Goal: Book appointment/travel/reservation

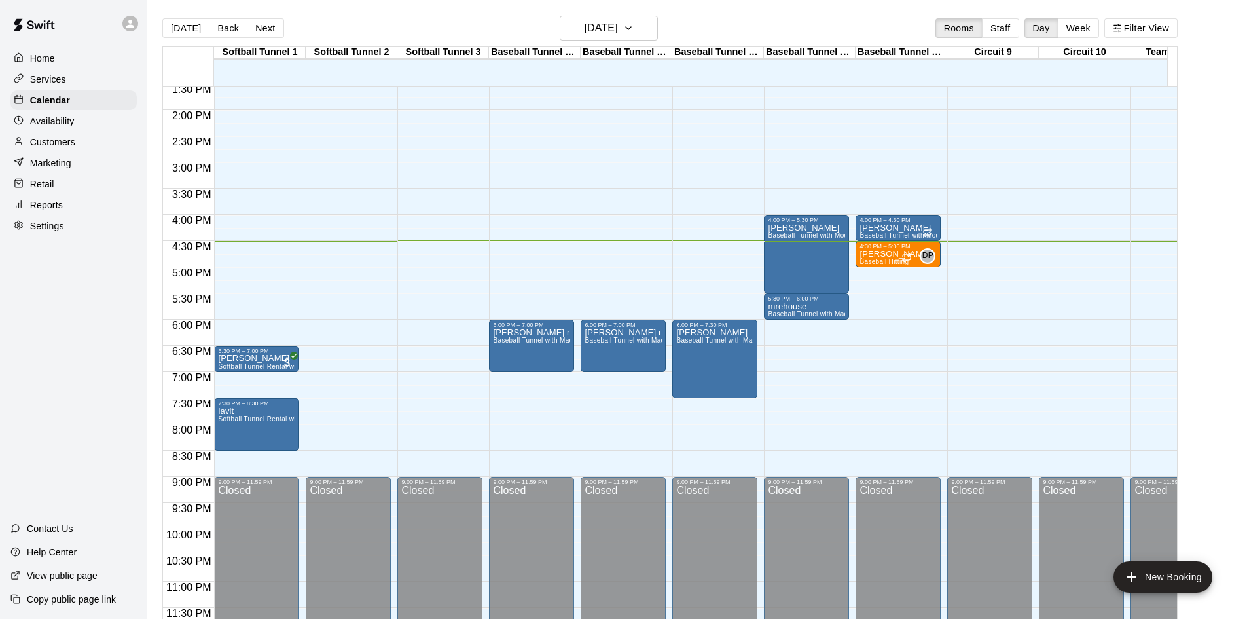
scroll to position [721, 0]
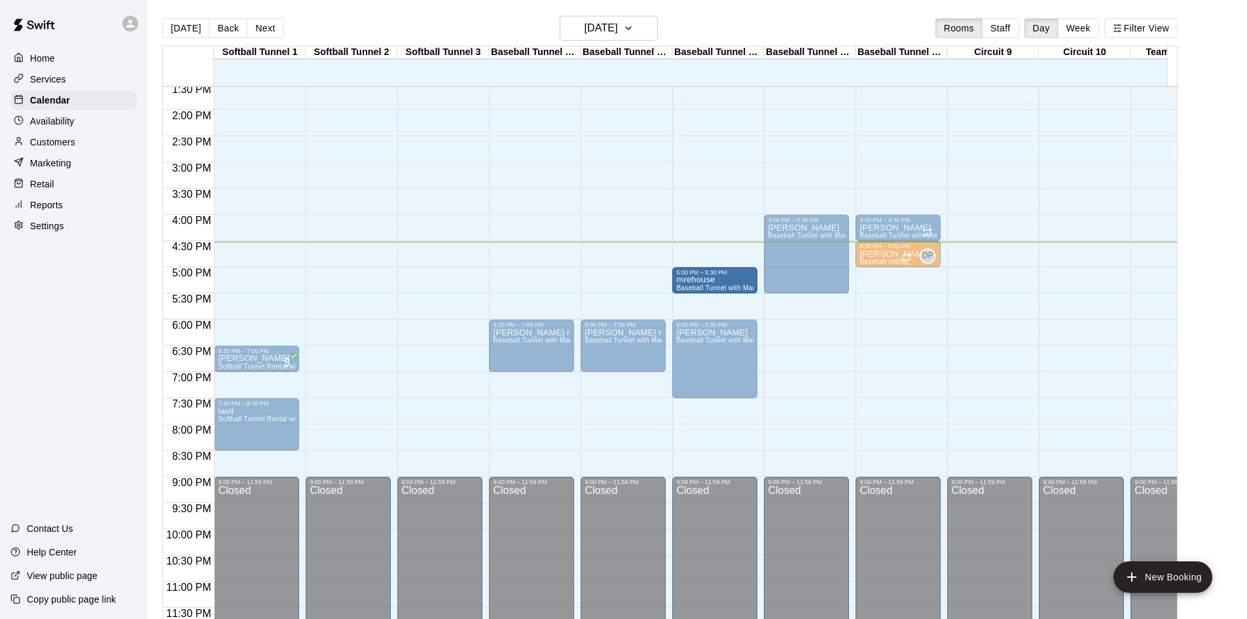
drag, startPoint x: 784, startPoint y: 294, endPoint x: 722, endPoint y: 274, distance: 64.8
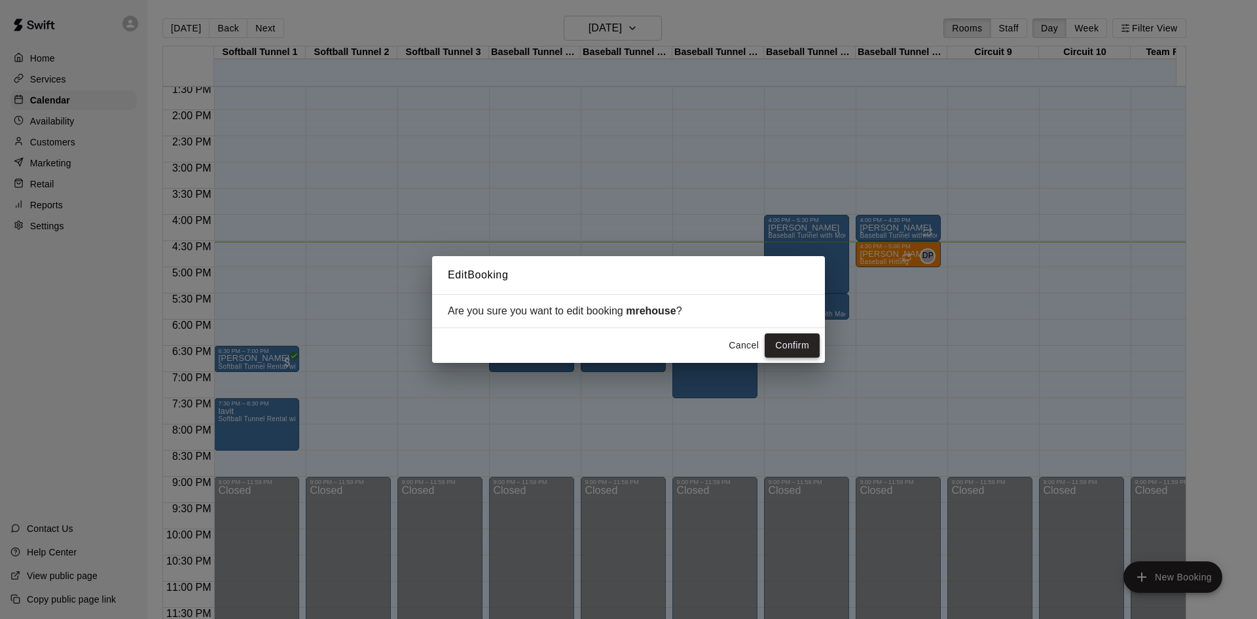
click at [801, 342] on button "Confirm" at bounding box center [792, 345] width 55 height 24
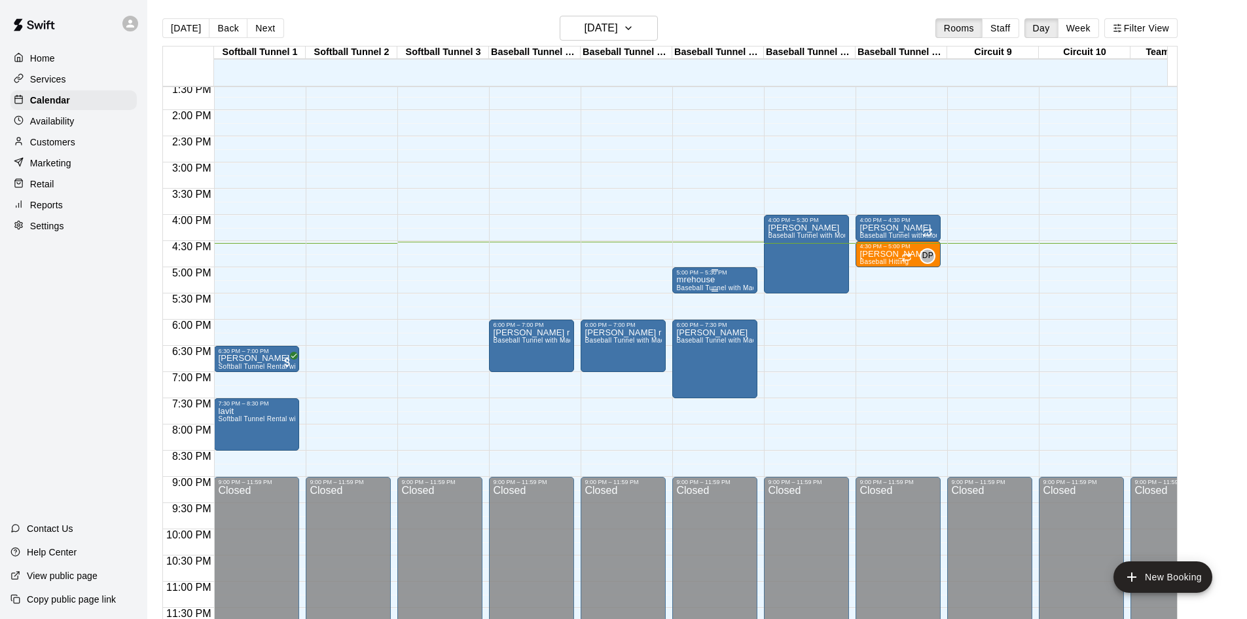
click at [697, 280] on p "mrehouse" at bounding box center [714, 280] width 77 height 0
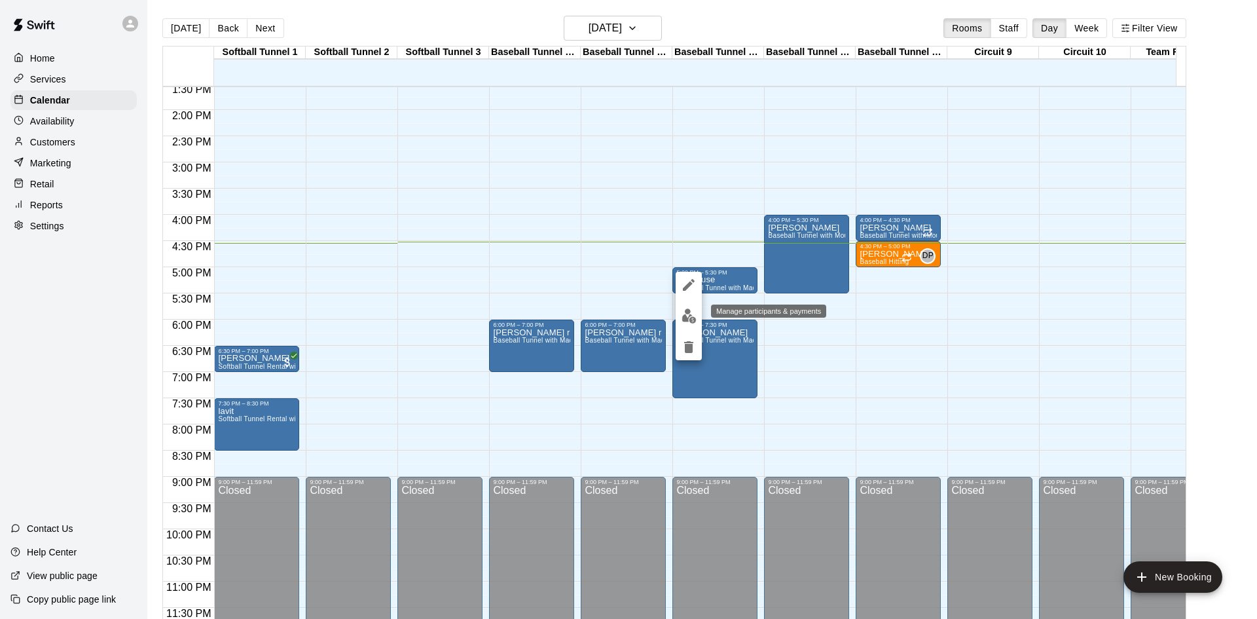
click at [685, 325] on button "edit" at bounding box center [689, 316] width 26 height 26
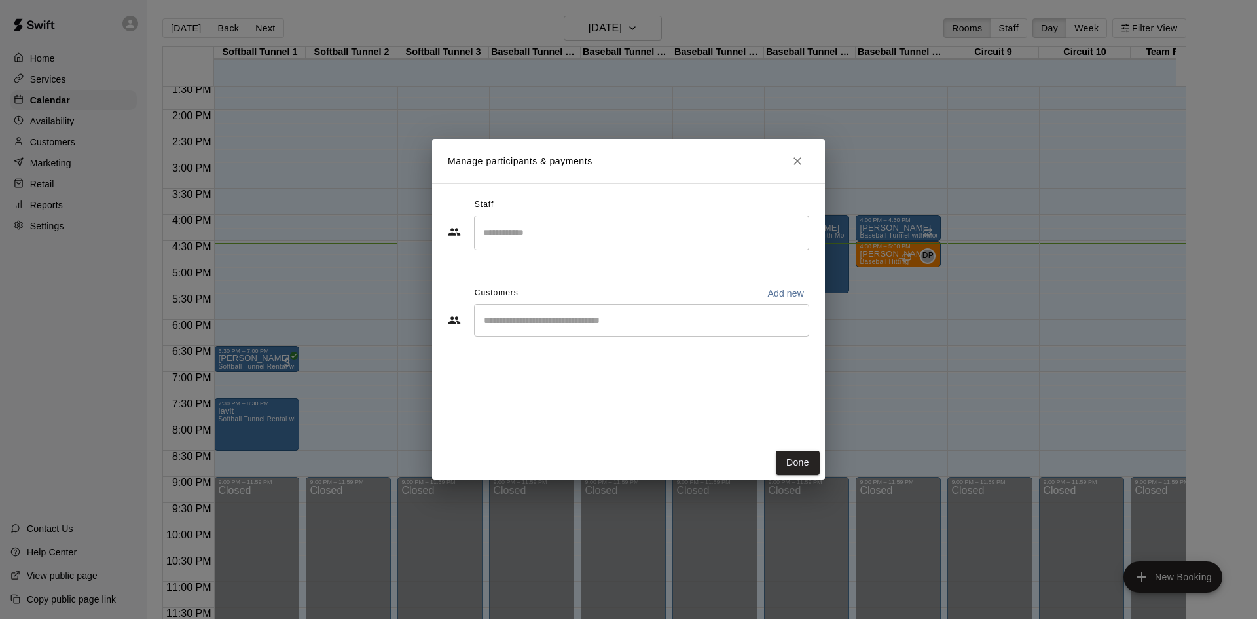
drag, startPoint x: 590, startPoint y: 344, endPoint x: 594, endPoint y: 337, distance: 8.2
click at [590, 344] on div "Staff ​ Customers Add new ​" at bounding box center [628, 271] width 361 height 155
click at [598, 323] on input "Start typing to search customers..." at bounding box center [641, 320] width 323 height 13
type input "*********"
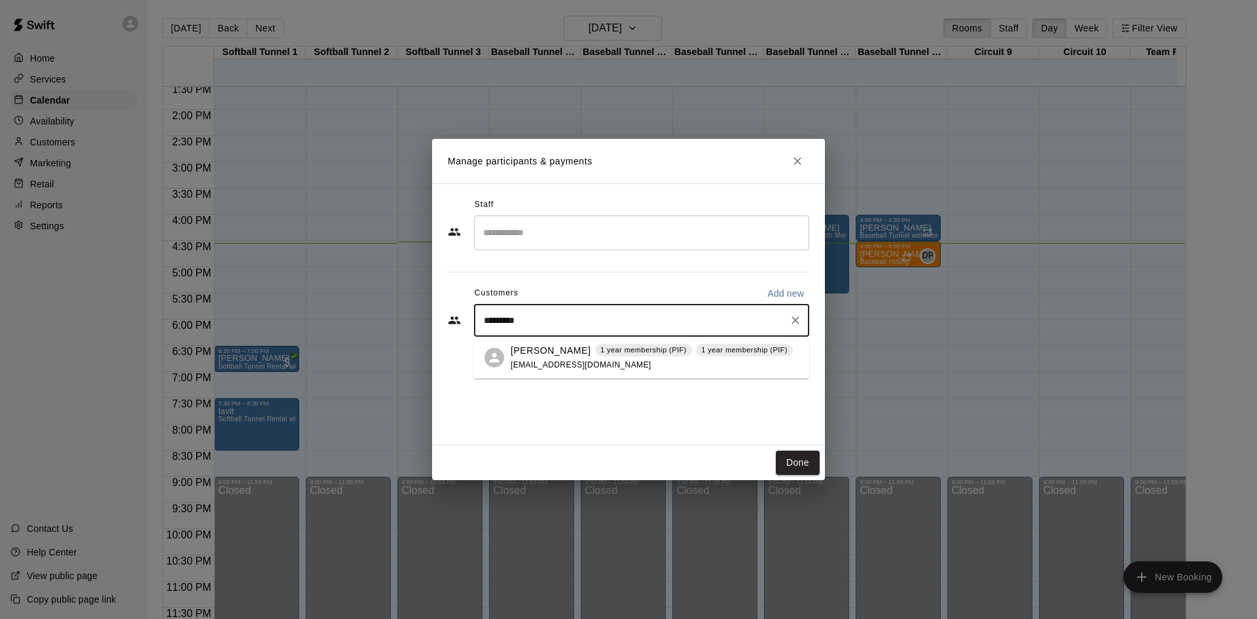
click at [543, 348] on p "Andrew Morehouse" at bounding box center [551, 351] width 80 height 14
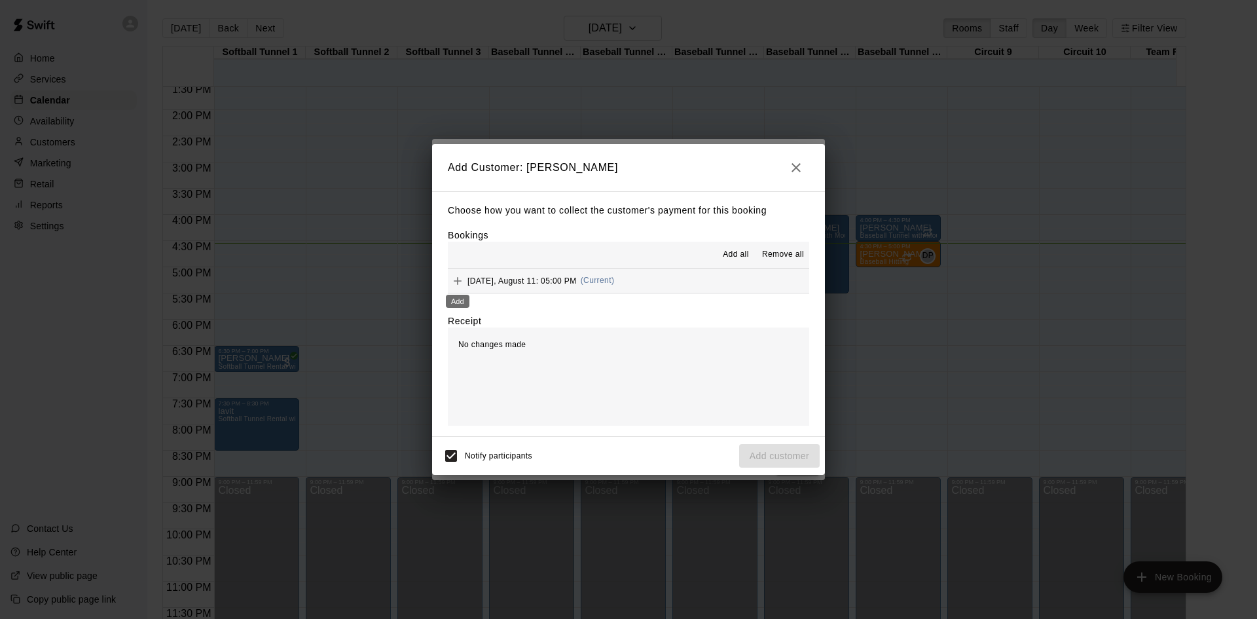
click at [450, 280] on button "Add" at bounding box center [458, 281] width 20 height 20
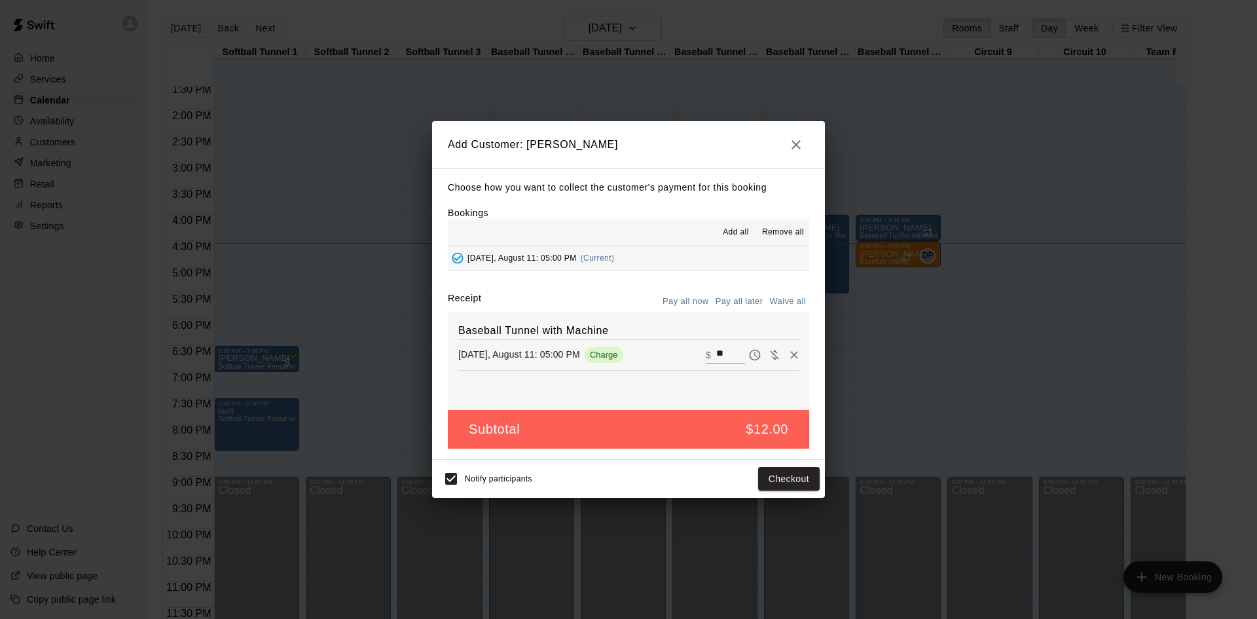
click at [798, 142] on icon "button" at bounding box center [795, 144] width 9 height 9
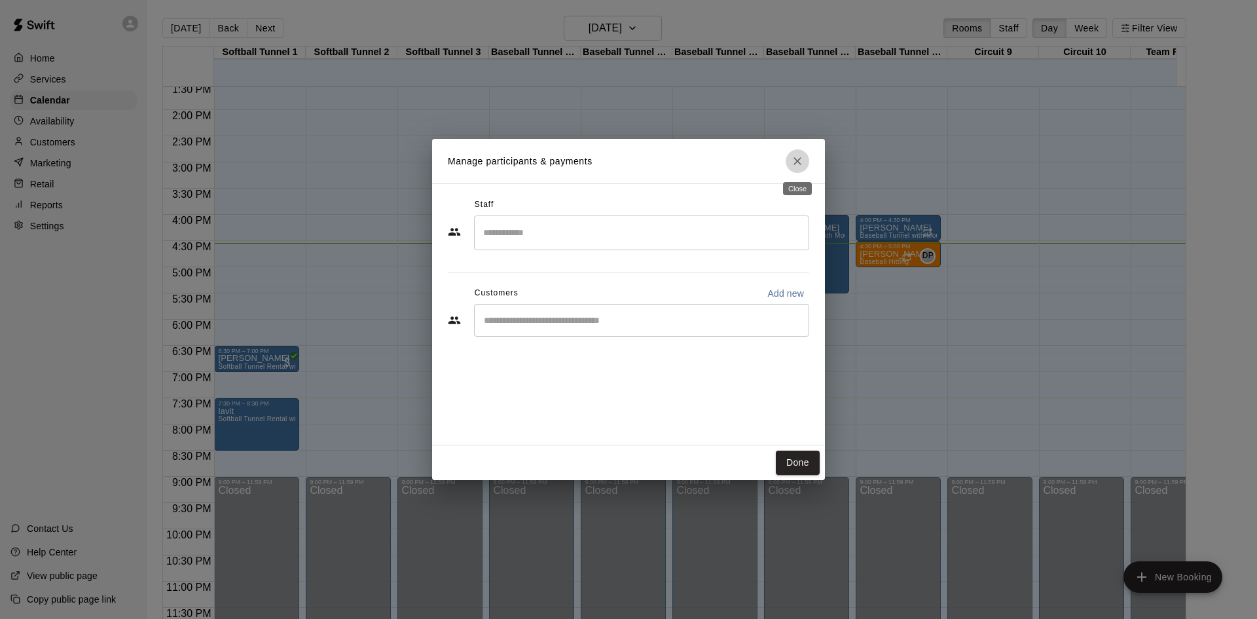
click at [796, 162] on icon "Close" at bounding box center [797, 161] width 8 height 8
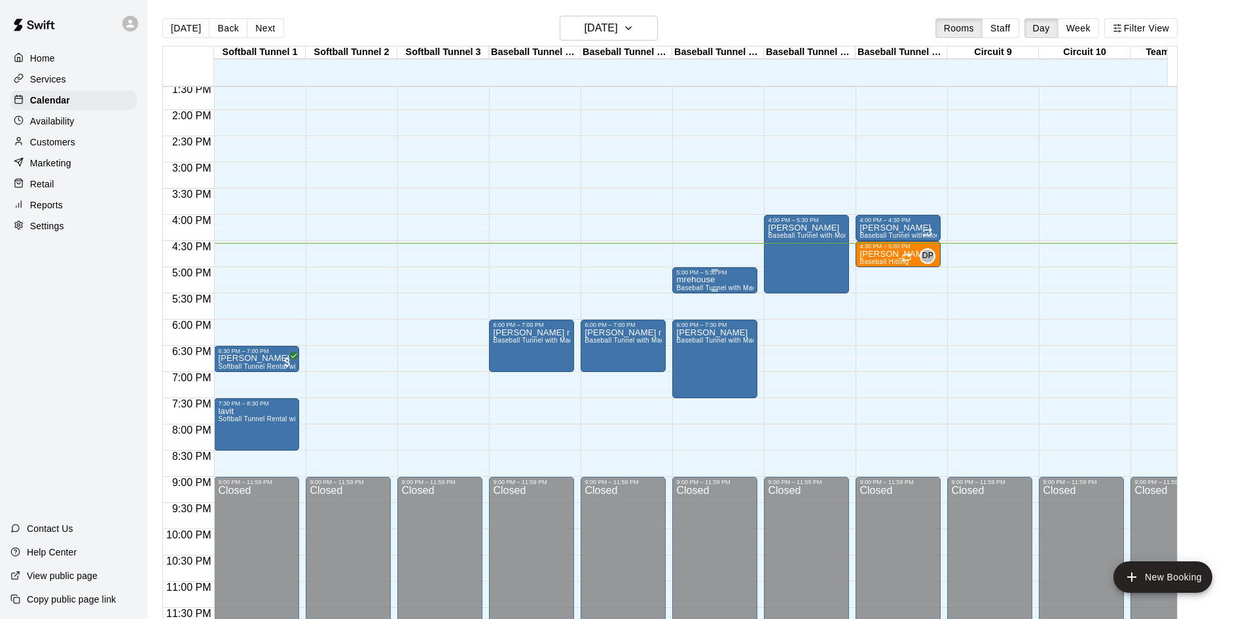
click at [691, 280] on p "mrehouse" at bounding box center [714, 280] width 77 height 0
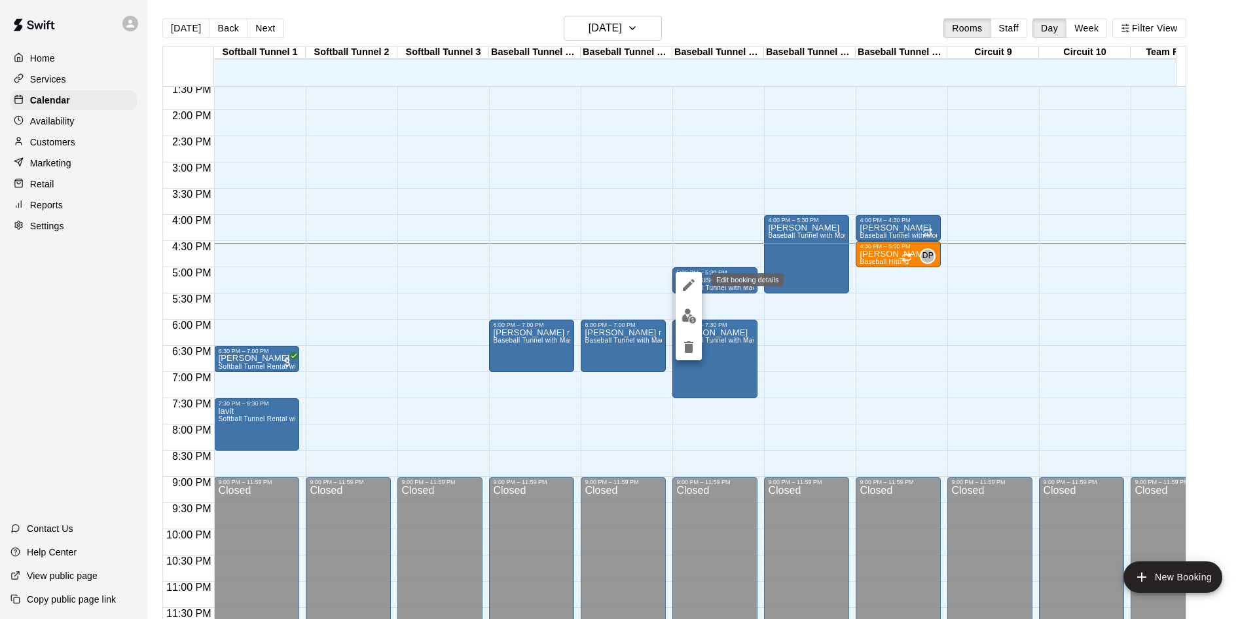
click at [684, 280] on icon "edit" at bounding box center [689, 285] width 16 height 16
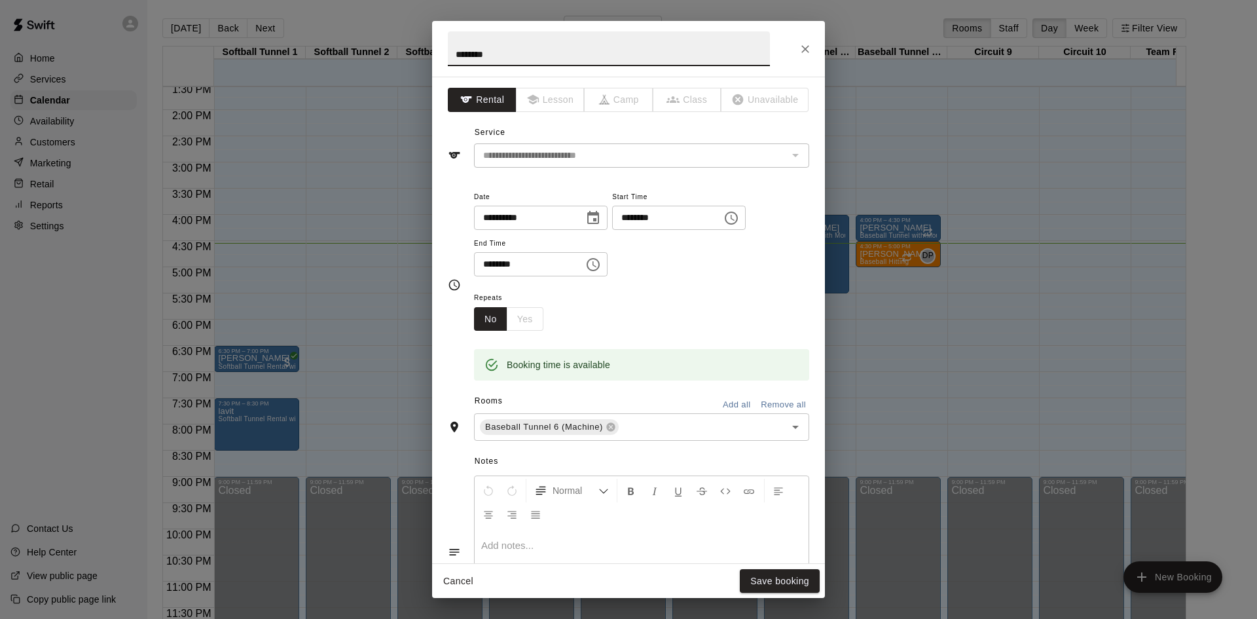
drag, startPoint x: 499, startPoint y: 55, endPoint x: 401, endPoint y: 88, distance: 103.5
click at [401, 88] on div "**********" at bounding box center [628, 309] width 1257 height 619
type input "*********"
click at [784, 577] on button "Save booking" at bounding box center [780, 581] width 80 height 24
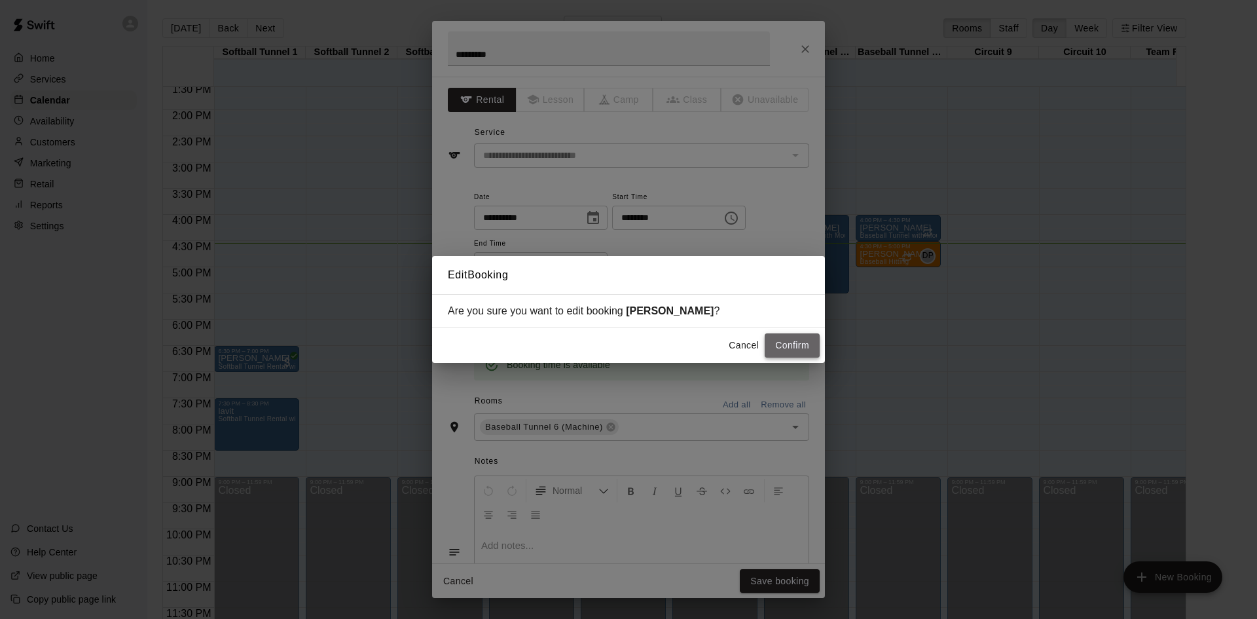
click at [793, 350] on button "Confirm" at bounding box center [792, 345] width 55 height 24
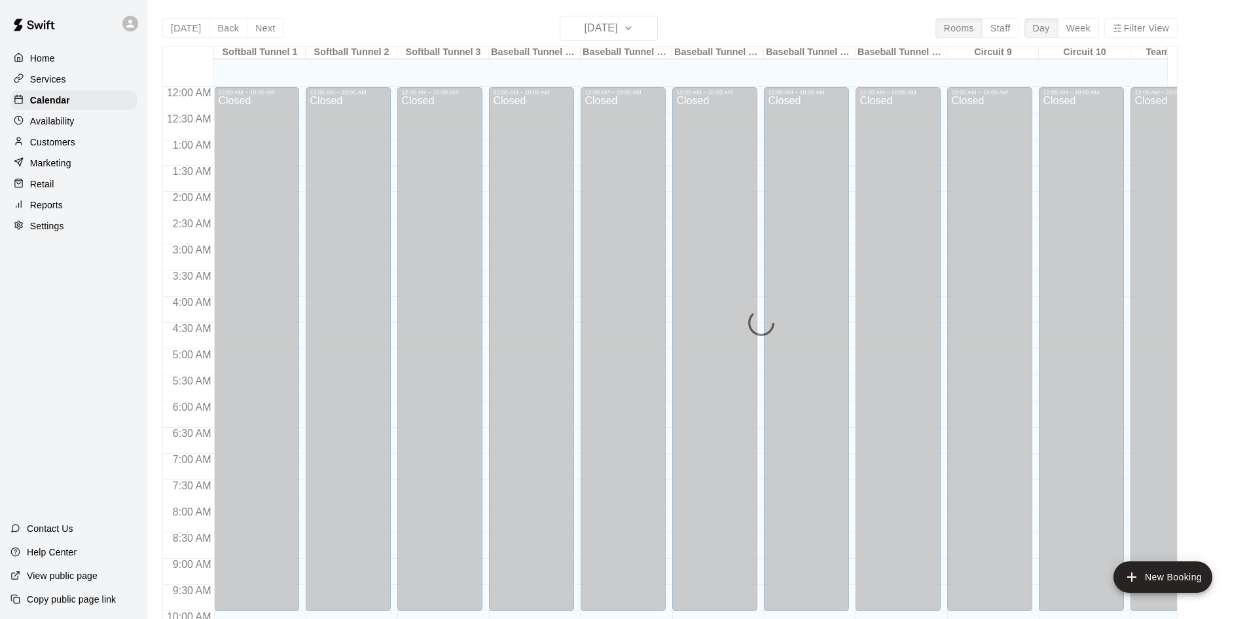
scroll to position [671, 0]
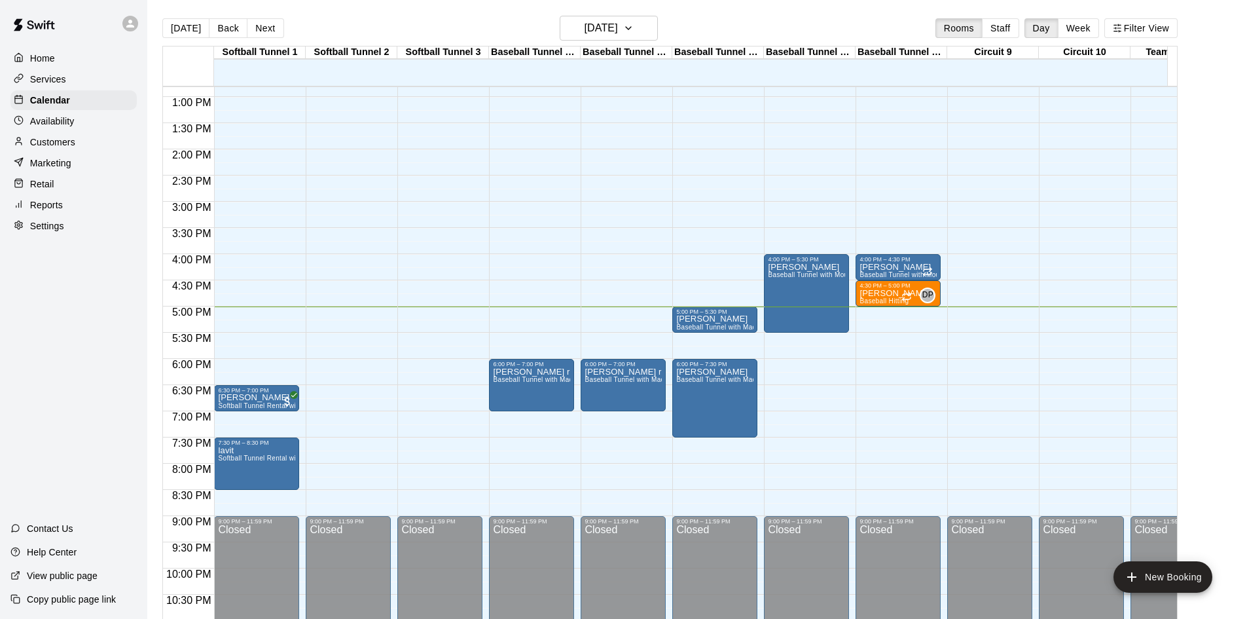
click at [860, 308] on div "12:00 AM – 10:00 AM Closed 4:00 PM – 4:30 PM donnie Baseball Tunnel with Mound …" at bounding box center [898, 44] width 85 height 1257
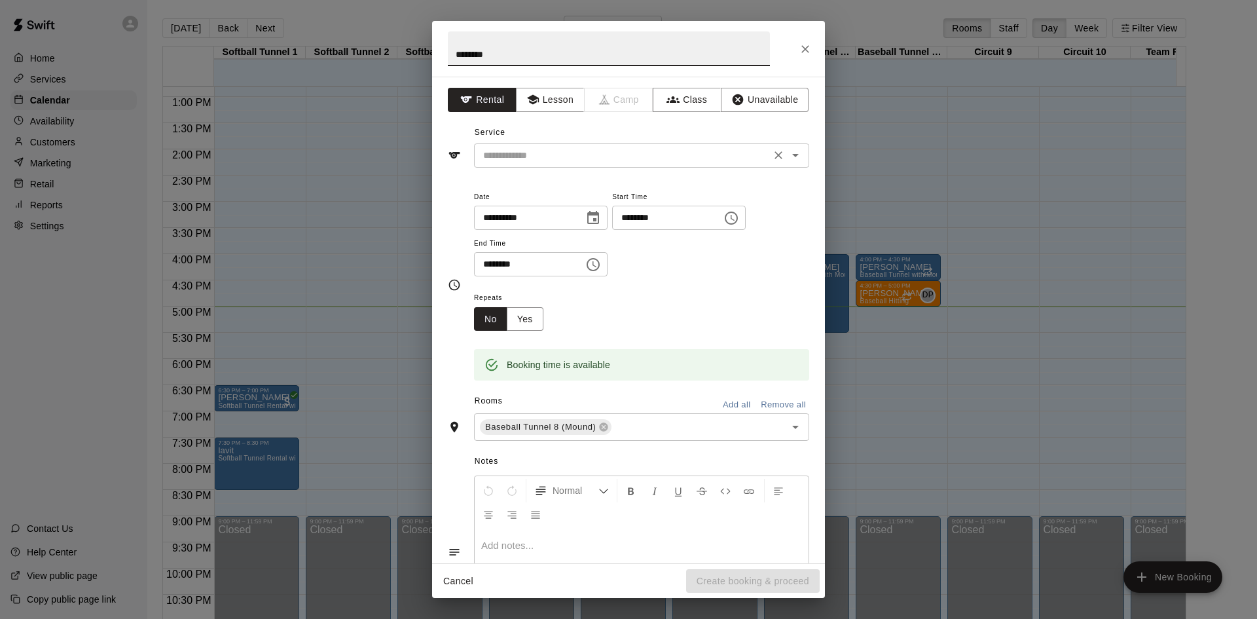
click at [562, 145] on div "​" at bounding box center [641, 155] width 335 height 24
type input "********"
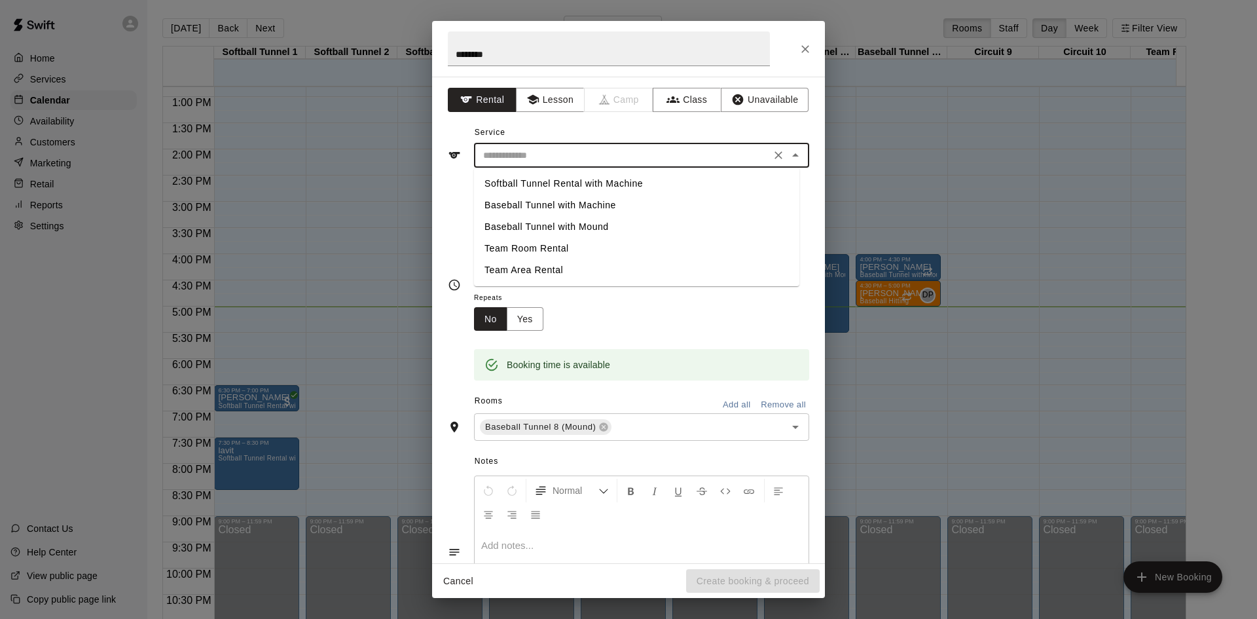
click at [518, 202] on li "Baseball Tunnel with Machine" at bounding box center [636, 205] width 325 height 22
type input "**********"
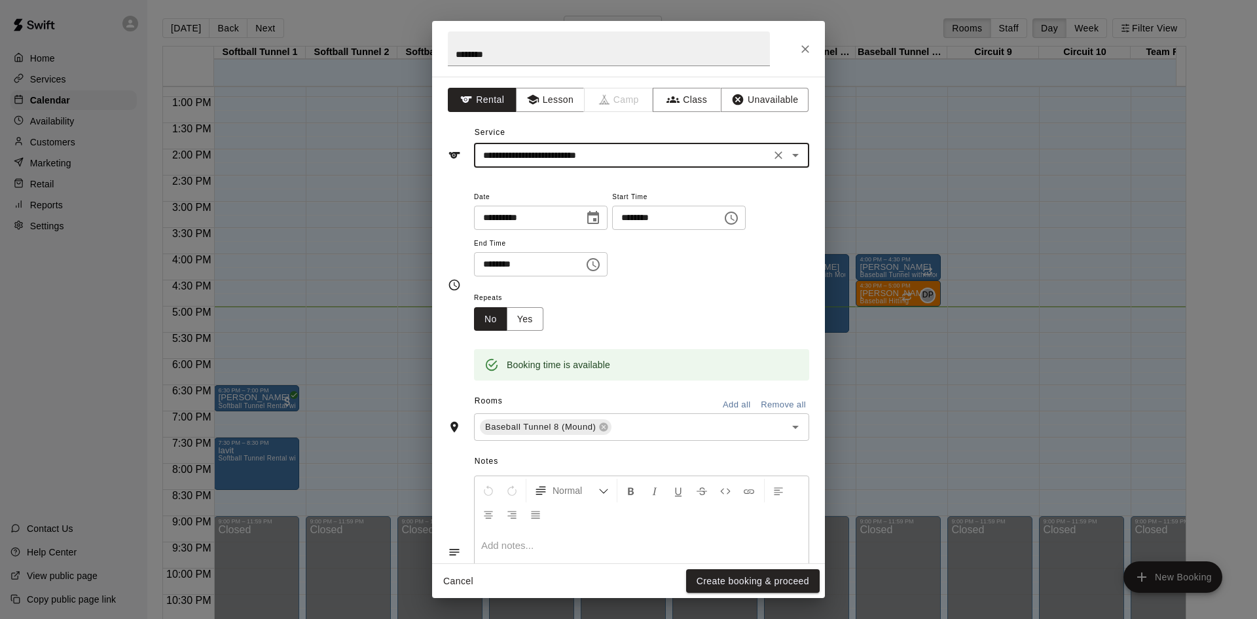
drag, startPoint x: 734, startPoint y: 581, endPoint x: 849, endPoint y: 462, distance: 165.7
click at [734, 582] on button "Create booking & proceed" at bounding box center [753, 581] width 134 height 24
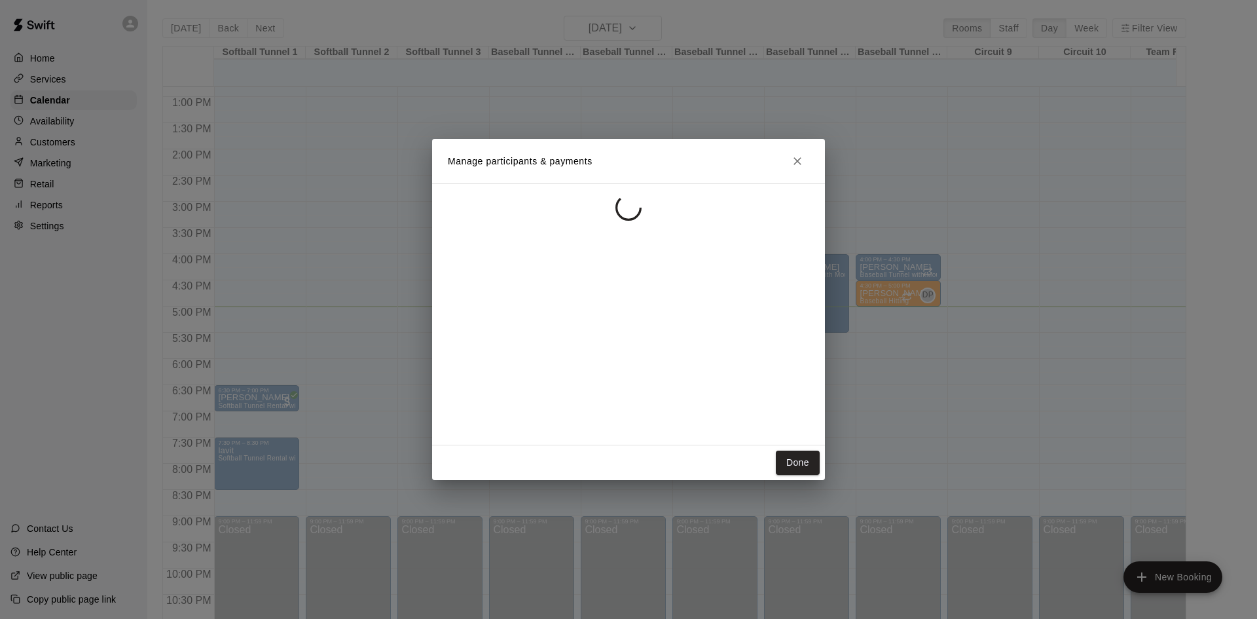
click at [811, 462] on button "Done" at bounding box center [798, 462] width 44 height 24
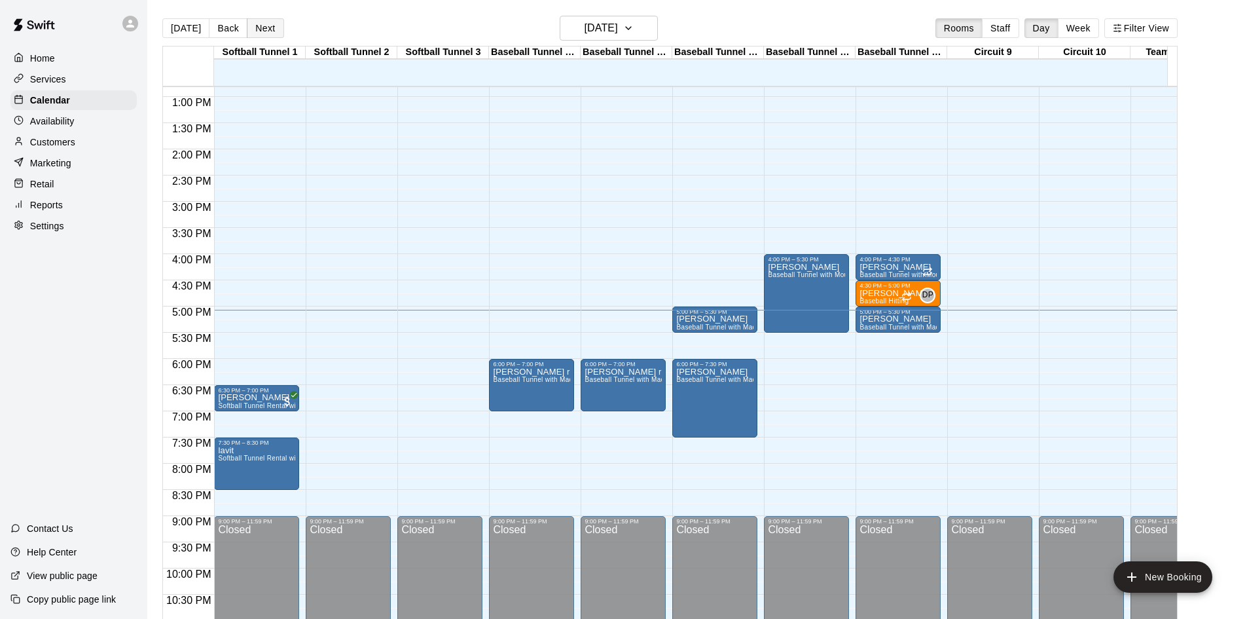
drag, startPoint x: 261, startPoint y: 18, endPoint x: 251, endPoint y: 23, distance: 11.1
click at [257, 19] on div "Today Back Next Monday Aug 11 Rooms Staff Day Week Filter View" at bounding box center [669, 31] width 1015 height 30
click at [251, 25] on button "Next" at bounding box center [265, 28] width 37 height 20
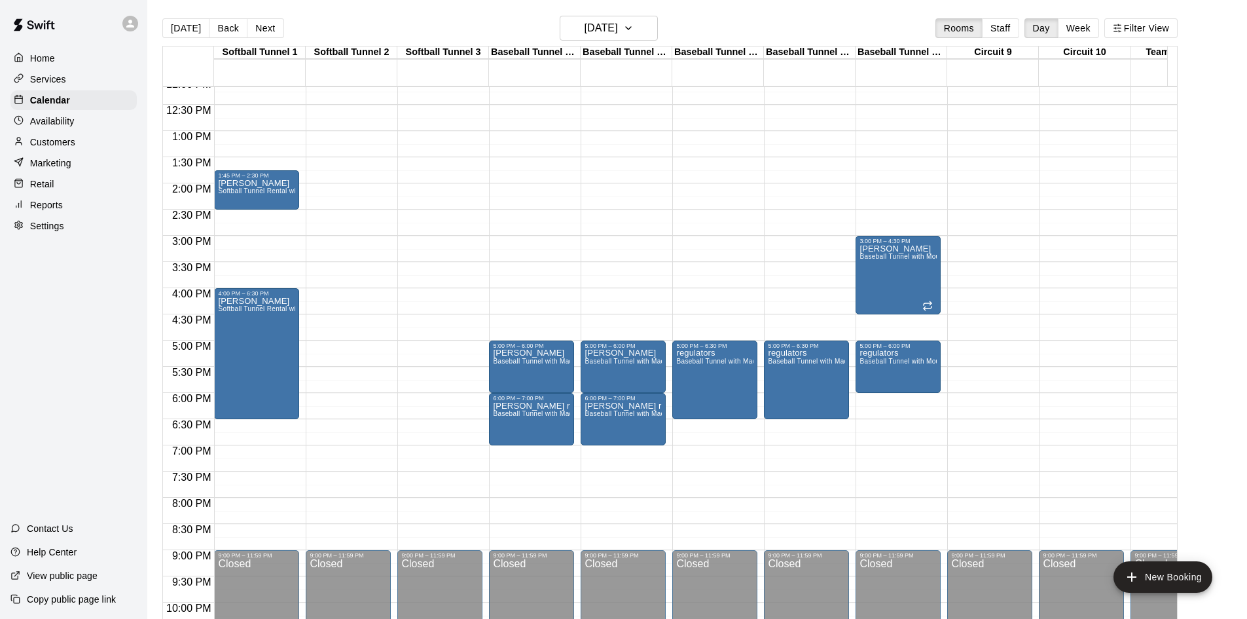
scroll to position [656, 0]
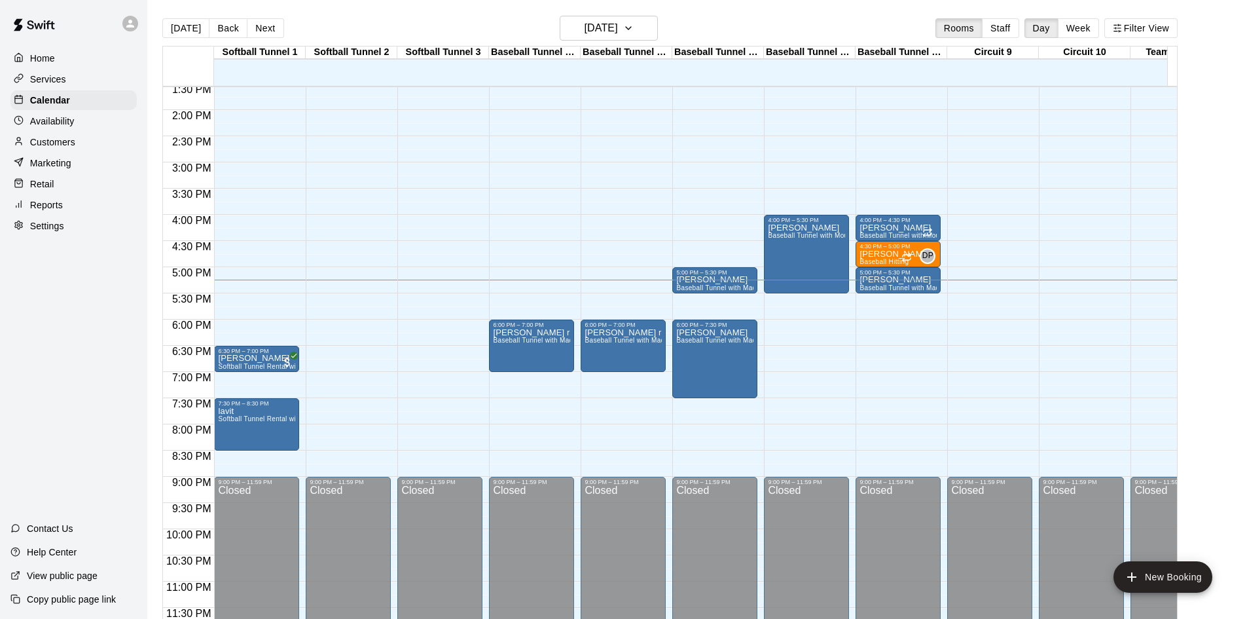
scroll to position [21, 0]
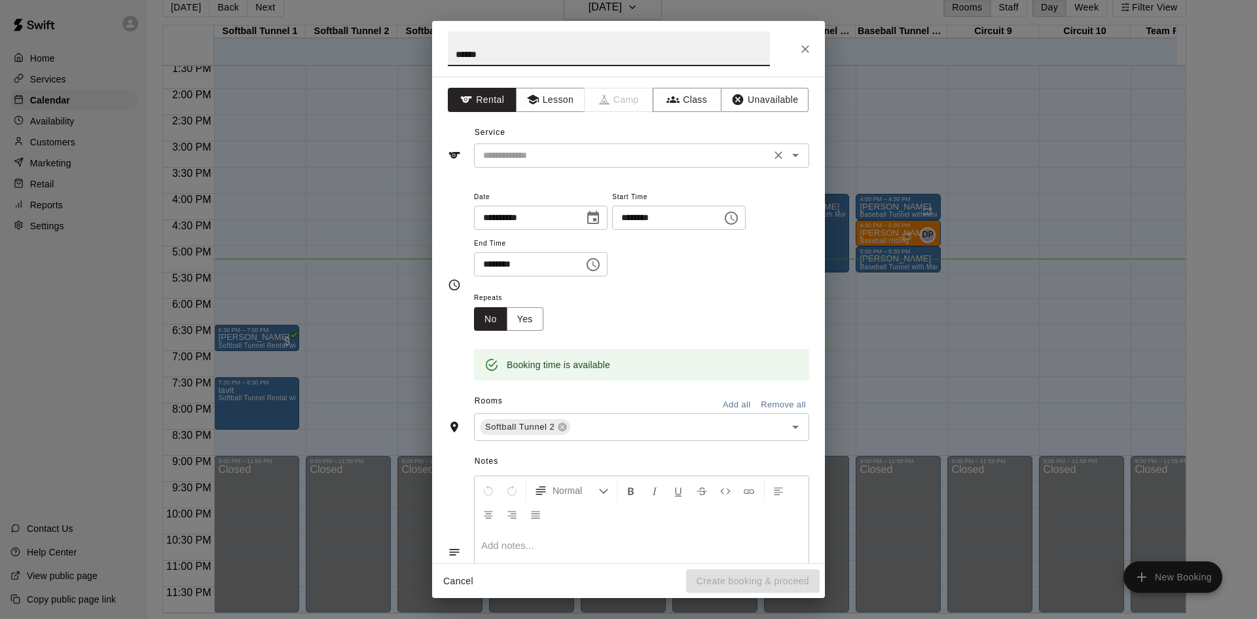
type input "******"
drag, startPoint x: 567, startPoint y: 147, endPoint x: 566, endPoint y: 154, distance: 7.9
click at [566, 147] on input "text" at bounding box center [622, 155] width 289 height 16
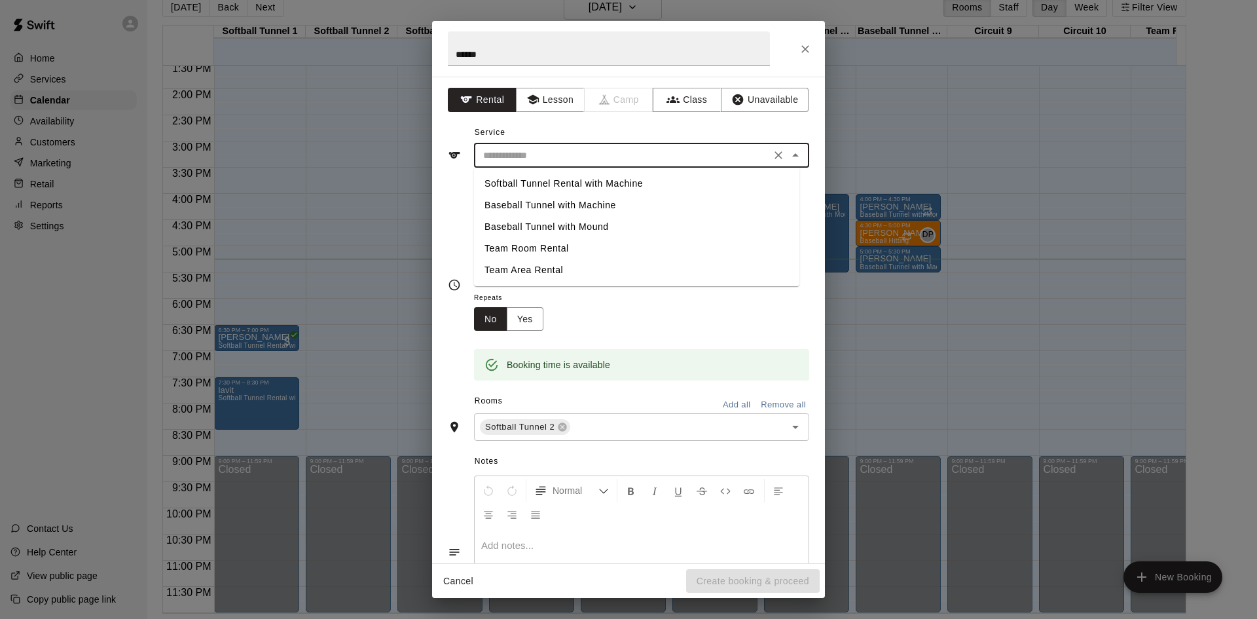
click at [570, 180] on li "Softball Tunnel Rental with Machine" at bounding box center [636, 184] width 325 height 22
type input "**********"
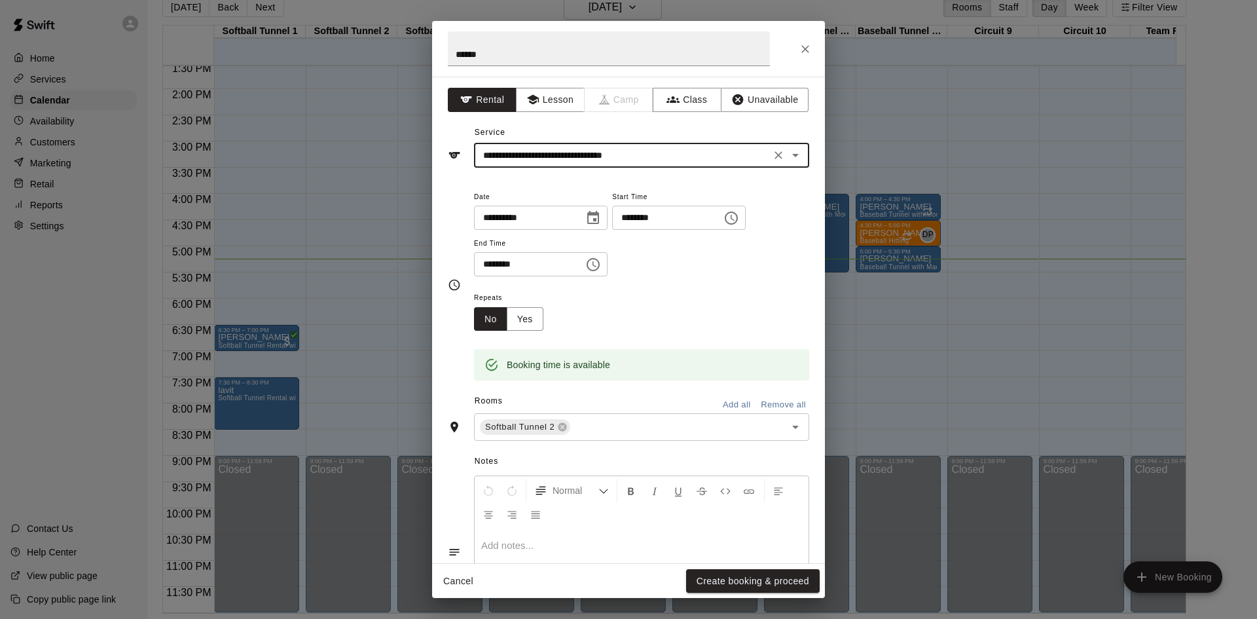
click at [756, 579] on button "Create booking & proceed" at bounding box center [753, 581] width 134 height 24
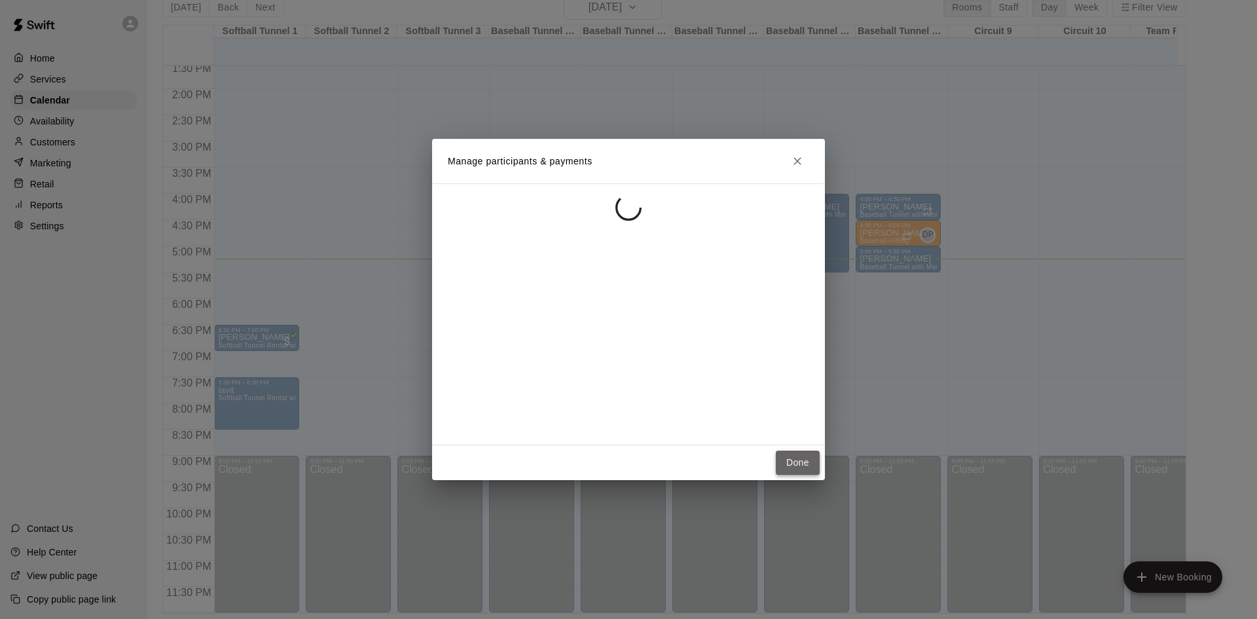
click at [797, 454] on button "Done" at bounding box center [798, 462] width 44 height 24
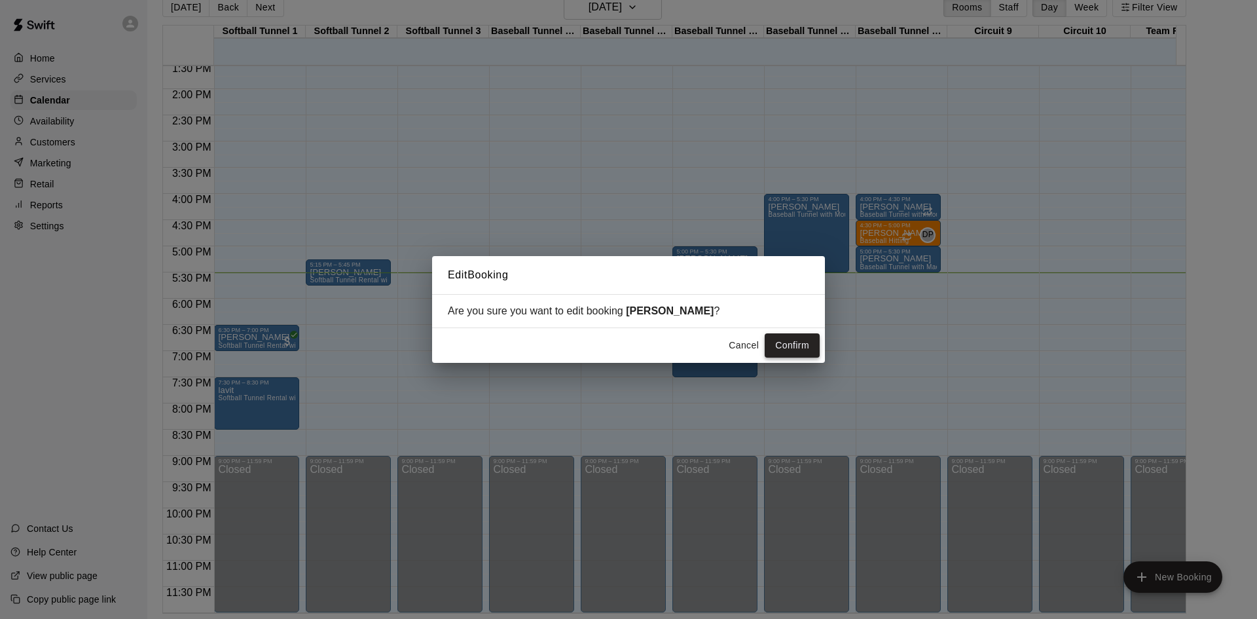
click at [789, 344] on button "Confirm" at bounding box center [792, 345] width 55 height 24
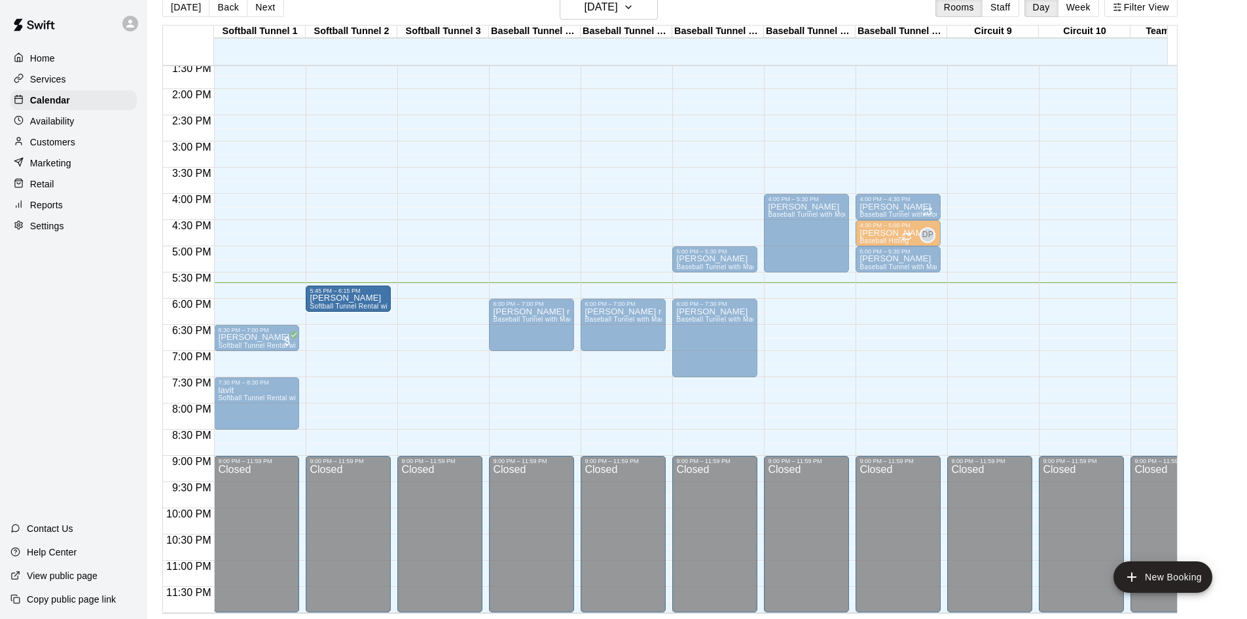
drag, startPoint x: 355, startPoint y: 274, endPoint x: 355, endPoint y: 291, distance: 17.7
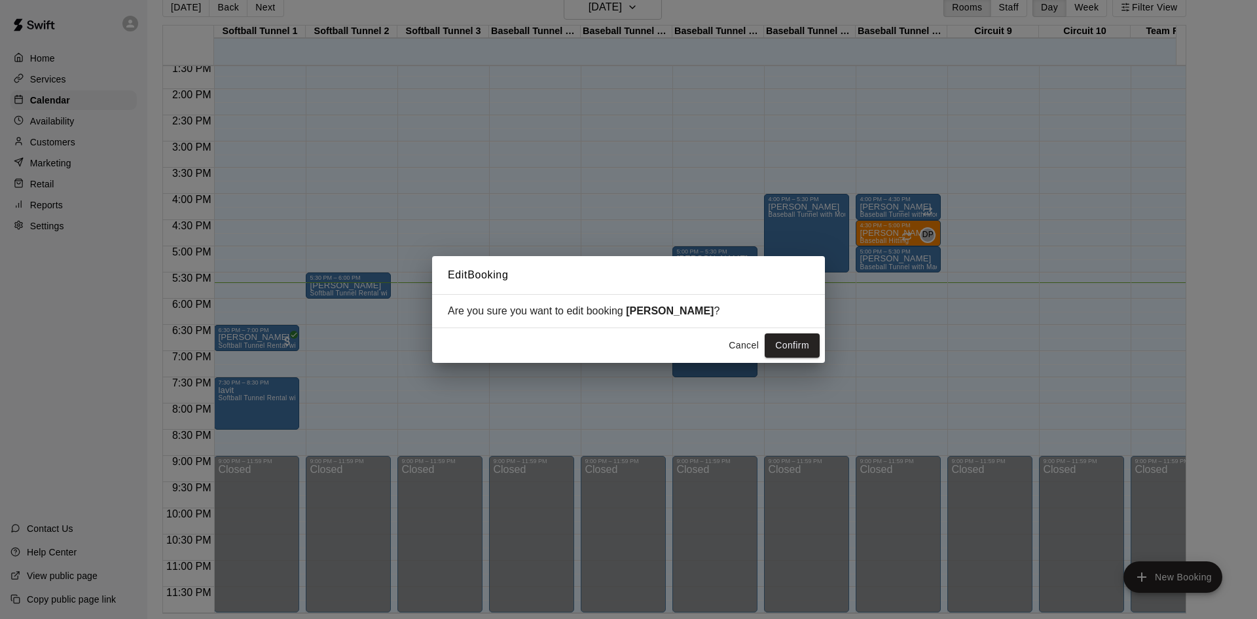
click at [800, 350] on button "Confirm" at bounding box center [792, 345] width 55 height 24
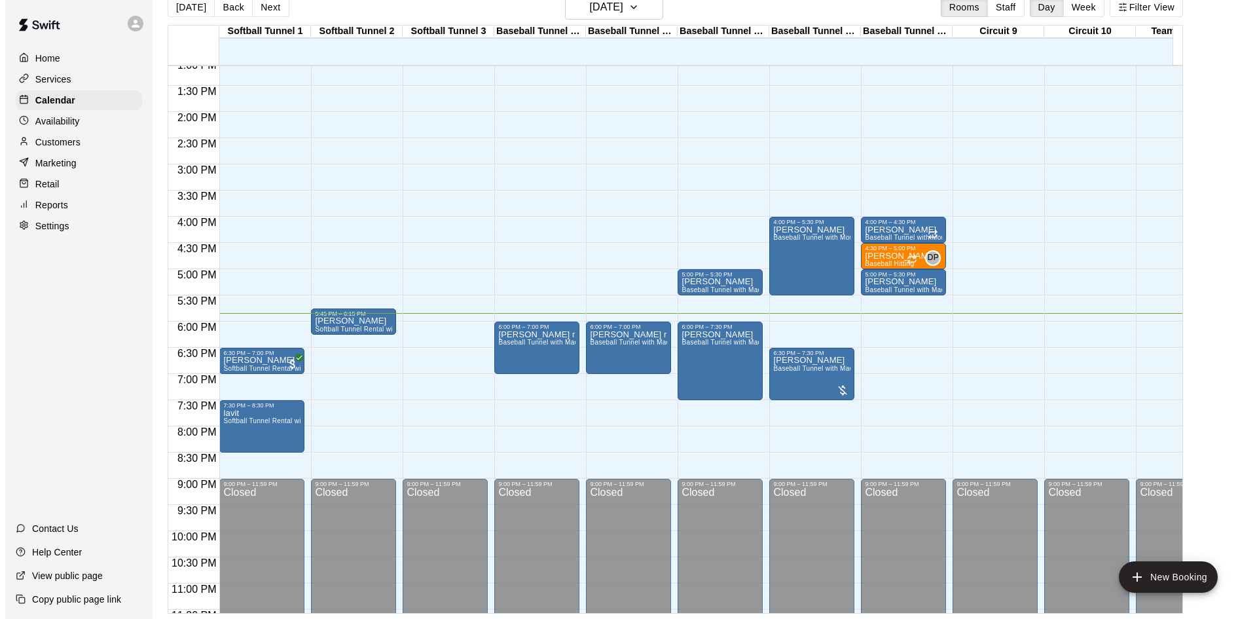
scroll to position [717, 0]
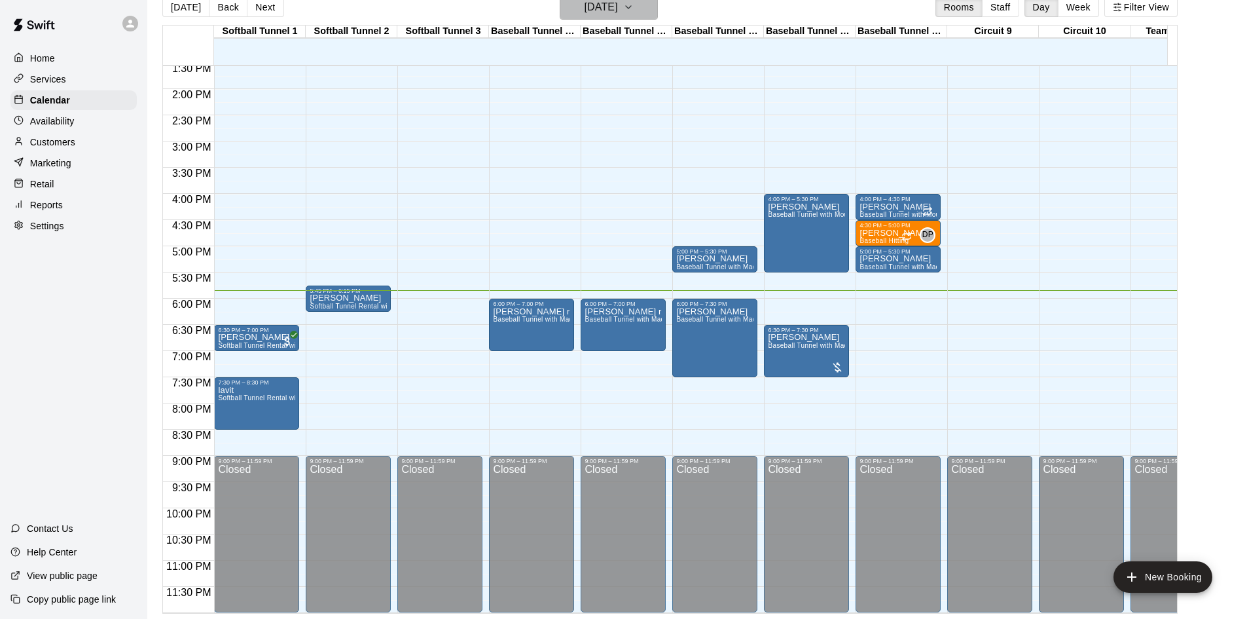
click at [564, 8] on button "[DATE]" at bounding box center [609, 7] width 98 height 25
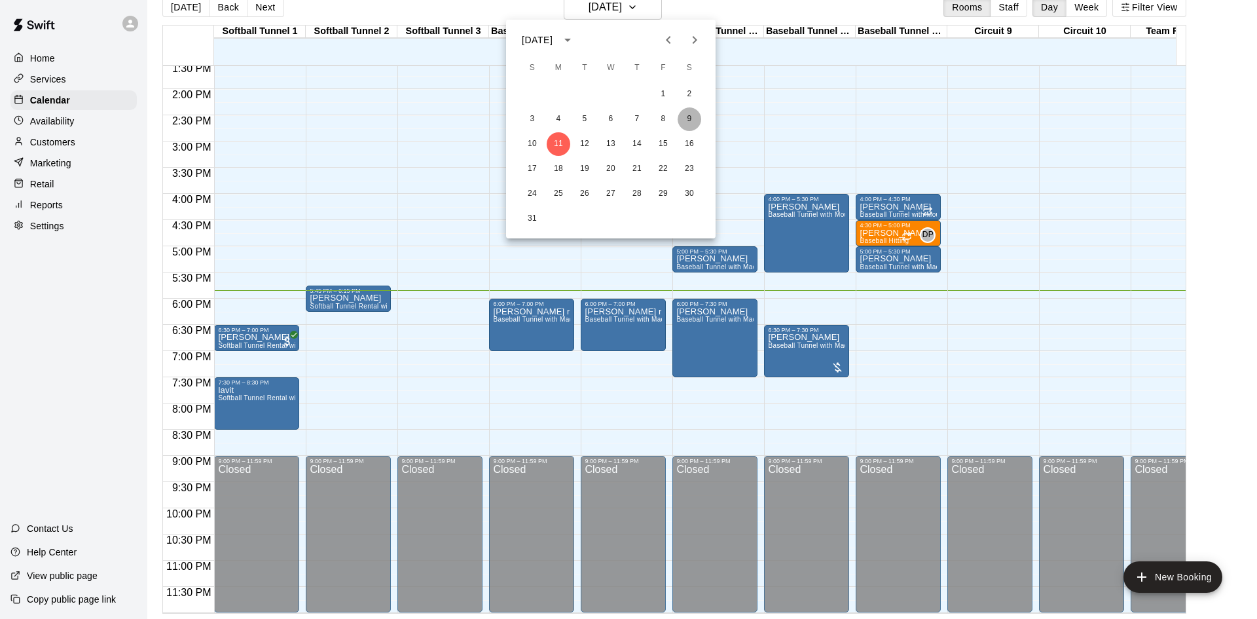
click at [693, 119] on button "9" at bounding box center [690, 119] width 24 height 24
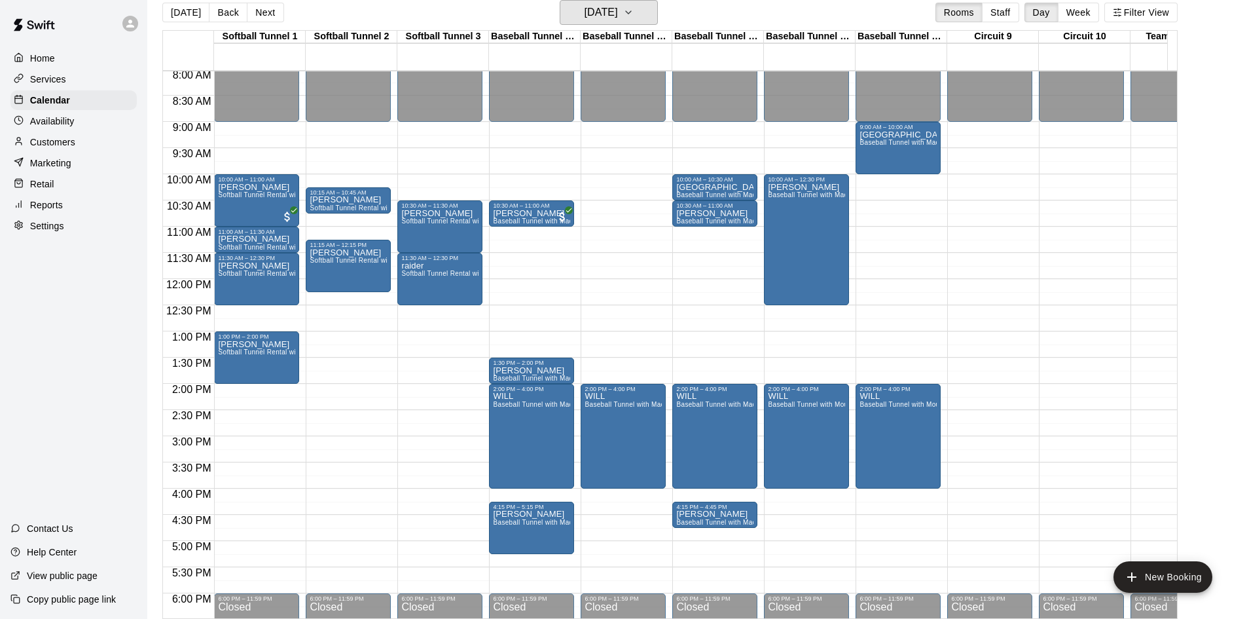
scroll to position [389, 0]
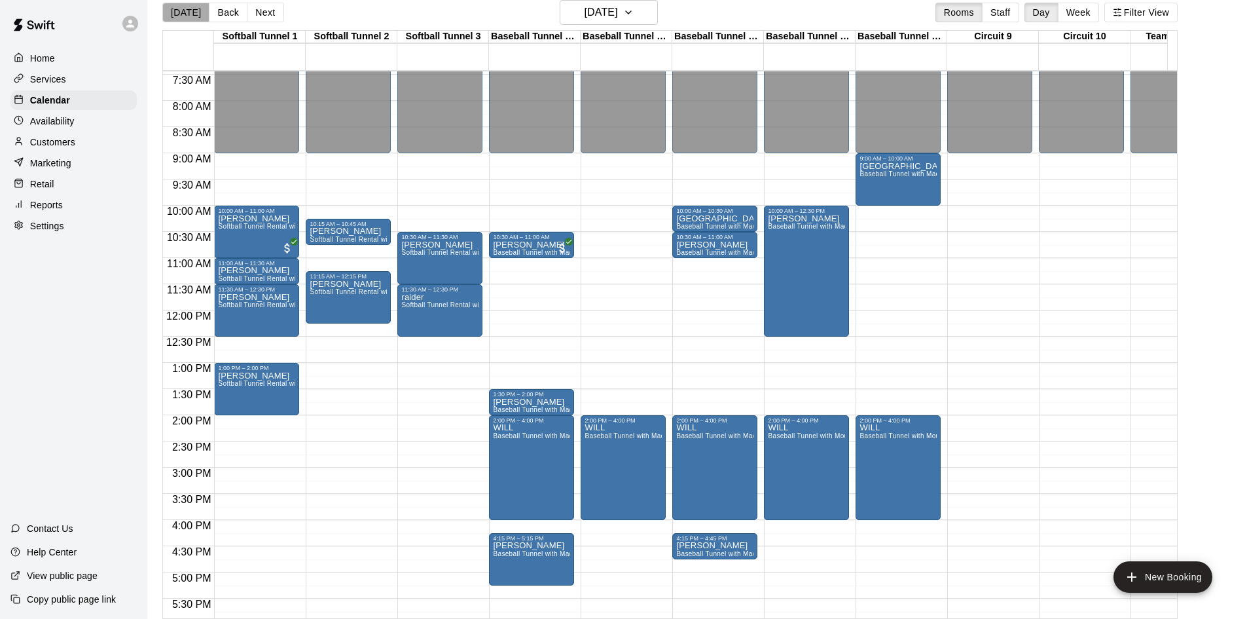
click at [198, 18] on button "[DATE]" at bounding box center [185, 13] width 47 height 20
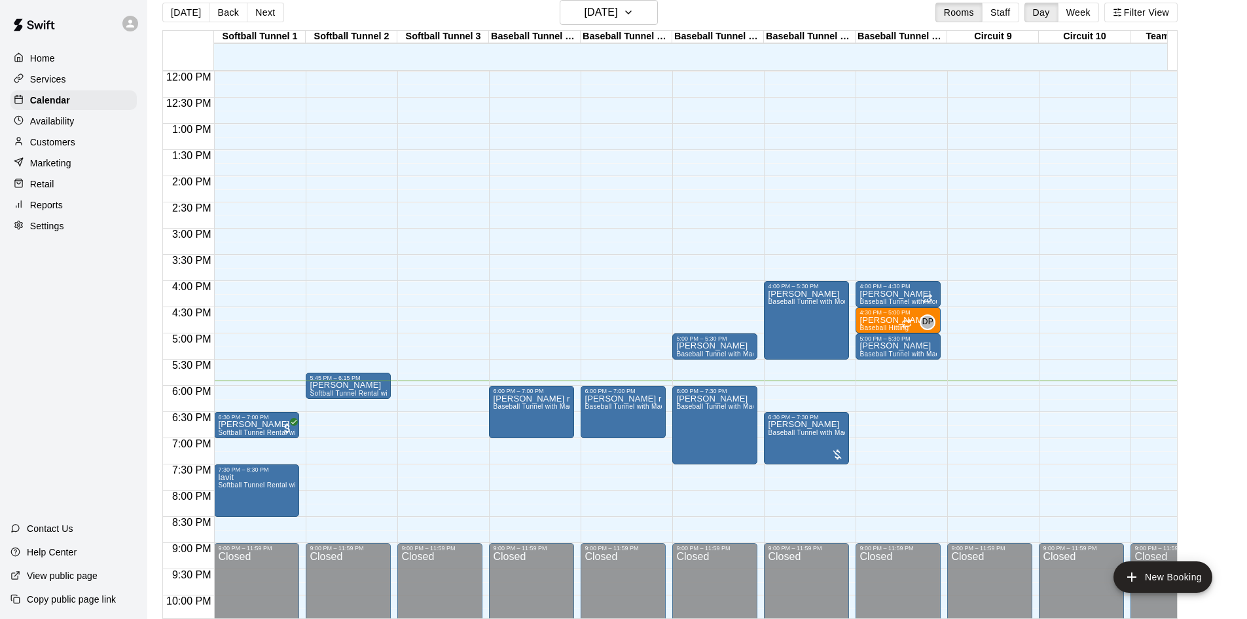
scroll to position [651, 0]
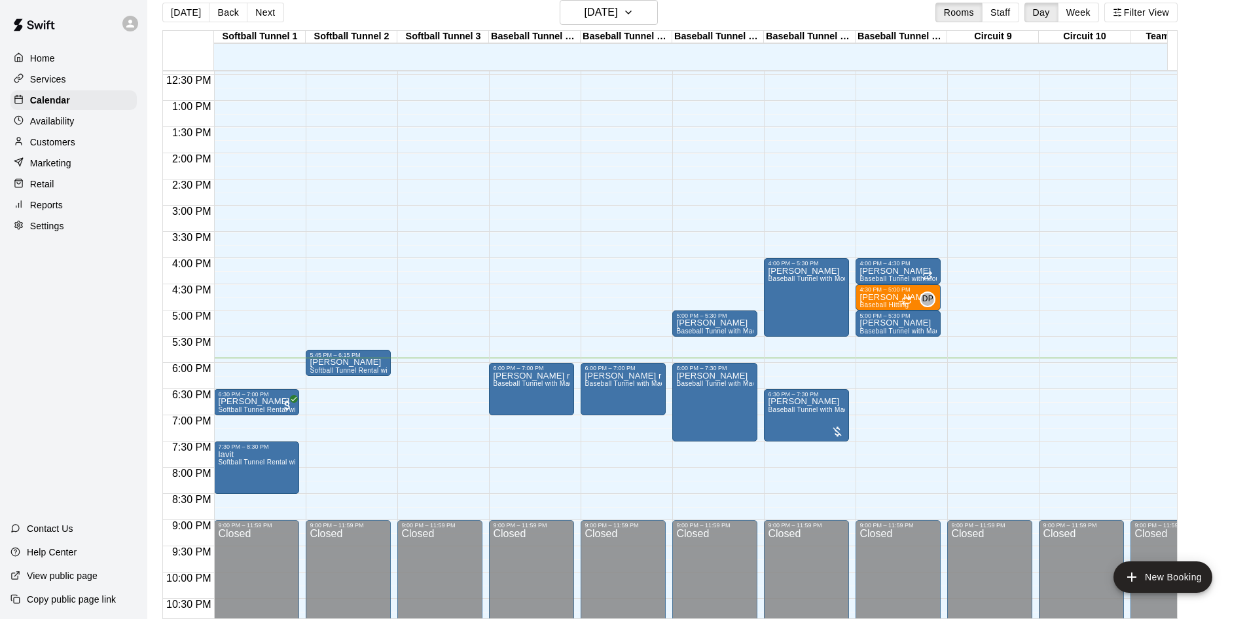
click at [96, 147] on div "Customers" at bounding box center [73, 142] width 126 height 20
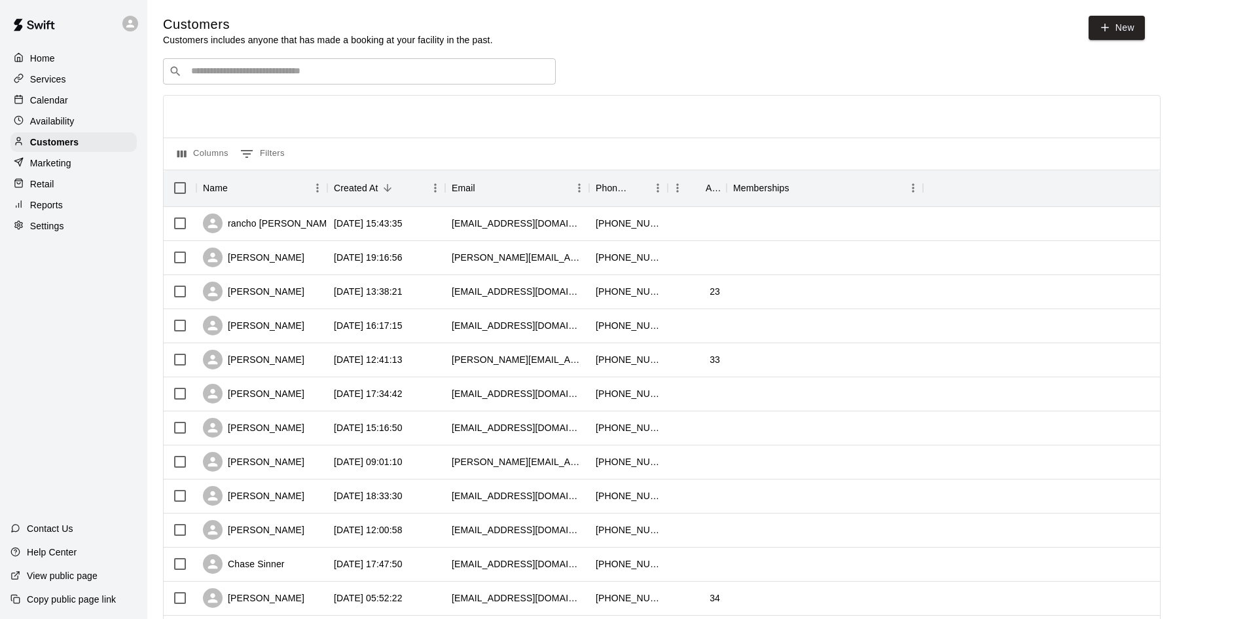
click at [344, 73] on input "Search customers by name or email" at bounding box center [368, 71] width 363 height 13
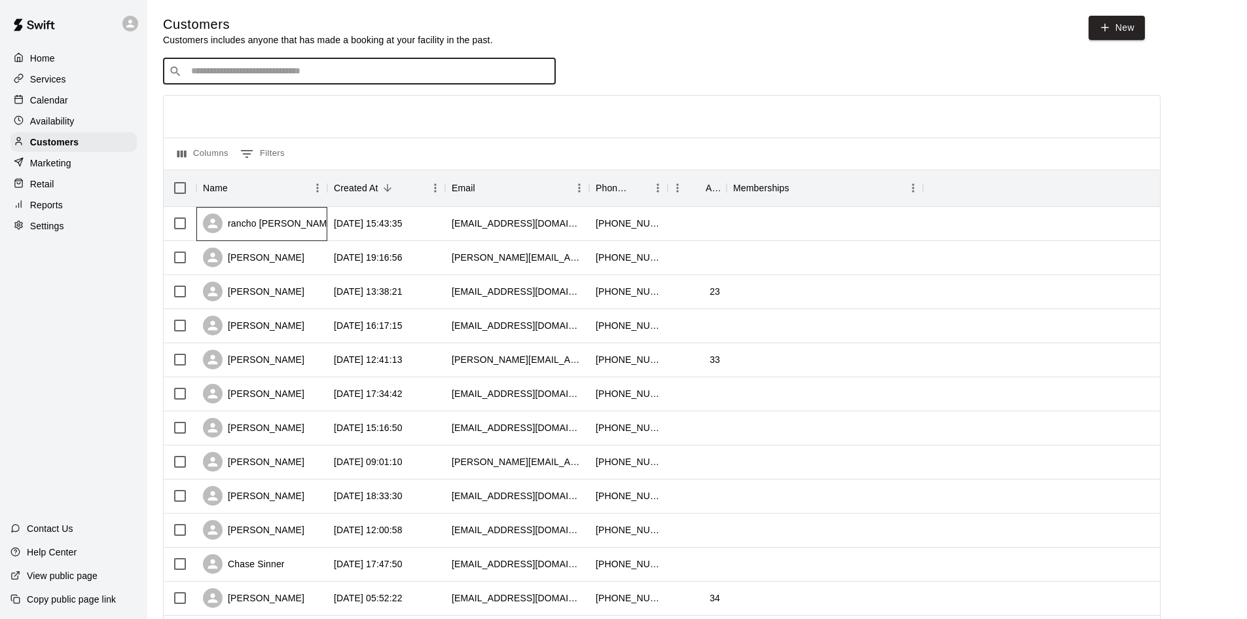
click at [280, 225] on div "rancho [PERSON_NAME]" at bounding box center [269, 223] width 133 height 20
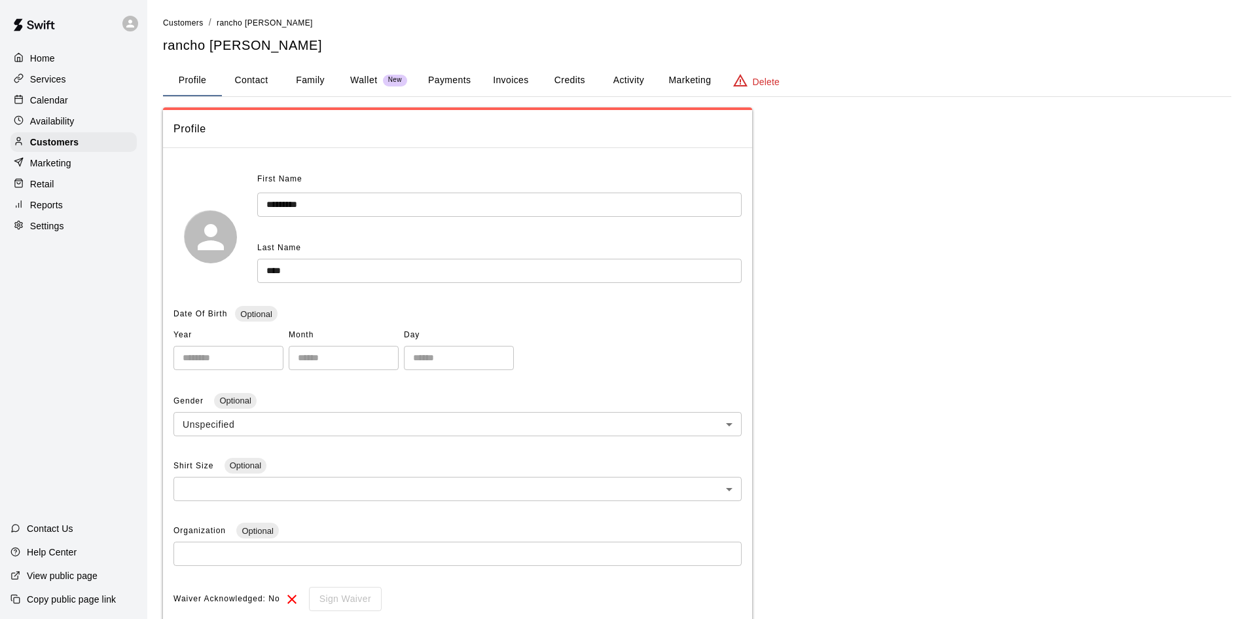
click at [448, 80] on button "Payments" at bounding box center [449, 80] width 63 height 31
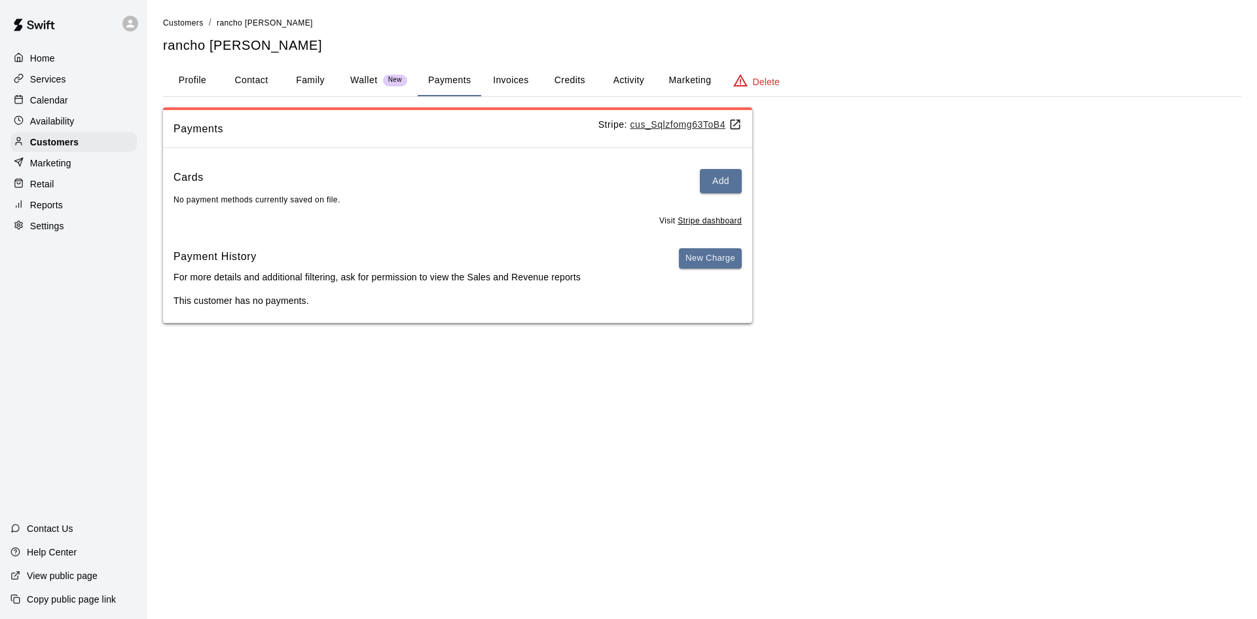
click at [191, 78] on button "Profile" at bounding box center [192, 80] width 59 height 31
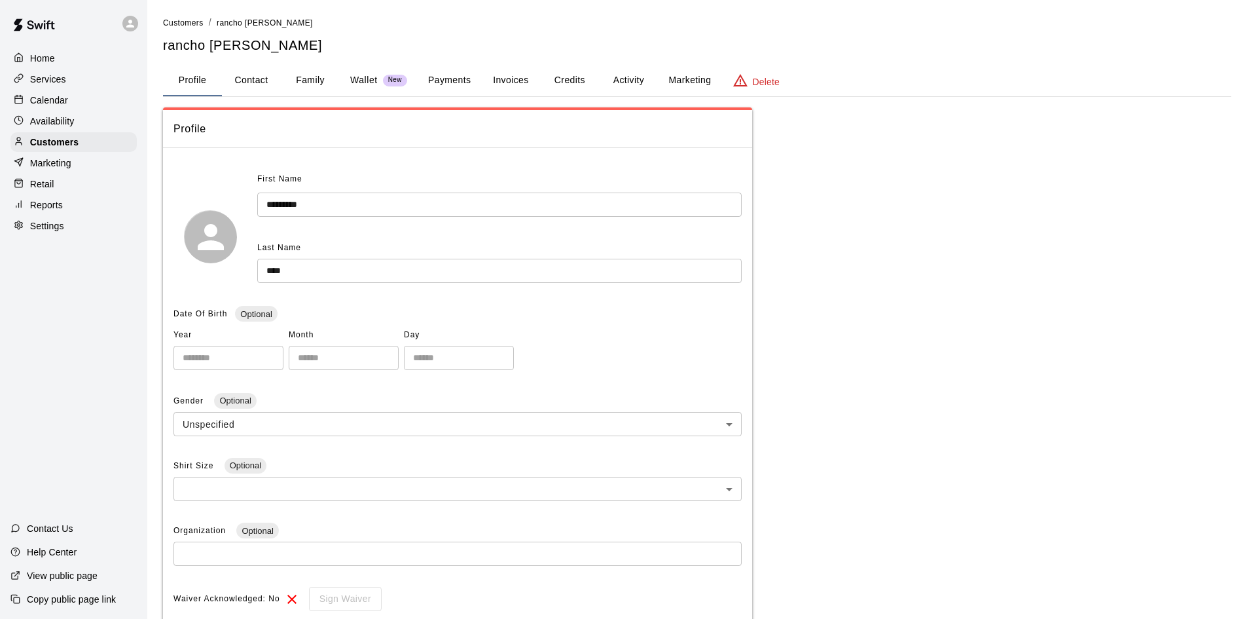
click at [364, 81] on p "Wallet" at bounding box center [363, 80] width 27 height 14
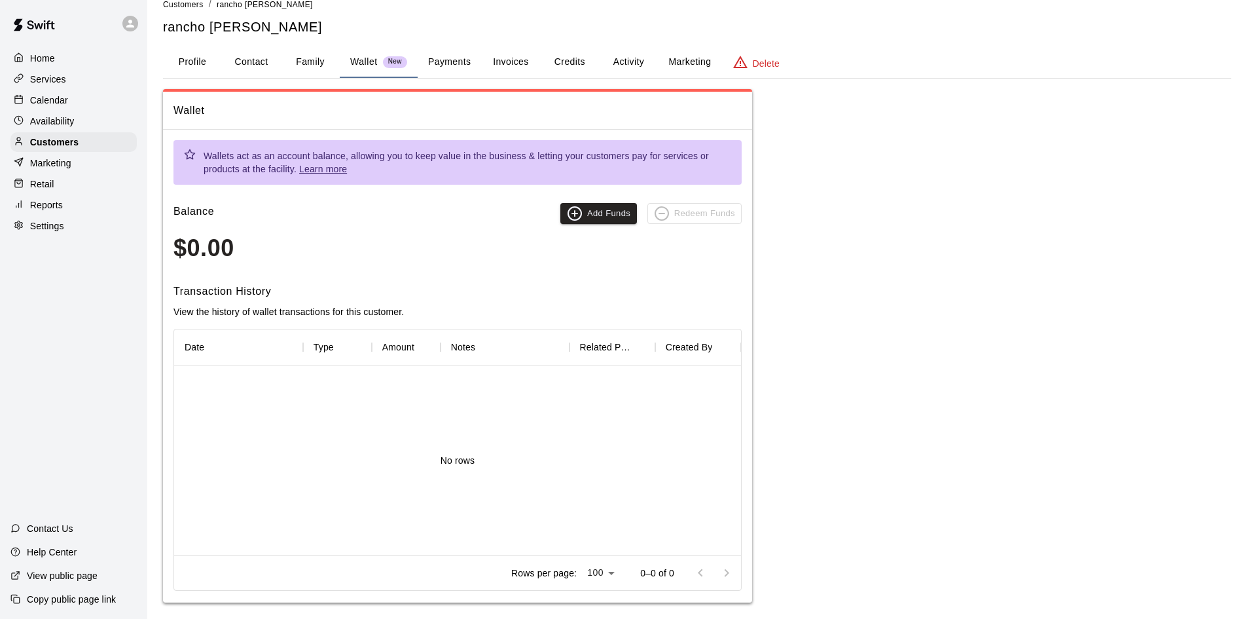
scroll to position [28, 0]
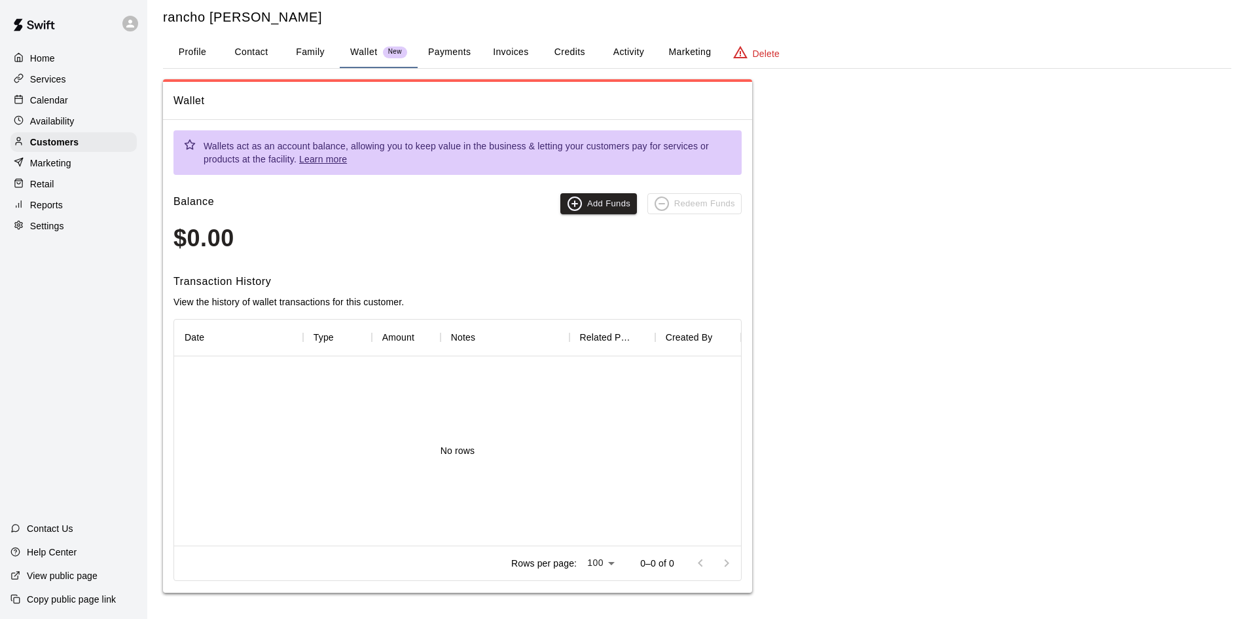
click at [449, 50] on button "Payments" at bounding box center [449, 52] width 63 height 31
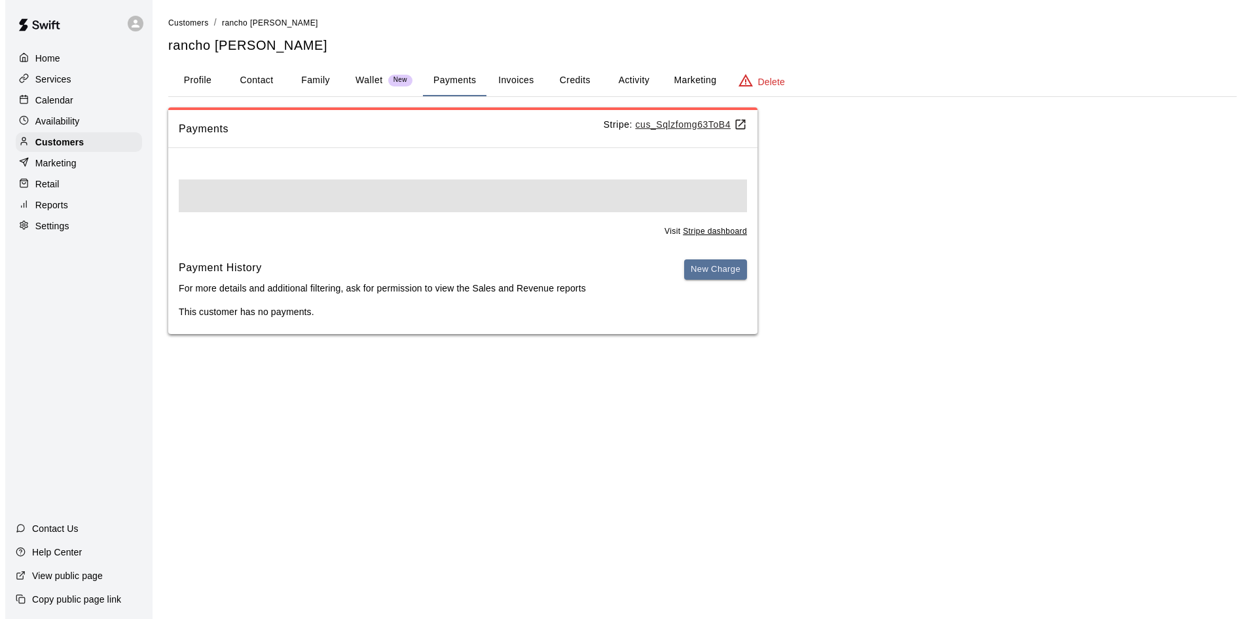
scroll to position [0, 0]
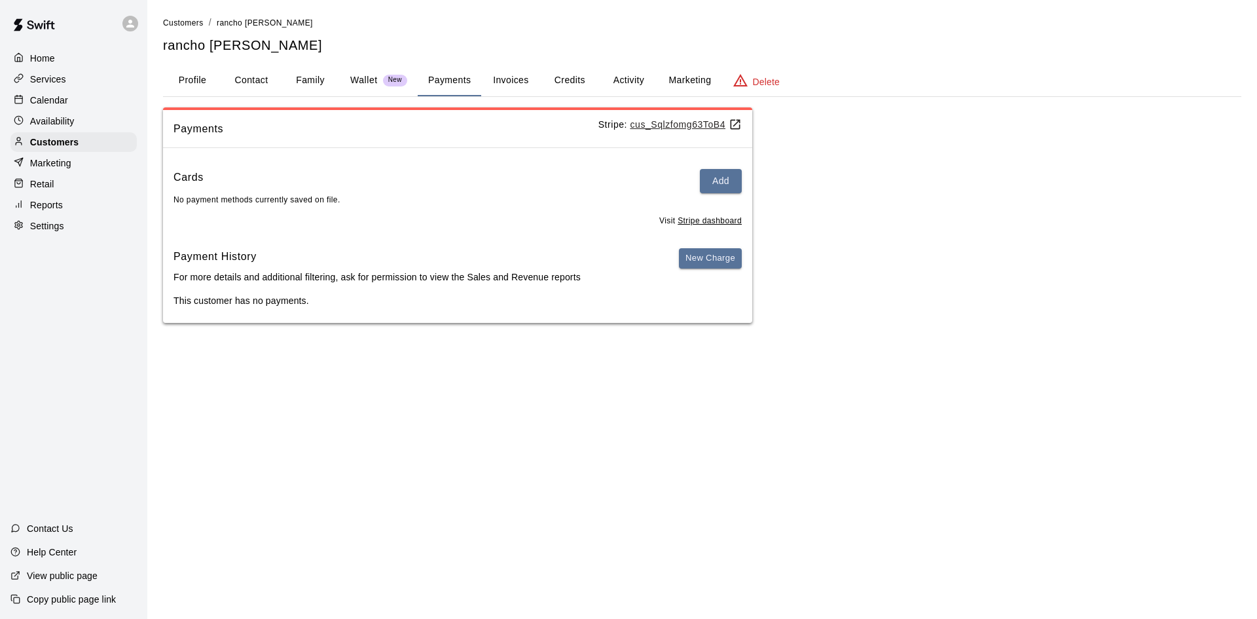
click at [347, 77] on button "Wallet New" at bounding box center [379, 80] width 78 height 31
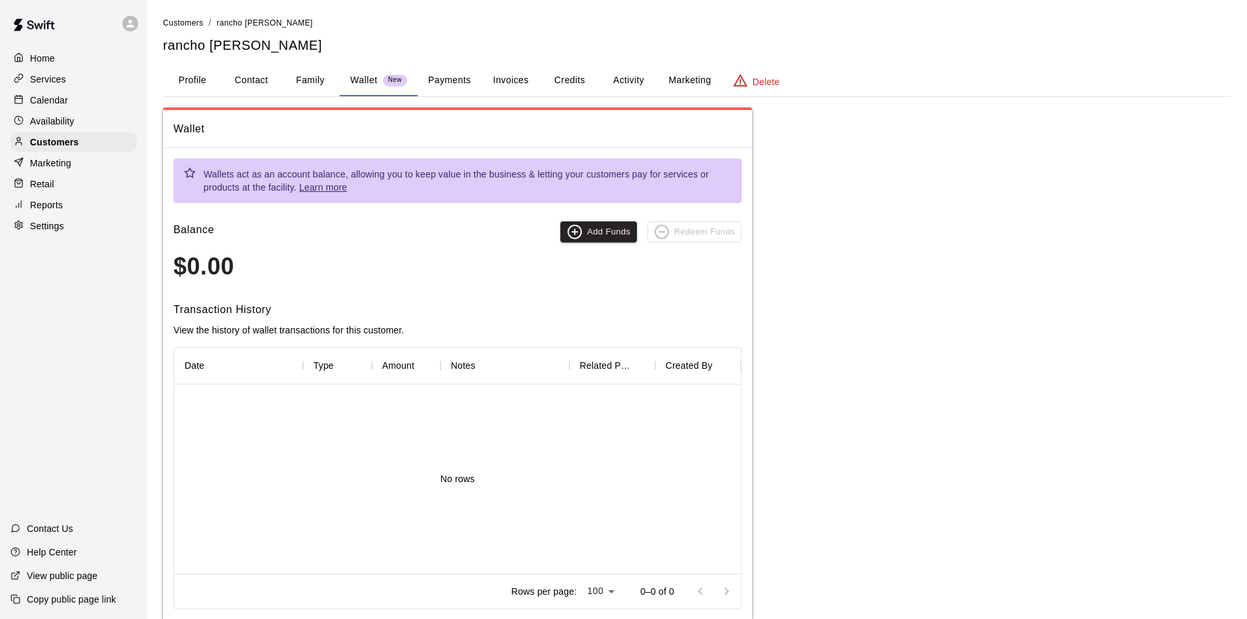
click at [316, 78] on button "Family" at bounding box center [310, 80] width 59 height 31
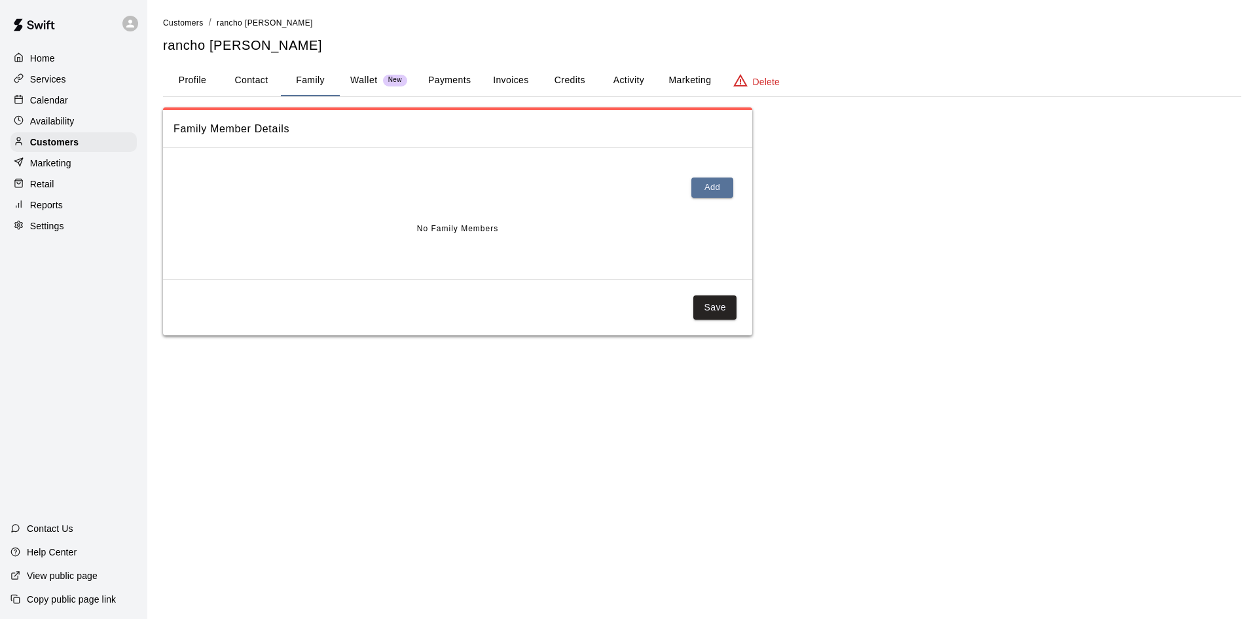
drag, startPoint x: 240, startPoint y: 83, endPoint x: 303, endPoint y: 81, distance: 62.9
click at [241, 83] on button "Contact" at bounding box center [251, 80] width 59 height 31
select select "**"
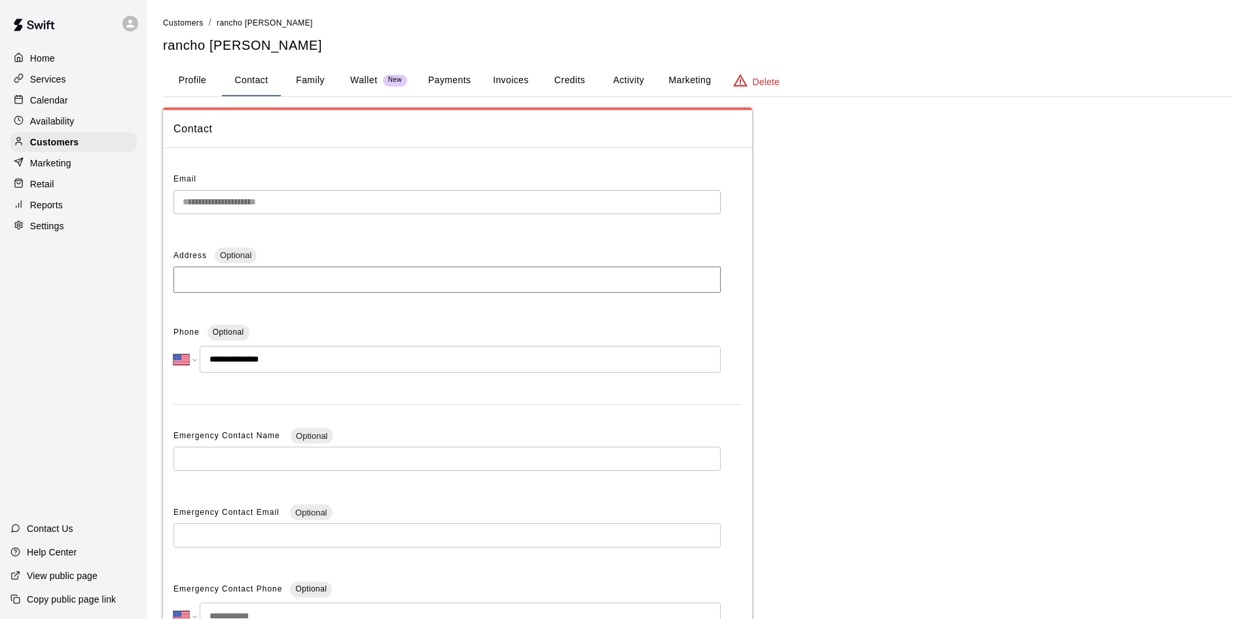
click at [349, 73] on button "Wallet New" at bounding box center [379, 80] width 78 height 31
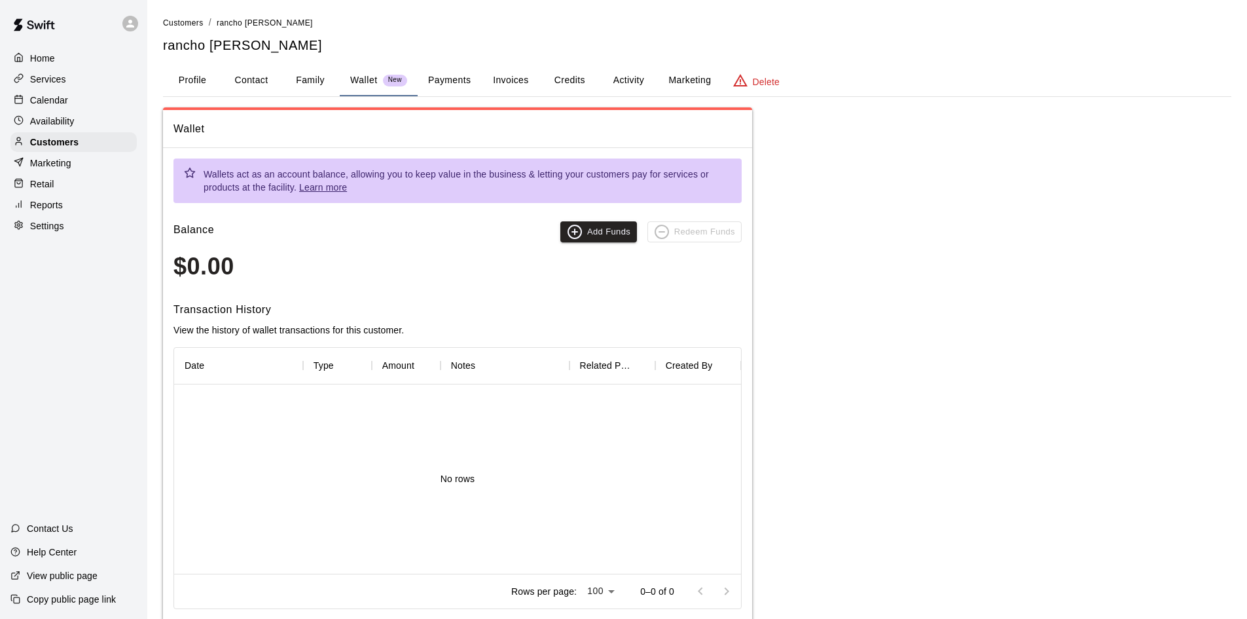
click at [457, 80] on button "Payments" at bounding box center [449, 80] width 63 height 31
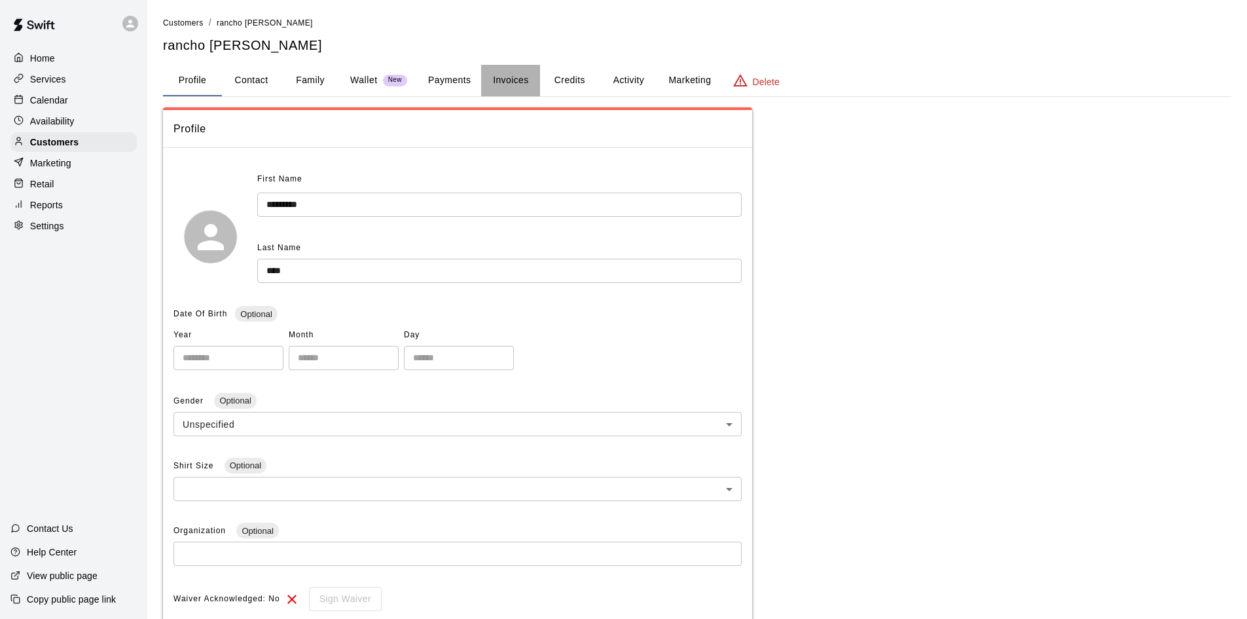
click at [512, 77] on button "Invoices" at bounding box center [510, 80] width 59 height 31
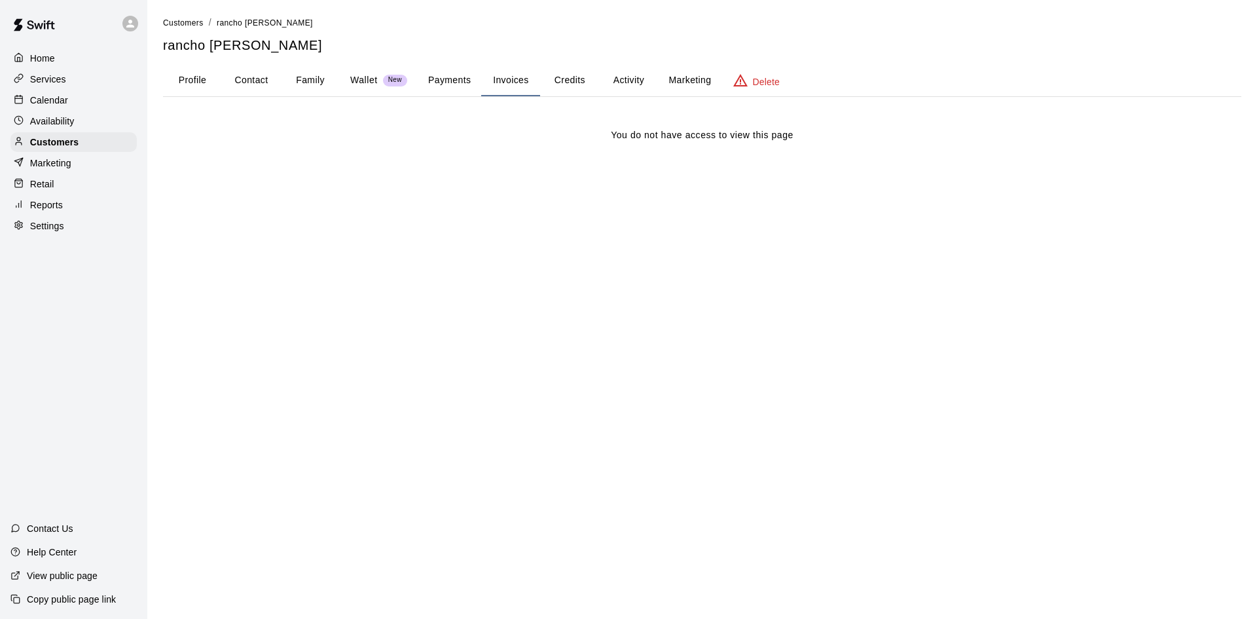
click at [378, 82] on div "Wallet New" at bounding box center [378, 80] width 57 height 14
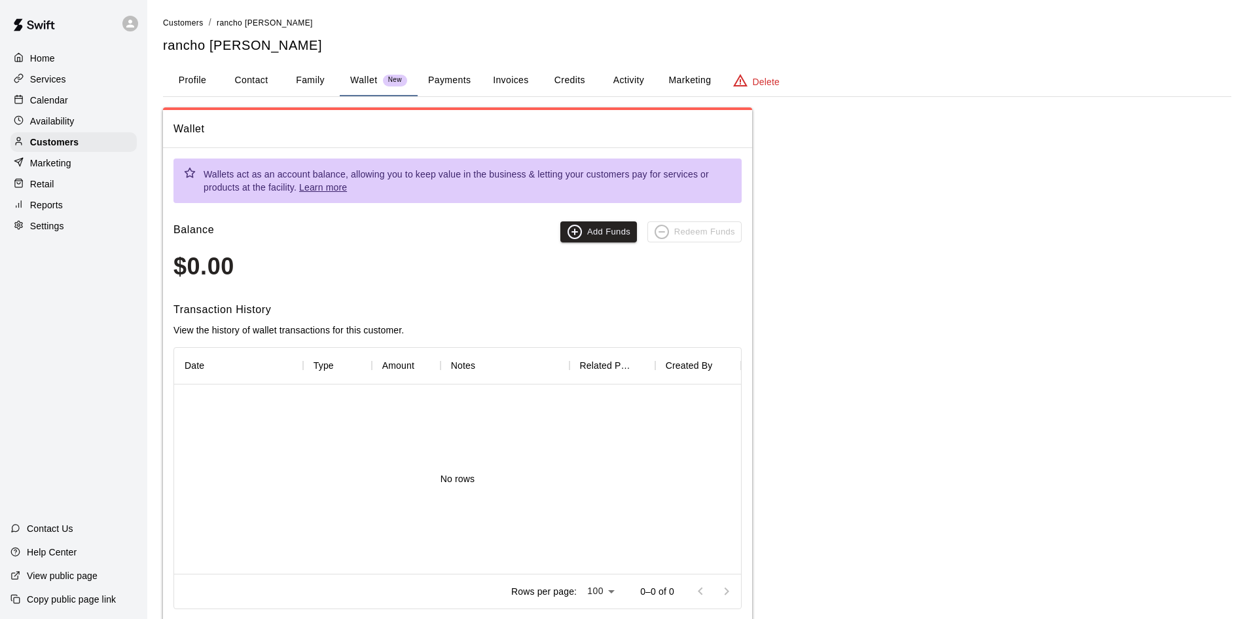
click at [565, 87] on button "Credits" at bounding box center [569, 80] width 59 height 31
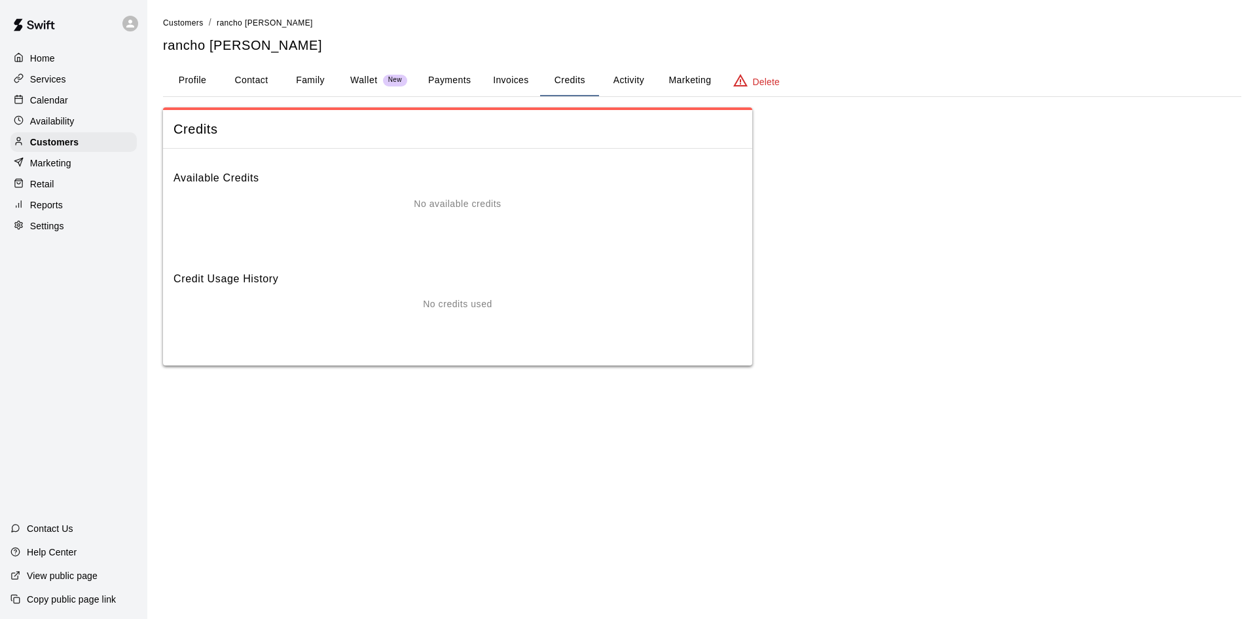
click at [508, 81] on button "Invoices" at bounding box center [510, 80] width 59 height 31
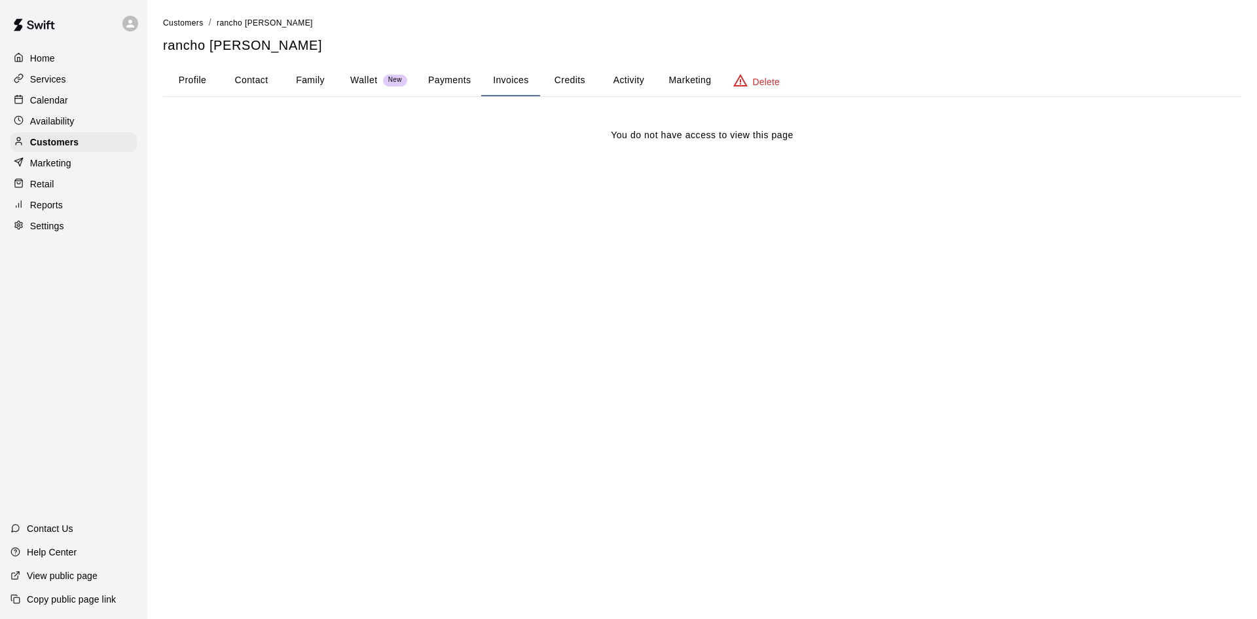
click at [455, 84] on button "Payments" at bounding box center [449, 80] width 63 height 31
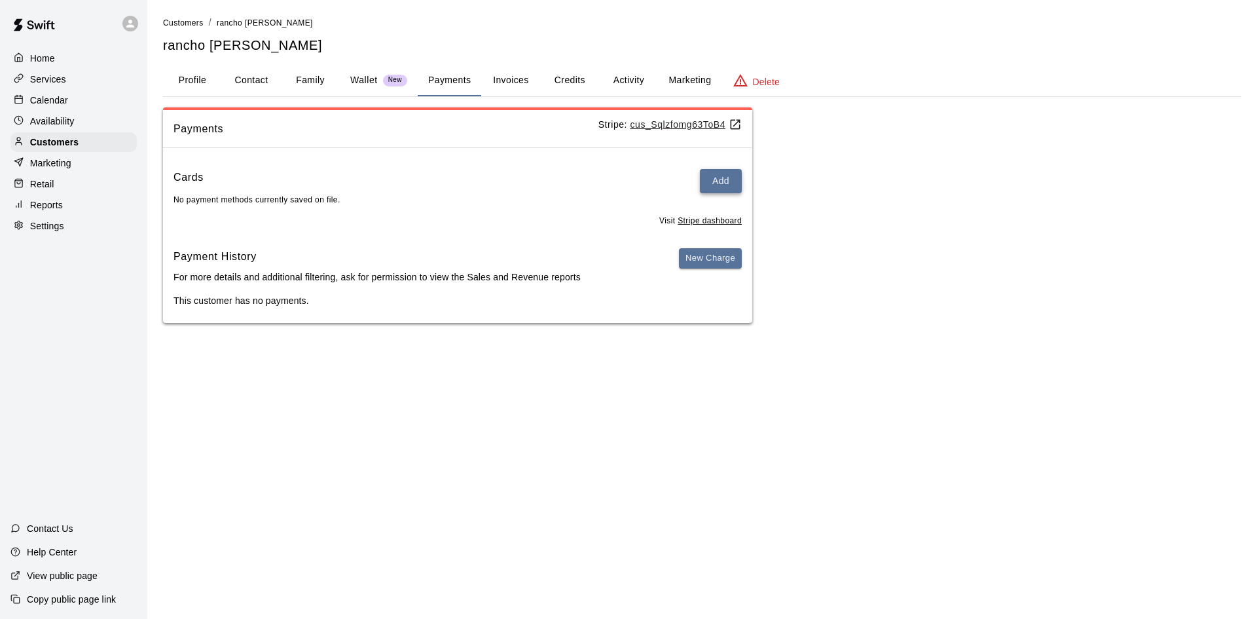
click at [725, 187] on button "Add" at bounding box center [721, 181] width 42 height 24
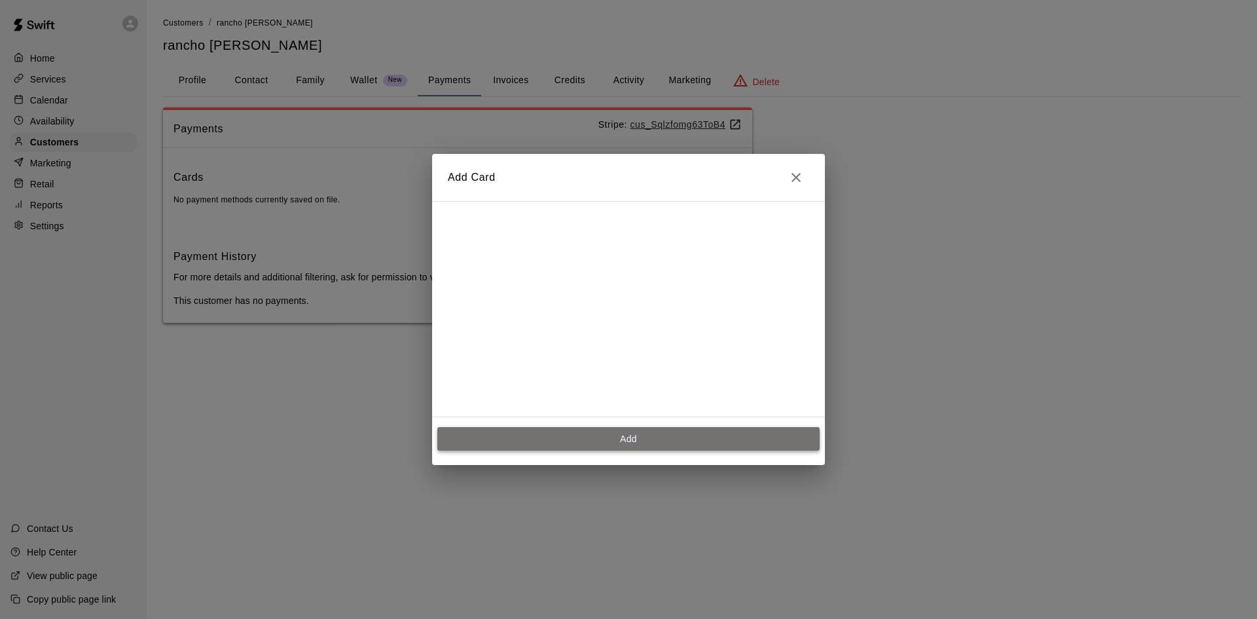
click at [635, 446] on button "Add" at bounding box center [628, 439] width 382 height 24
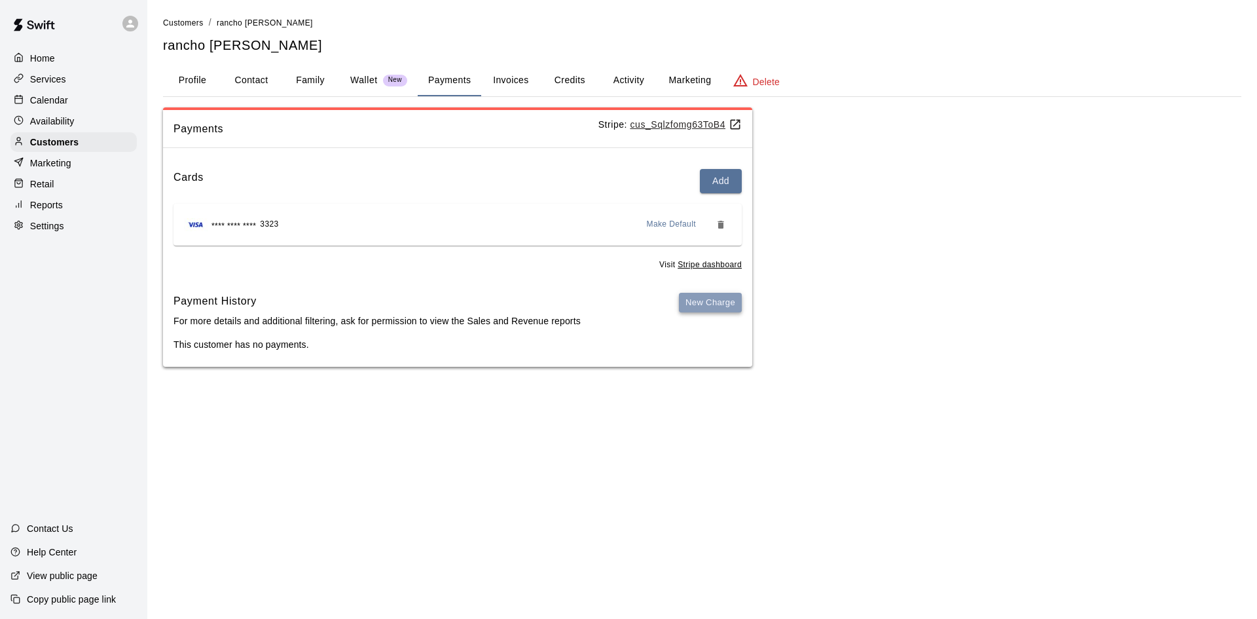
click at [693, 308] on button "New Charge" at bounding box center [710, 303] width 63 height 20
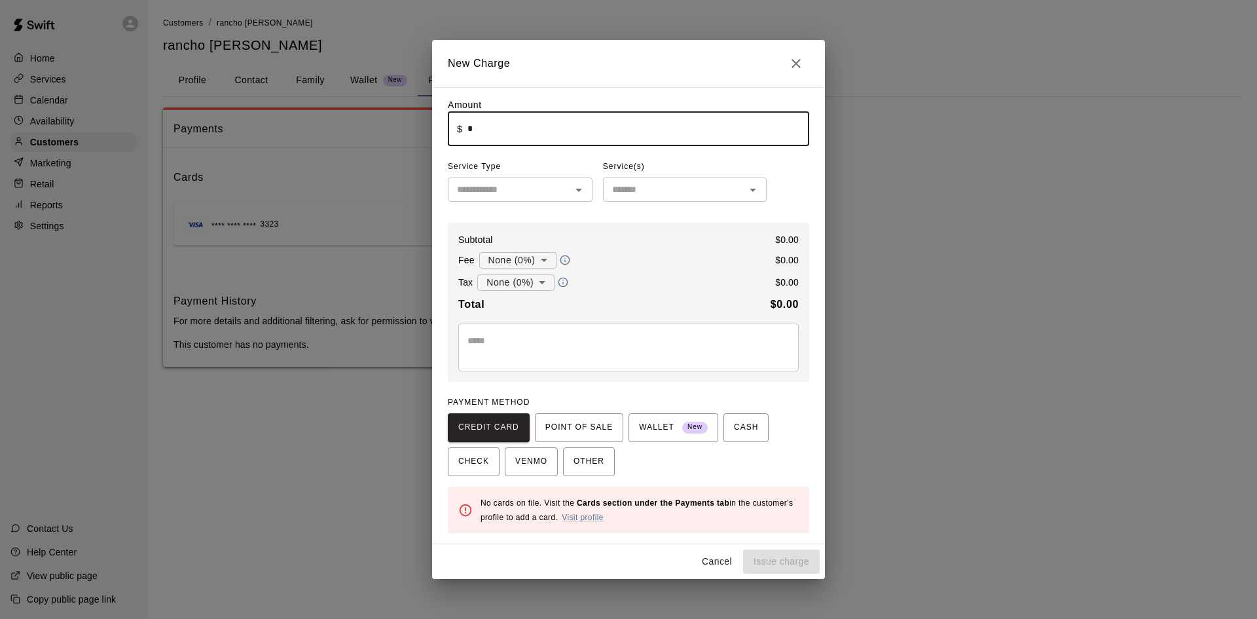
click at [503, 138] on input "*" at bounding box center [638, 128] width 342 height 35
click at [793, 60] on icon "Close" at bounding box center [795, 63] width 9 height 9
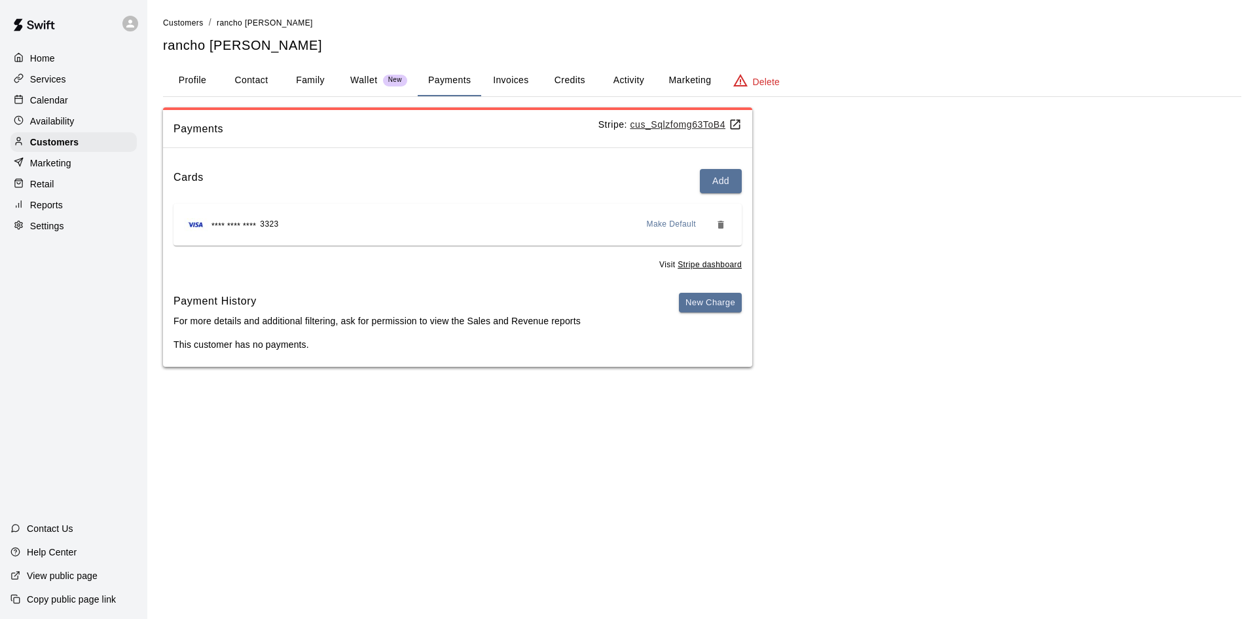
click at [34, 105] on p "Calendar" at bounding box center [49, 100] width 38 height 13
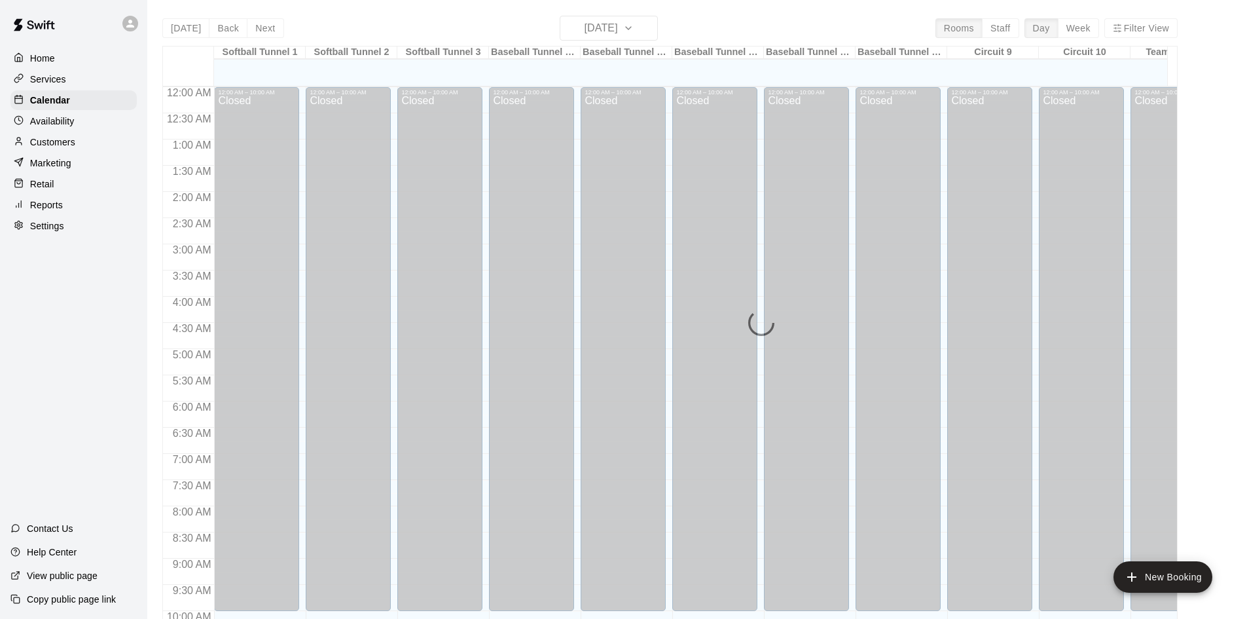
scroll to position [671, 0]
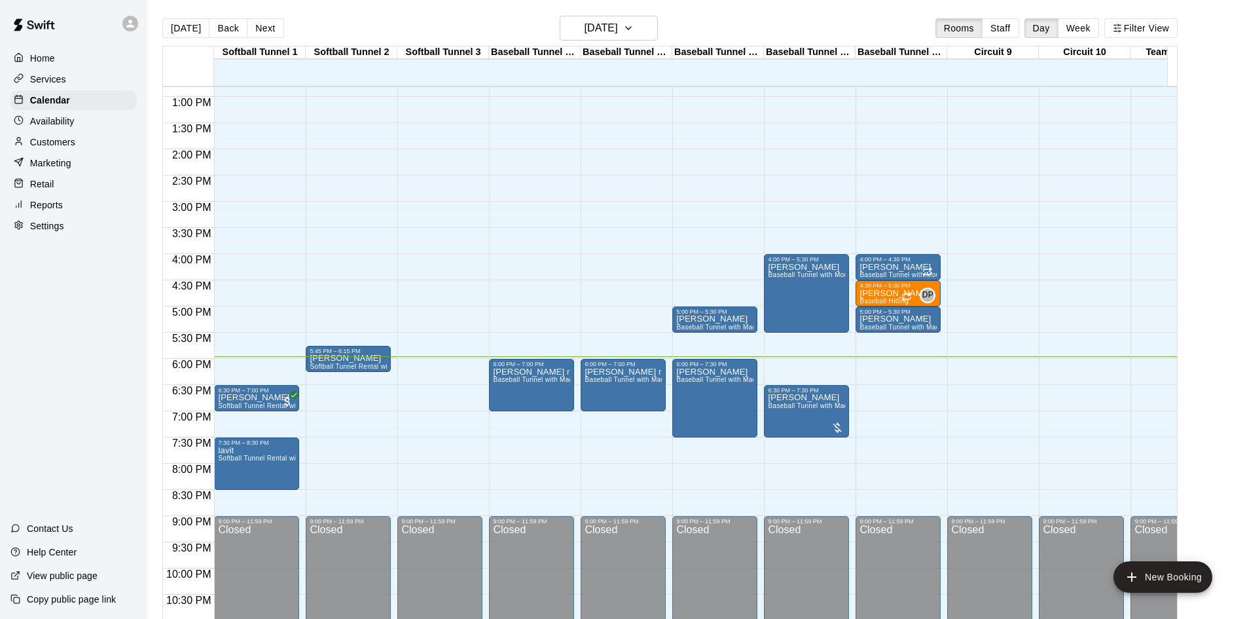
click at [60, 140] on p "Customers" at bounding box center [52, 142] width 45 height 13
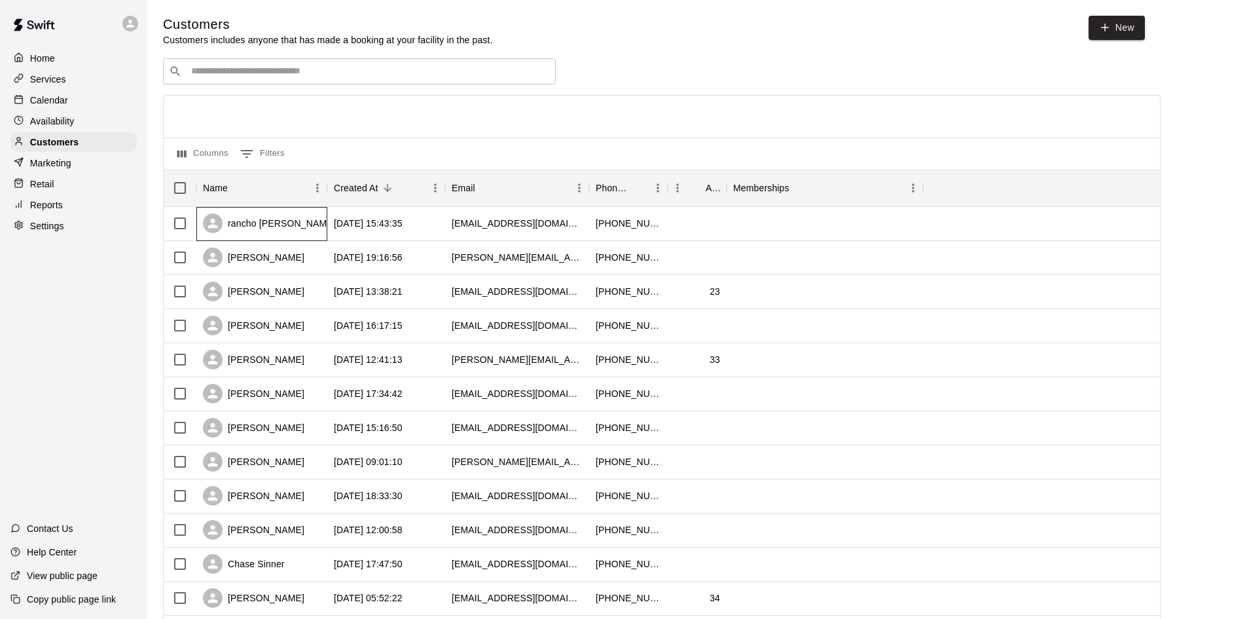
click at [259, 231] on div "rancho [PERSON_NAME]" at bounding box center [269, 223] width 133 height 20
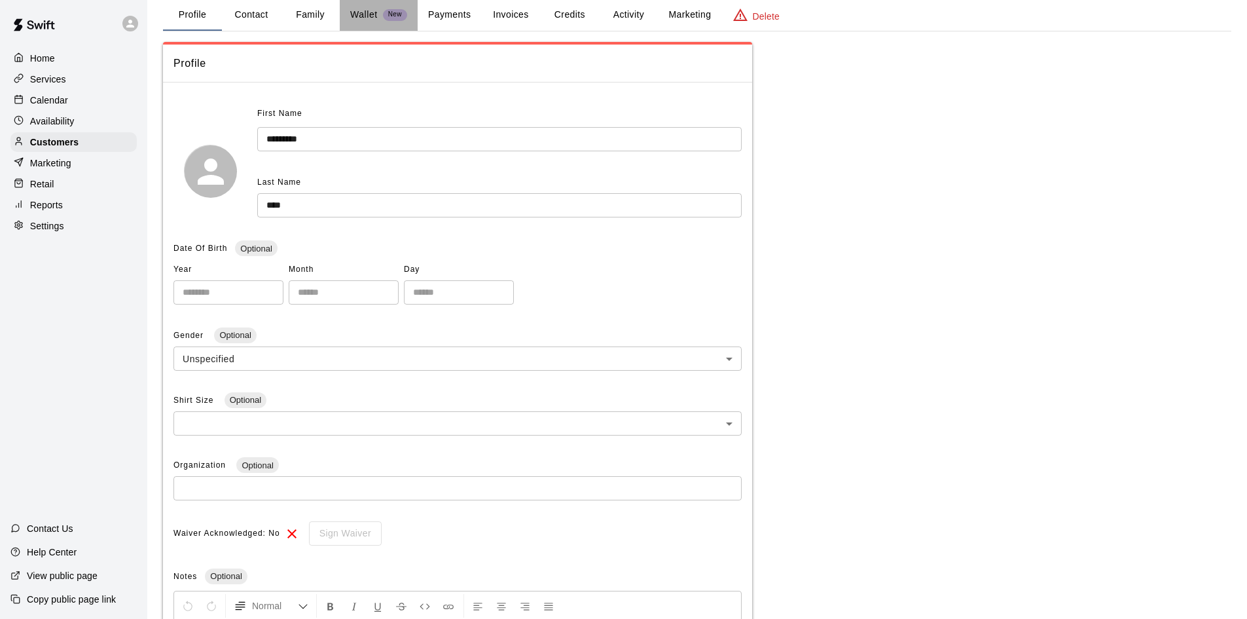
click at [357, 19] on p "Wallet" at bounding box center [363, 15] width 27 height 14
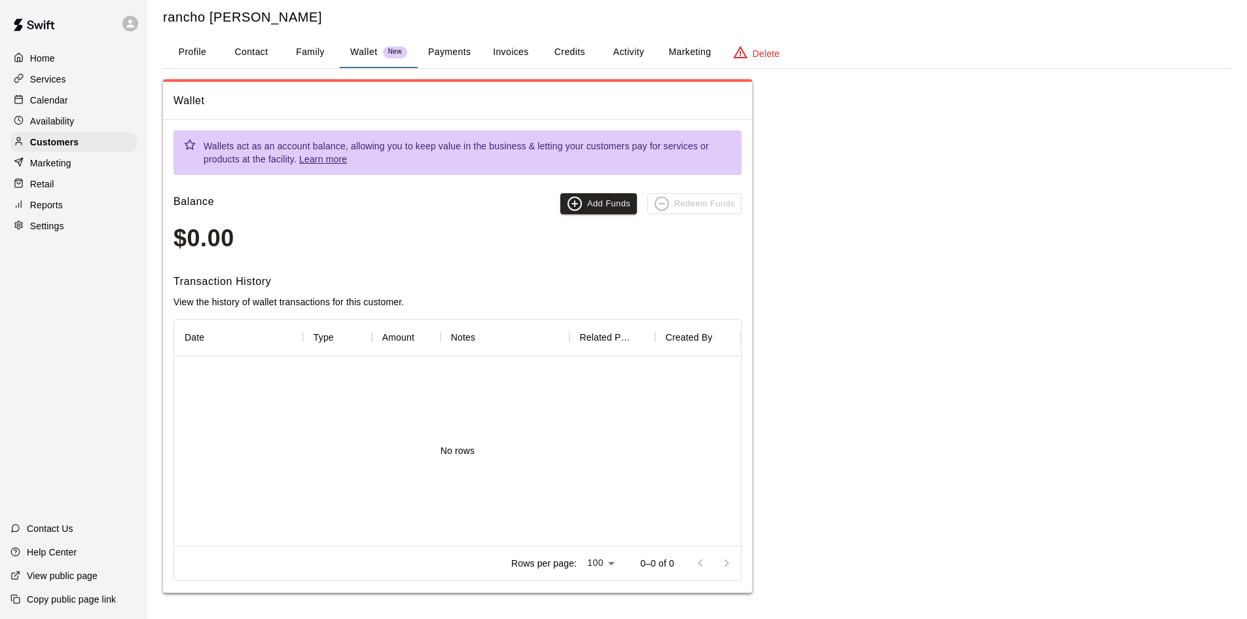
click at [460, 47] on button "Payments" at bounding box center [449, 52] width 63 height 31
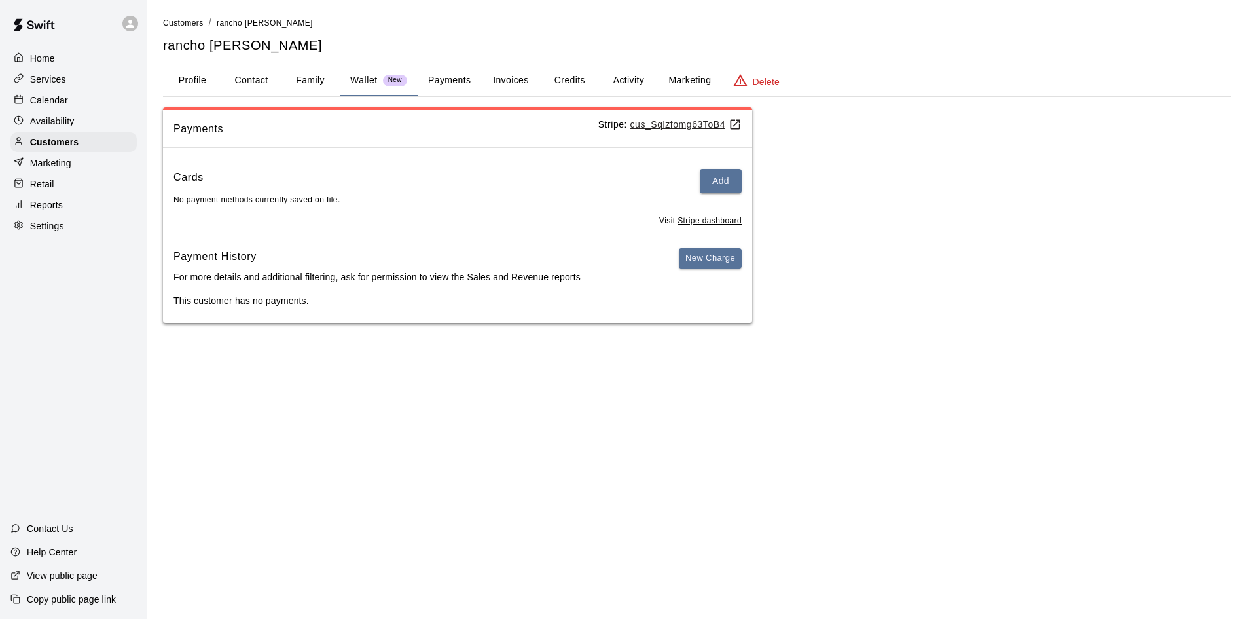
scroll to position [0, 0]
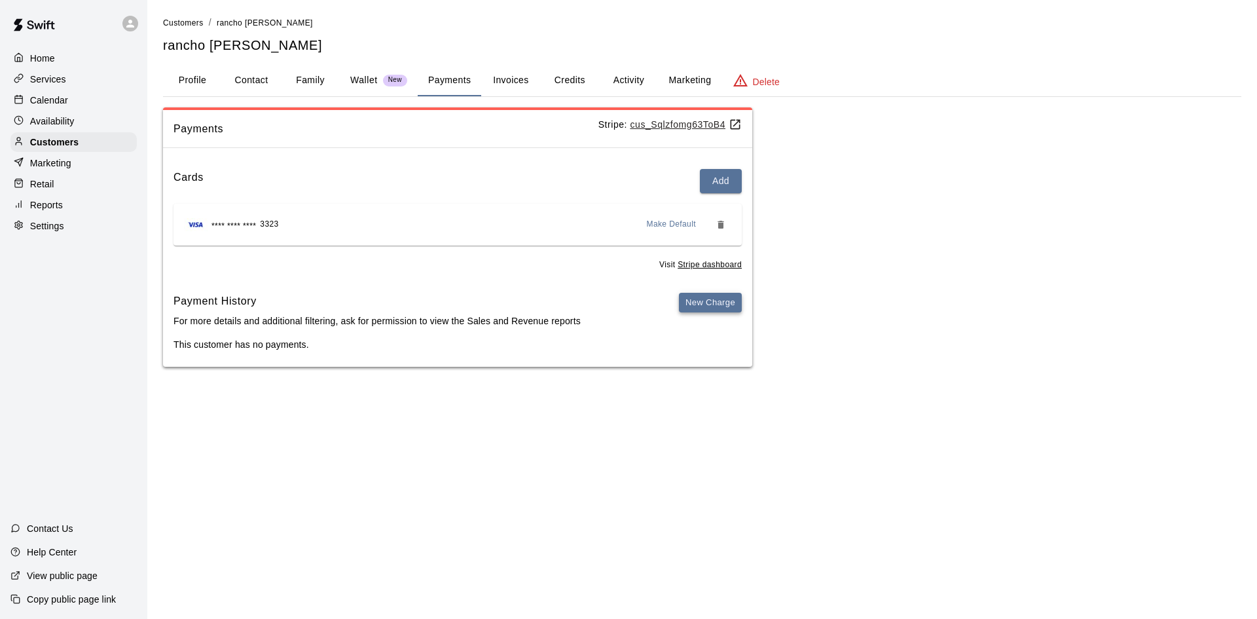
click at [715, 304] on button "New Charge" at bounding box center [710, 303] width 63 height 20
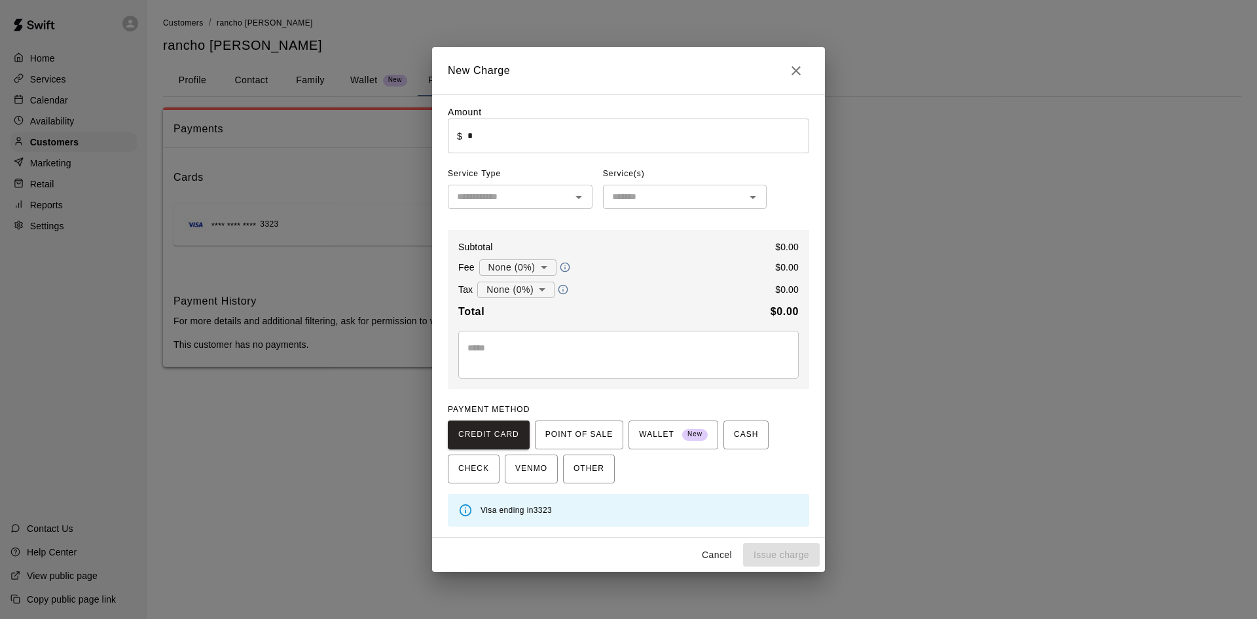
click at [606, 122] on input "*" at bounding box center [638, 135] width 342 height 35
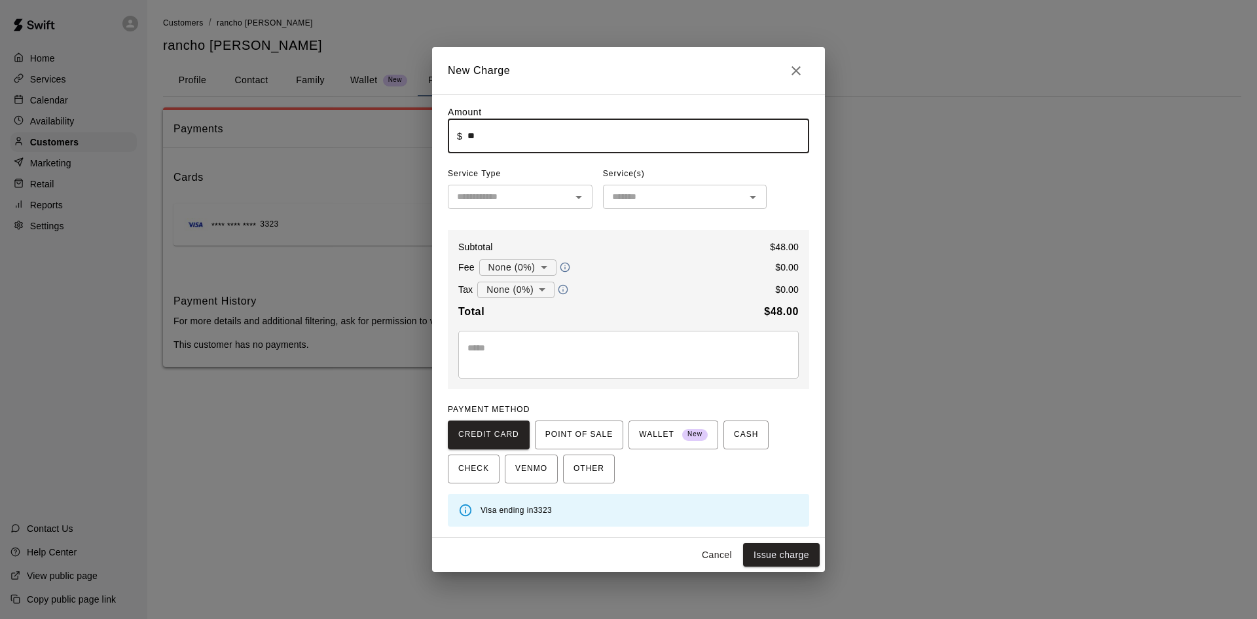
click at [513, 203] on input "text" at bounding box center [509, 197] width 115 height 16
type input "*****"
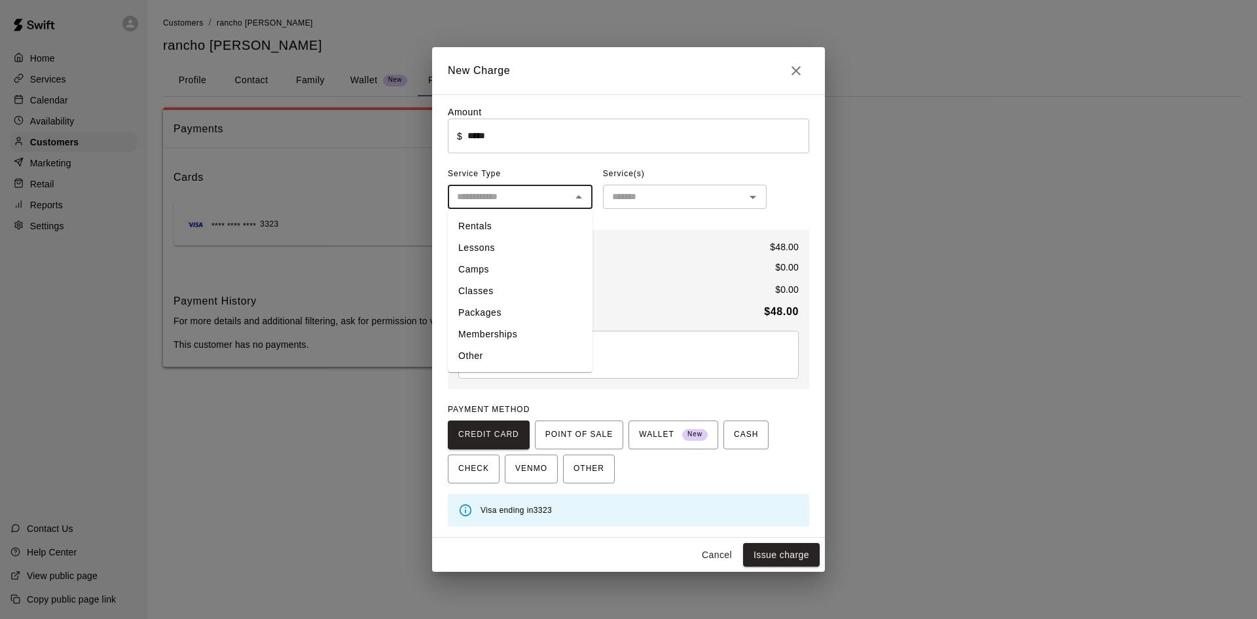
click at [501, 228] on li "Rentals" at bounding box center [520, 226] width 145 height 22
type input "*******"
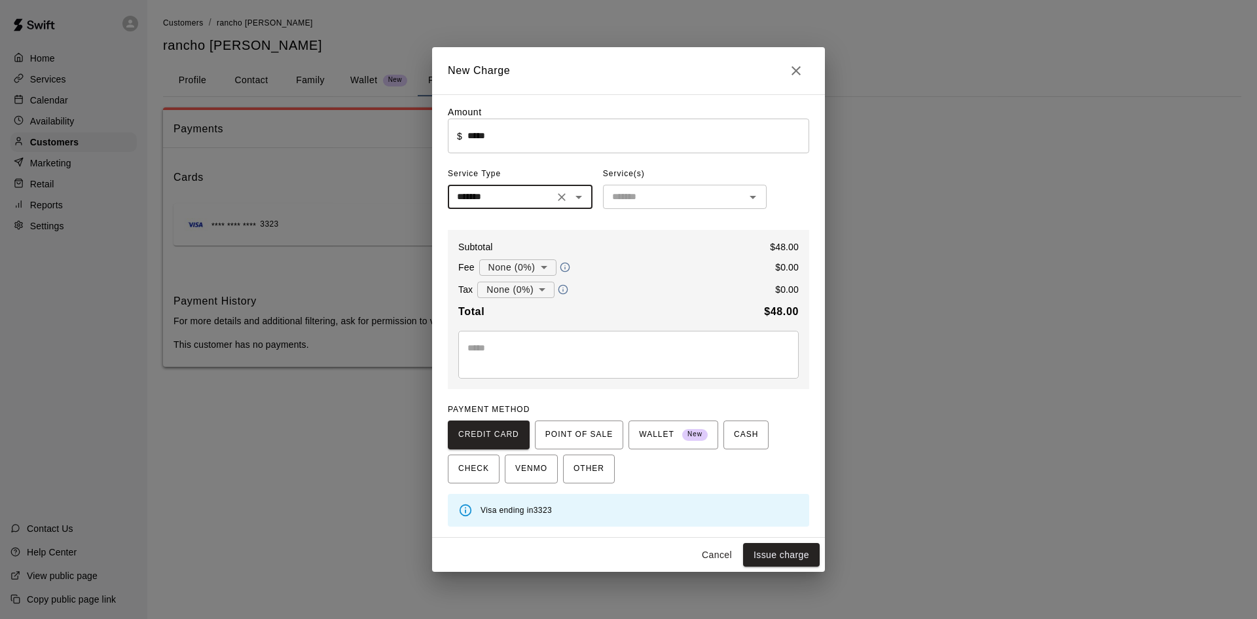
click at [641, 202] on input "text" at bounding box center [674, 197] width 134 height 16
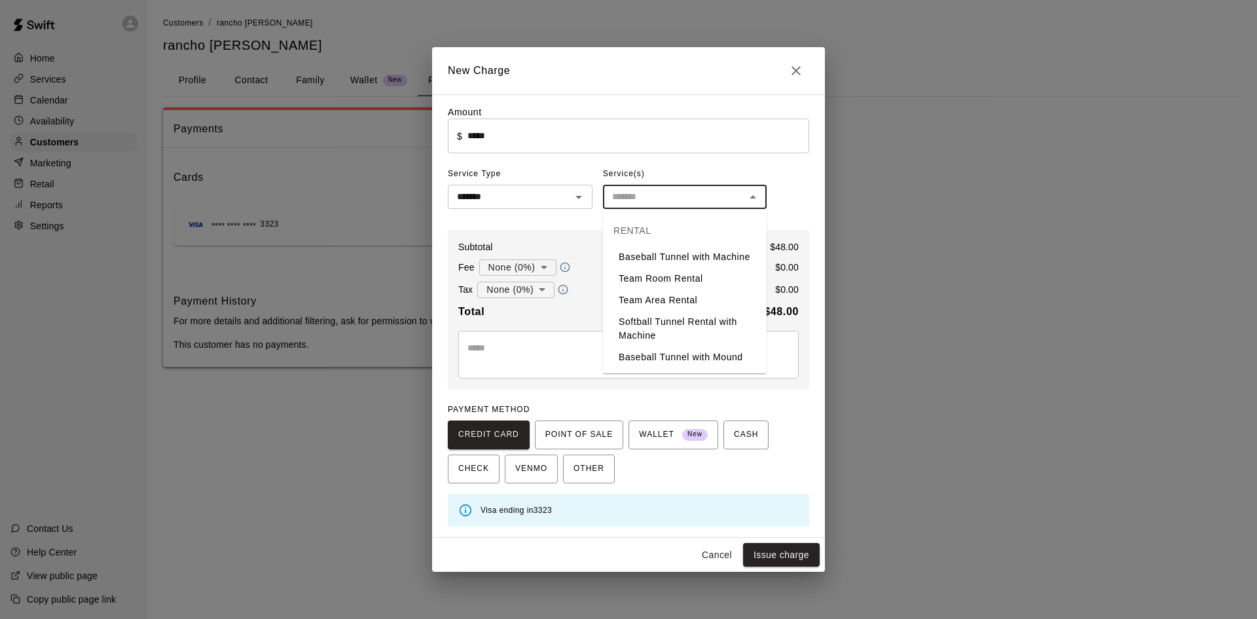
click at [658, 262] on li "Baseball Tunnel with Machine" at bounding box center [685, 257] width 164 height 22
type input "**********"
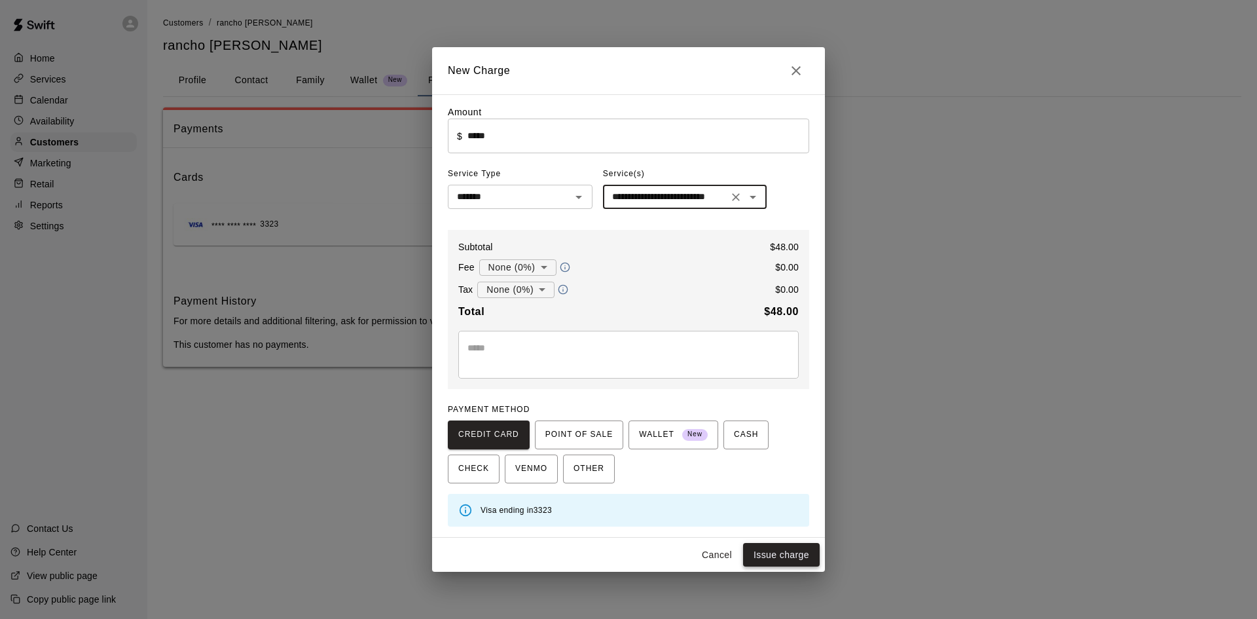
click at [779, 560] on button "Issue charge" at bounding box center [781, 555] width 77 height 24
type input "*"
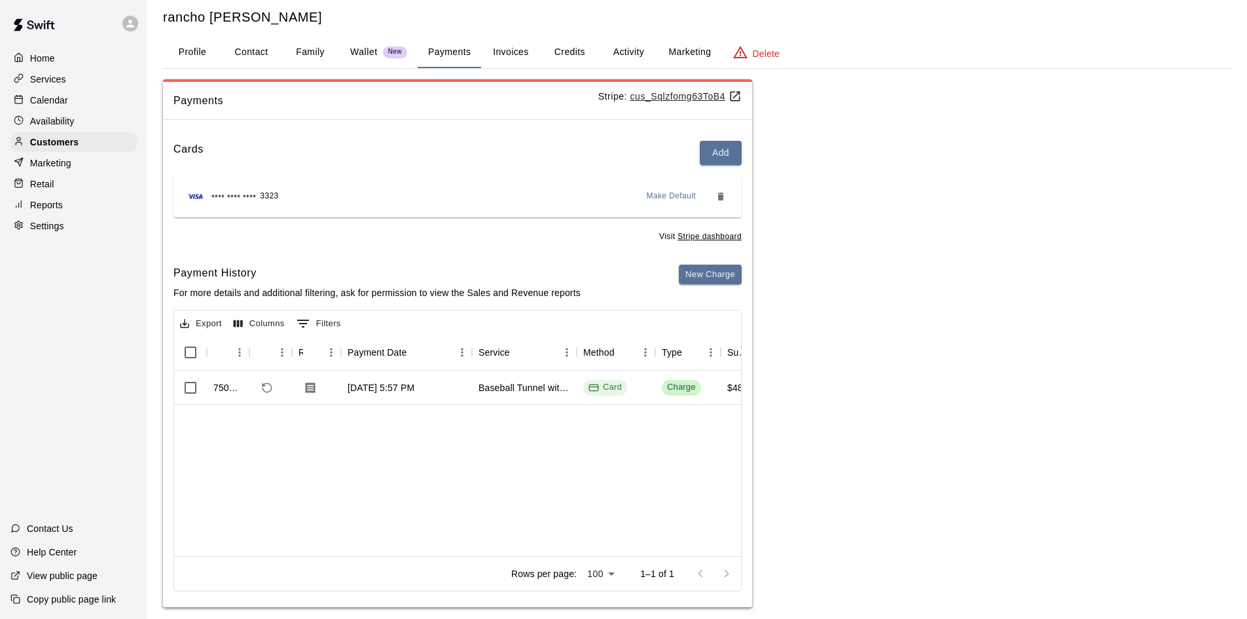
scroll to position [43, 0]
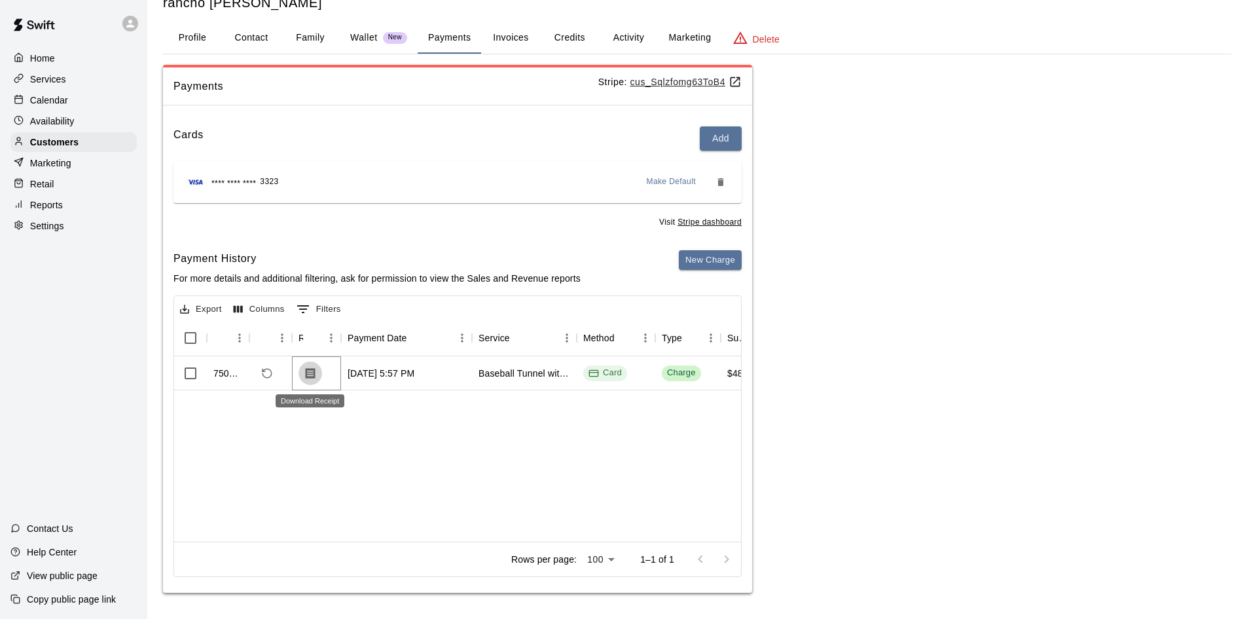
click at [310, 375] on icon "Download Receipt" at bounding box center [310, 373] width 13 height 13
click at [54, 124] on p "Availability" at bounding box center [52, 121] width 45 height 13
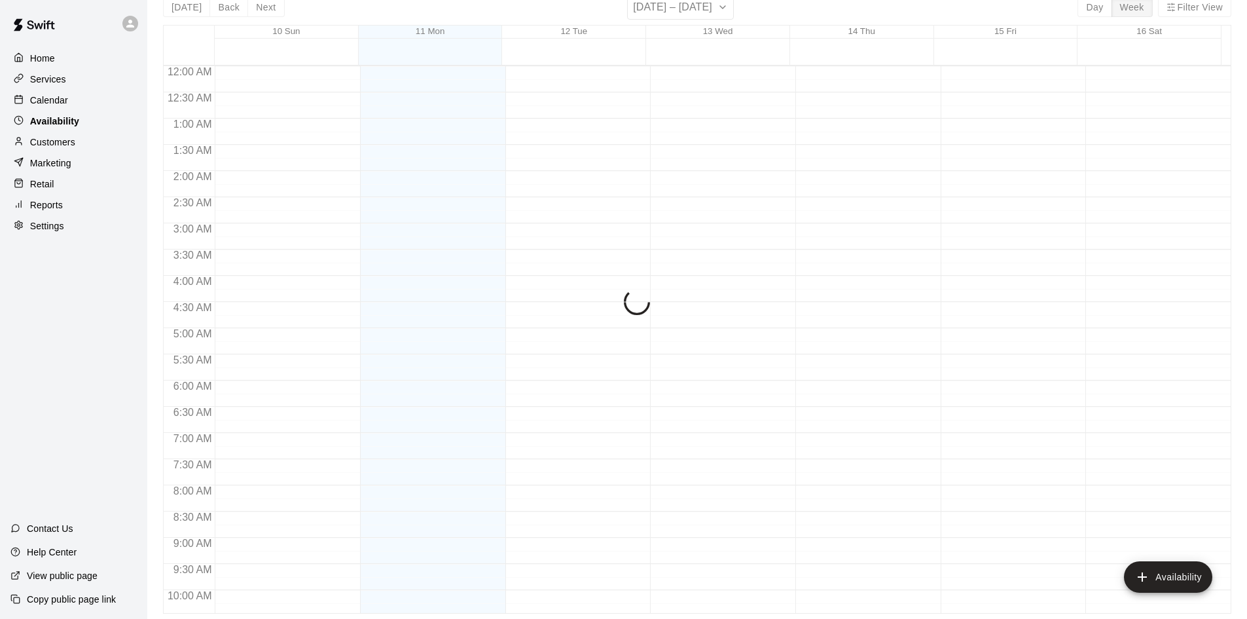
drag, startPoint x: 48, startPoint y: 58, endPoint x: 48, endPoint y: 128, distance: 70.7
click at [48, 58] on p "Home" at bounding box center [42, 58] width 25 height 13
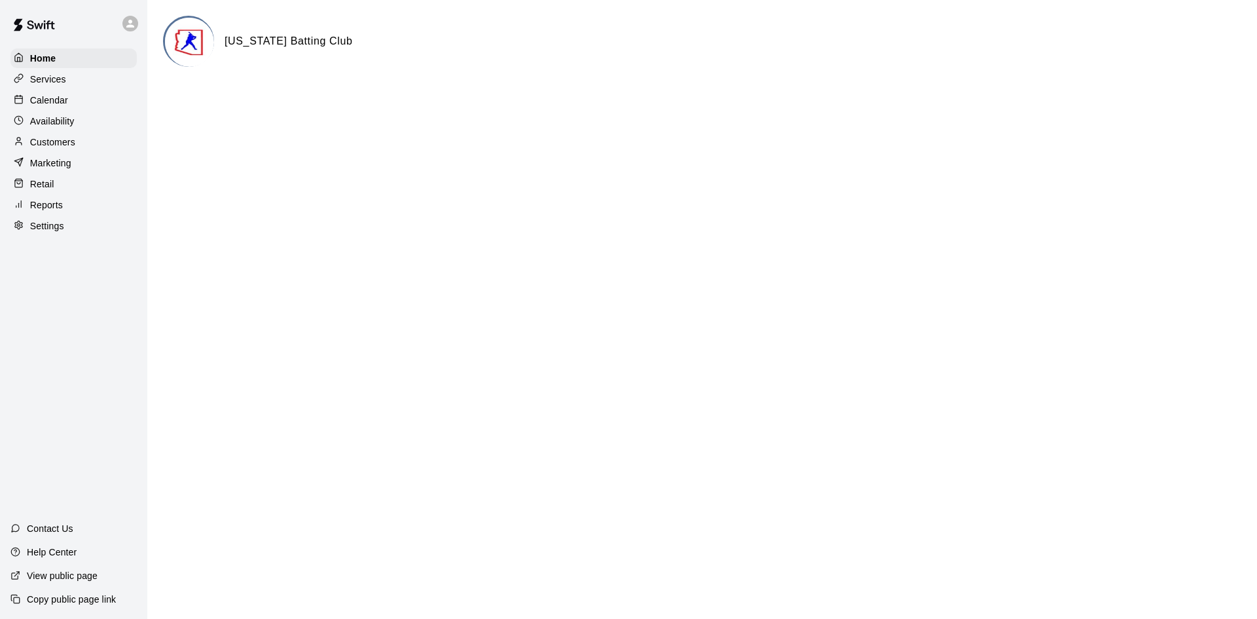
click at [65, 152] on div "Customers" at bounding box center [73, 142] width 126 height 20
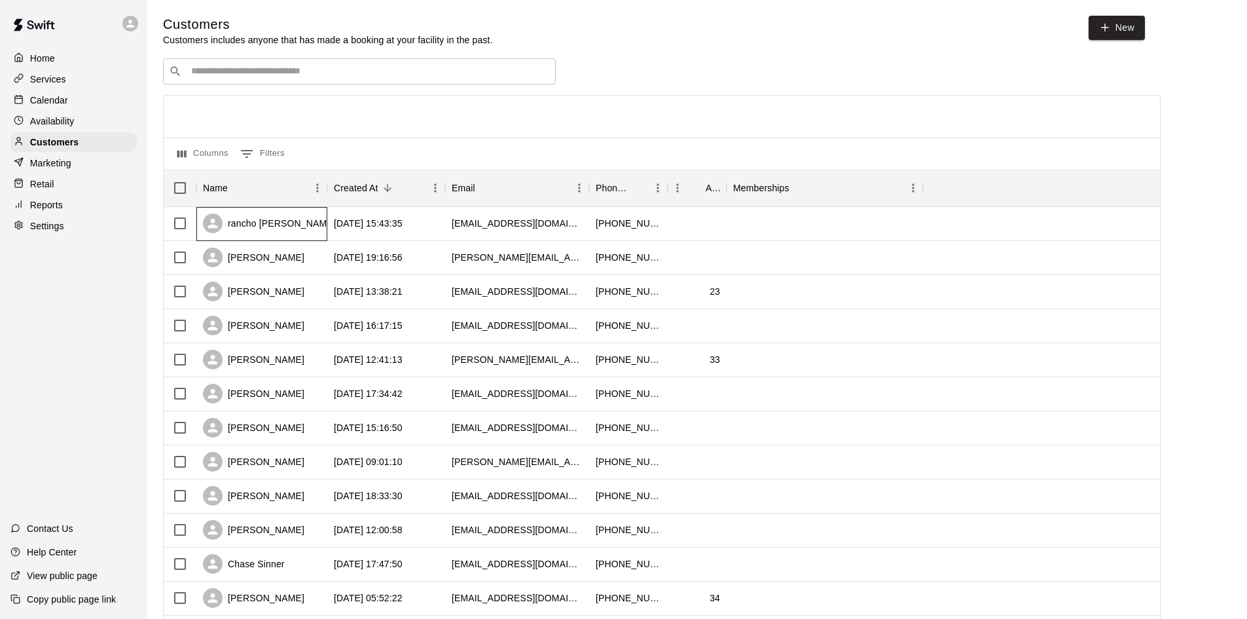
click at [236, 221] on div "rancho [PERSON_NAME]" at bounding box center [269, 223] width 133 height 20
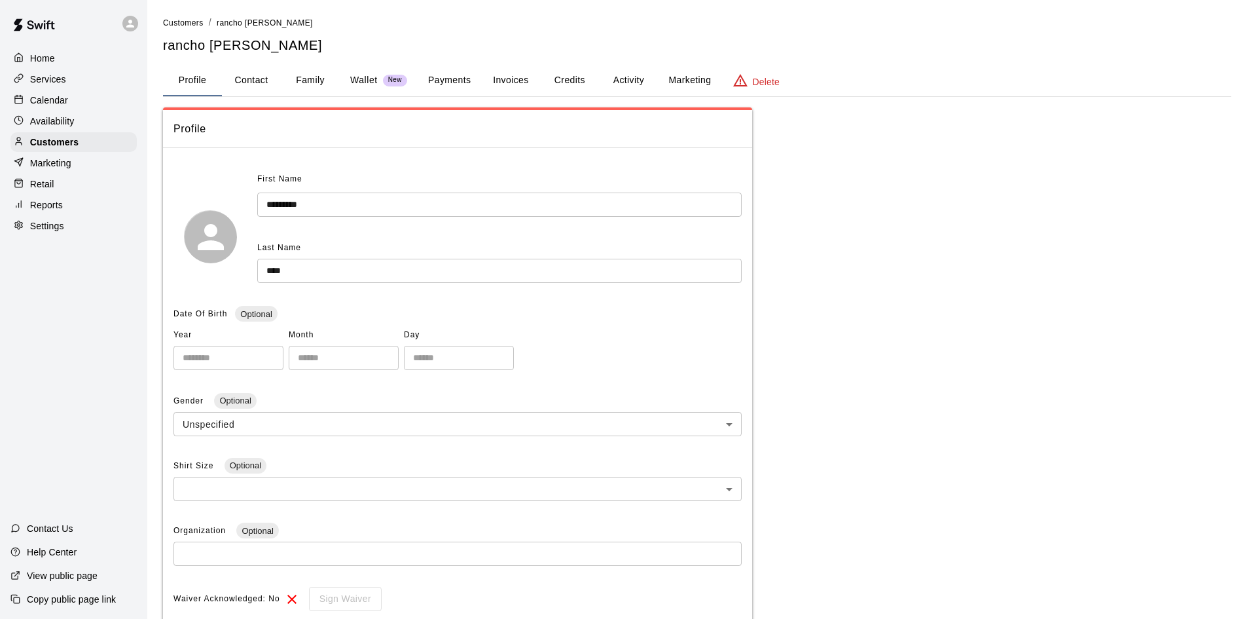
click at [446, 85] on button "Payments" at bounding box center [449, 80] width 63 height 31
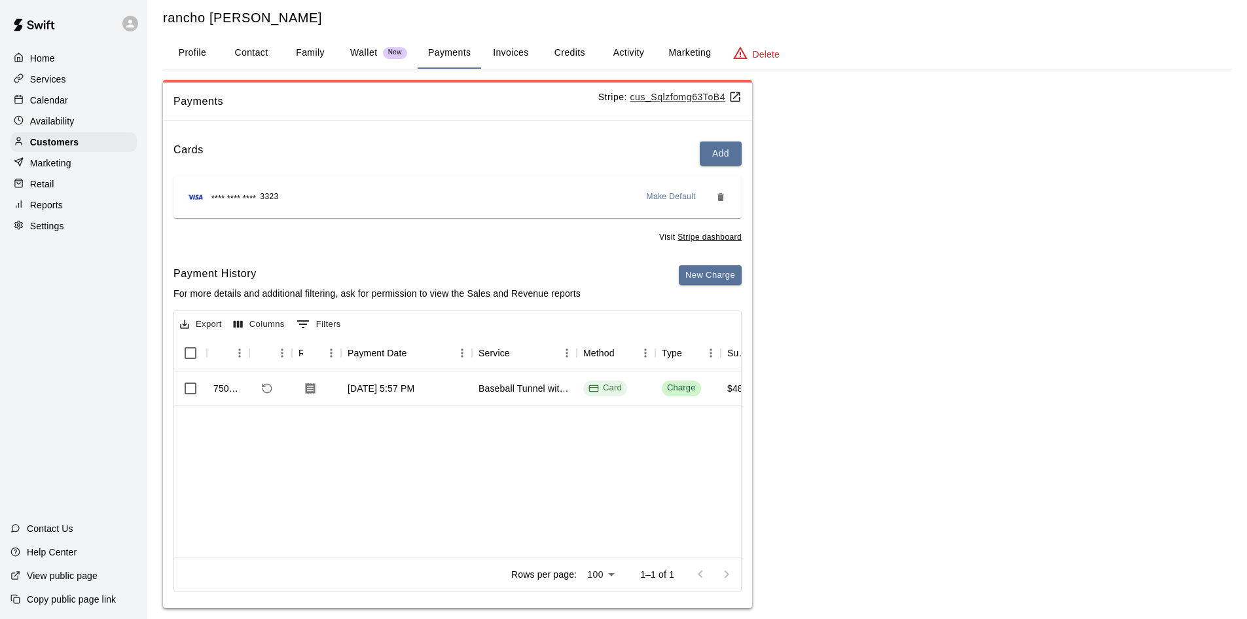
scroll to position [43, 0]
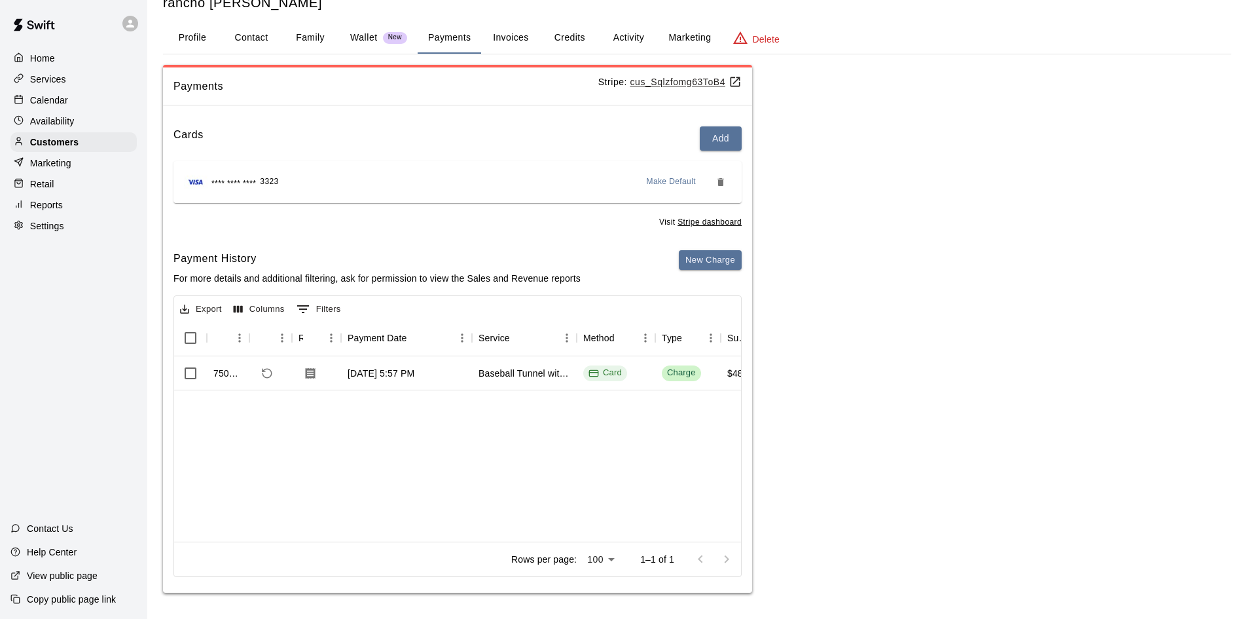
click at [196, 45] on button "Profile" at bounding box center [192, 37] width 59 height 31
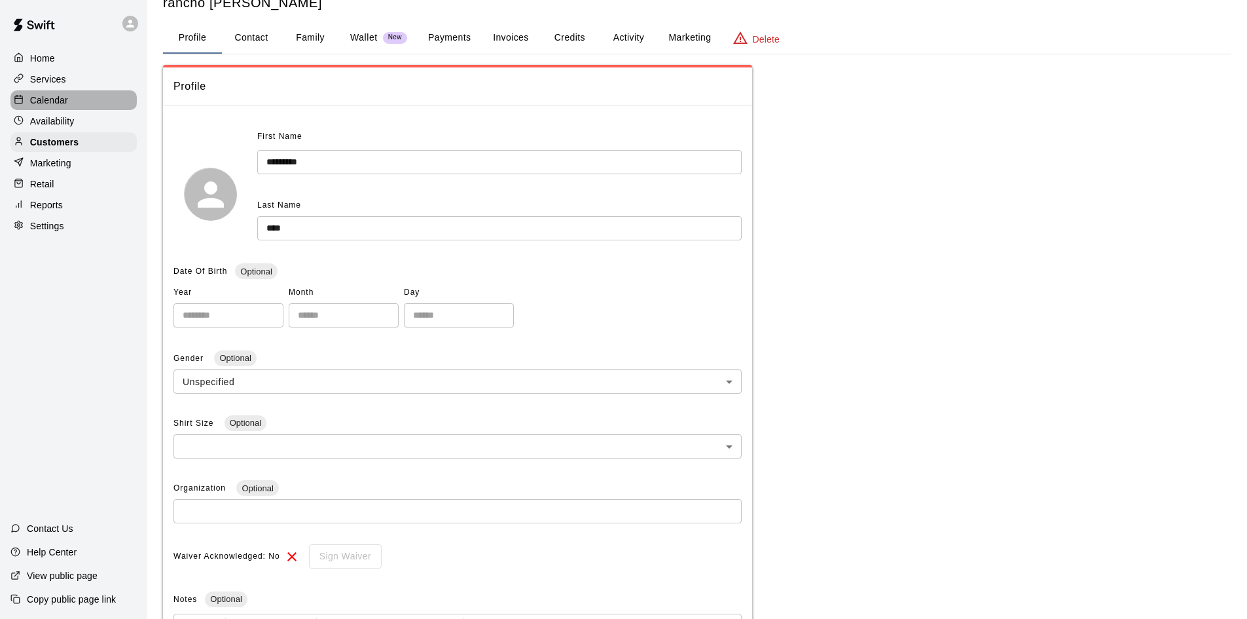
click at [58, 103] on p "Calendar" at bounding box center [49, 100] width 38 height 13
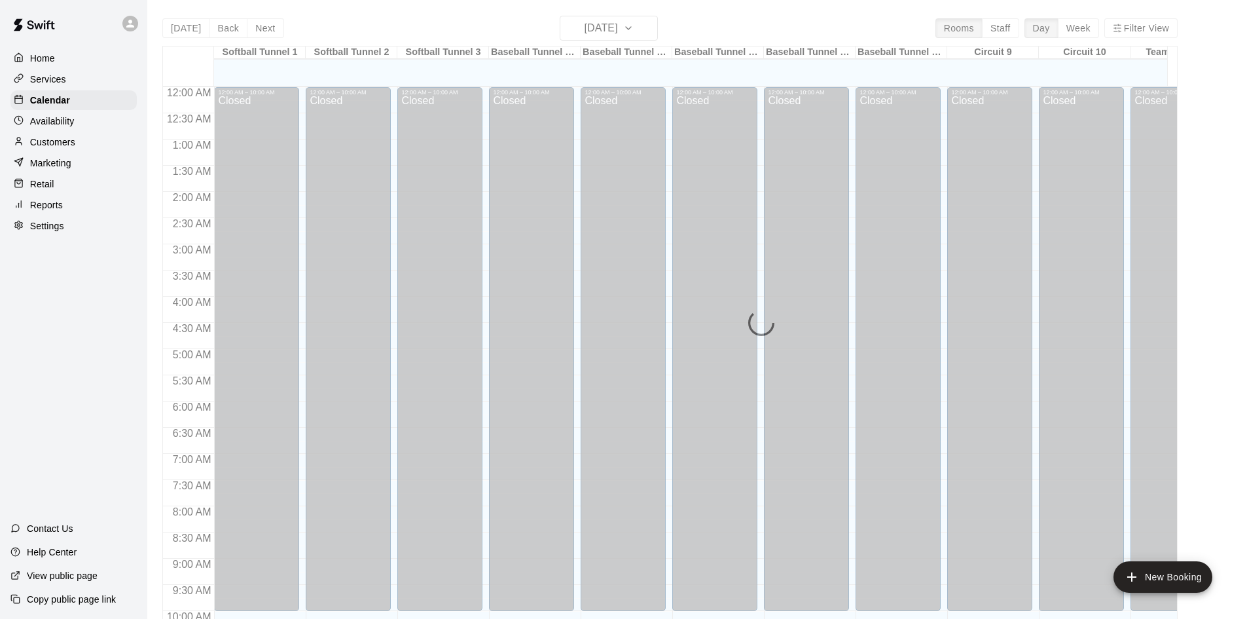
scroll to position [671, 0]
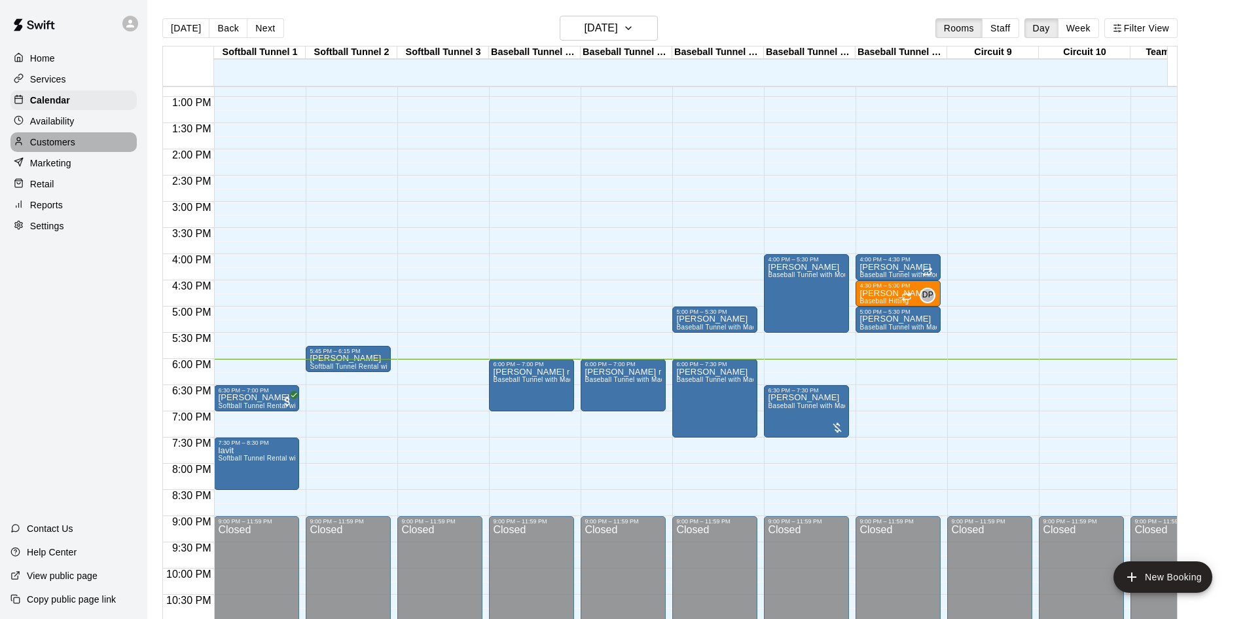
click at [69, 149] on p "Customers" at bounding box center [52, 142] width 45 height 13
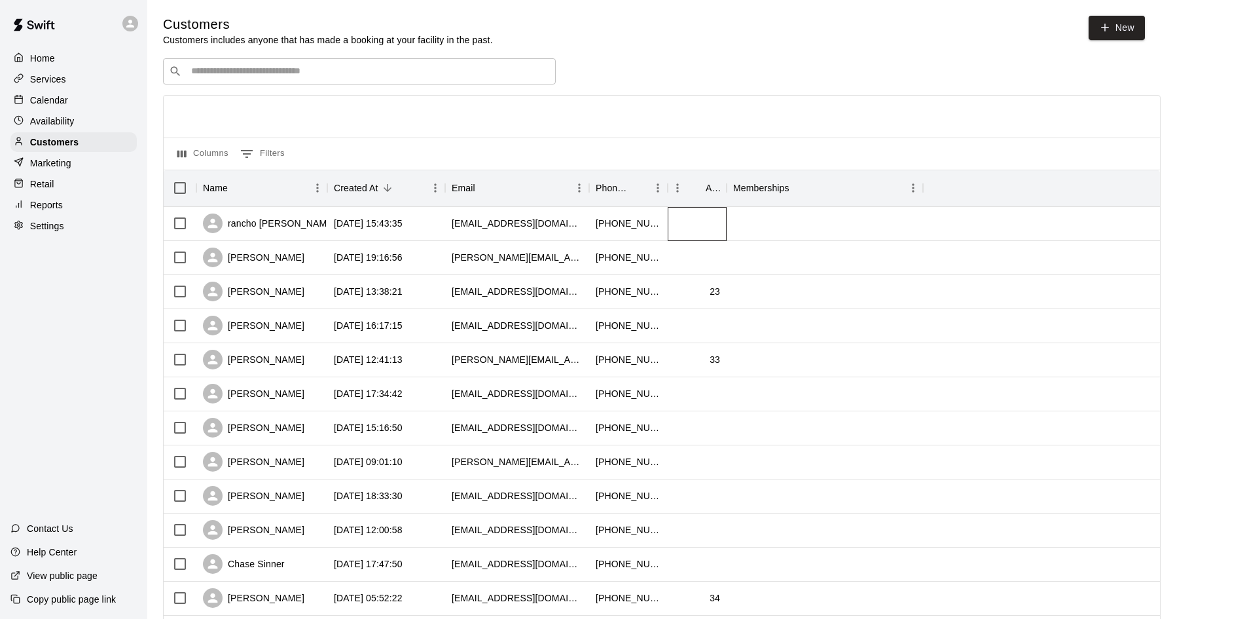
click at [712, 213] on div at bounding box center [697, 224] width 59 height 34
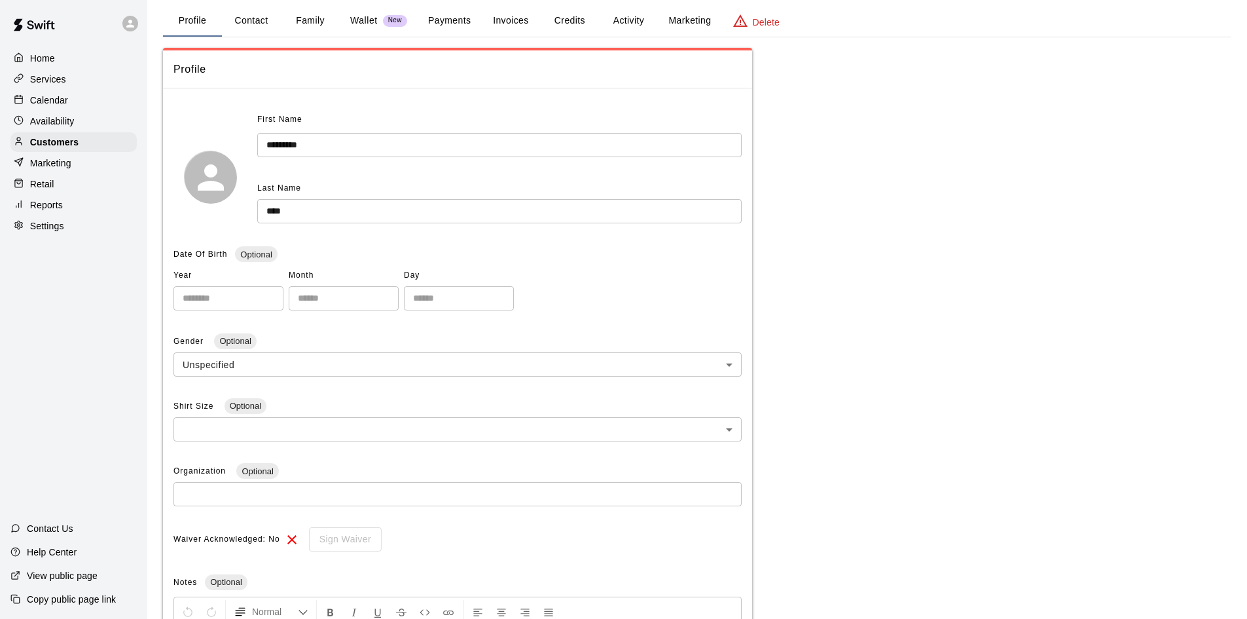
click at [418, 19] on button "Payments" at bounding box center [449, 20] width 63 height 31
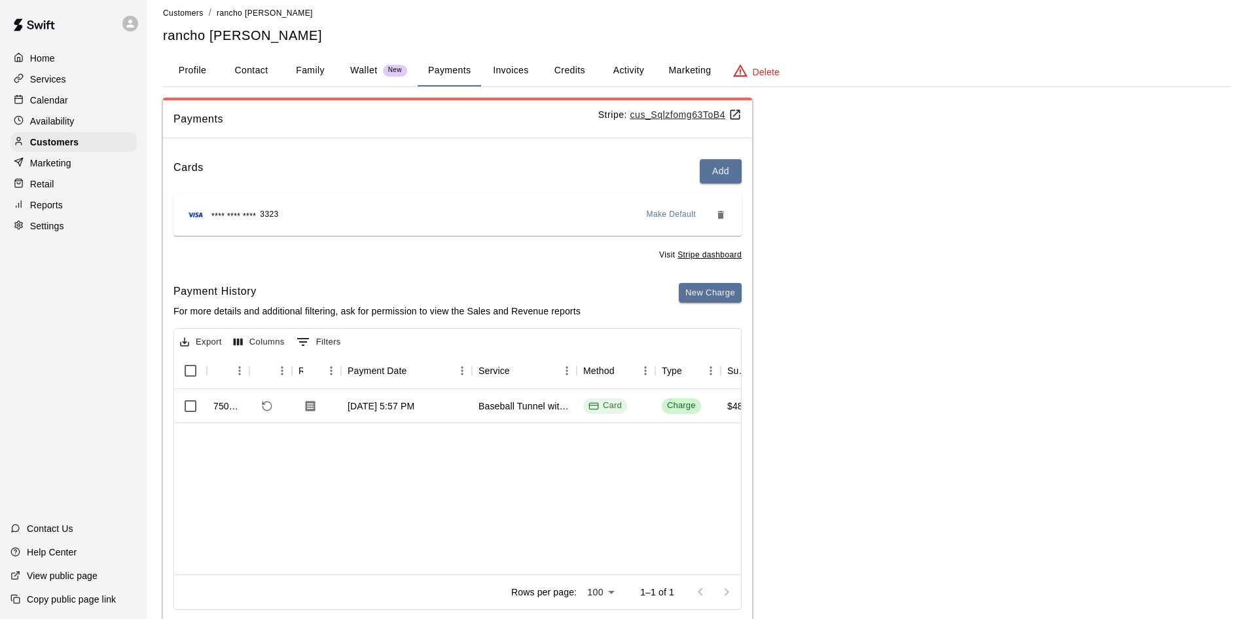
scroll to position [43, 0]
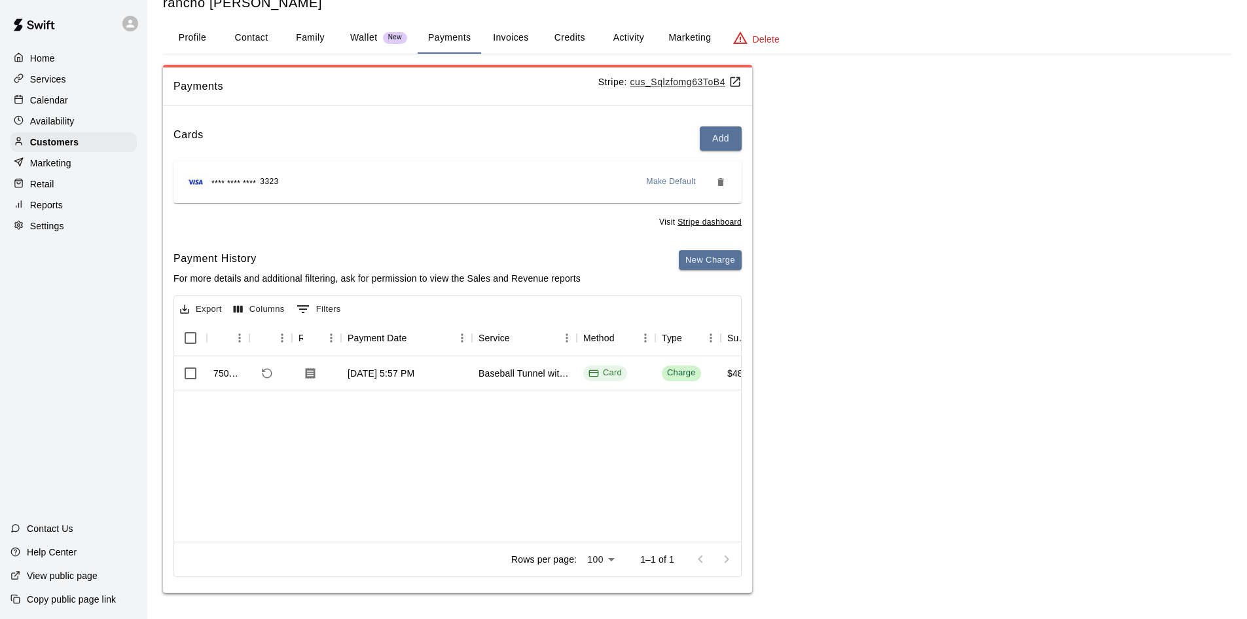
click at [351, 30] on button "Wallet New" at bounding box center [379, 37] width 78 height 31
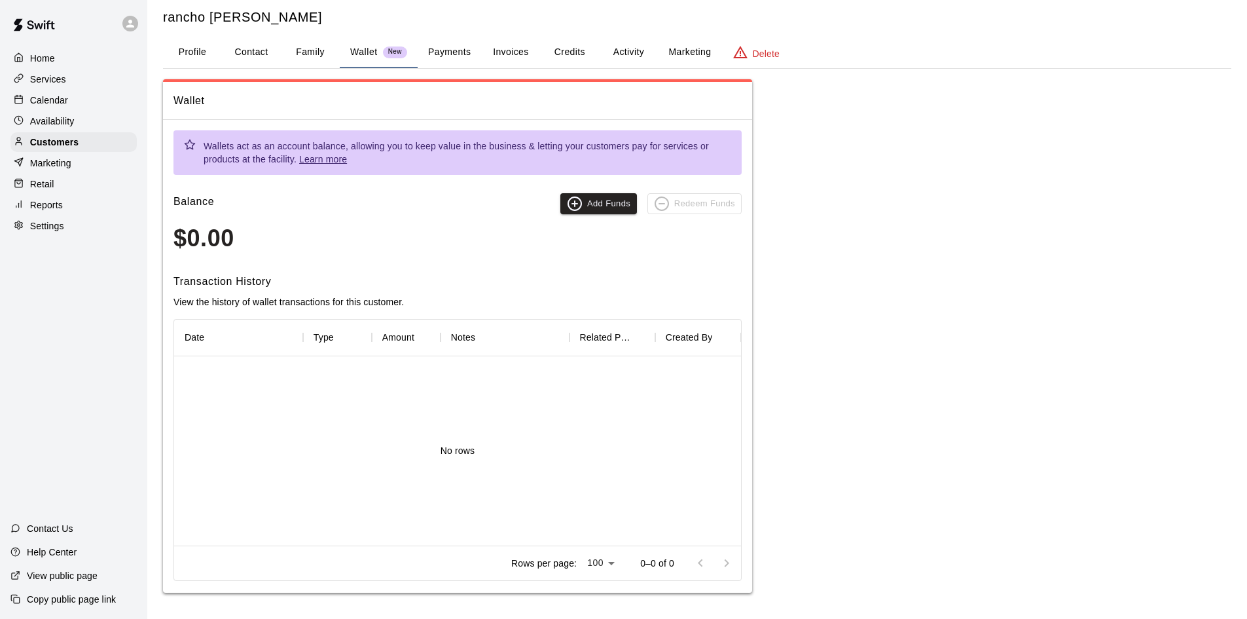
scroll to position [28, 0]
click at [295, 50] on button "Family" at bounding box center [310, 52] width 59 height 31
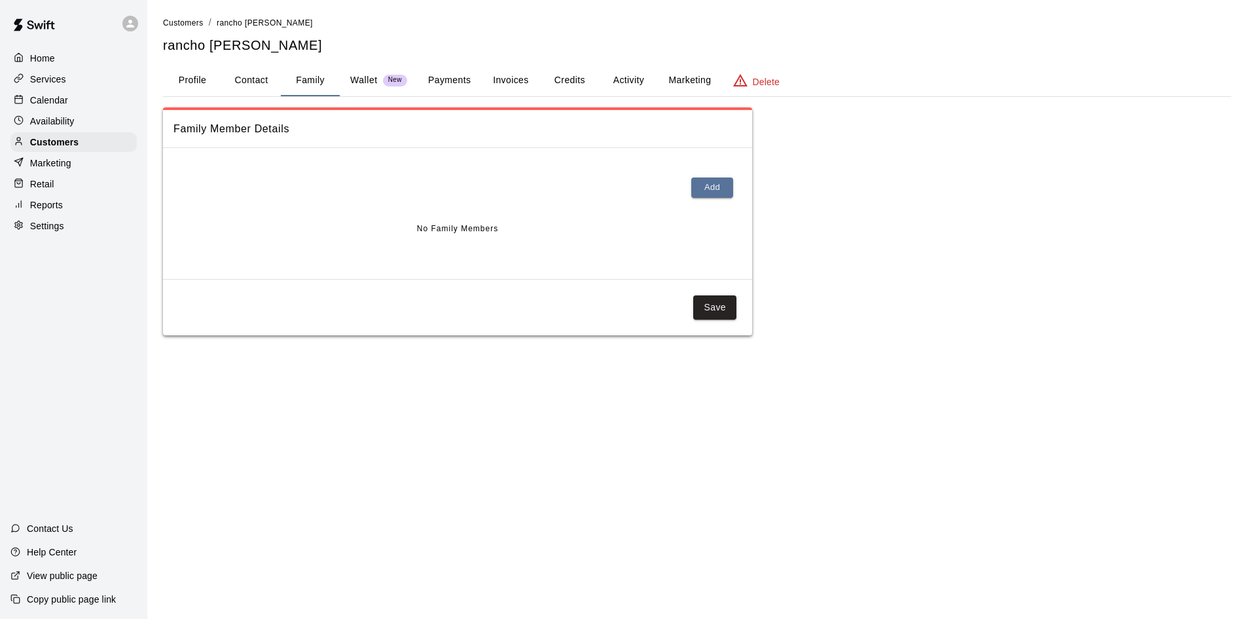
scroll to position [0, 0]
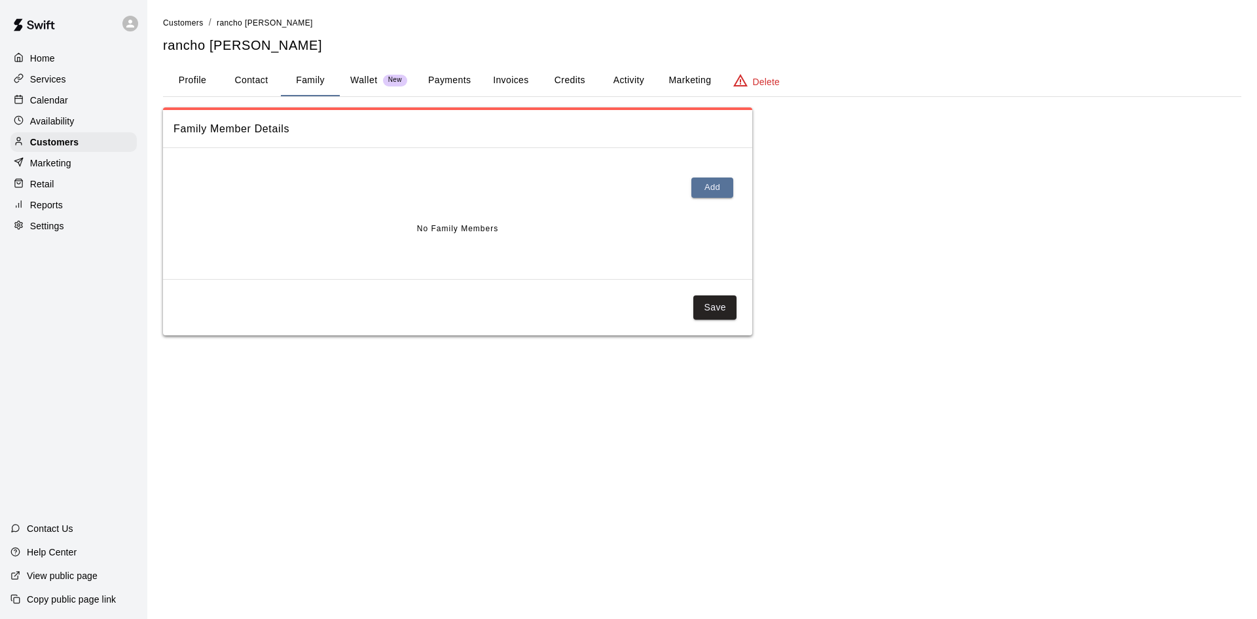
click at [245, 81] on button "Contact" at bounding box center [251, 80] width 59 height 31
select select "**"
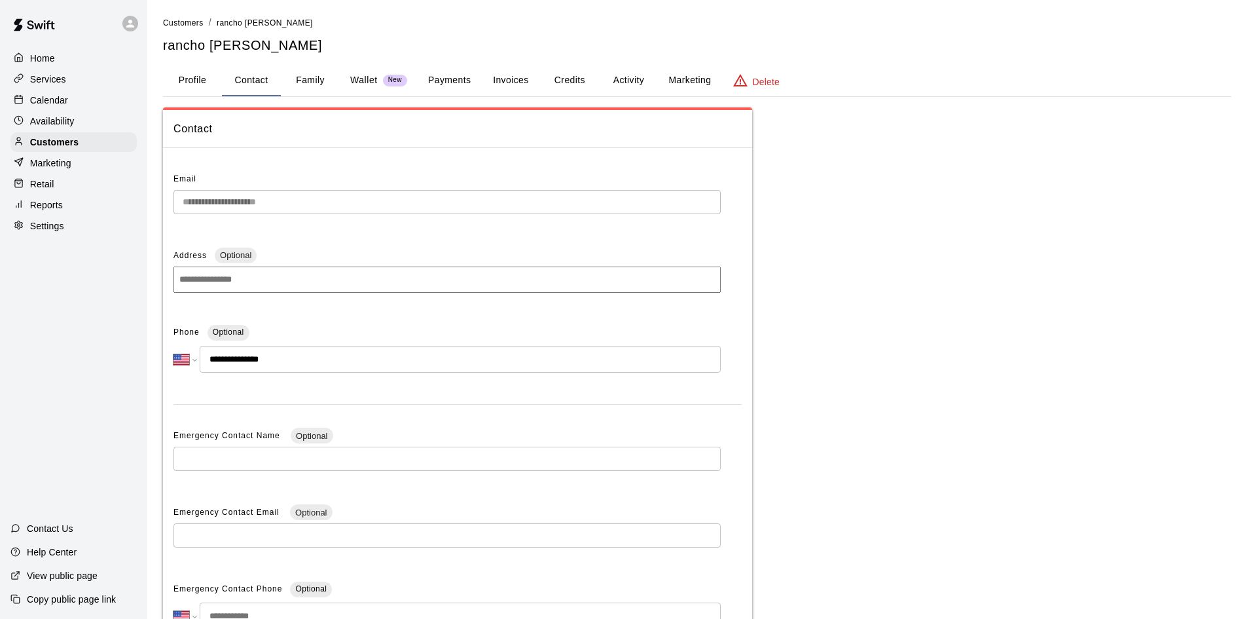
click at [186, 75] on button "Profile" at bounding box center [192, 80] width 59 height 31
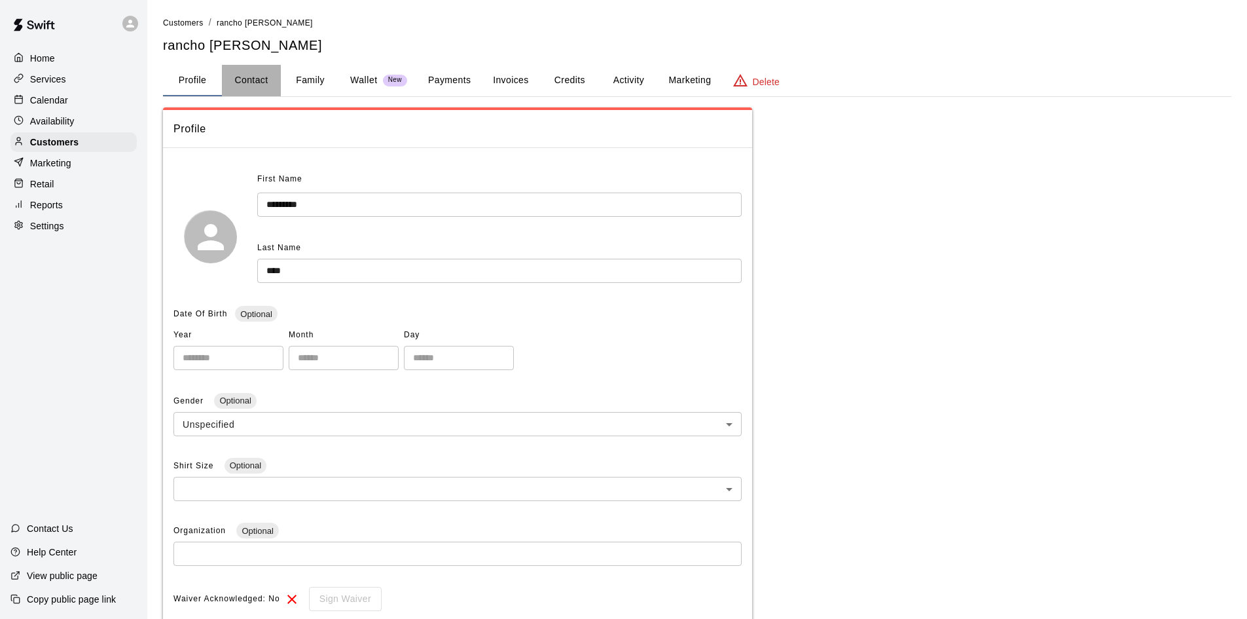
click at [275, 73] on button "Contact" at bounding box center [251, 80] width 59 height 31
select select "**"
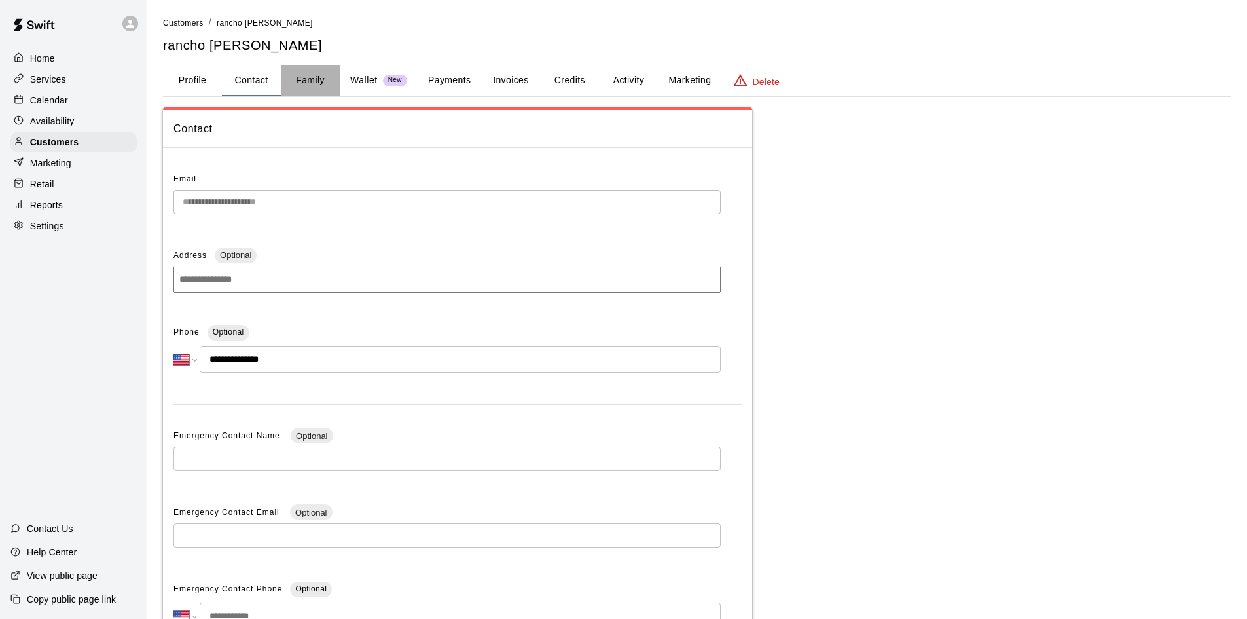
click at [305, 82] on button "Family" at bounding box center [310, 80] width 59 height 31
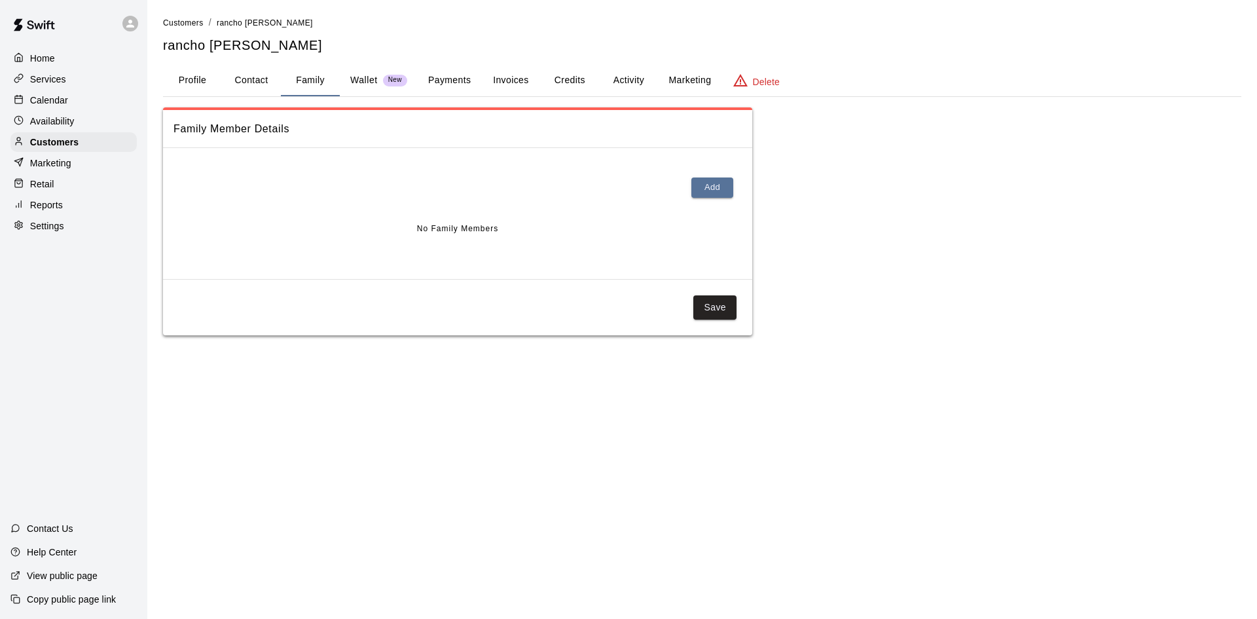
click at [355, 86] on p "Wallet" at bounding box center [363, 80] width 27 height 14
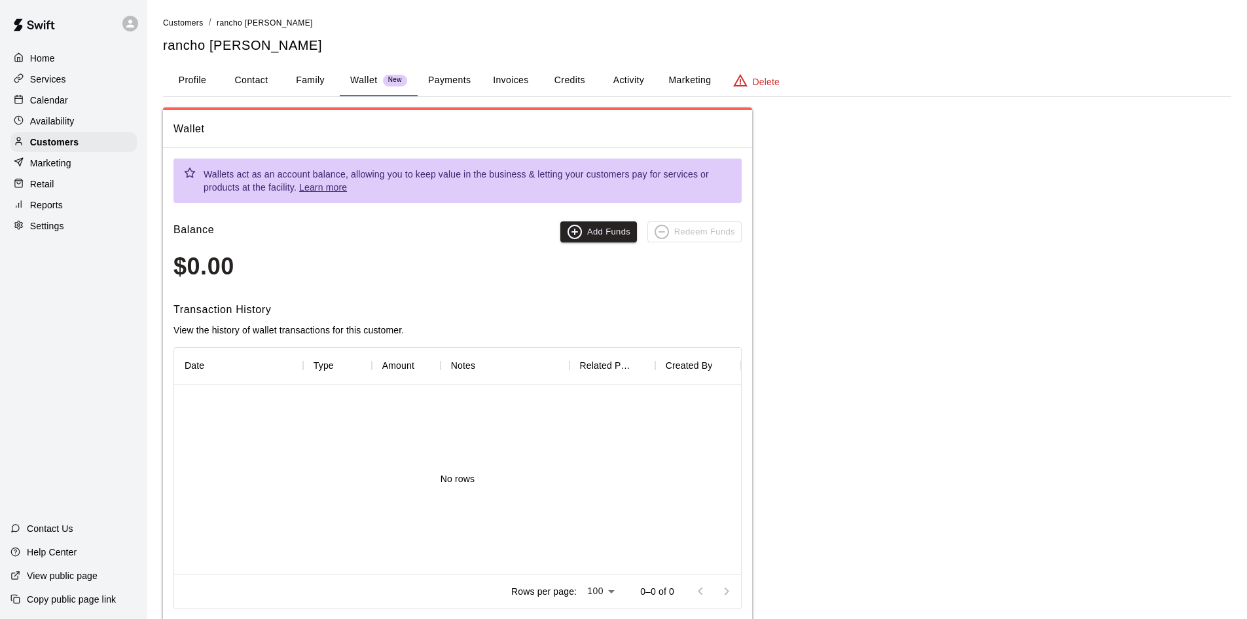
click at [454, 81] on button "Payments" at bounding box center [449, 80] width 63 height 31
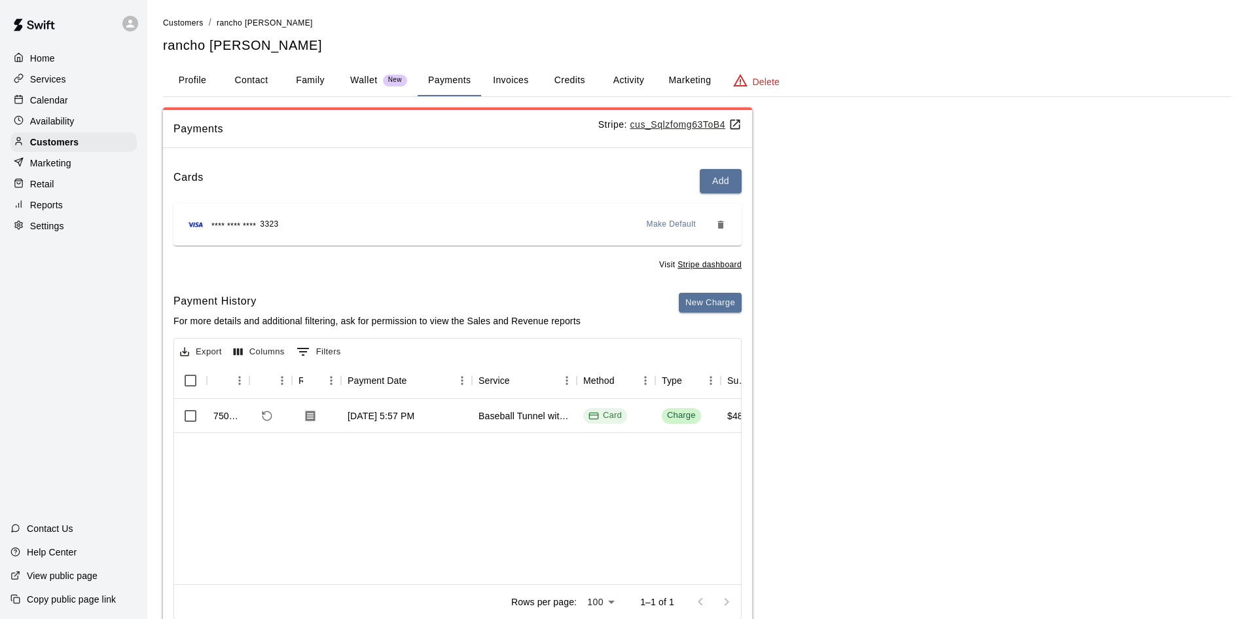
click at [516, 83] on button "Invoices" at bounding box center [510, 80] width 59 height 31
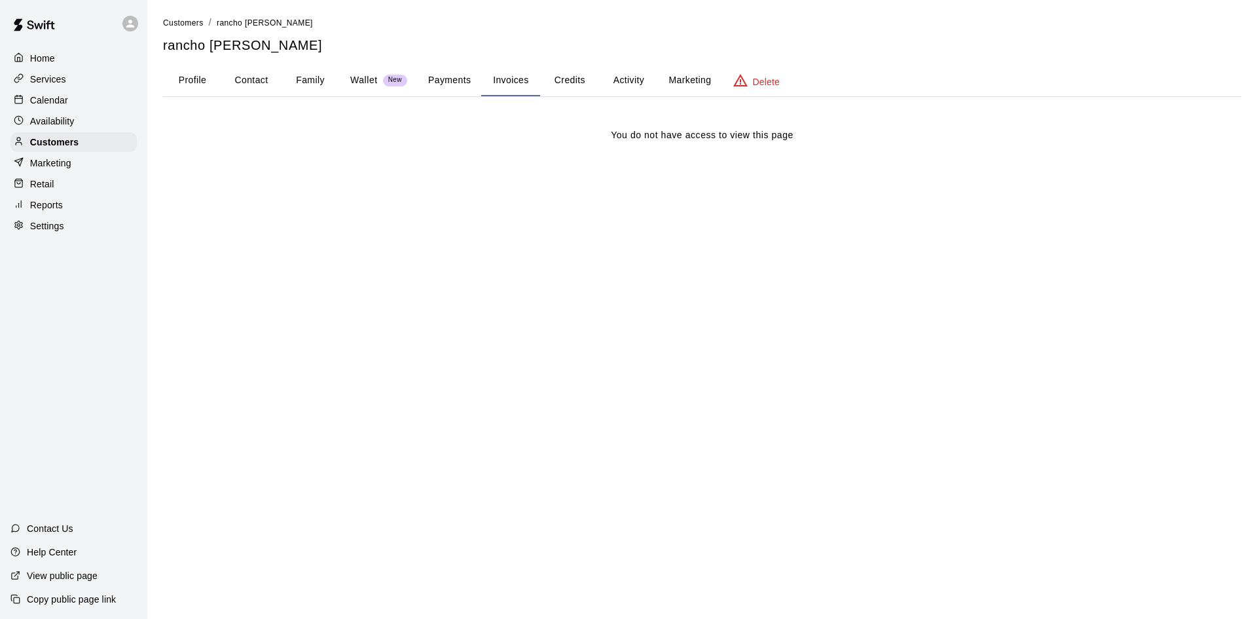
click at [558, 73] on button "Credits" at bounding box center [569, 80] width 59 height 31
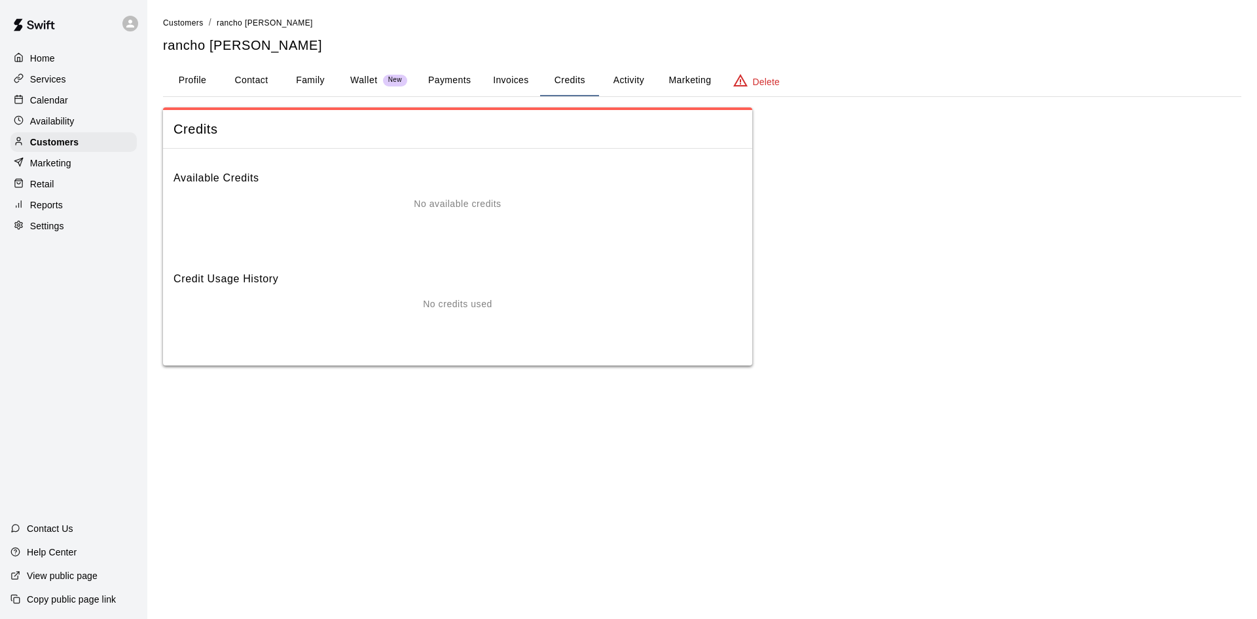
click at [635, 84] on button "Activity" at bounding box center [628, 80] width 59 height 31
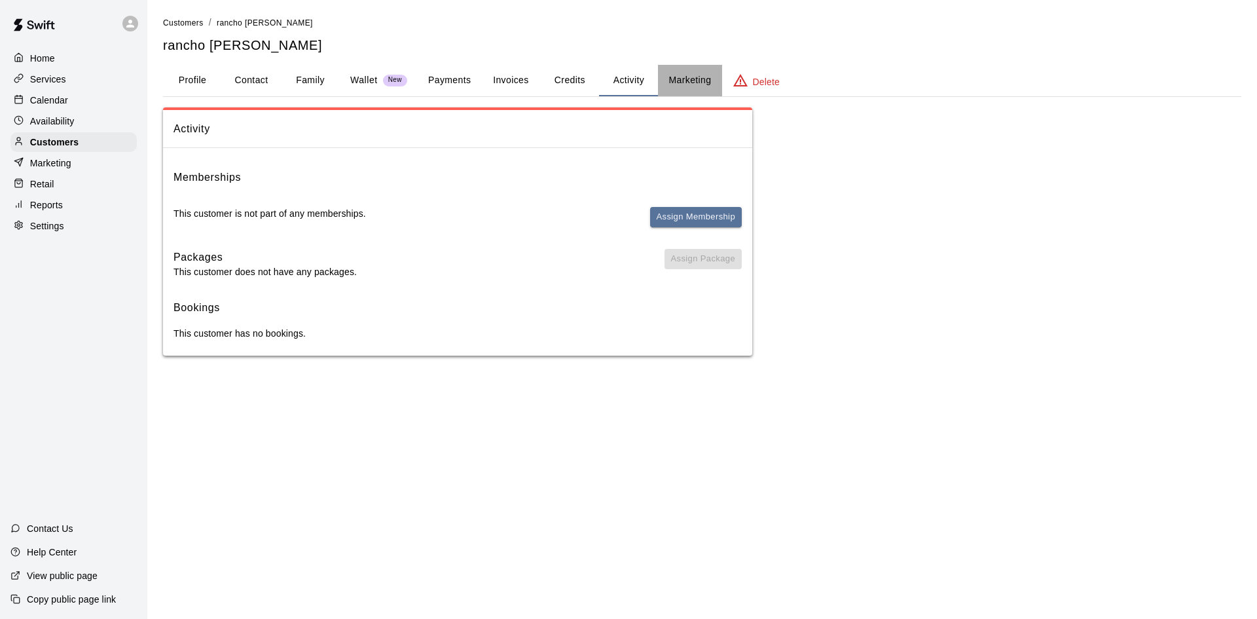
click at [687, 84] on button "Marketing" at bounding box center [689, 80] width 63 height 31
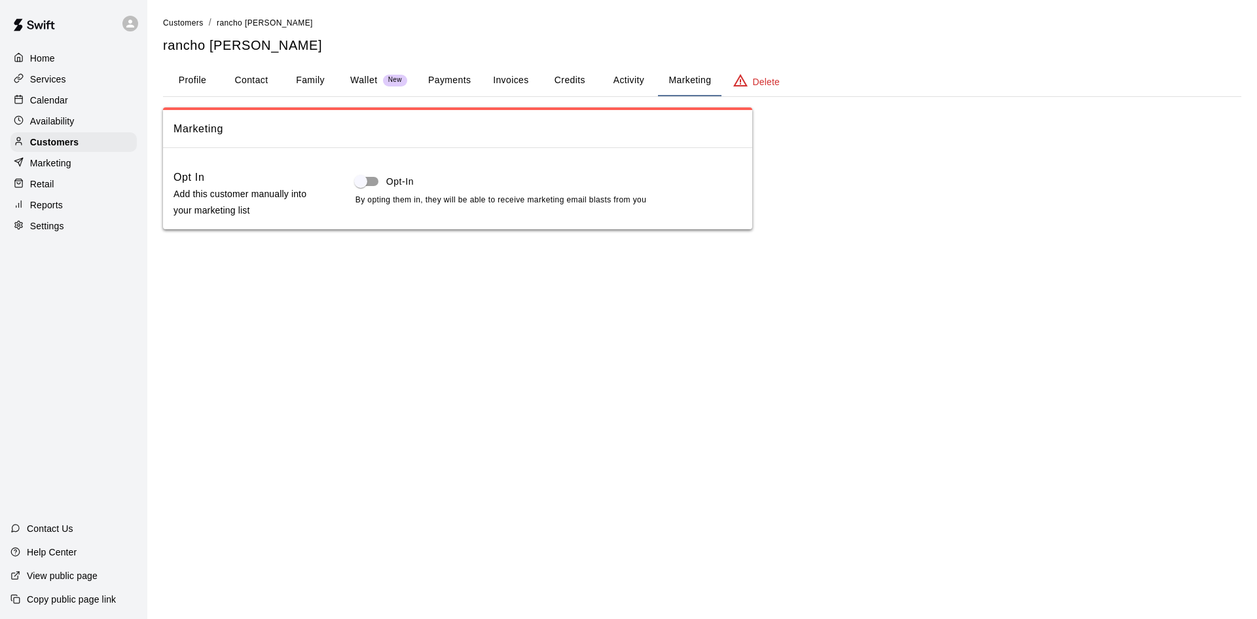
click at [645, 86] on button "Activity" at bounding box center [628, 80] width 59 height 31
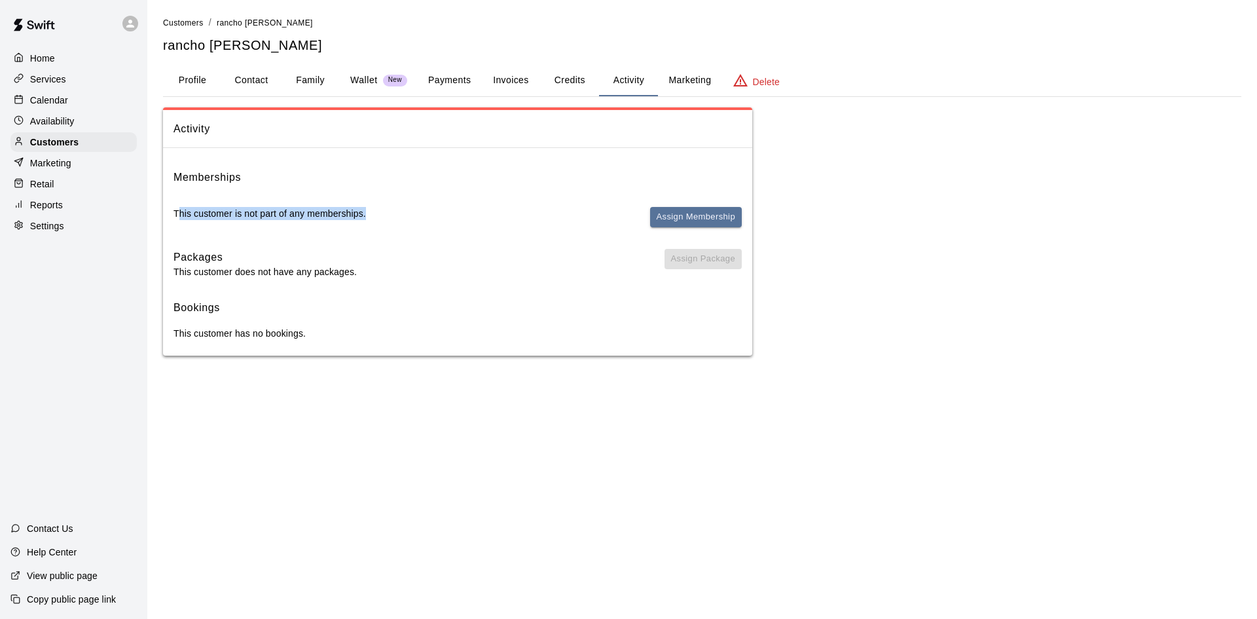
drag, startPoint x: 390, startPoint y: 222, endPoint x: 177, endPoint y: 226, distance: 213.4
click at [177, 226] on div "This customer is not part of any memberships. Assign Membership" at bounding box center [457, 222] width 568 height 31
click at [172, 219] on div "Memberships This customer is not part of any memberships. Assign Membership Pac…" at bounding box center [457, 256] width 589 height 197
drag, startPoint x: 173, startPoint y: 214, endPoint x: 704, endPoint y: 415, distance: 567.7
click at [440, 201] on div "Memberships This customer is not part of any memberships. Assign Membership Pac…" at bounding box center [457, 256] width 589 height 197
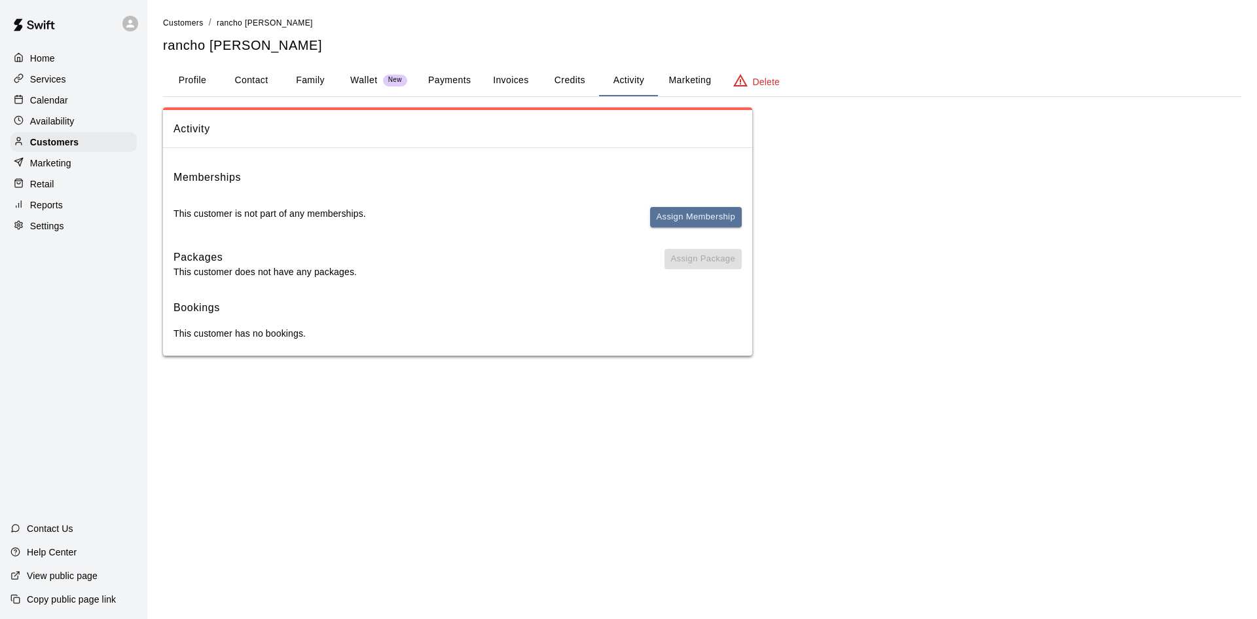
click at [1046, 245] on div "Activity Memberships This customer is not part of any memberships. Assign Membe…" at bounding box center [702, 231] width 1078 height 248
drag, startPoint x: 171, startPoint y: 210, endPoint x: 373, endPoint y: 196, distance: 202.7
click at [373, 196] on div "Memberships This customer is not part of any memberships. Assign Membership Pac…" at bounding box center [457, 256] width 589 height 197
drag, startPoint x: 409, startPoint y: 389, endPoint x: 360, endPoint y: 337, distance: 71.8
click at [408, 382] on html "Home Services Calendar Availability Customers Marketing Retail Reports Settings…" at bounding box center [628, 191] width 1257 height 382
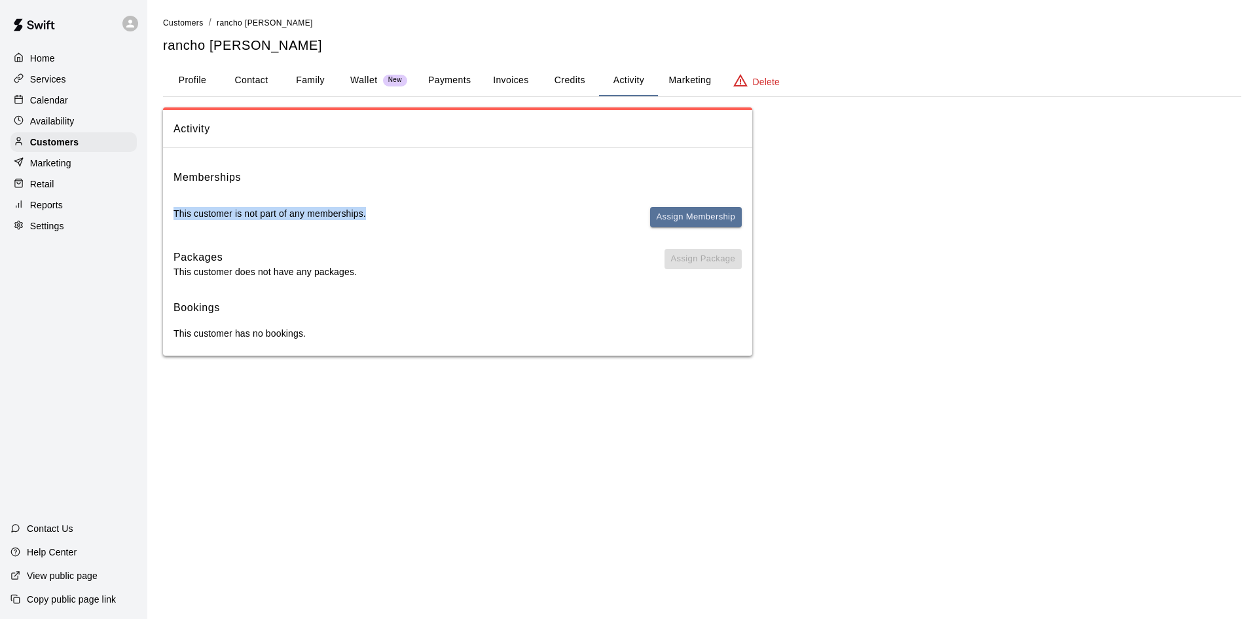
drag, startPoint x: 372, startPoint y: 207, endPoint x: 150, endPoint y: 211, distance: 222.0
click at [150, 211] on main "Customers / rancho sb hess rancho sb hess Profile Contact Family Wallet New Pay…" at bounding box center [702, 191] width 1110 height 382
drag, startPoint x: 399, startPoint y: 507, endPoint x: 321, endPoint y: 300, distance: 220.4
click at [395, 382] on html "Home Services Calendar Availability Customers Marketing Retail Reports Settings…" at bounding box center [628, 191] width 1257 height 382
click at [586, 74] on button "Credits" at bounding box center [569, 80] width 59 height 31
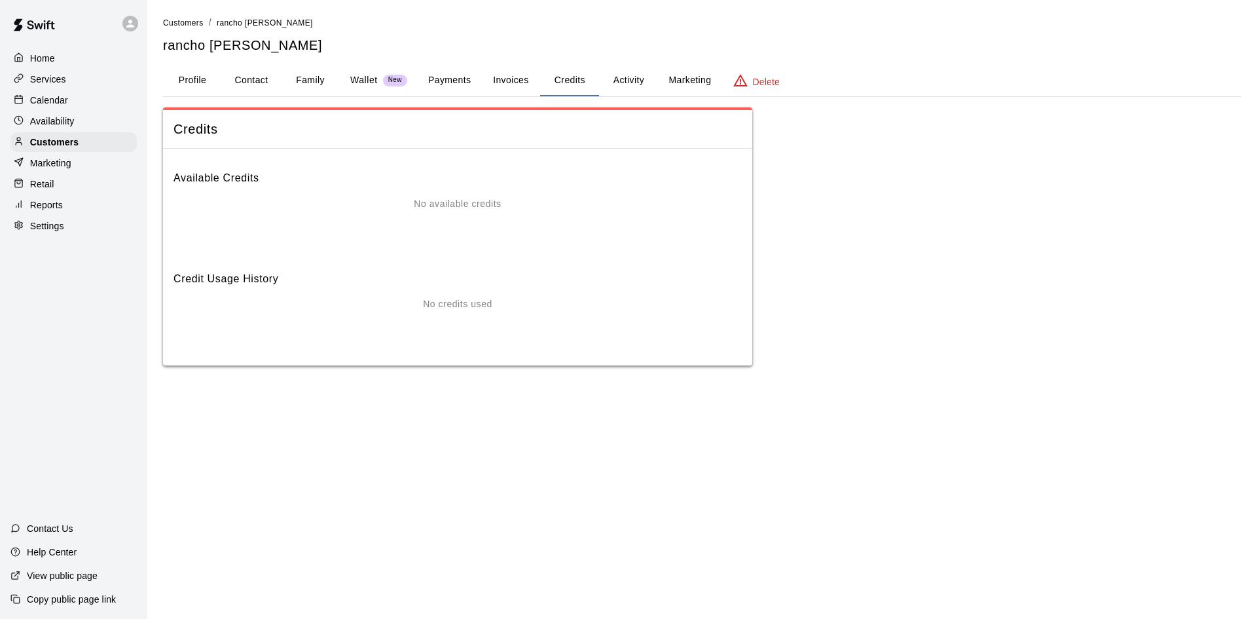
click at [513, 81] on button "Invoices" at bounding box center [510, 80] width 59 height 31
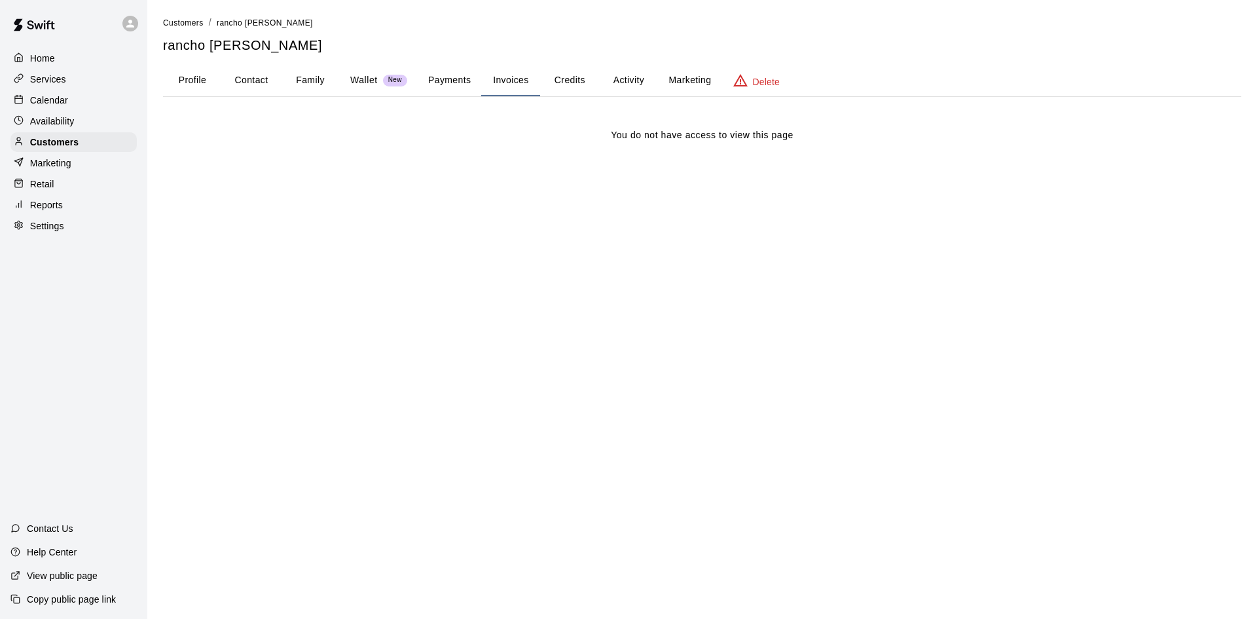
click at [623, 83] on button "Activity" at bounding box center [628, 80] width 59 height 31
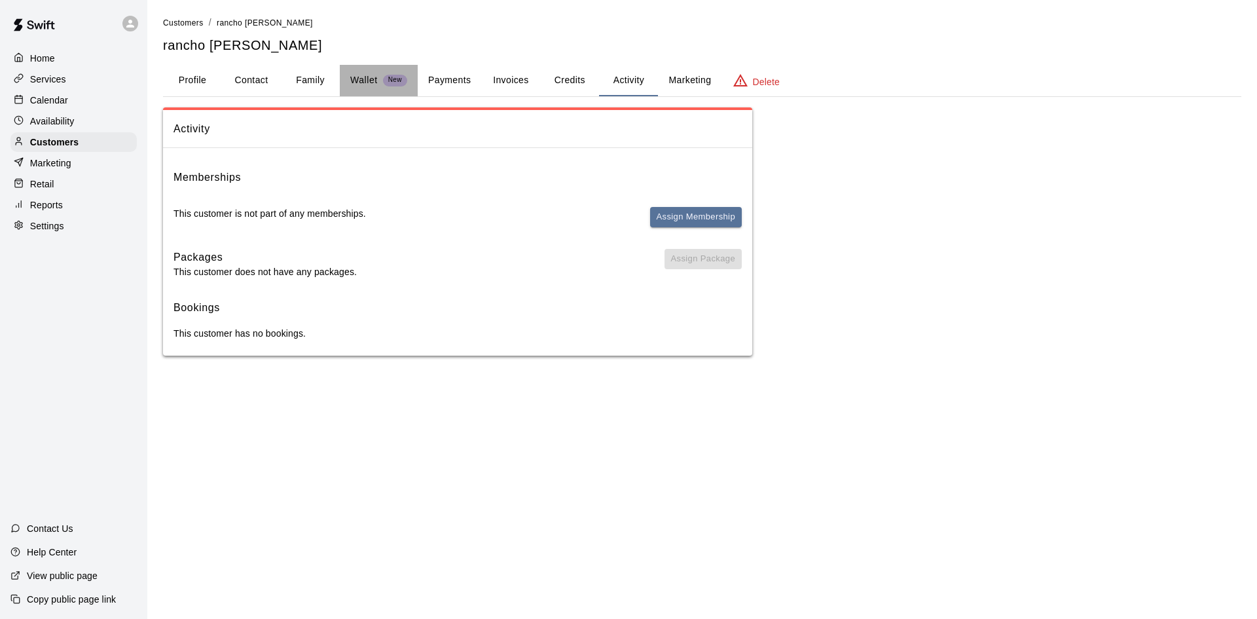
click at [371, 73] on button "Wallet New" at bounding box center [379, 80] width 78 height 31
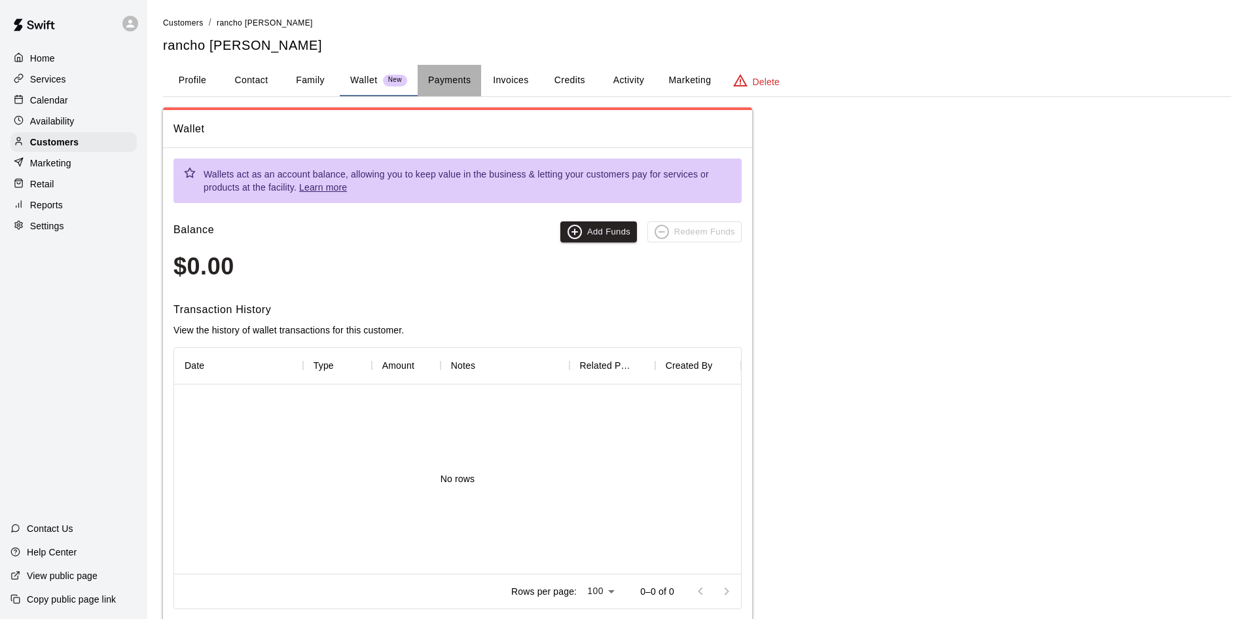
click at [452, 83] on button "Payments" at bounding box center [449, 80] width 63 height 31
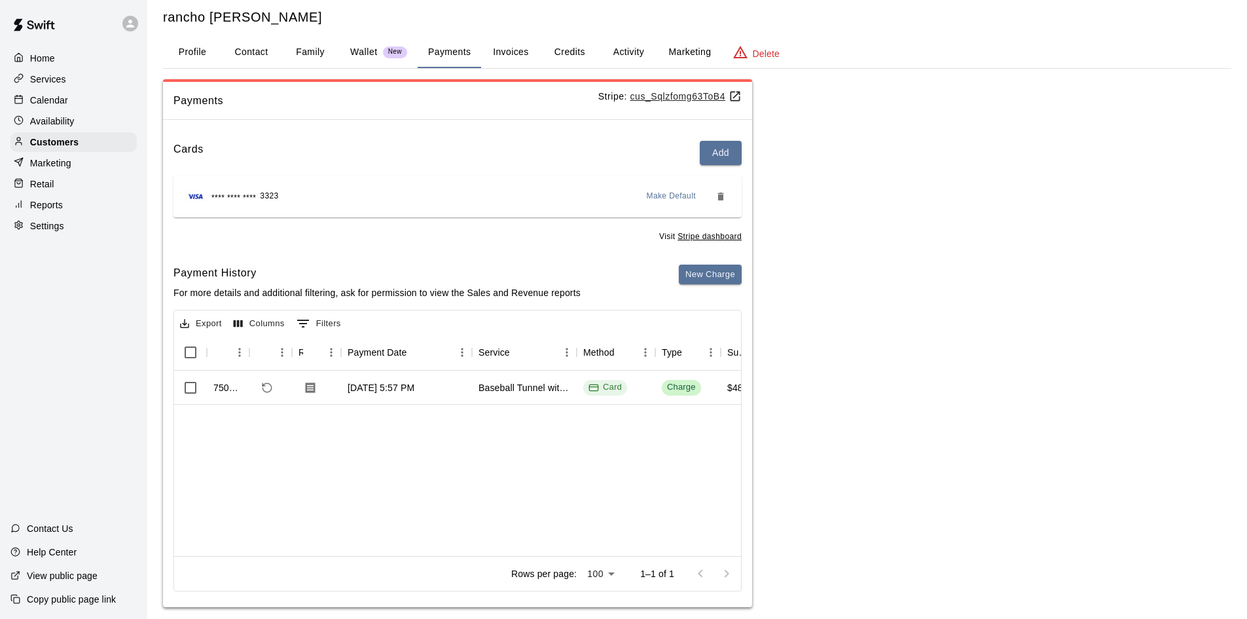
scroll to position [43, 0]
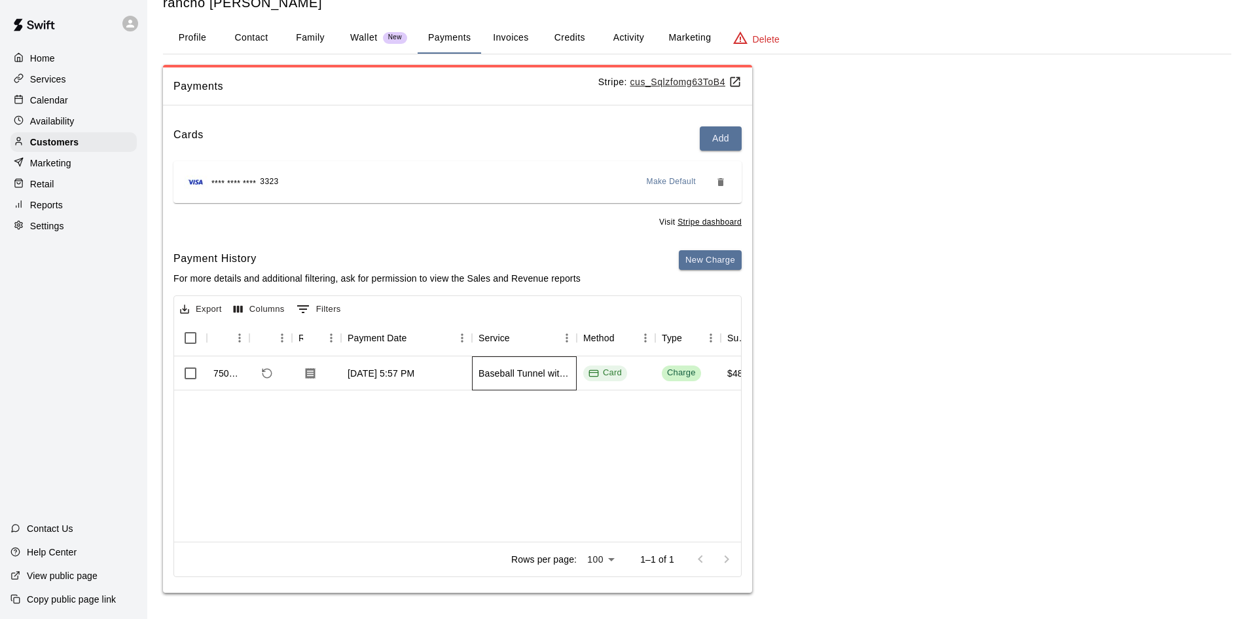
click at [546, 386] on div "Baseball Tunnel with Machine" at bounding box center [524, 373] width 105 height 34
click at [496, 463] on div "750646 Aug 11, 2025, 5:57 PM Baseball Tunnel with Machine Card Charge $48.00 $0…" at bounding box center [1054, 448] width 1761 height 185
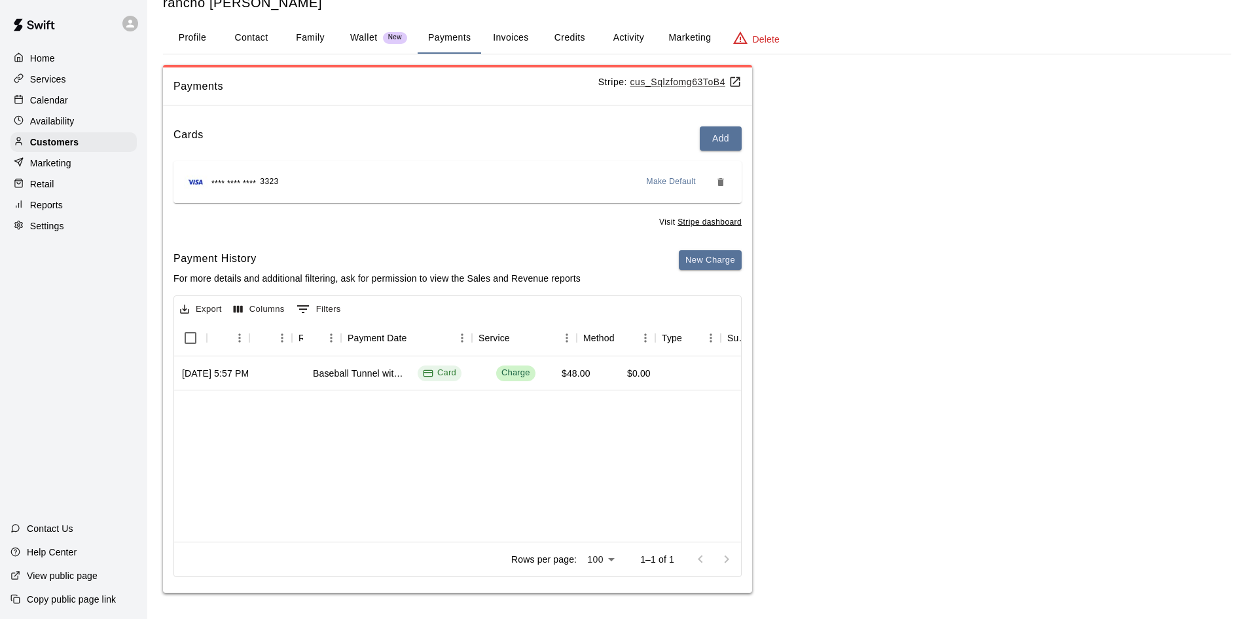
scroll to position [0, 0]
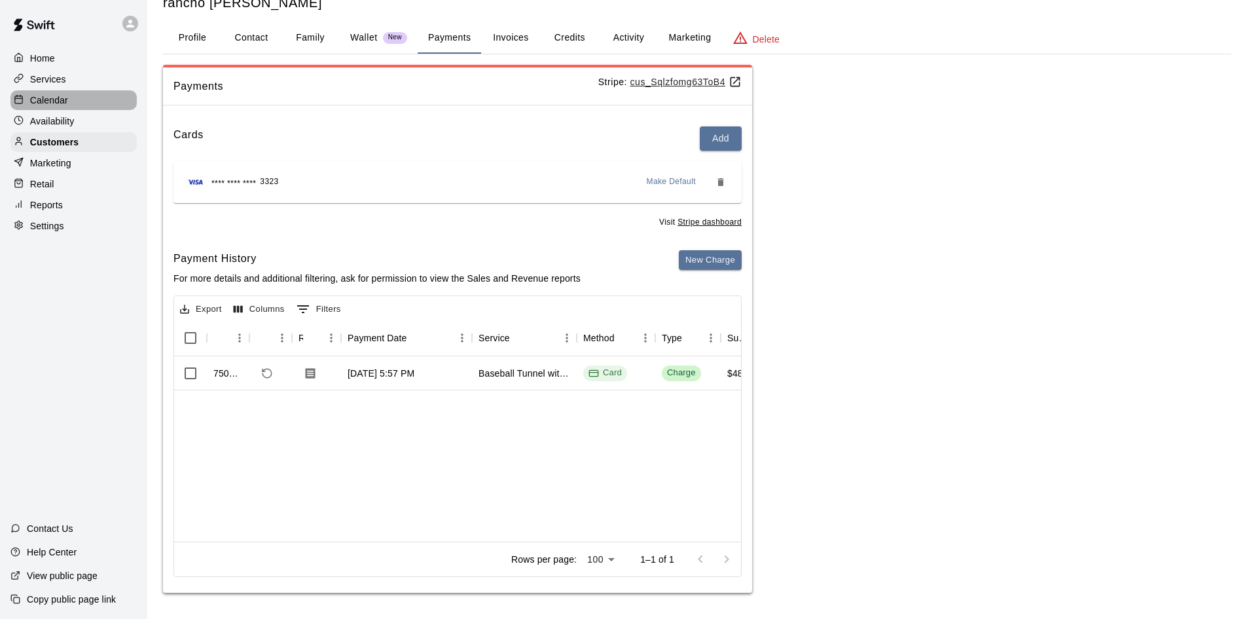
click at [61, 107] on p "Calendar" at bounding box center [49, 100] width 38 height 13
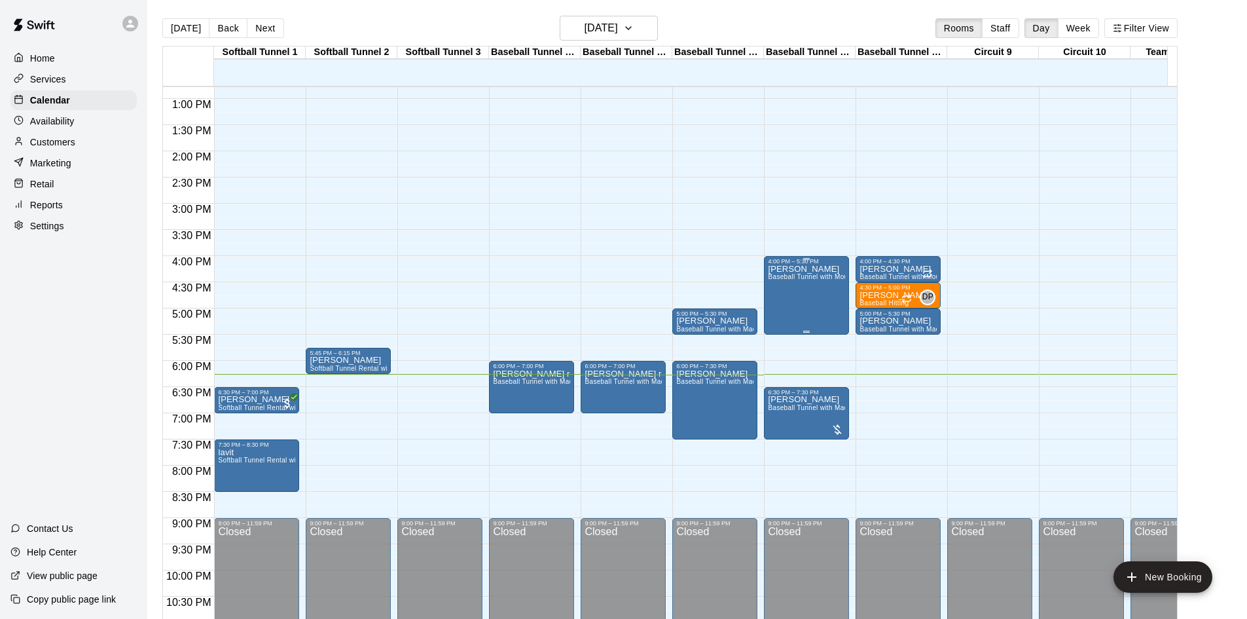
scroll to position [700, 0]
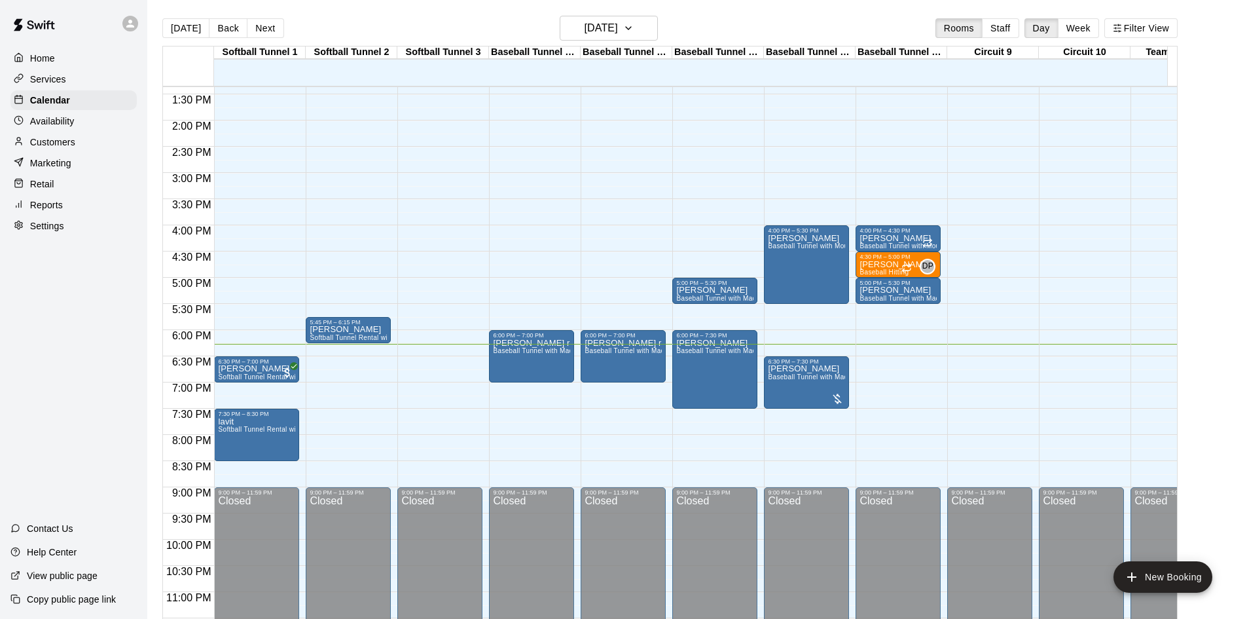
click at [860, 350] on div "12:00 AM – 10:00 AM Closed 4:00 PM – 4:30 PM donnie Baseball Tunnel with Mound …" at bounding box center [898, 15] width 85 height 1257
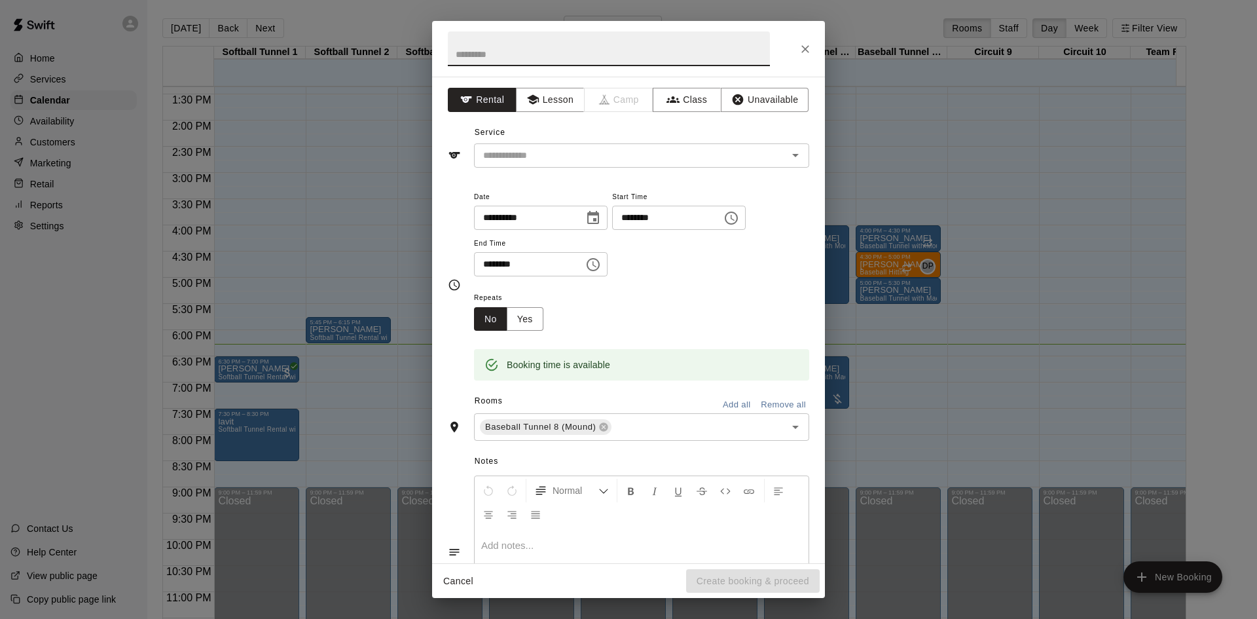
click at [486, 268] on input "********" at bounding box center [524, 264] width 101 height 24
click at [523, 166] on div "​" at bounding box center [641, 155] width 335 height 24
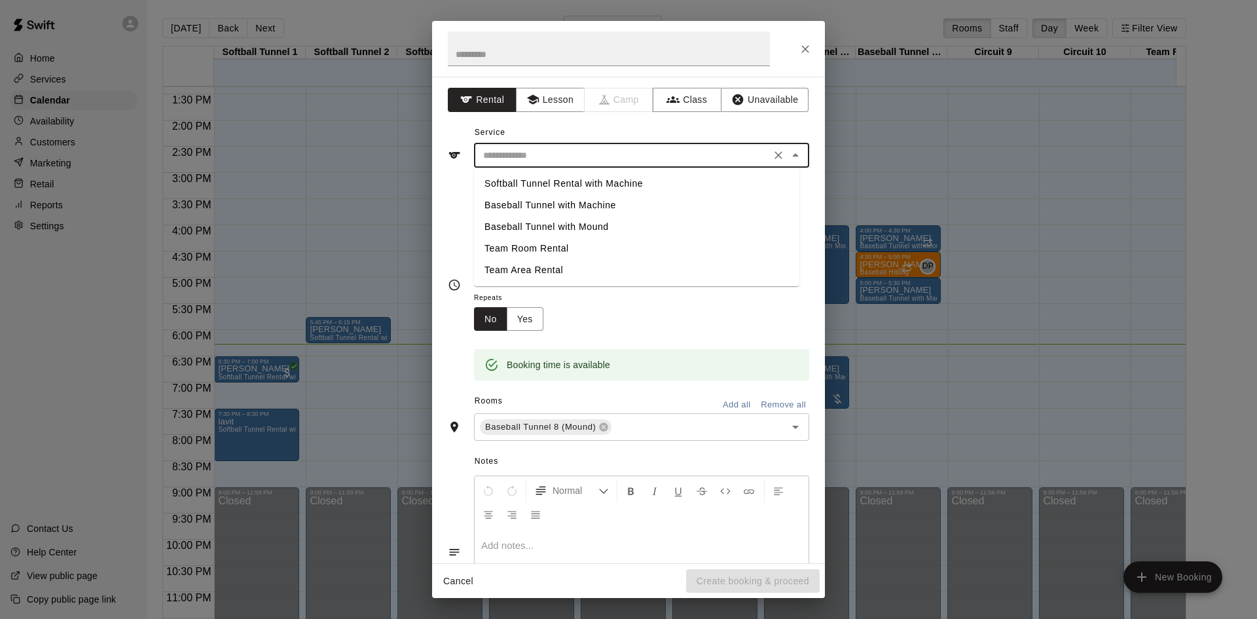
click at [511, 205] on li "Baseball Tunnel with Machine" at bounding box center [636, 205] width 325 height 22
type input "**********"
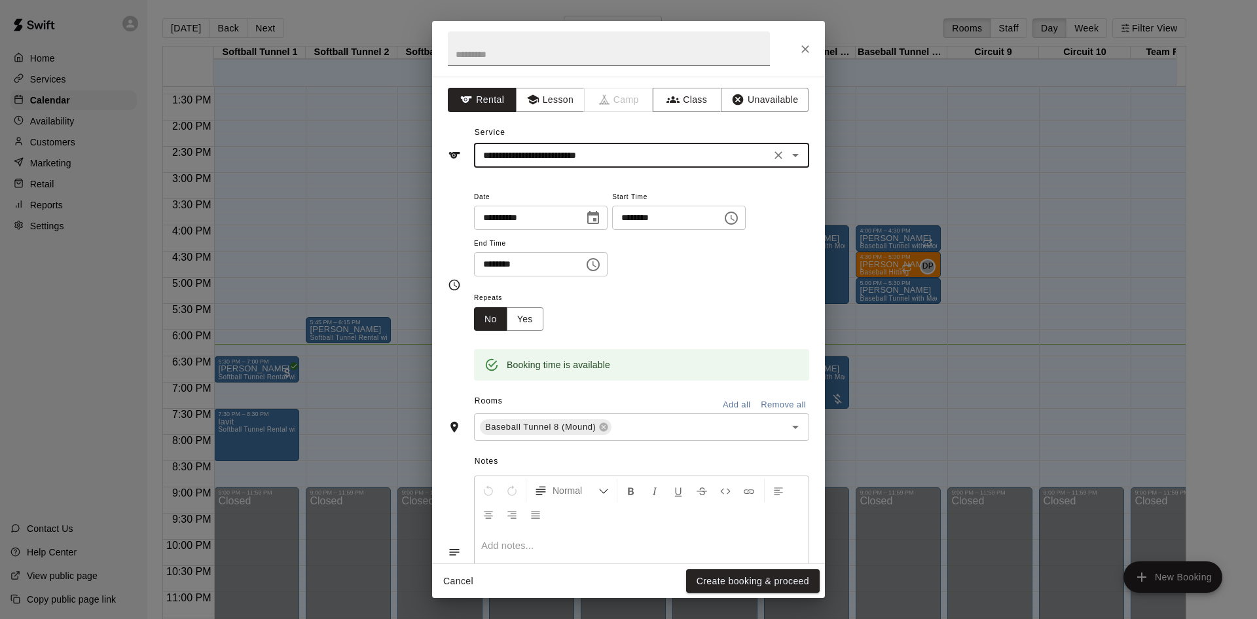
click at [509, 55] on input "text" at bounding box center [609, 48] width 322 height 35
drag, startPoint x: 803, startPoint y: 46, endPoint x: 35, endPoint y: 126, distance: 772.1
click at [803, 46] on icon "Close" at bounding box center [805, 49] width 8 height 8
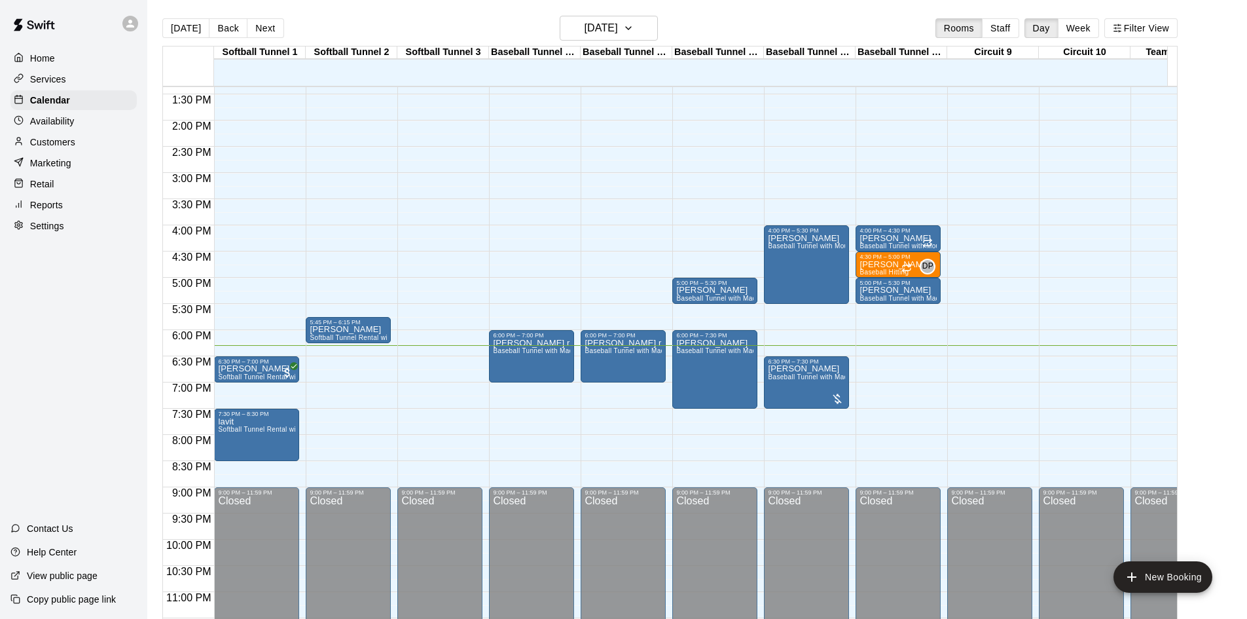
click at [44, 145] on p "Customers" at bounding box center [52, 142] width 45 height 13
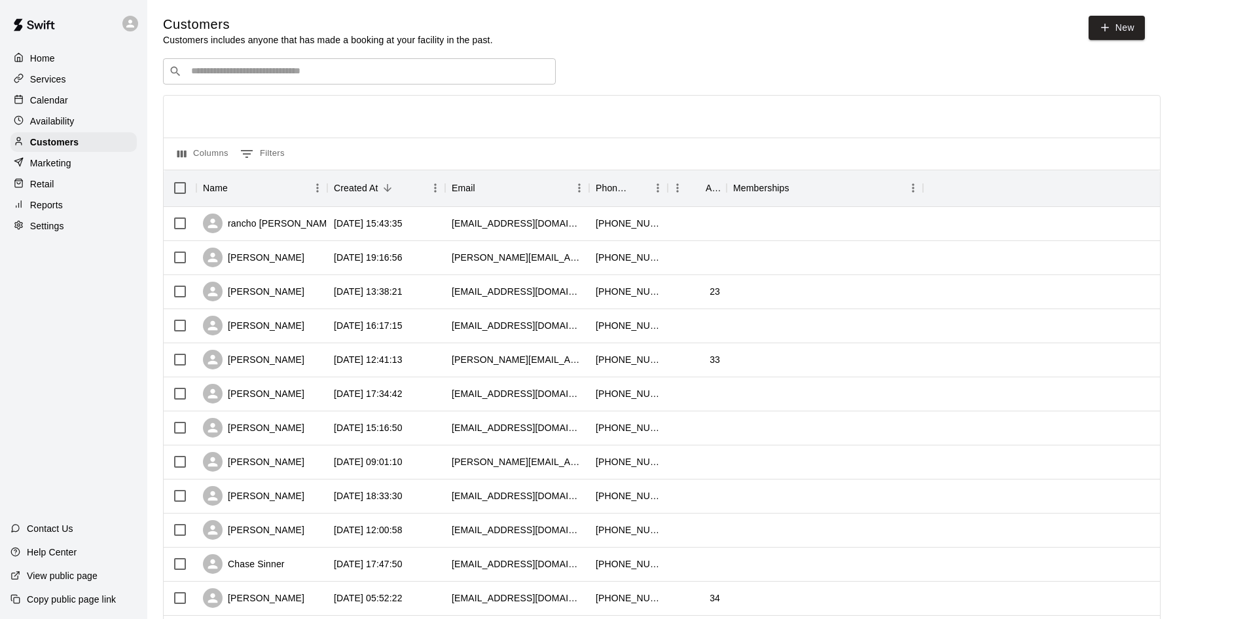
click at [366, 76] on input "Search customers by name or email" at bounding box center [368, 71] width 363 height 13
click at [316, 80] on div "​ ​" at bounding box center [359, 71] width 393 height 26
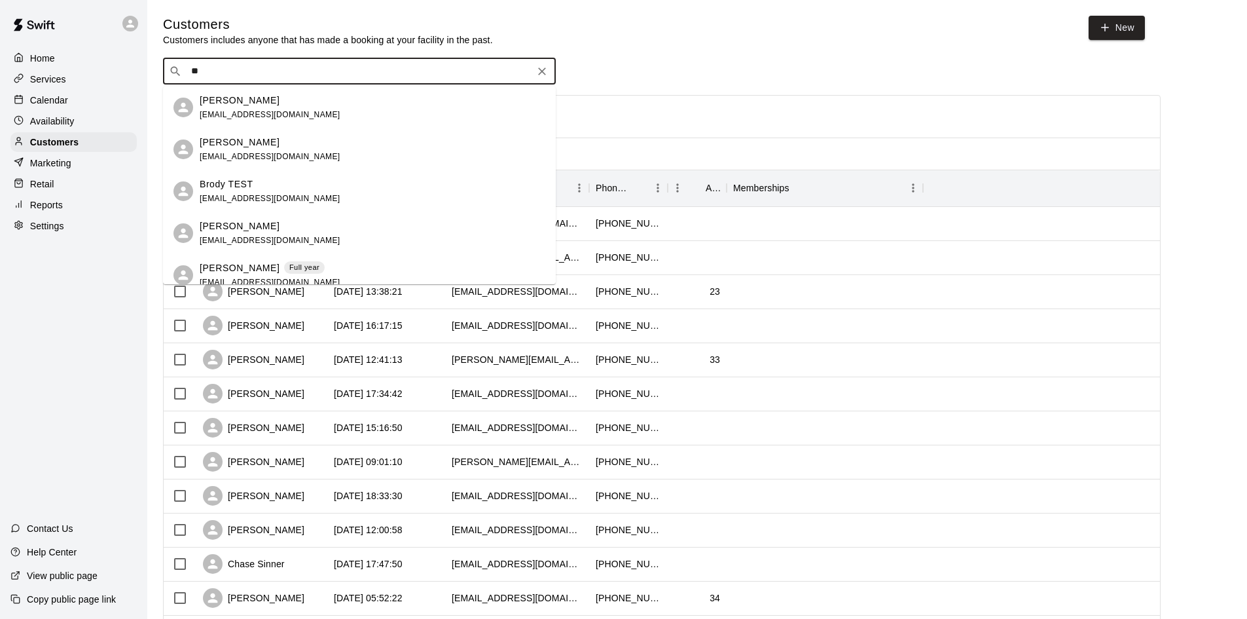
type input "*"
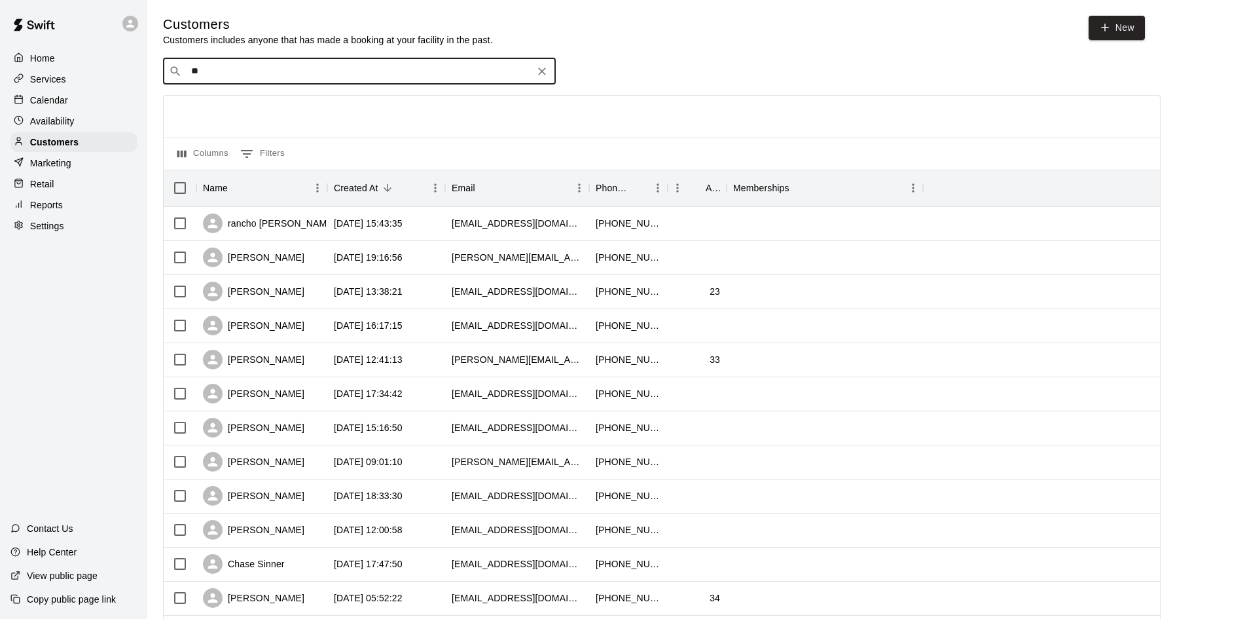
type input "***"
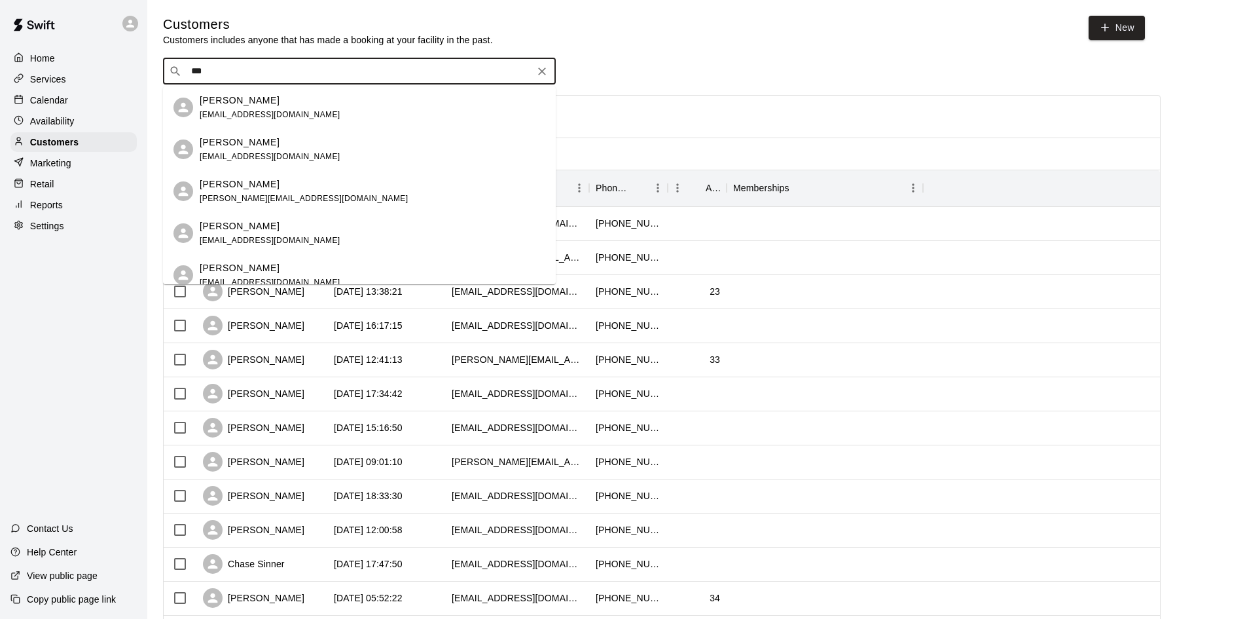
click at [292, 146] on div "Daniel Torres" at bounding box center [270, 143] width 141 height 14
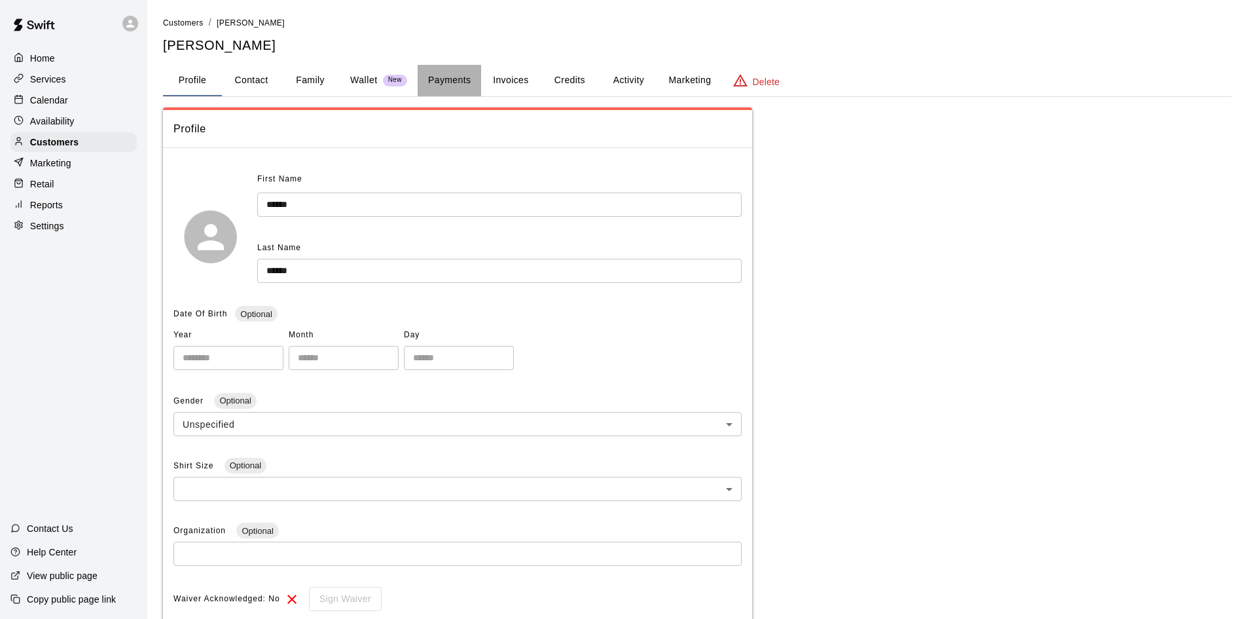
click at [446, 79] on button "Payments" at bounding box center [449, 80] width 63 height 31
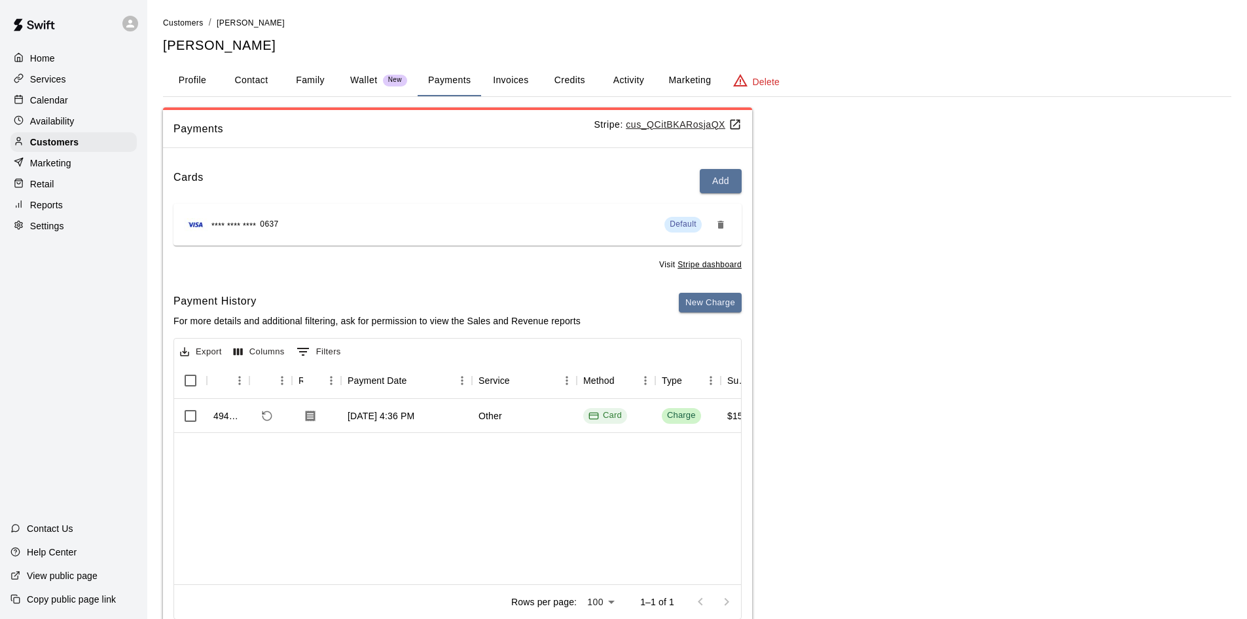
click at [674, 79] on button "Marketing" at bounding box center [689, 80] width 63 height 31
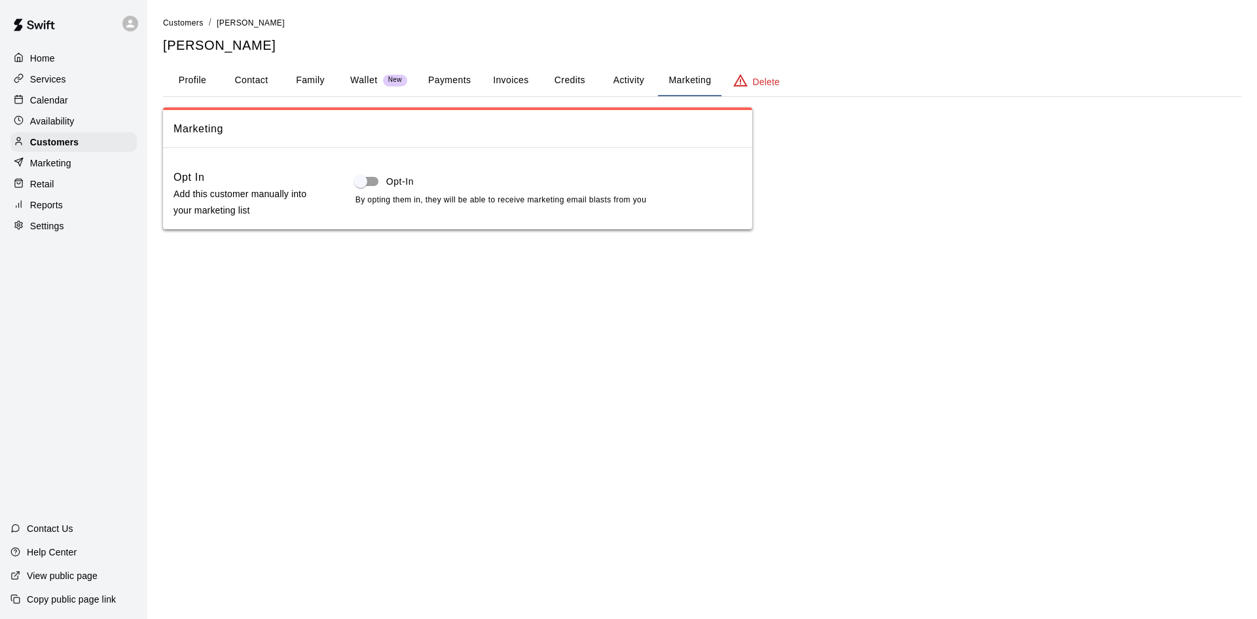
click at [625, 77] on button "Activity" at bounding box center [628, 80] width 59 height 31
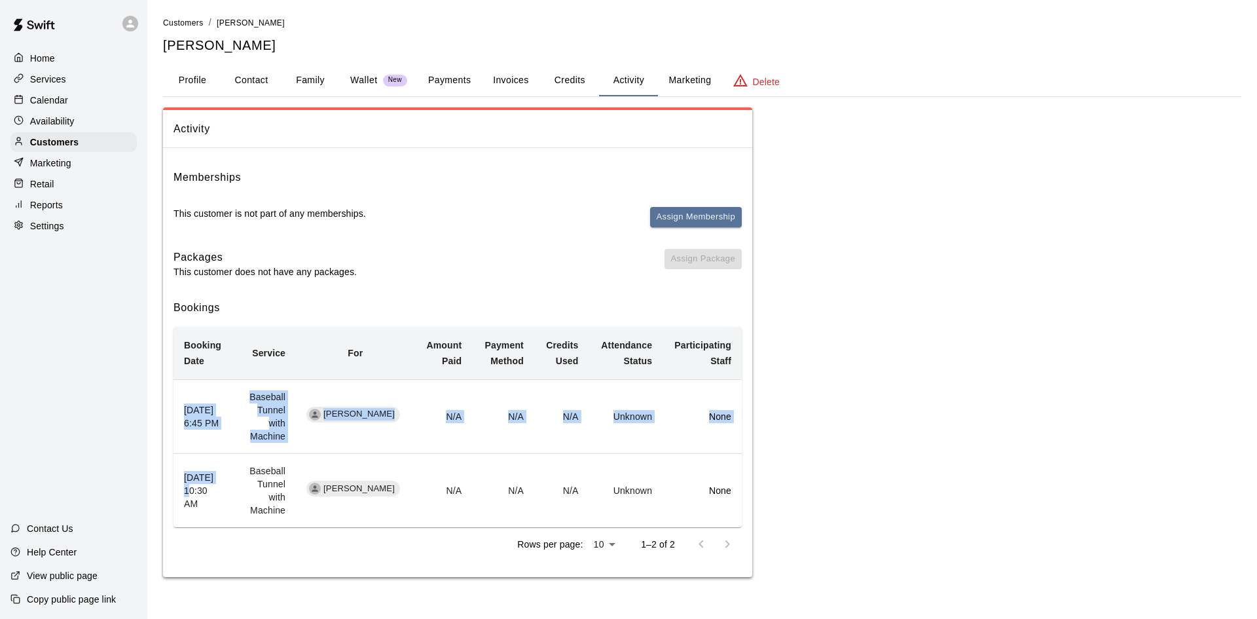
drag, startPoint x: 184, startPoint y: 399, endPoint x: 238, endPoint y: 469, distance: 88.6
click at [238, 469] on tbody "July 21, 2025 6:45 PM Baseball Tunnel with Machine Daniel Torres N/A N/A N/A Un…" at bounding box center [457, 453] width 568 height 148
click at [223, 484] on th "June 26, 2025 10:30 AM" at bounding box center [203, 491] width 60 height 74
drag, startPoint x: 215, startPoint y: 489, endPoint x: 236, endPoint y: 506, distance: 27.0
click at [234, 504] on th "June 26, 2025 10:30 AM" at bounding box center [203, 491] width 60 height 74
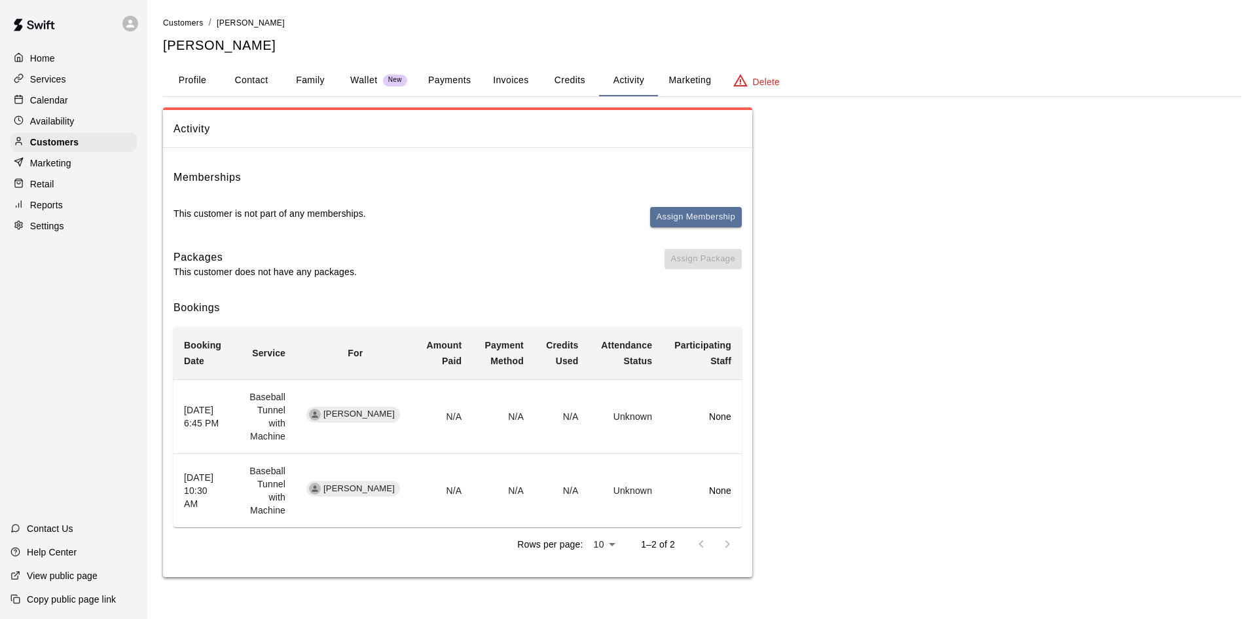
click at [261, 555] on div "Rows per page: 10 ** 1–2 of 2" at bounding box center [457, 544] width 568 height 34
click at [700, 215] on button "Assign Membership" at bounding box center [696, 217] width 92 height 20
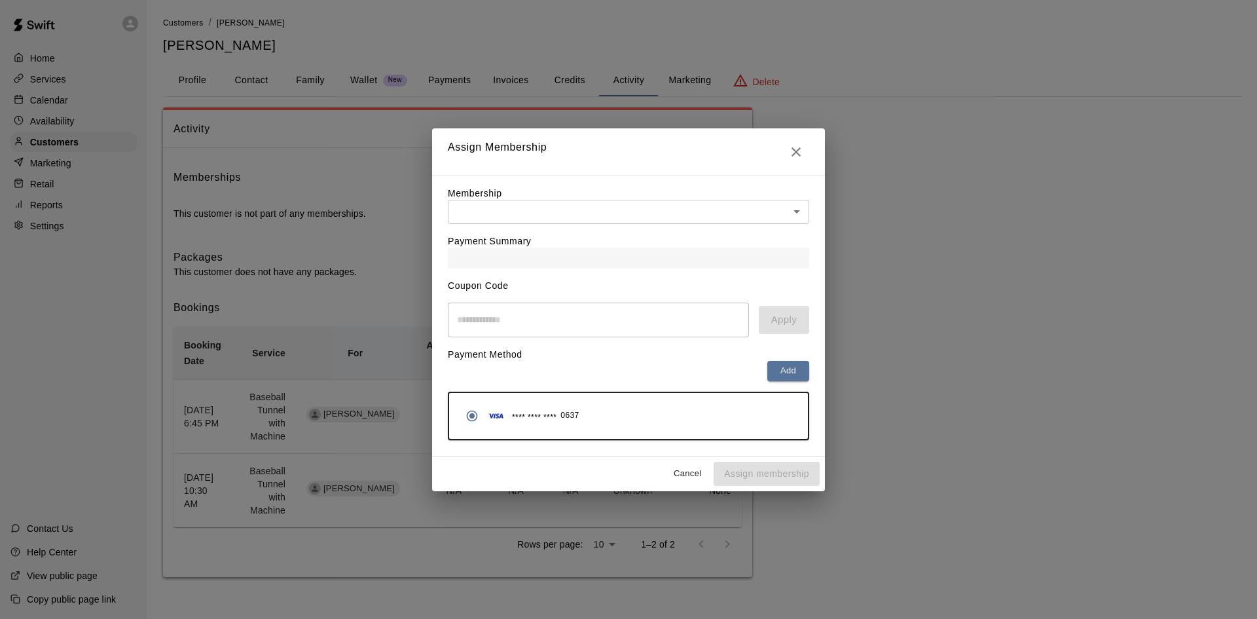
click at [623, 194] on div "Membership ​ ​" at bounding box center [628, 205] width 361 height 37
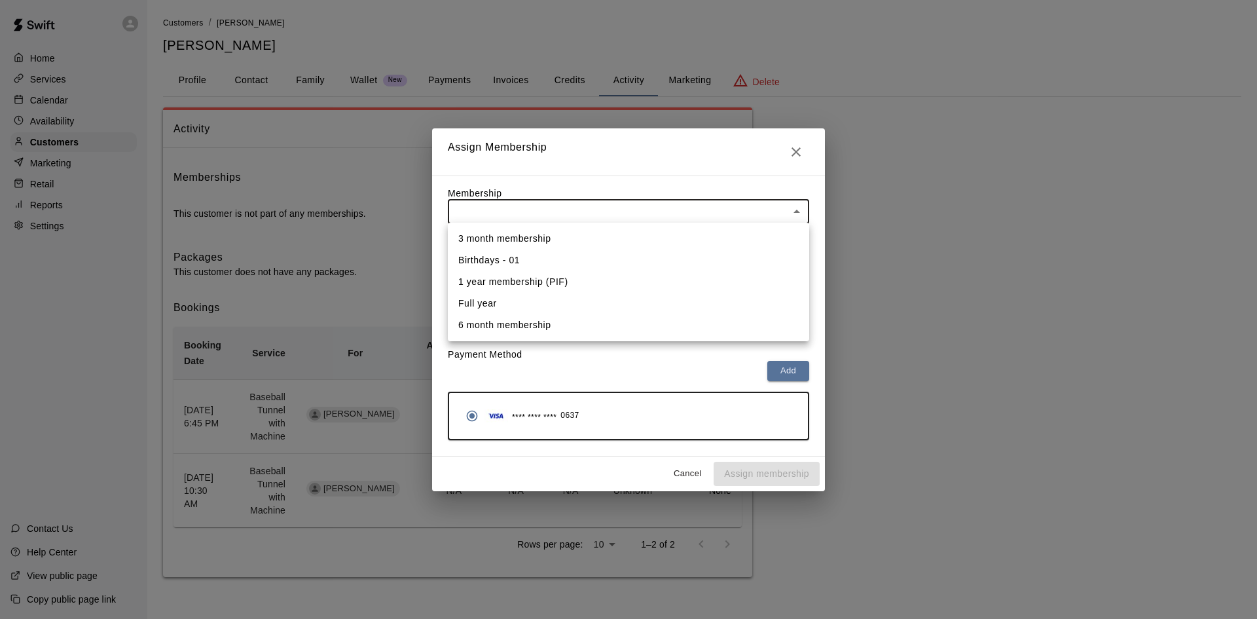
click at [622, 204] on body "Home Services Calendar Availability Customers Marketing Retail Reports Settings…" at bounding box center [628, 301] width 1257 height 603
click at [543, 206] on div at bounding box center [628, 309] width 1257 height 619
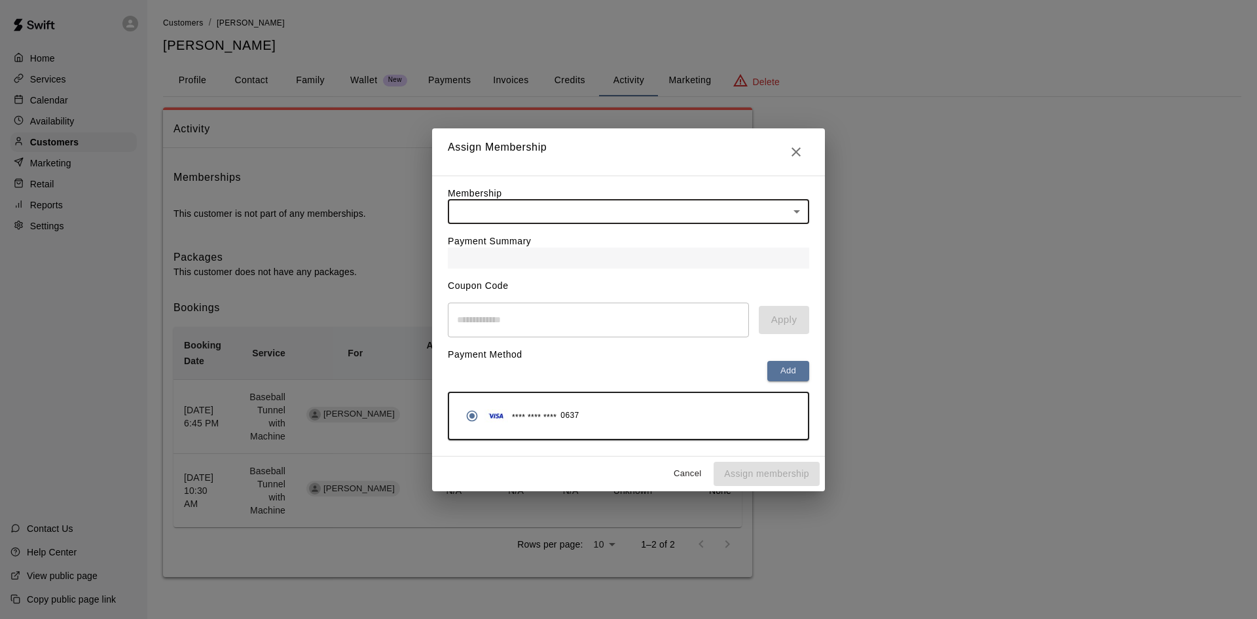
click at [544, 205] on body "Home Services Calendar Availability Customers Marketing Retail Reports Settings…" at bounding box center [628, 301] width 1257 height 603
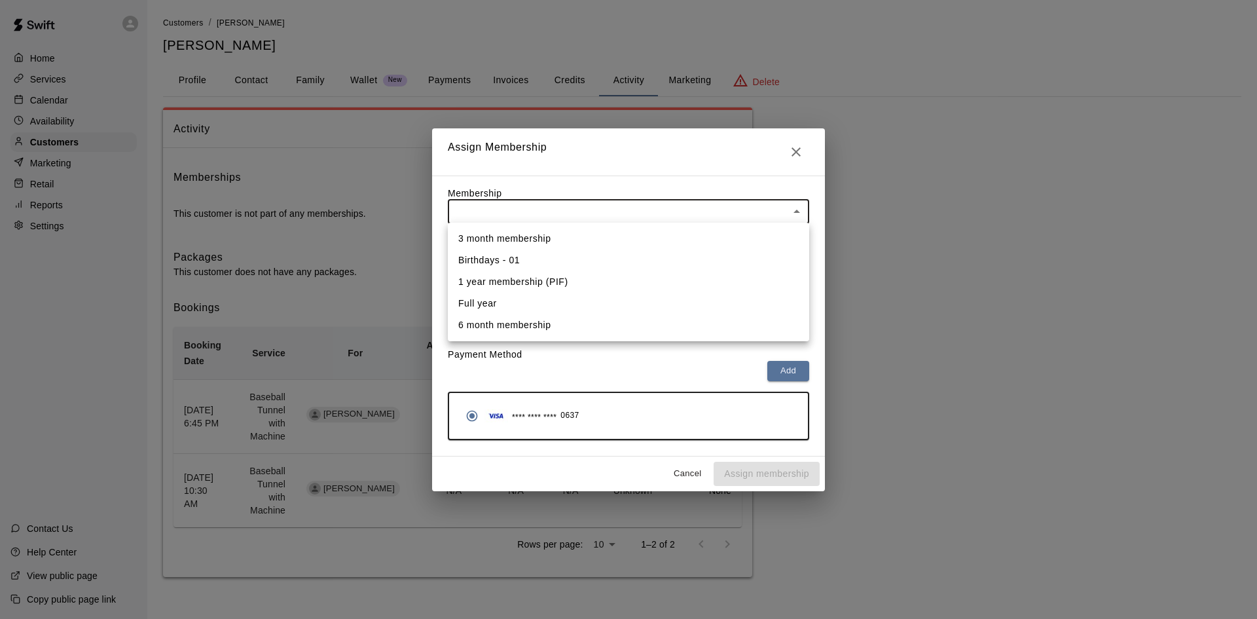
click at [511, 302] on li "Full year" at bounding box center [628, 304] width 361 height 22
type input "**********"
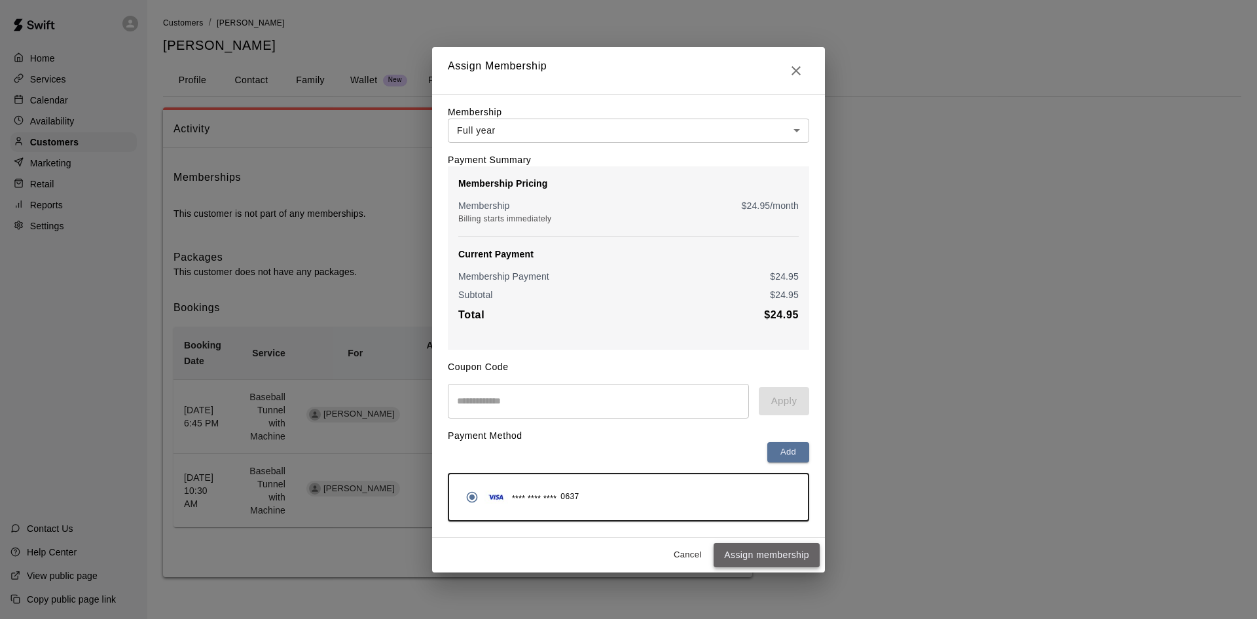
click at [743, 556] on button "Assign membership" at bounding box center [767, 555] width 106 height 24
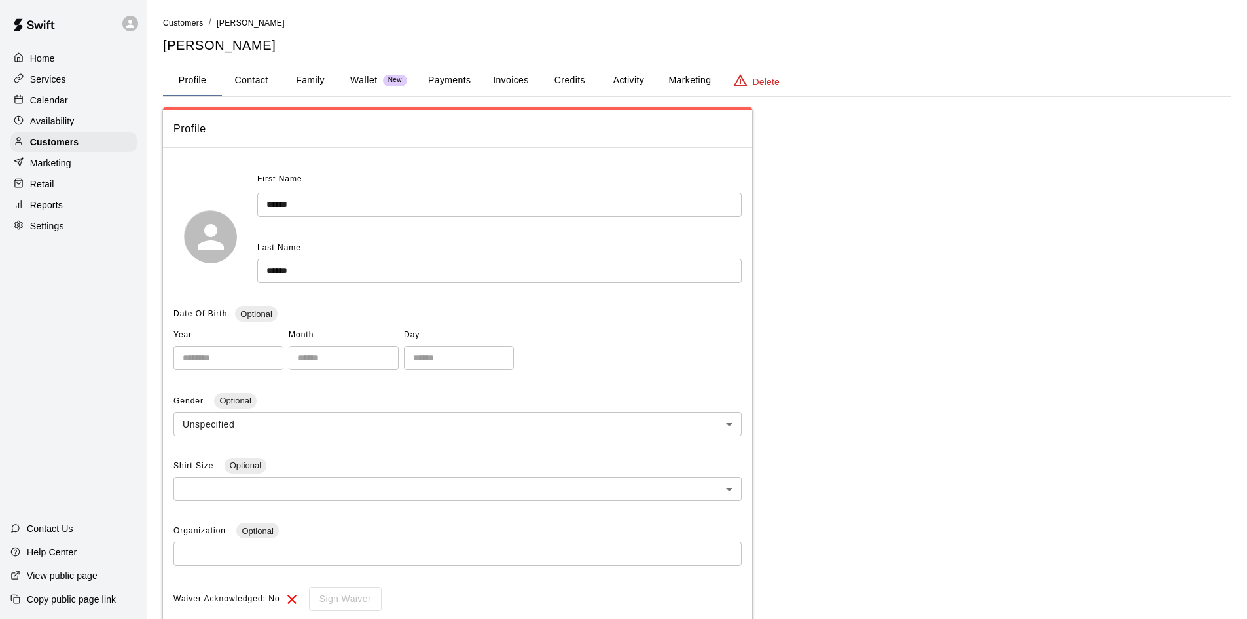
click at [460, 85] on button "Payments" at bounding box center [449, 80] width 63 height 31
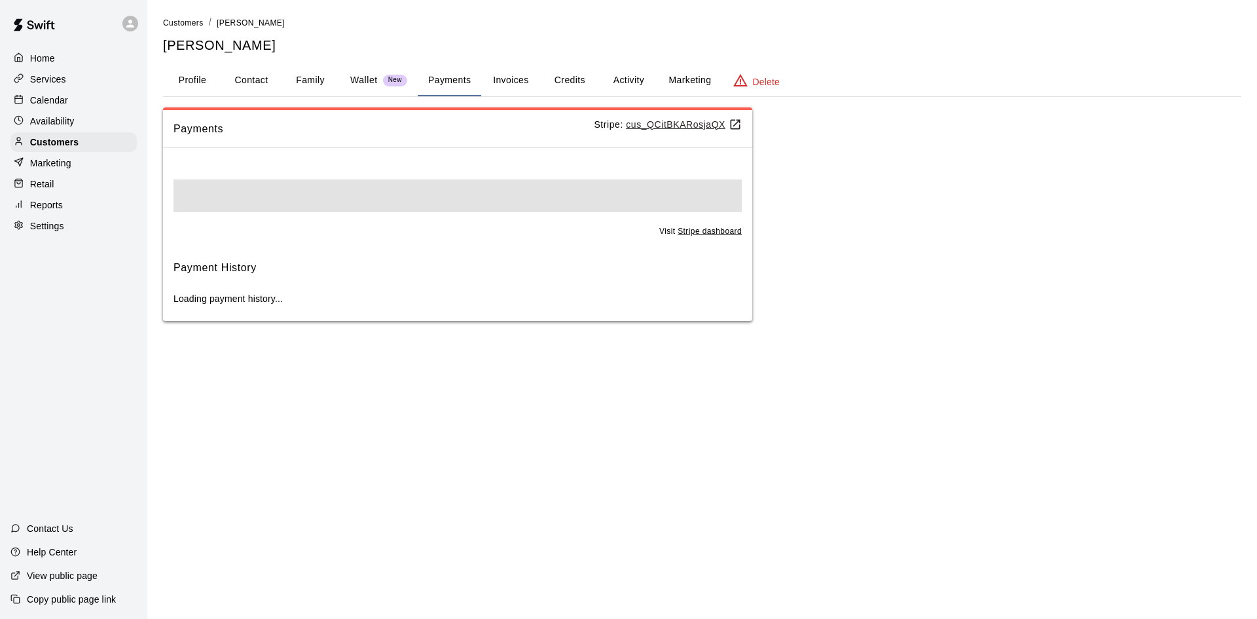
click at [375, 81] on p "Wallet" at bounding box center [363, 80] width 27 height 14
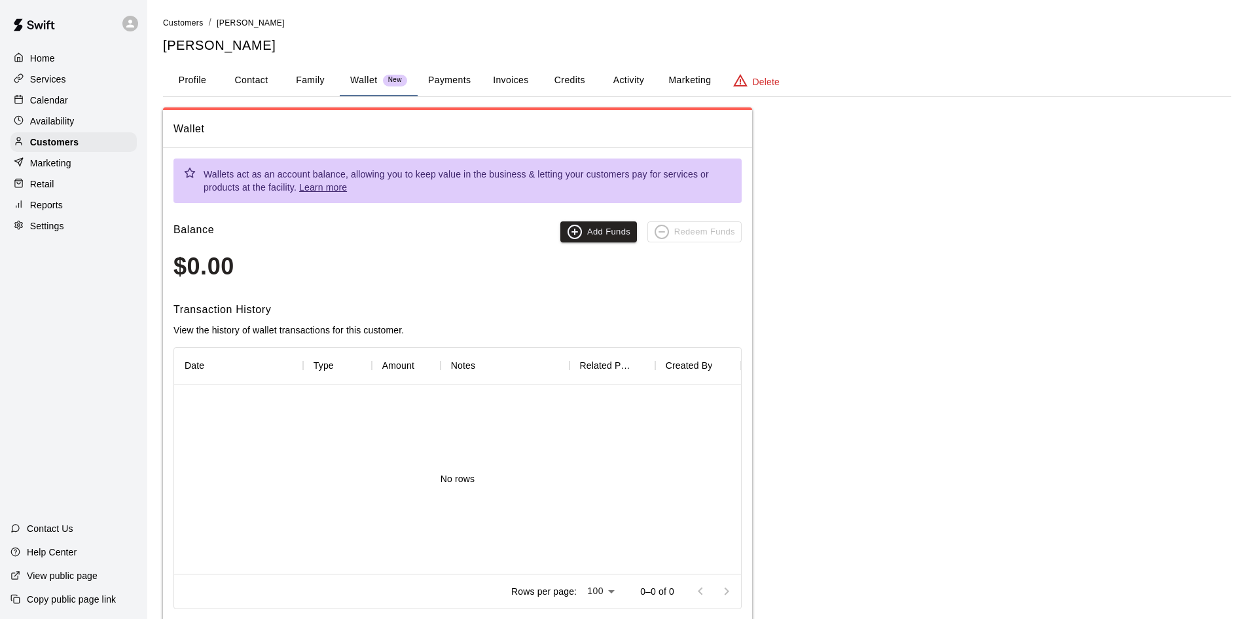
click at [73, 106] on div "Calendar" at bounding box center [73, 100] width 126 height 20
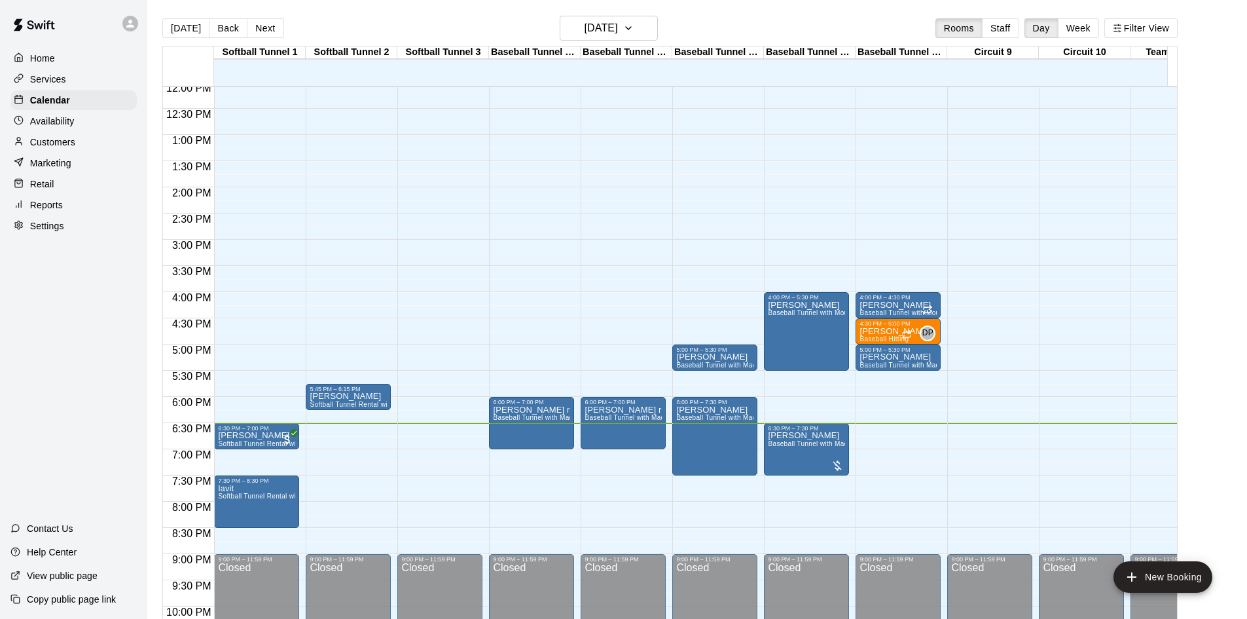
scroll to position [656, 0]
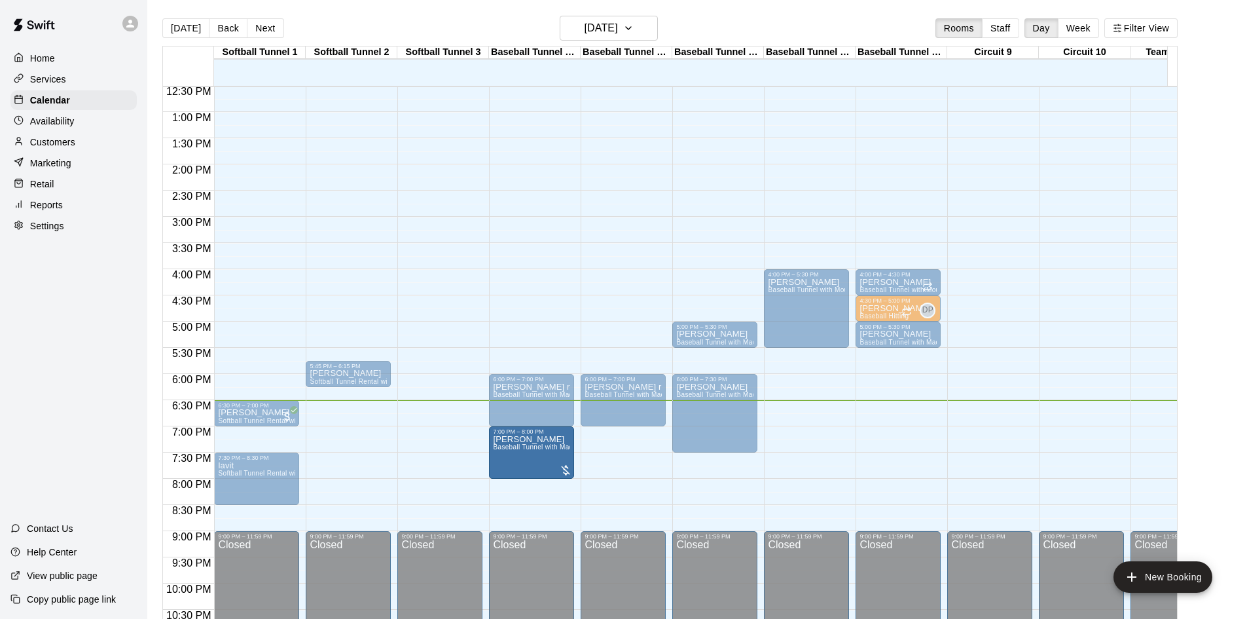
drag, startPoint x: 801, startPoint y: 419, endPoint x: 520, endPoint y: 452, distance: 282.1
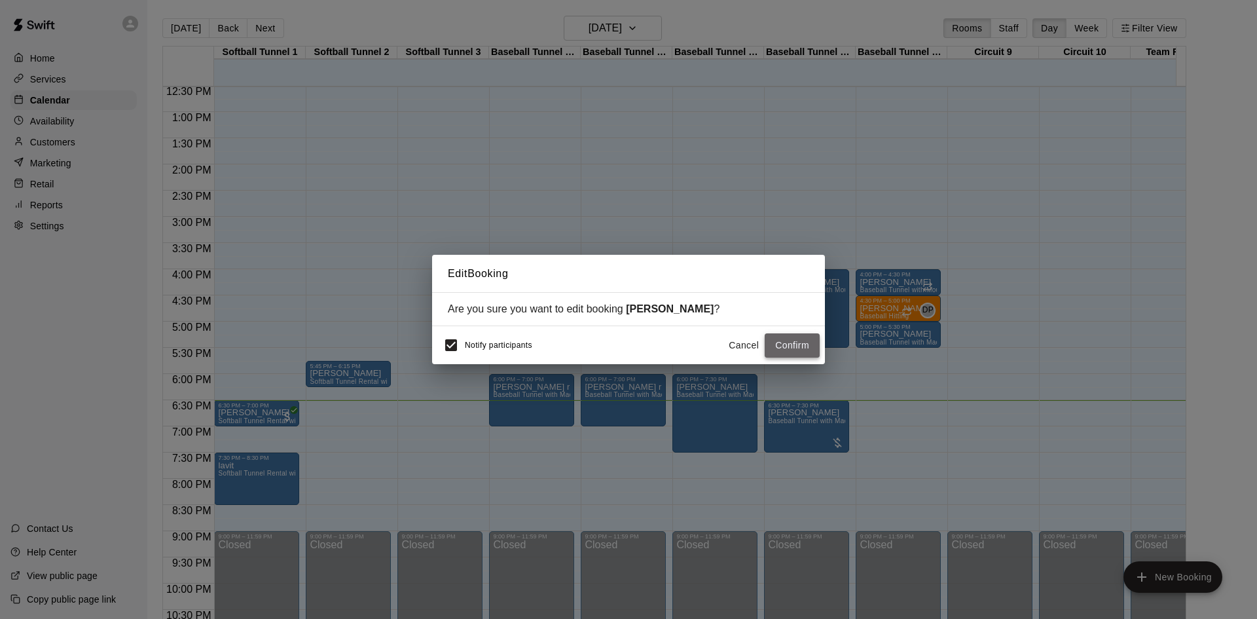
click at [792, 350] on button "Confirm" at bounding box center [792, 345] width 55 height 24
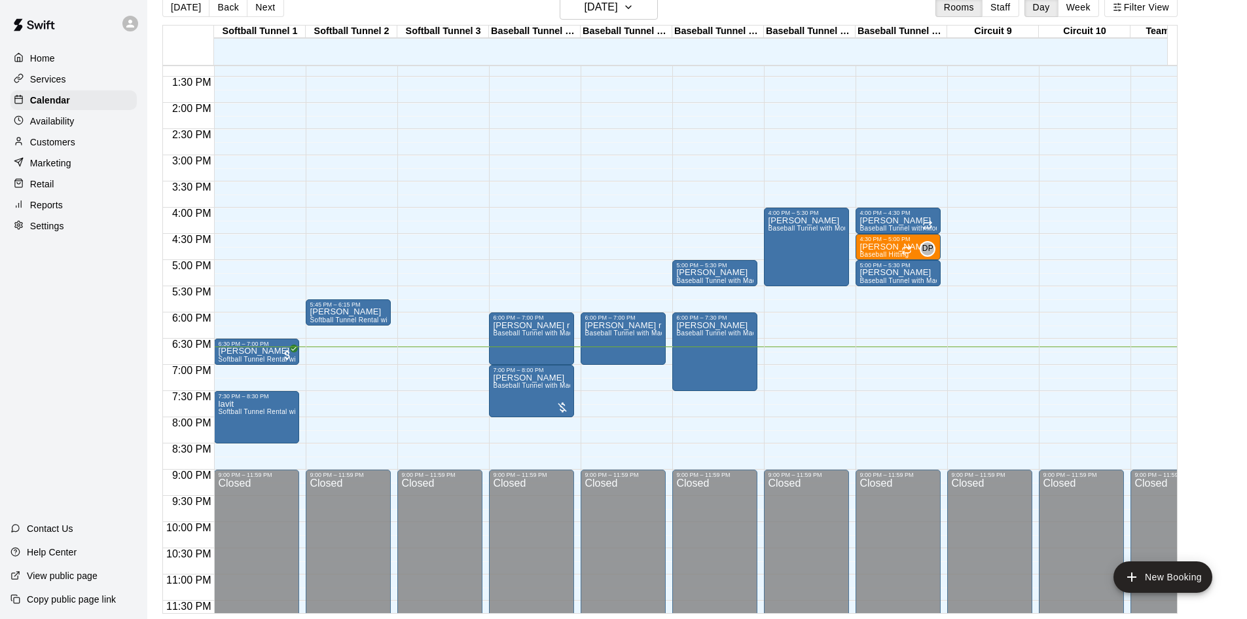
scroll to position [721, 0]
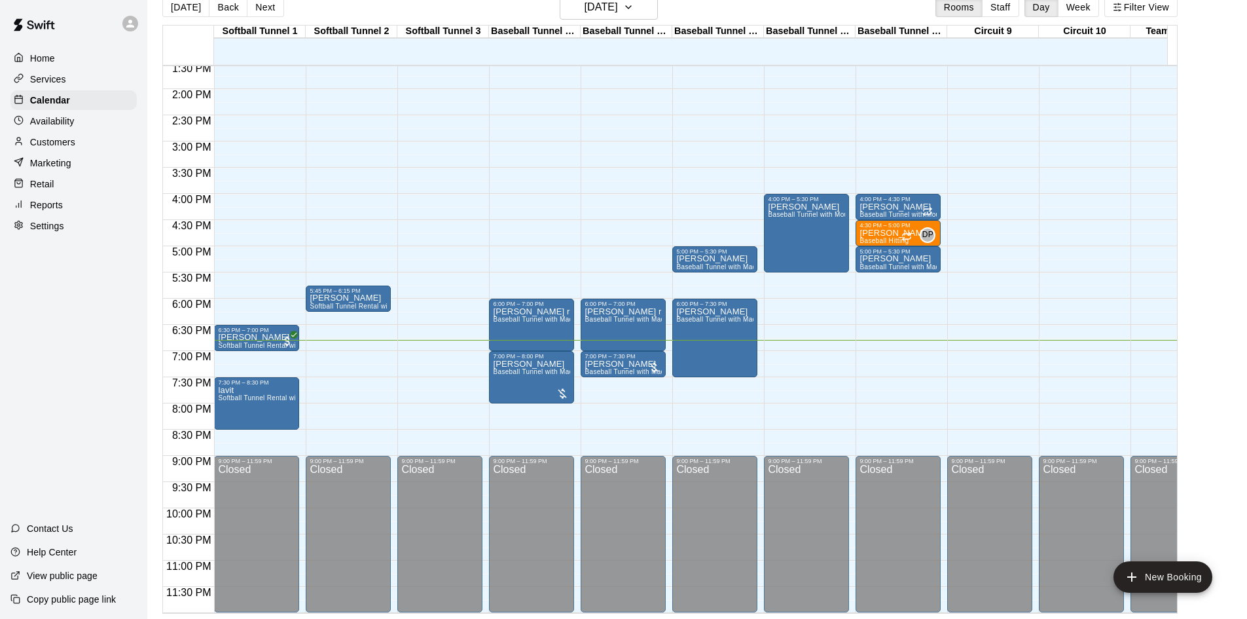
click at [836, 32] on div "Baseball Tunnel 7 (Mound/Machine)" at bounding box center [810, 32] width 92 height 12
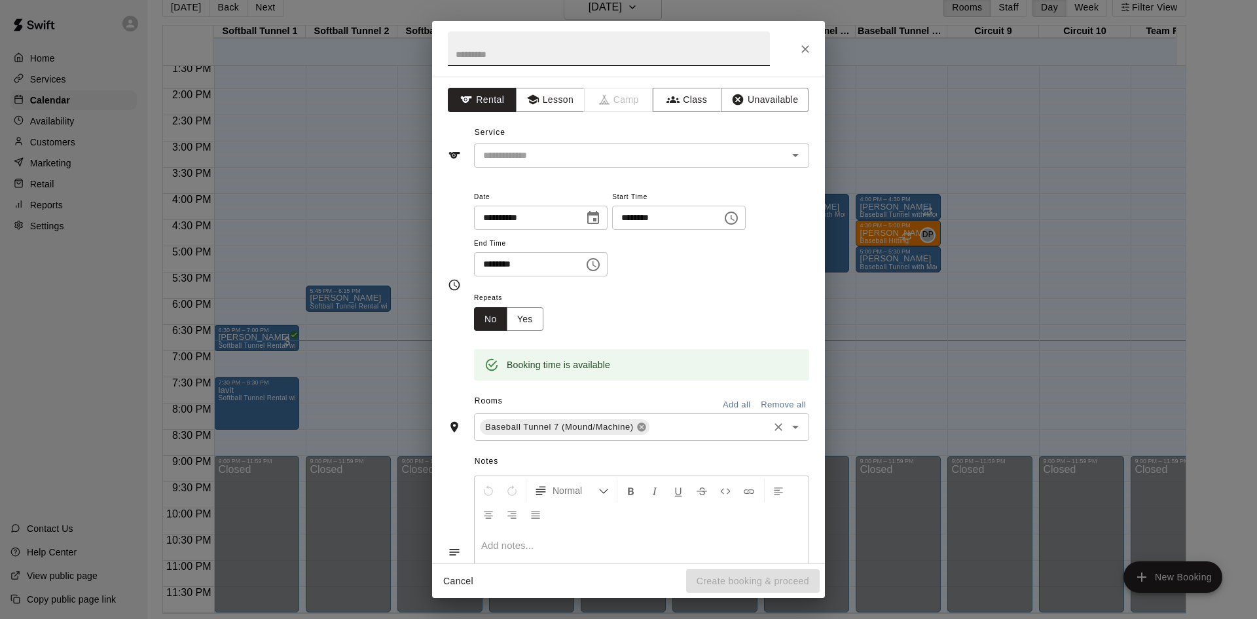
click at [644, 430] on icon at bounding box center [641, 427] width 9 height 9
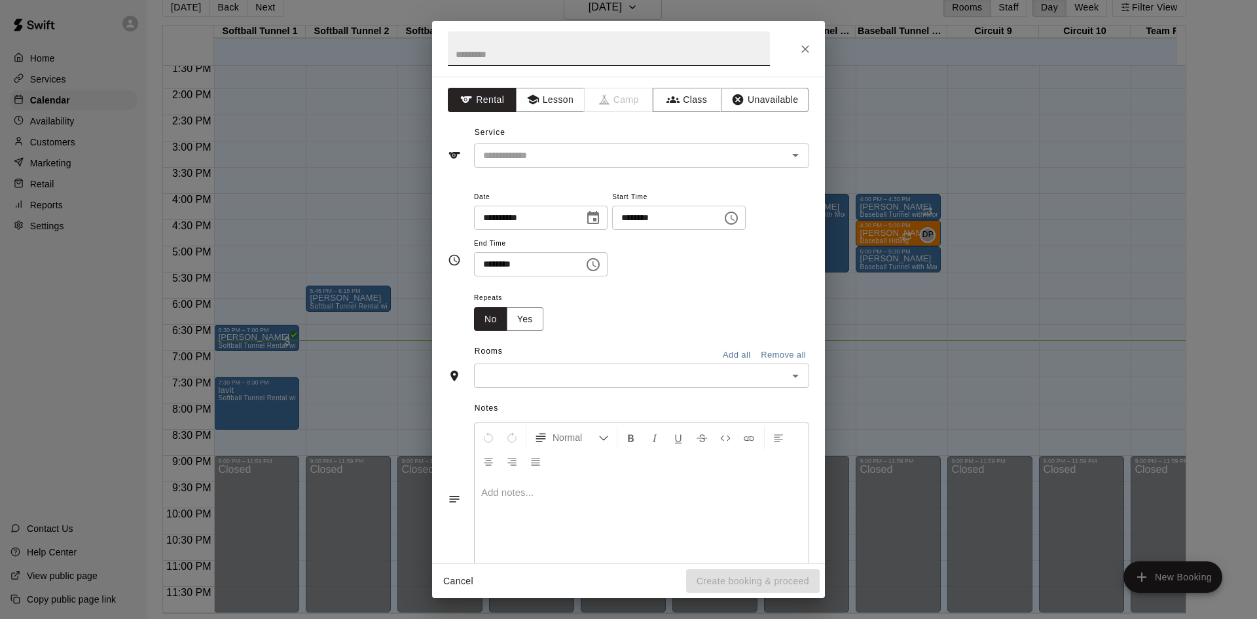
click at [810, 51] on icon "Close" at bounding box center [805, 49] width 13 height 13
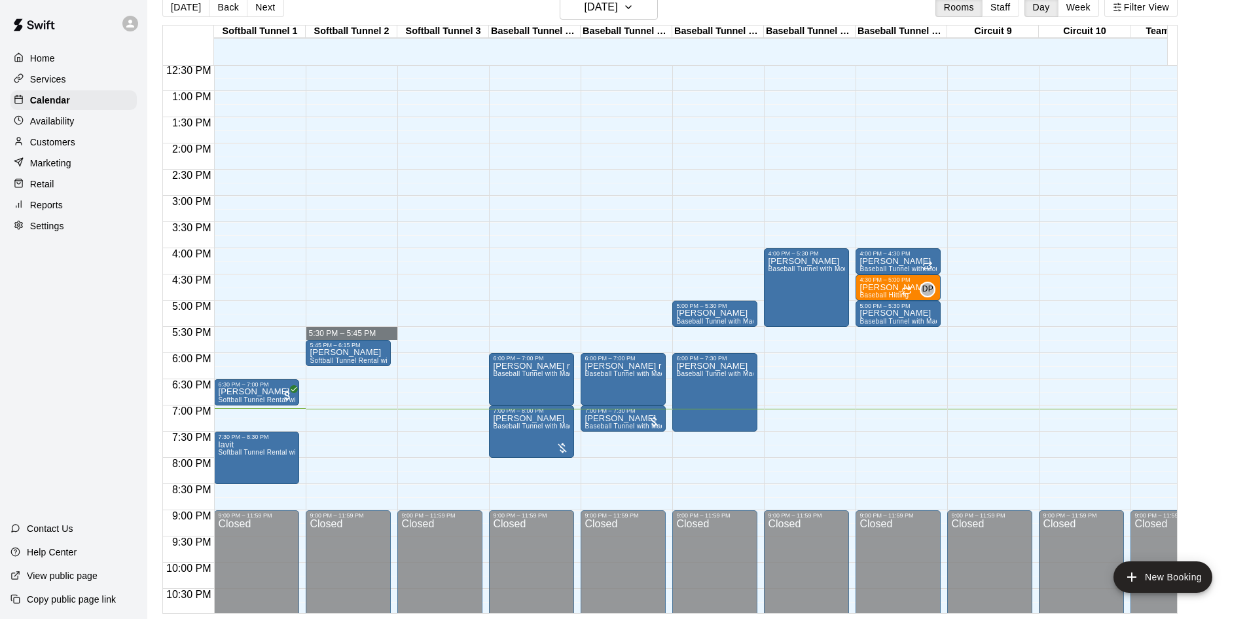
click at [374, 467] on div "12:00 AM – 10:00 AM Closed 5:45 PM – 6:15 PM [PERSON_NAME] Softball Tunnel Rent…" at bounding box center [348, 38] width 85 height 1257
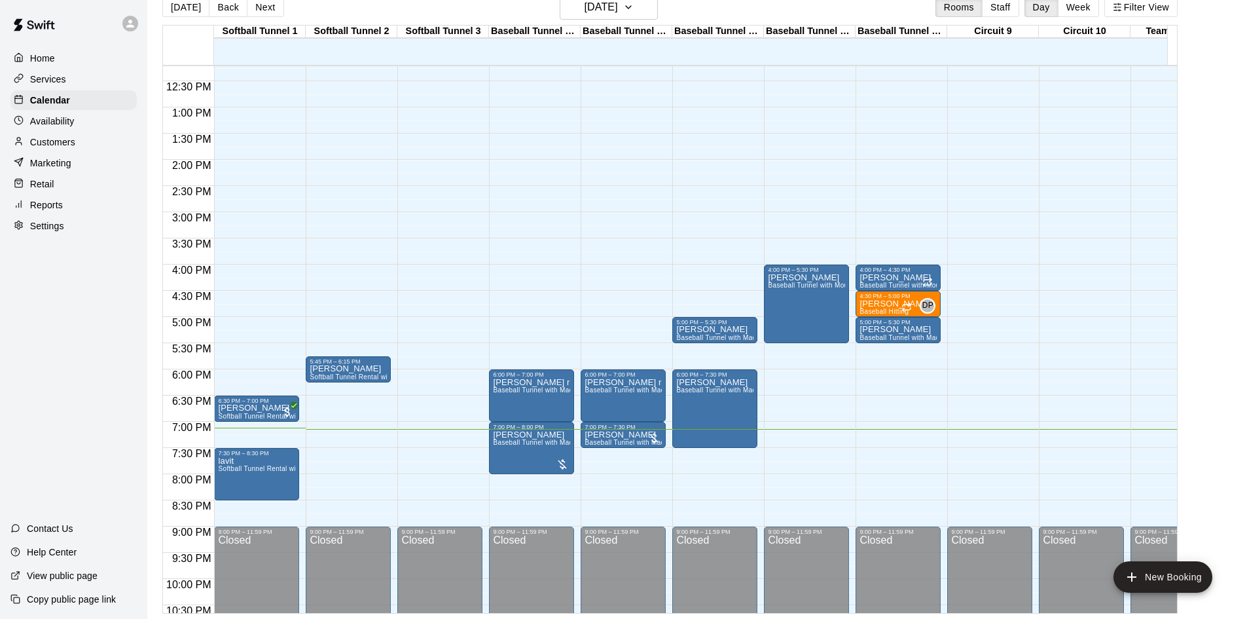
scroll to position [662, 0]
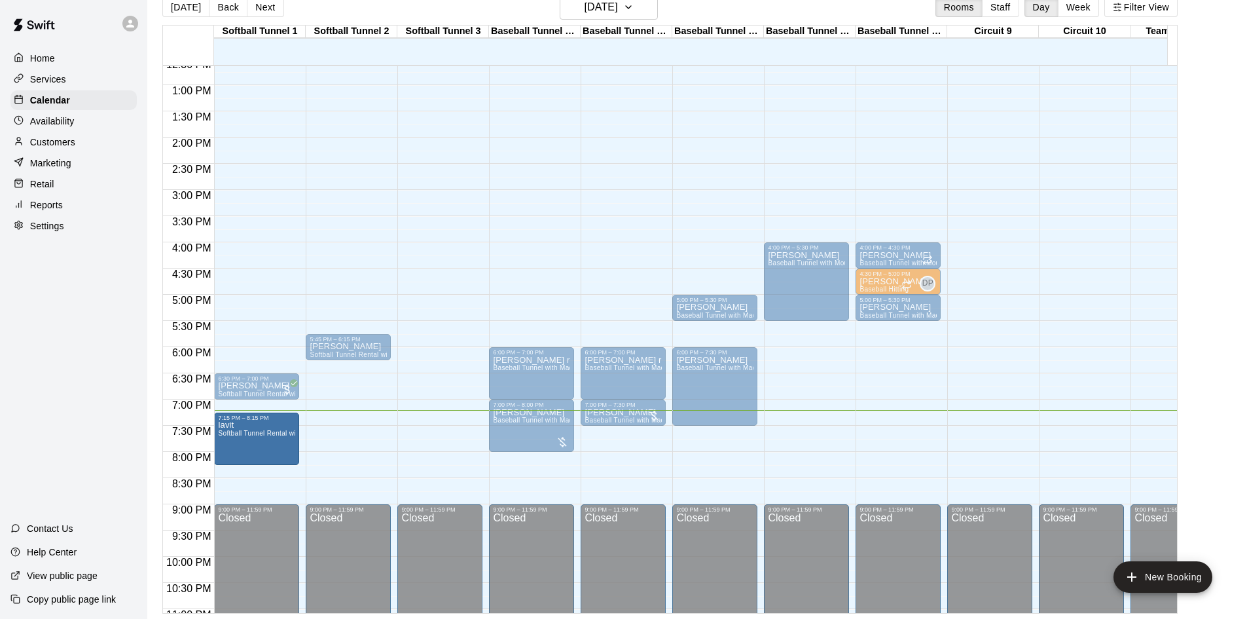
drag, startPoint x: 234, startPoint y: 443, endPoint x: 233, endPoint y: 433, distance: 9.8
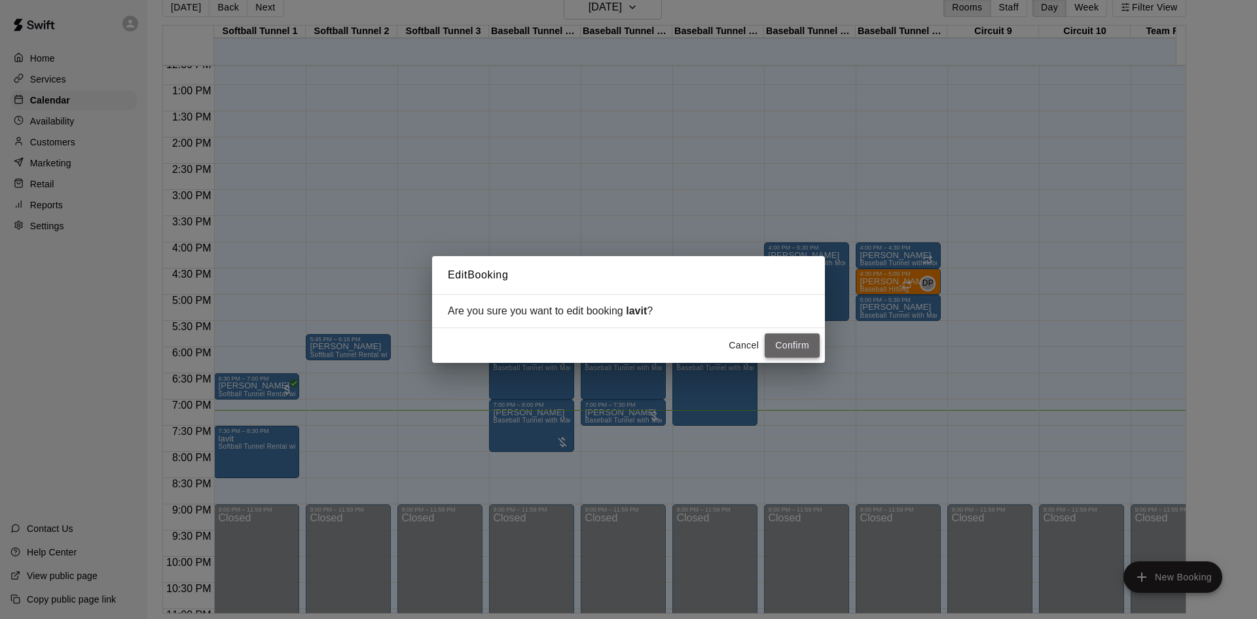
click at [795, 348] on button "Confirm" at bounding box center [792, 345] width 55 height 24
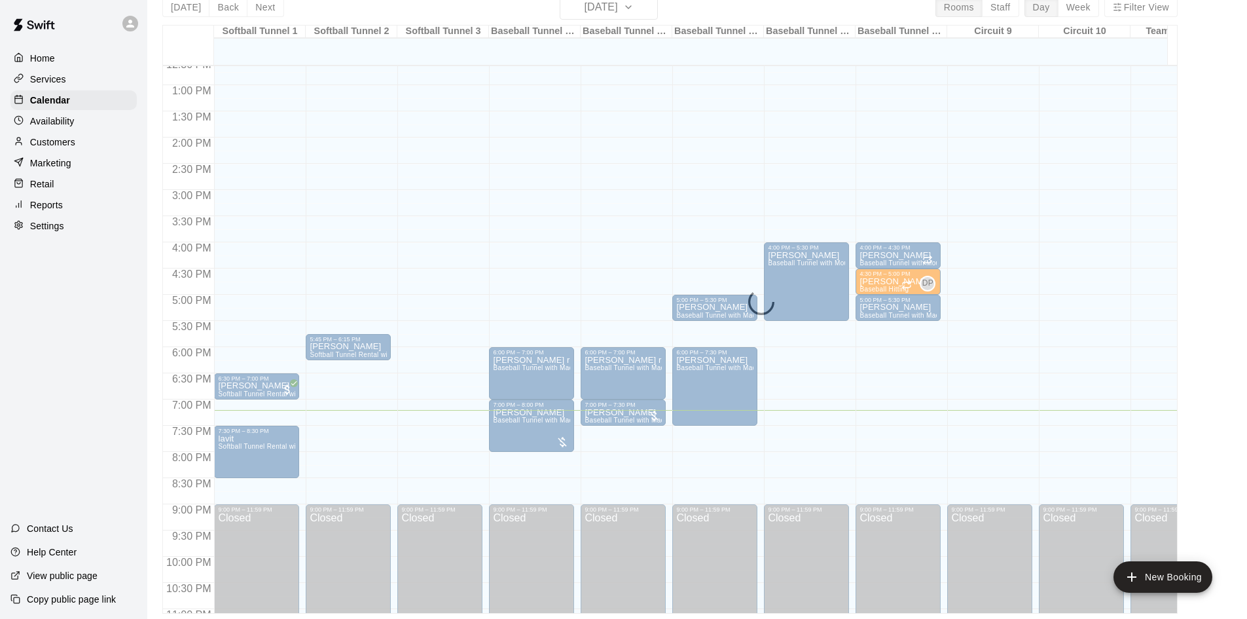
click at [45, 141] on p "Customers" at bounding box center [52, 142] width 45 height 13
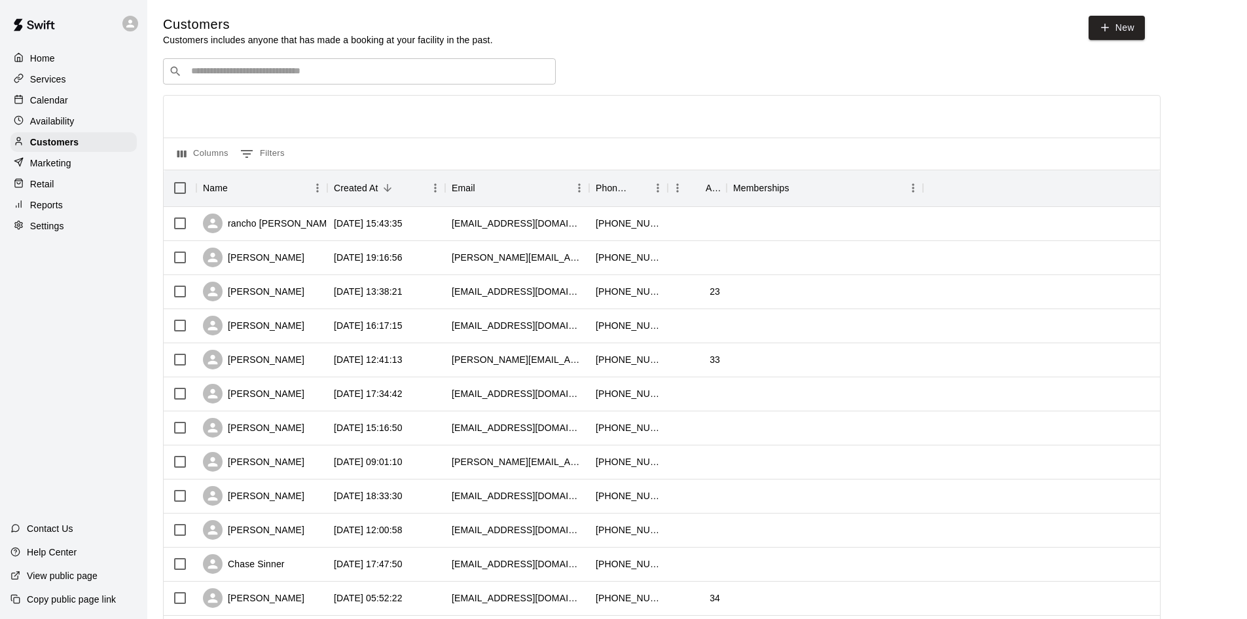
click at [255, 78] on input "Search customers by name or email" at bounding box center [368, 71] width 363 height 13
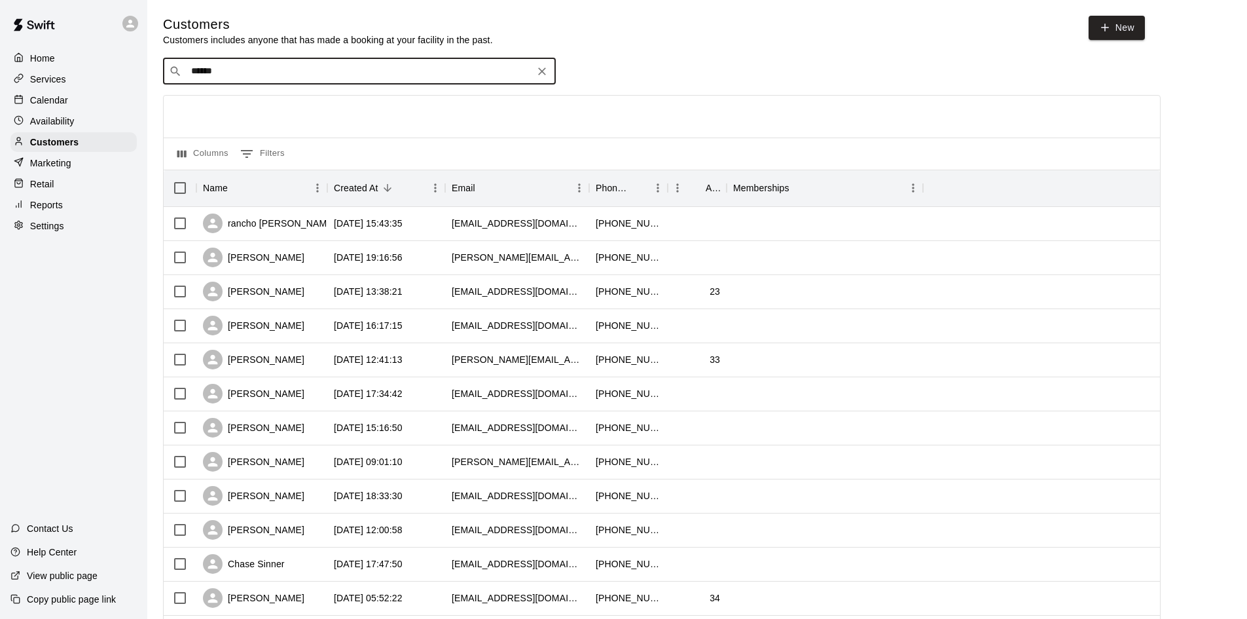
type input "******"
click at [535, 71] on icon "Clear" at bounding box center [541, 71] width 13 height 13
click at [51, 105] on p "Calendar" at bounding box center [49, 100] width 38 height 13
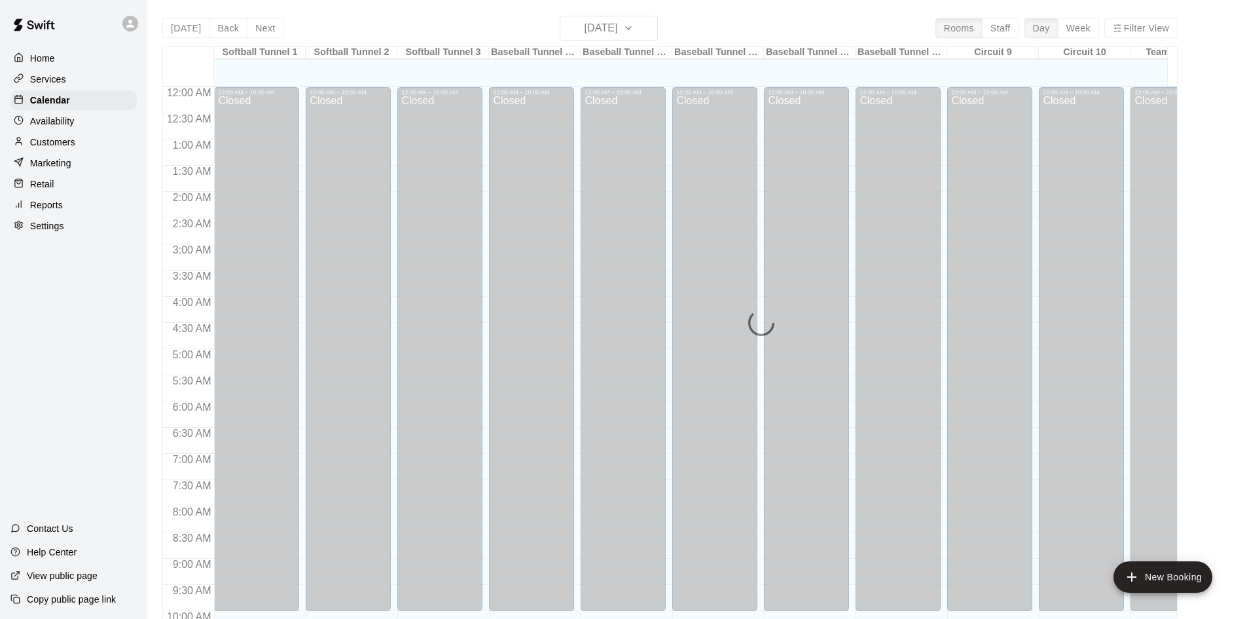
scroll to position [721, 0]
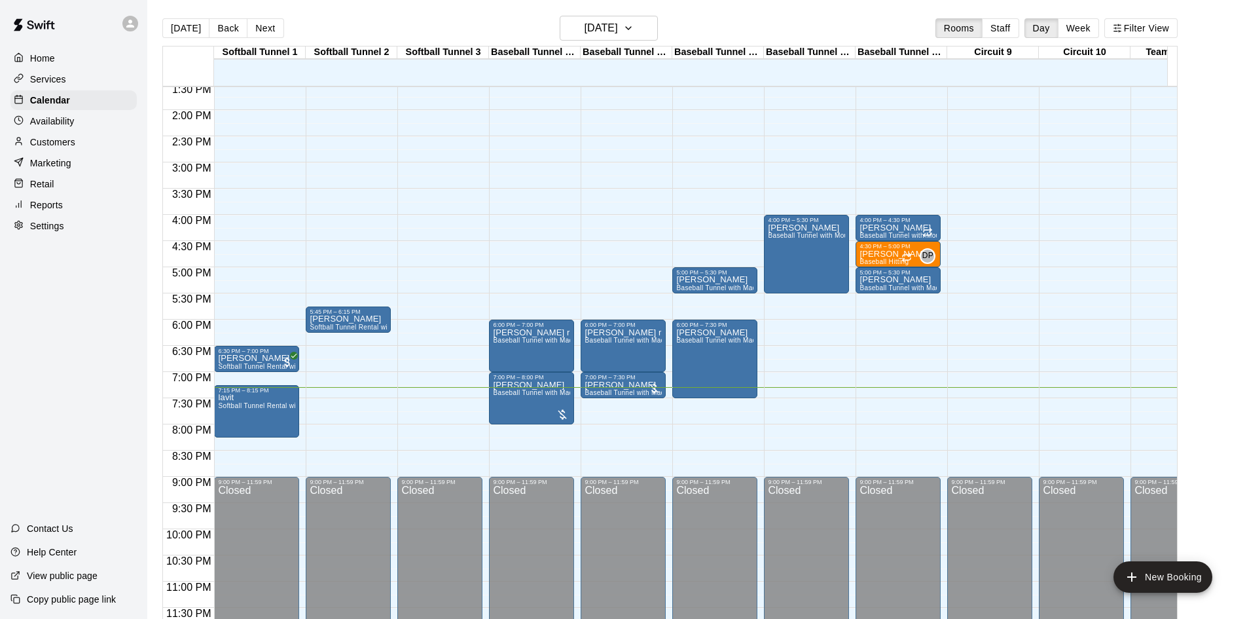
click at [339, 380] on div "12:00 AM – 10:00 AM Closed 5:45 PM – 6:15 PM ferber Softball Tunnel Rental with…" at bounding box center [348, 5] width 85 height 1257
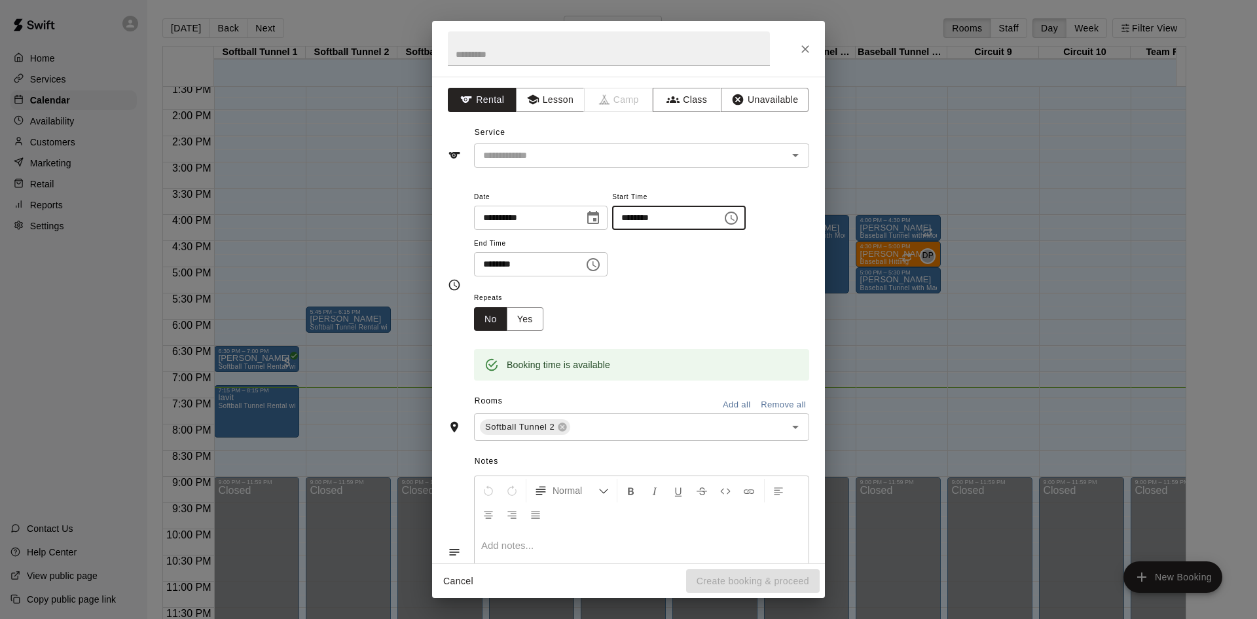
click at [657, 221] on input "********" at bounding box center [662, 218] width 101 height 24
type input "********"
click at [492, 267] on input "********" at bounding box center [524, 264] width 101 height 24
type input "********"
click at [558, 165] on div "**********" at bounding box center [628, 320] width 393 height 486
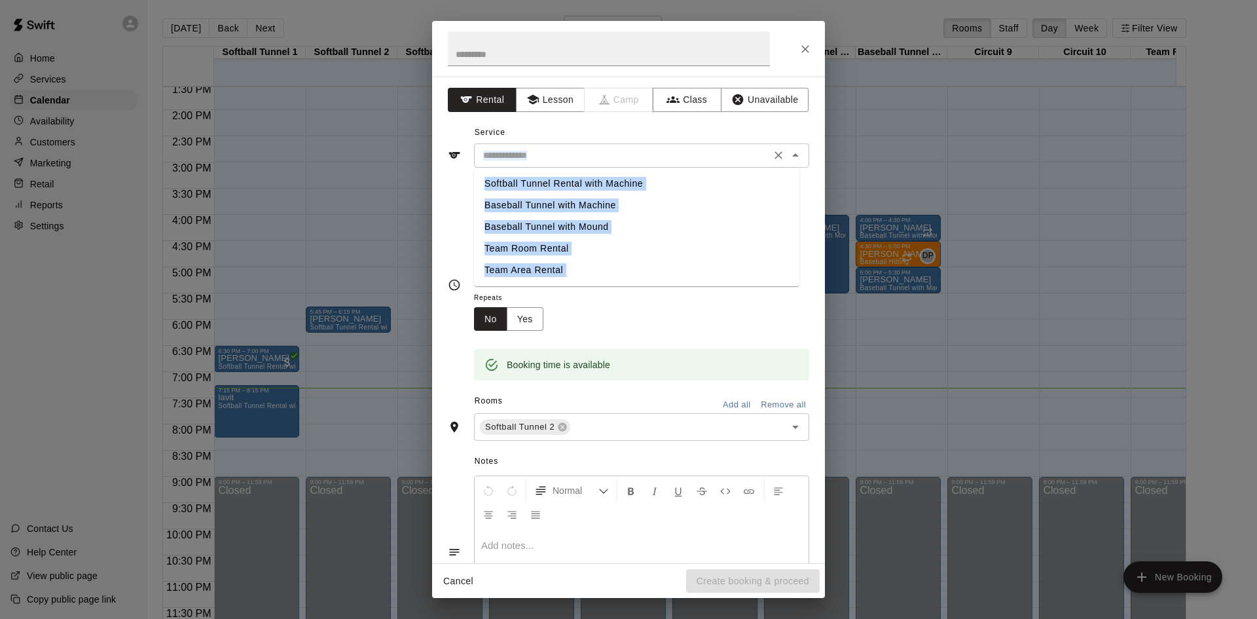
click at [553, 153] on input "text" at bounding box center [622, 155] width 289 height 16
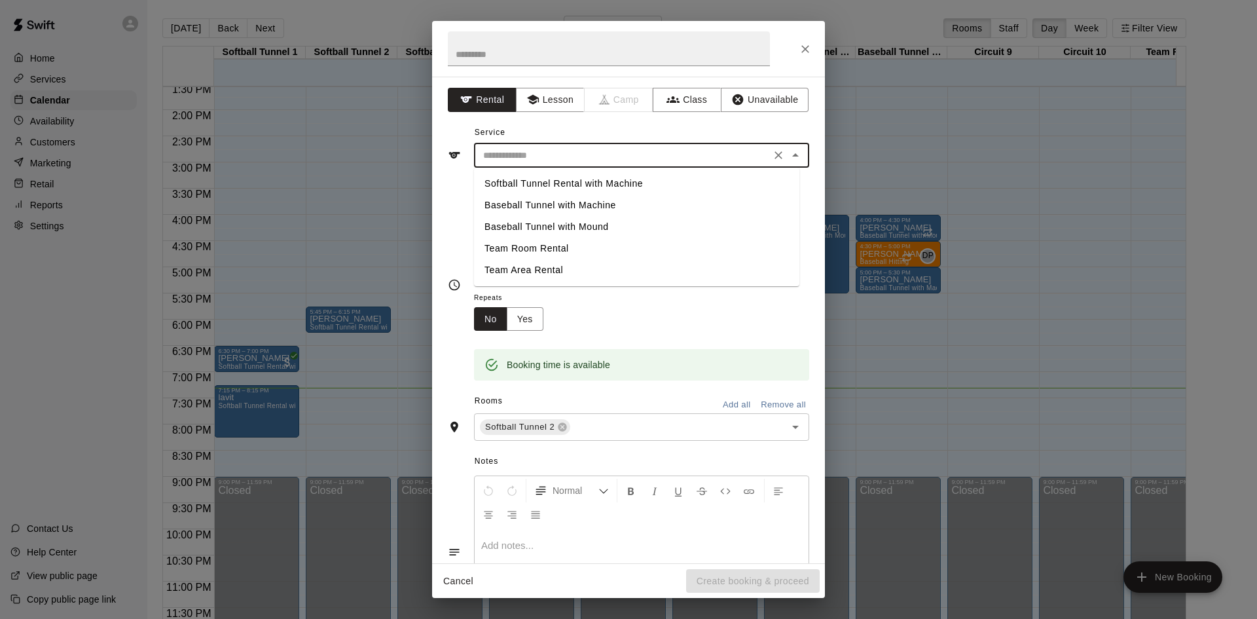
drag, startPoint x: 545, startPoint y: 208, endPoint x: 546, endPoint y: 199, distance: 8.6
click at [545, 207] on li "Baseball Tunnel with Machine" at bounding box center [636, 205] width 325 height 22
click at [634, 158] on input "**********" at bounding box center [622, 155] width 289 height 16
click at [590, 179] on li "Softball Tunnel Rental with Machine" at bounding box center [636, 184] width 325 height 22
type input "**********"
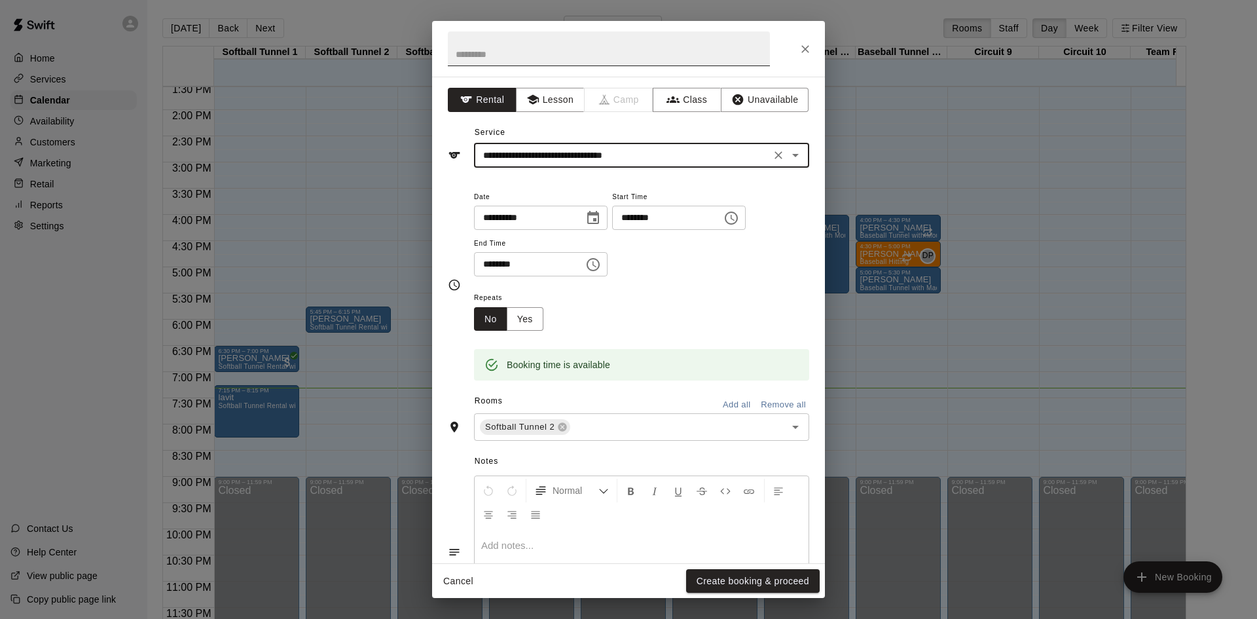
click at [594, 48] on input "text" at bounding box center [609, 48] width 322 height 35
type input "*****"
click at [760, 583] on button "Create booking & proceed" at bounding box center [753, 581] width 134 height 24
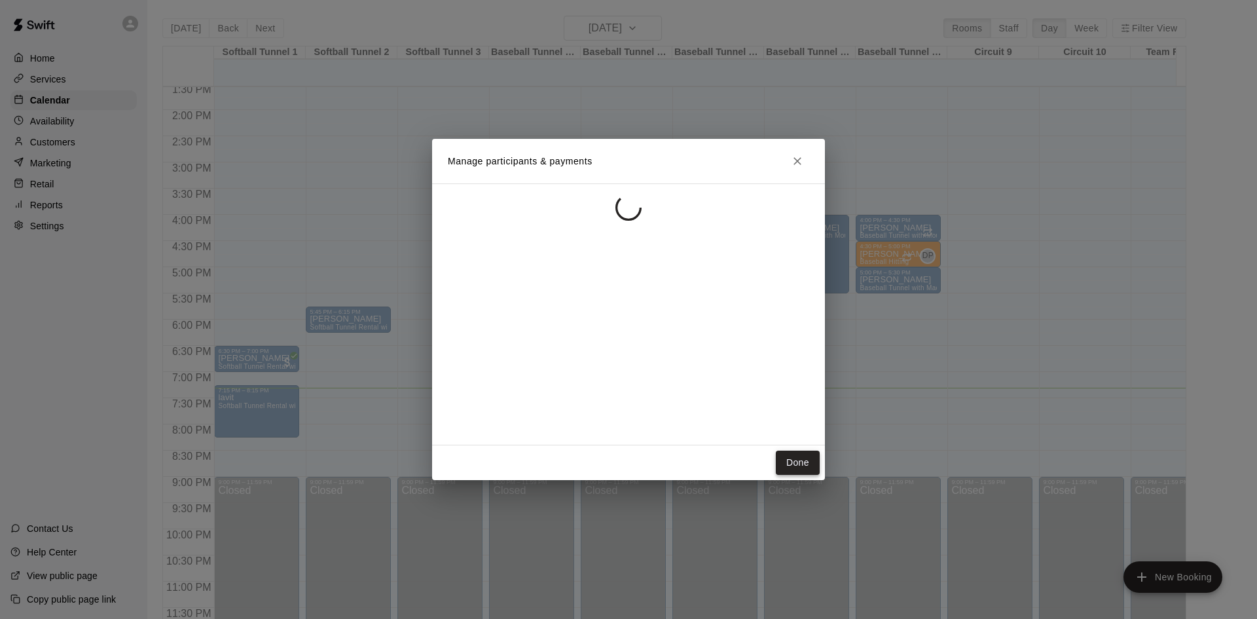
click at [794, 453] on button "Done" at bounding box center [798, 462] width 44 height 24
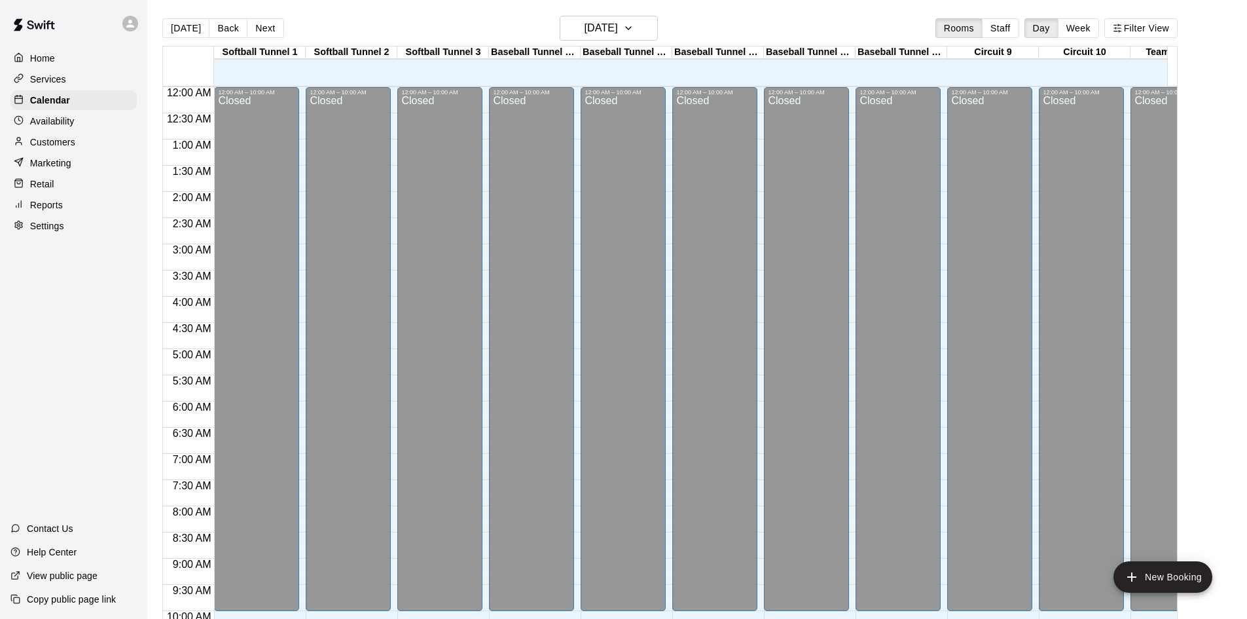
scroll to position [671, 0]
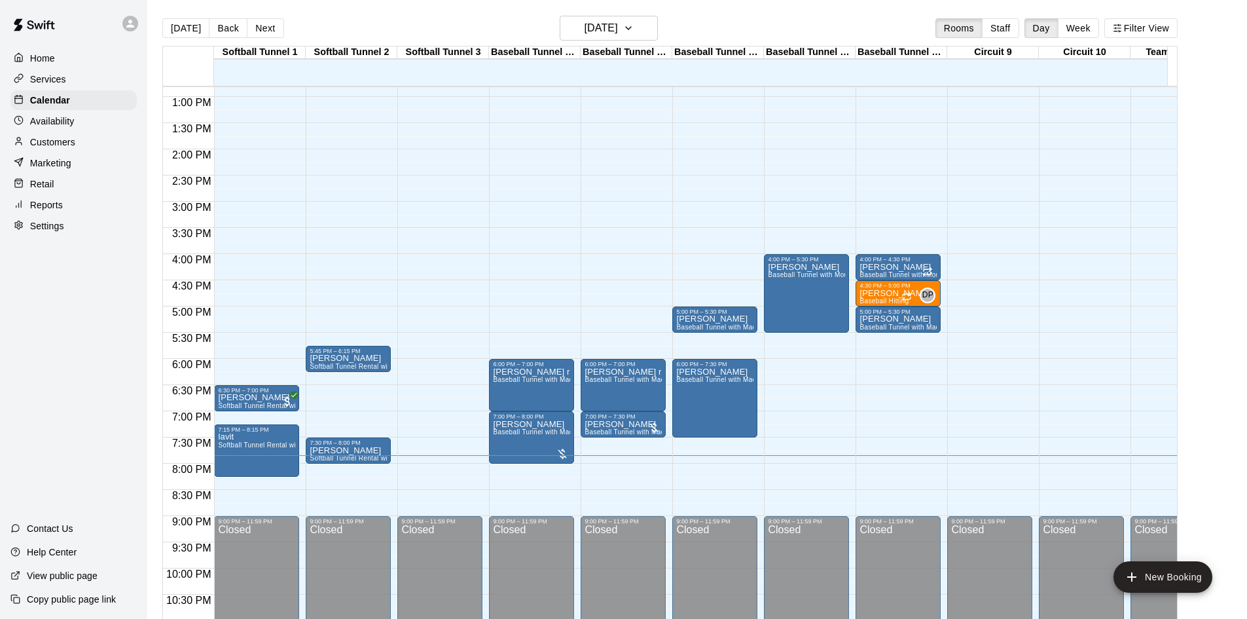
click at [609, 458] on div "12:00 AM – 10:00 AM Closed 6:00 PM – 7:00 PM [PERSON_NAME] rancho bb Baseball T…" at bounding box center [623, 44] width 85 height 1257
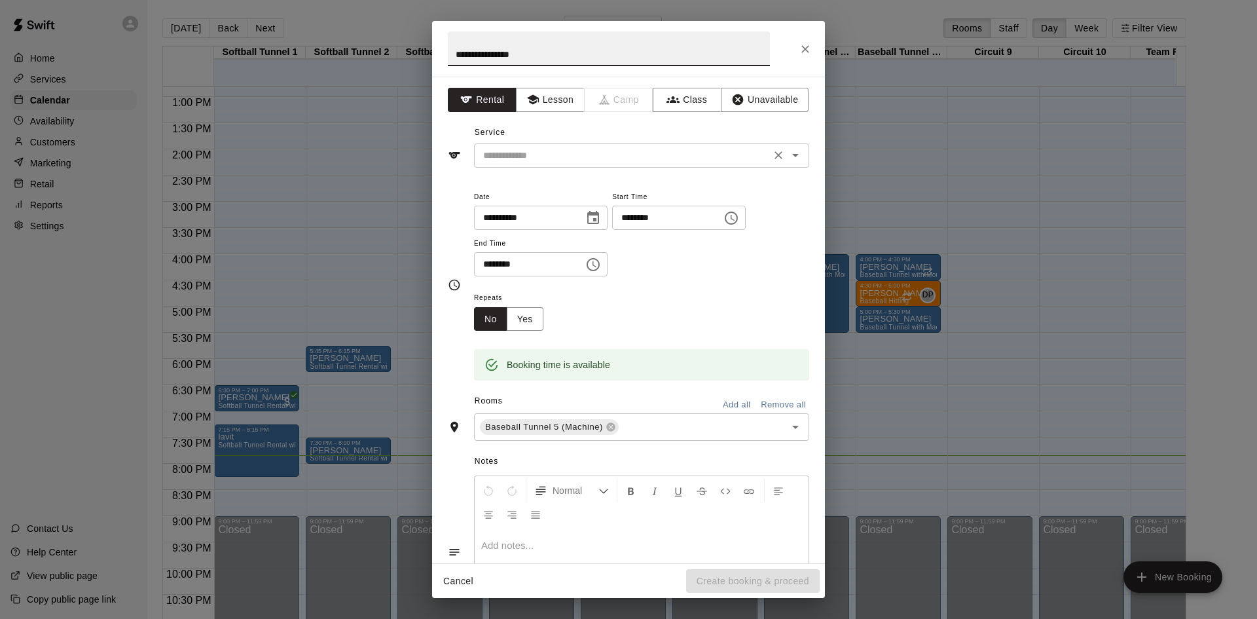
type input "**********"
click at [600, 161] on input "text" at bounding box center [622, 155] width 289 height 16
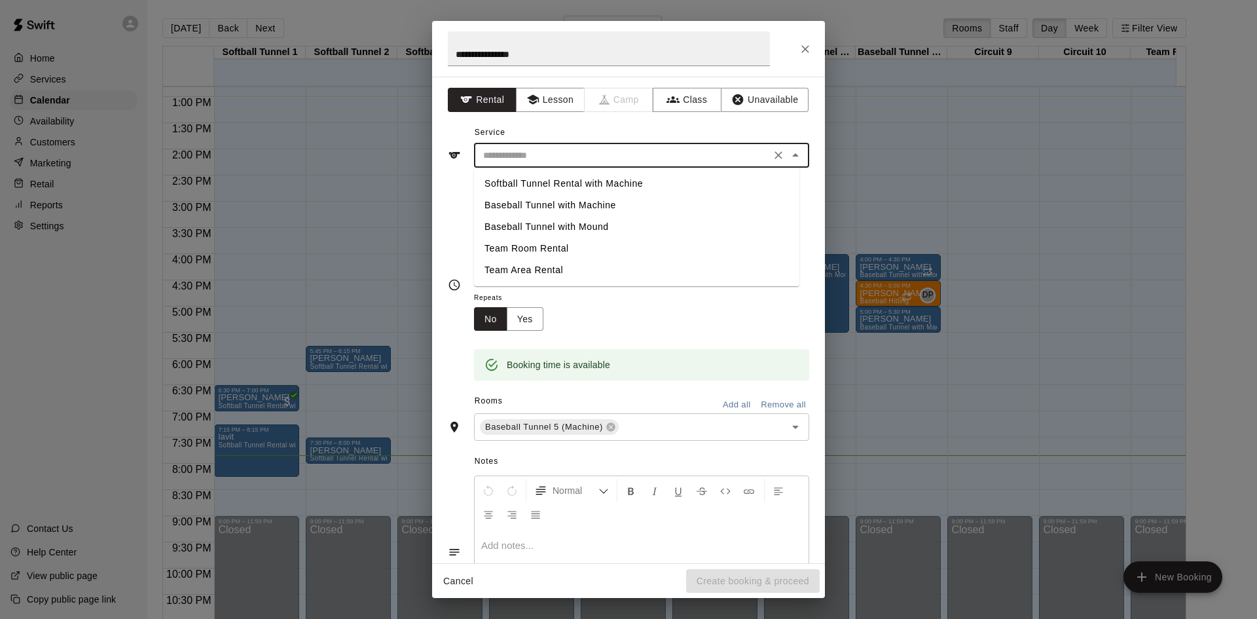
click at [601, 200] on li "Baseball Tunnel with Machine" at bounding box center [636, 205] width 325 height 22
type input "**********"
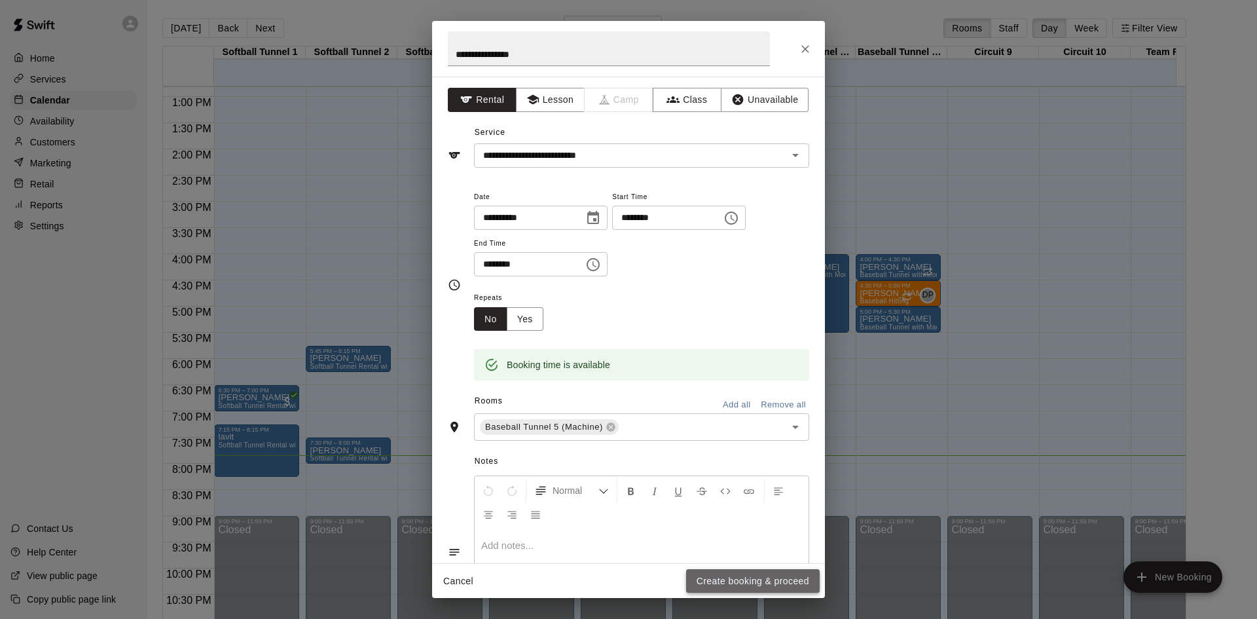
click at [767, 577] on button "Create booking & proceed" at bounding box center [753, 581] width 134 height 24
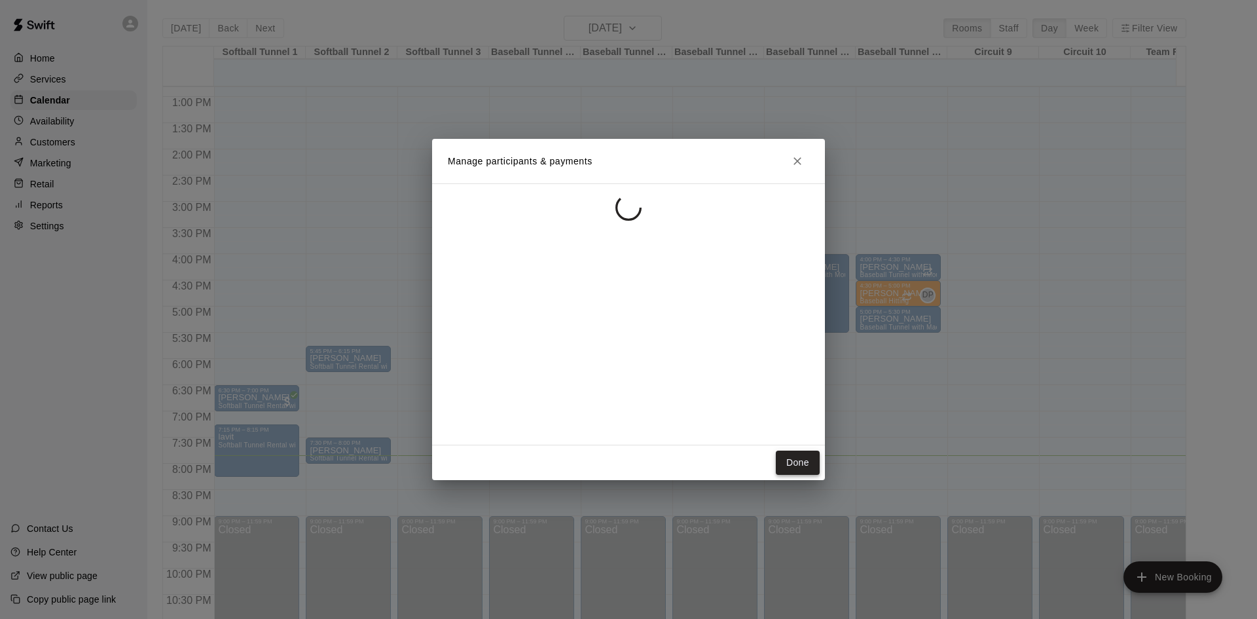
click at [789, 460] on button "Done" at bounding box center [798, 462] width 44 height 24
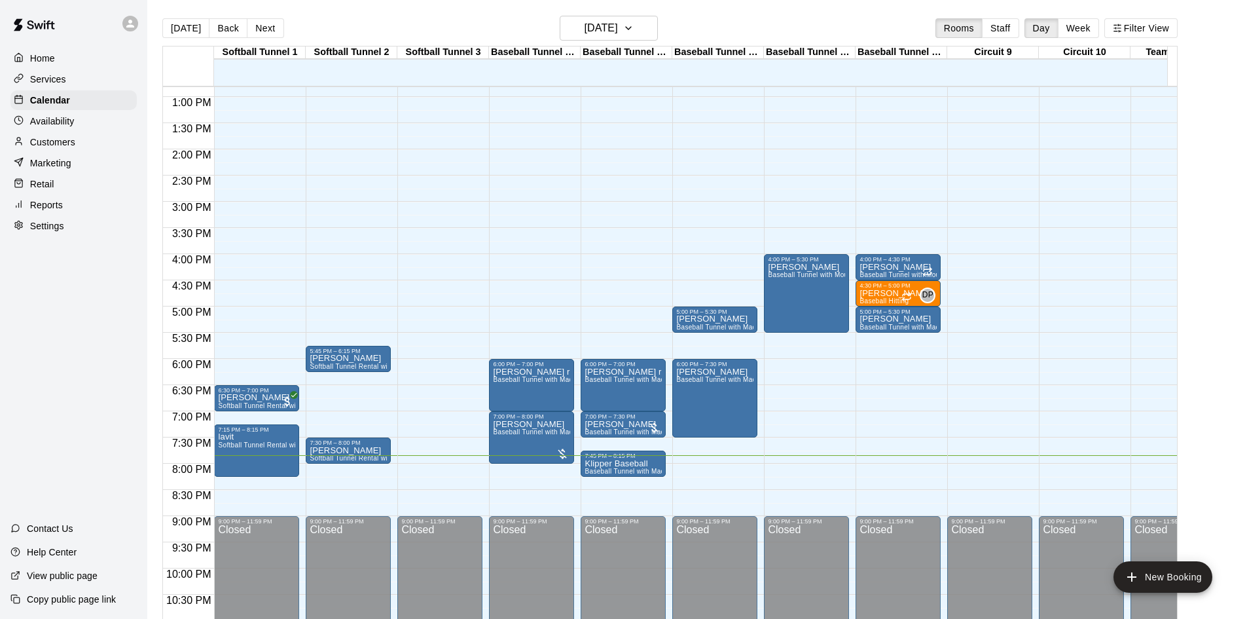
click at [48, 145] on p "Customers" at bounding box center [52, 142] width 45 height 13
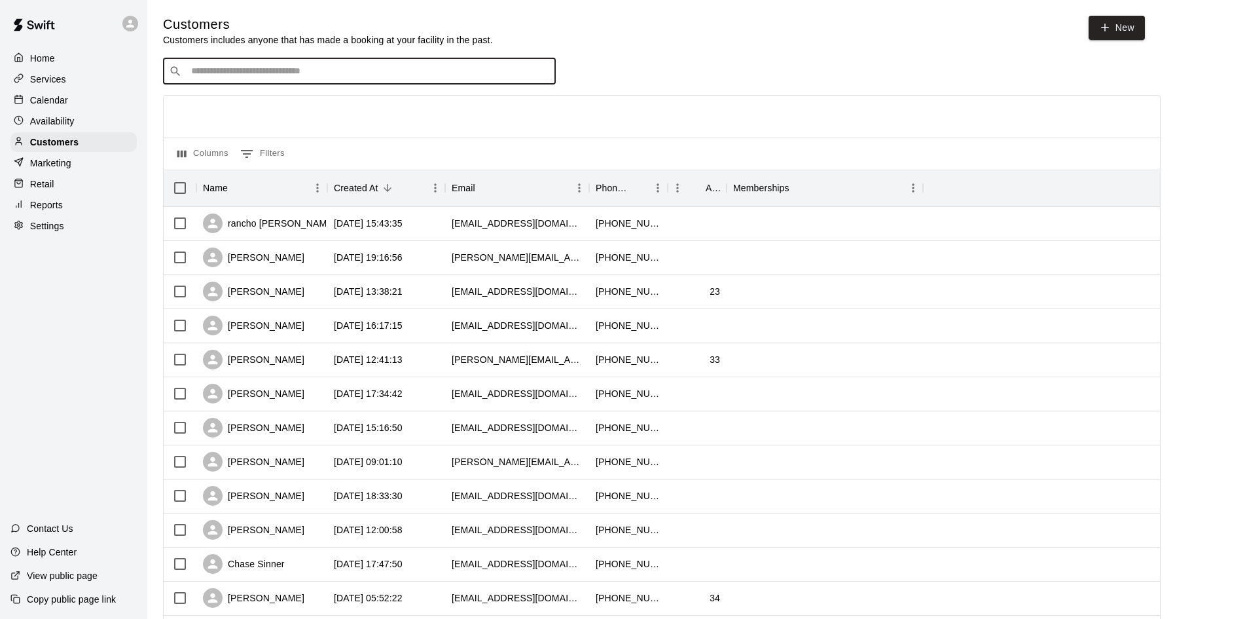
drag, startPoint x: 418, startPoint y: 77, endPoint x: 427, endPoint y: 81, distance: 9.4
click at [418, 78] on input "Search customers by name or email" at bounding box center [368, 71] width 363 height 13
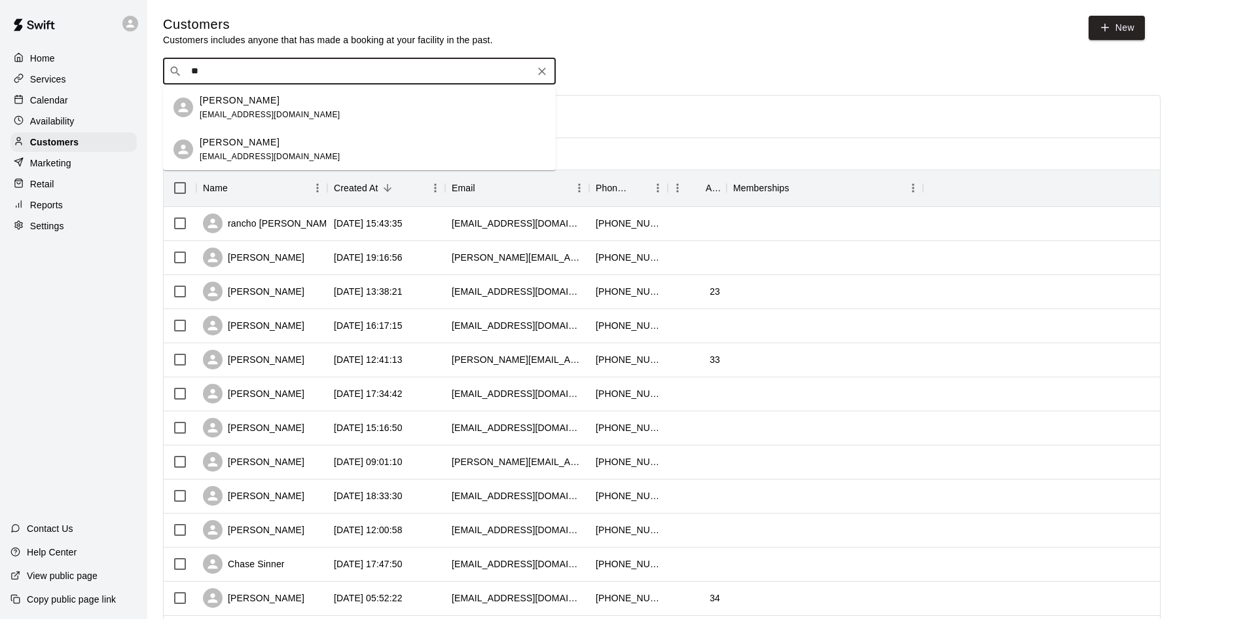
type input "*"
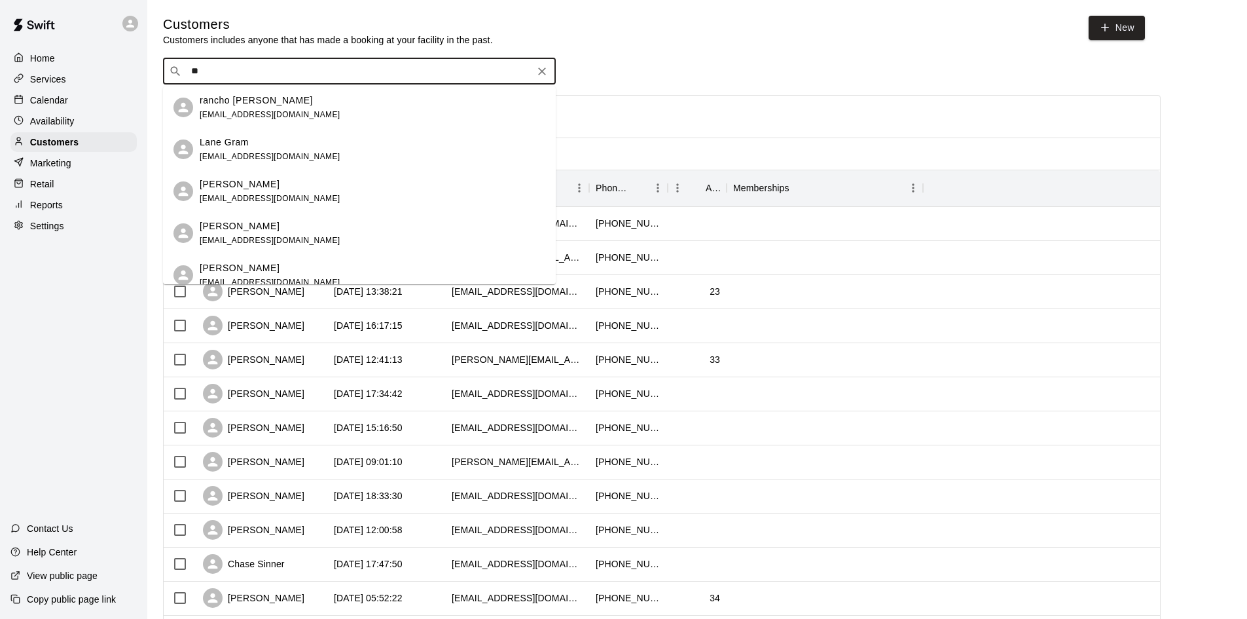
type input "*"
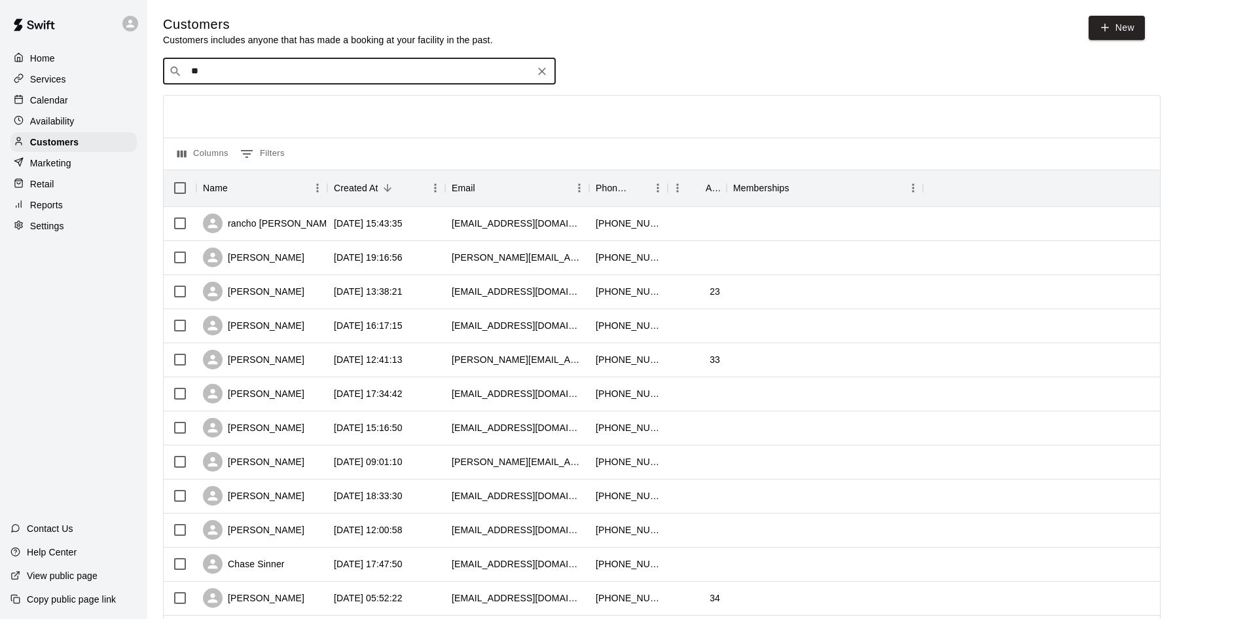
type input "*"
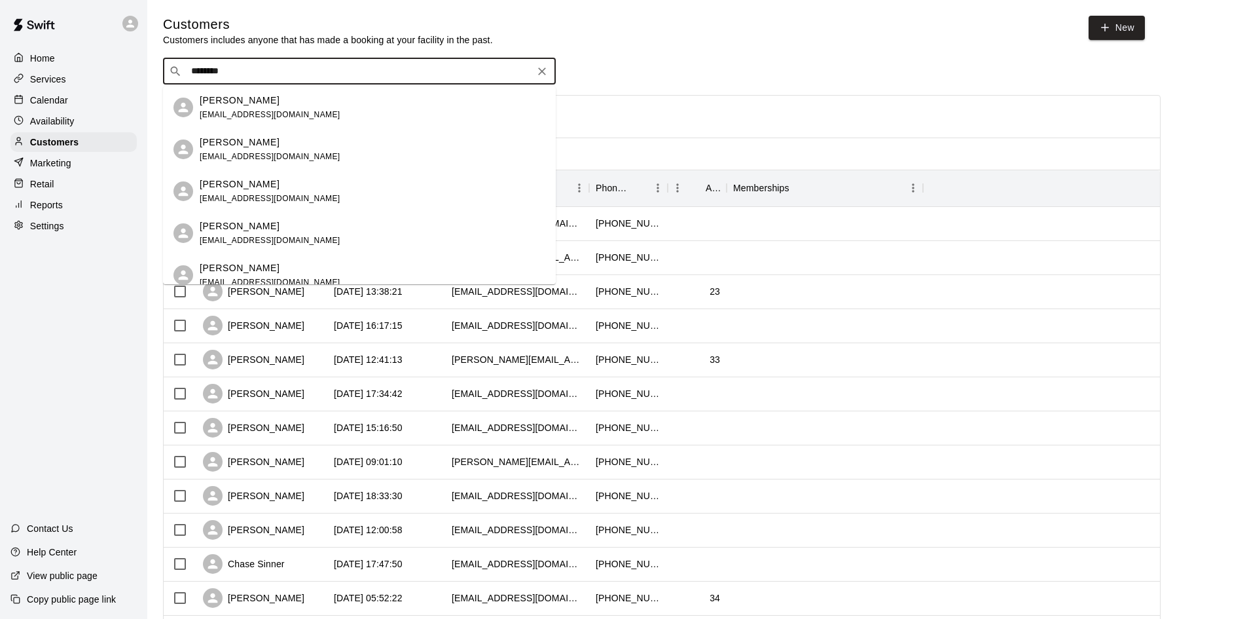
type input "********"
click at [74, 79] on div "Services" at bounding box center [73, 79] width 126 height 20
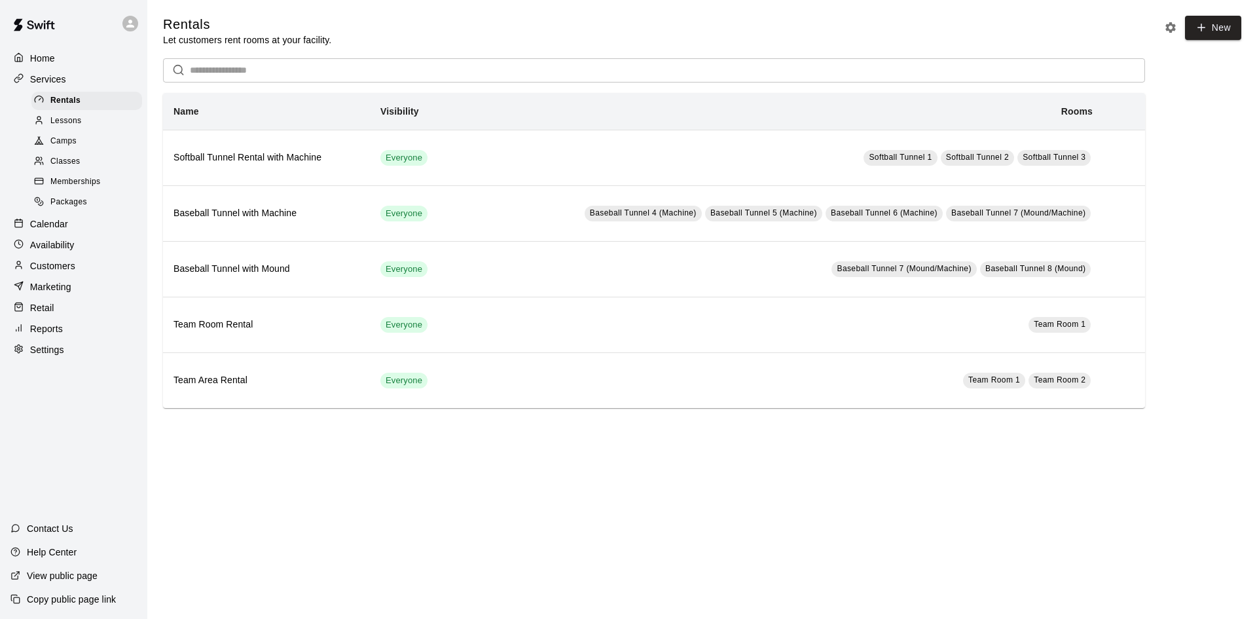
click at [67, 230] on p "Calendar" at bounding box center [49, 223] width 38 height 13
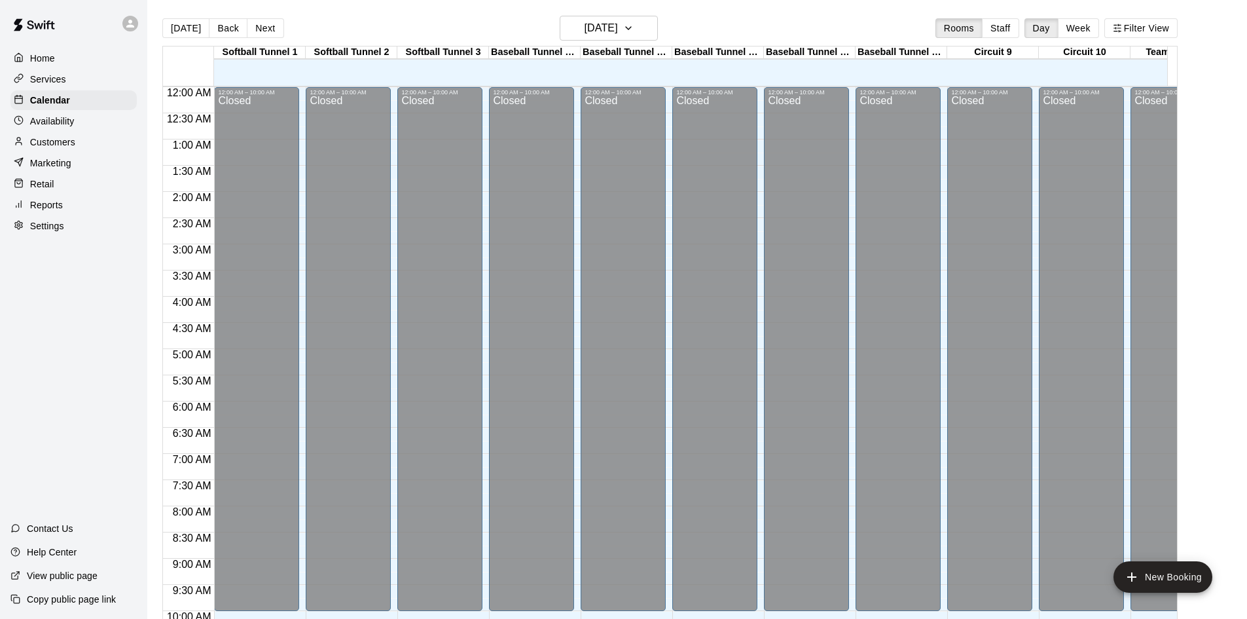
scroll to position [671, 0]
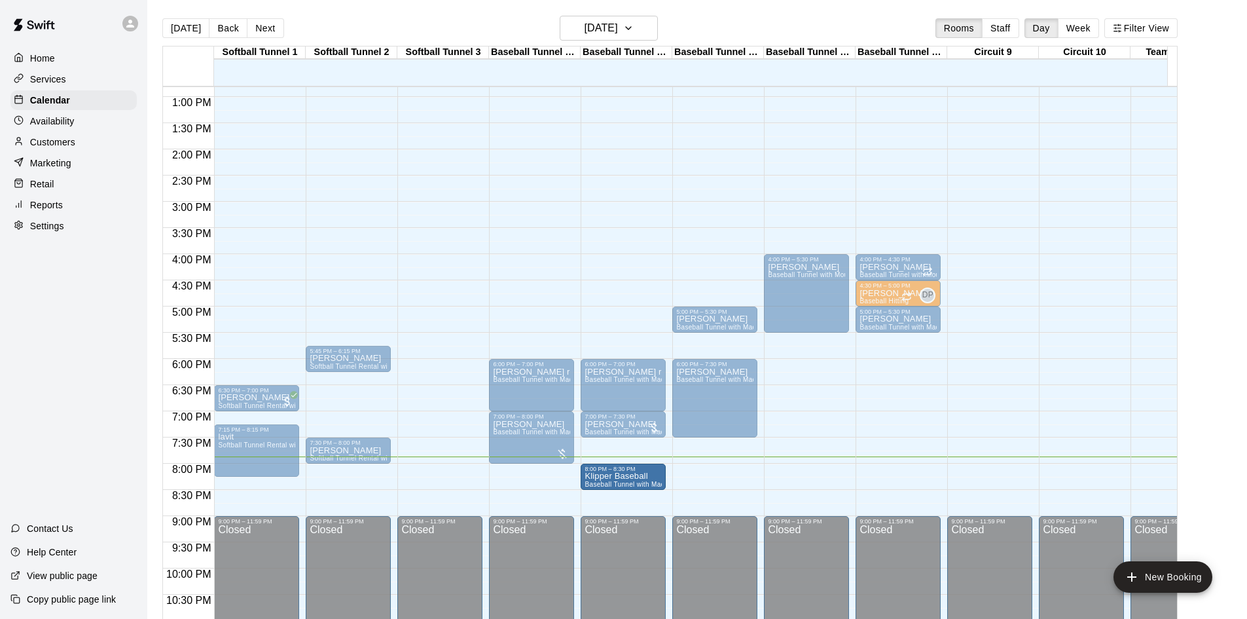
drag, startPoint x: 625, startPoint y: 463, endPoint x: 626, endPoint y: 481, distance: 17.8
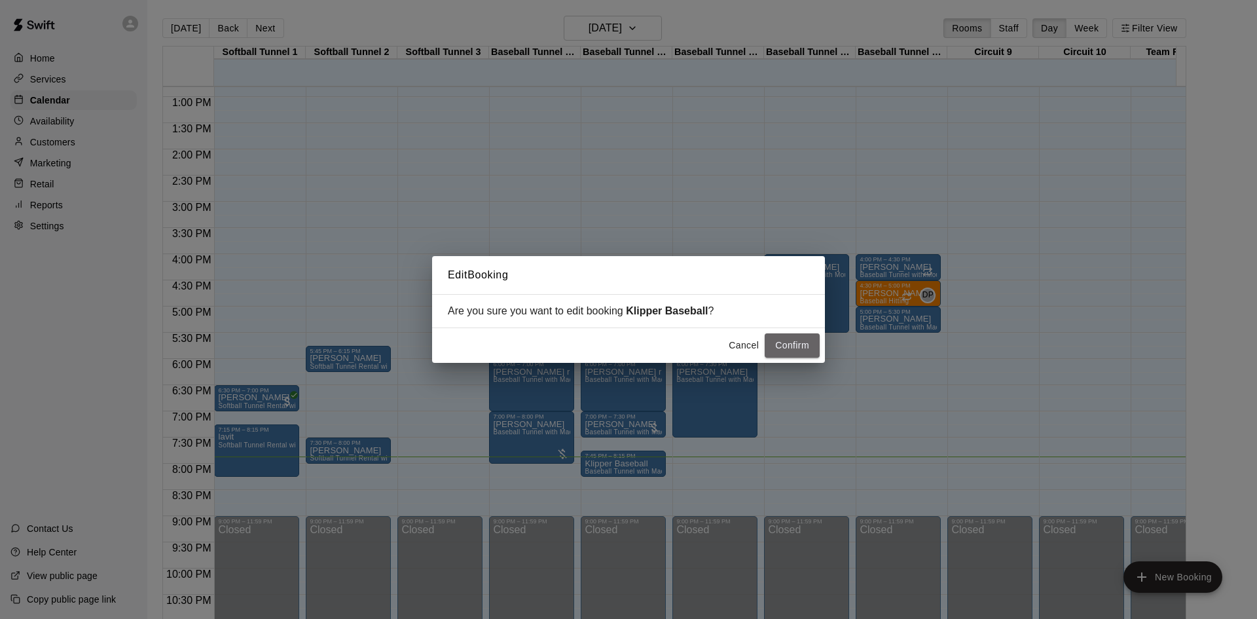
drag, startPoint x: 795, startPoint y: 353, endPoint x: 797, endPoint y: 362, distance: 9.4
click at [795, 349] on button "Confirm" at bounding box center [792, 345] width 55 height 24
